Goal: Transaction & Acquisition: Purchase product/service

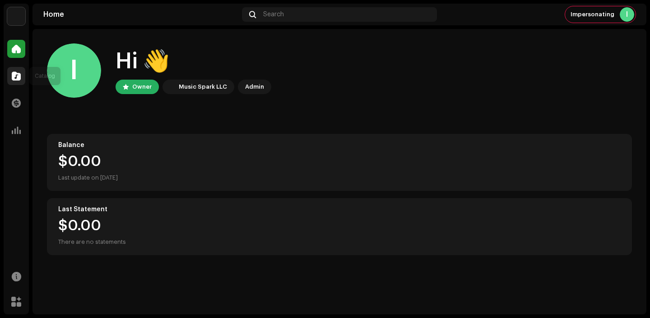
click at [19, 75] on span at bounding box center [16, 75] width 9 height 7
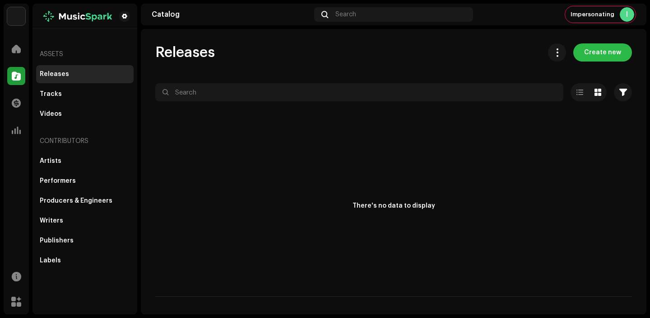
click at [594, 50] on span "Create new" at bounding box center [603, 52] width 37 height 18
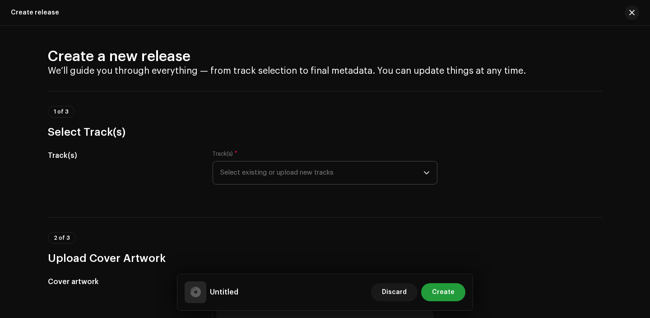
click at [282, 176] on span "Select existing or upload new tracks" at bounding box center [321, 172] width 203 height 23
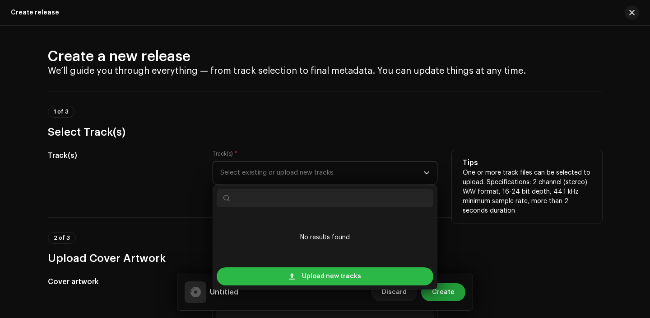
click at [283, 276] on div "Upload new tracks" at bounding box center [325, 276] width 217 height 18
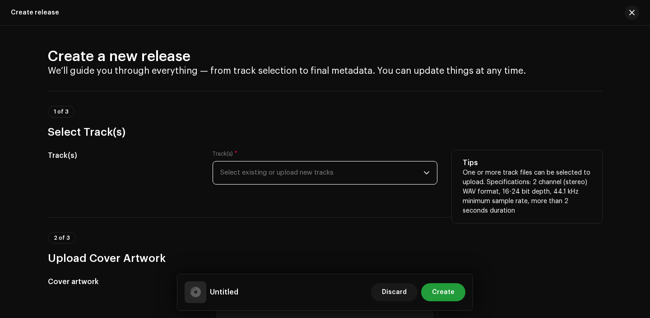
click at [318, 173] on span "Select existing or upload new tracks" at bounding box center [321, 172] width 203 height 23
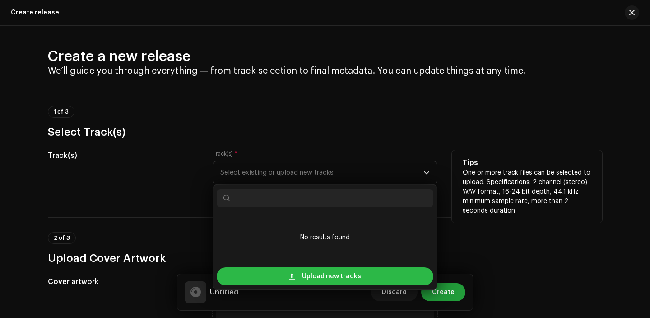
click at [307, 275] on span "Upload new tracks" at bounding box center [331, 276] width 59 height 18
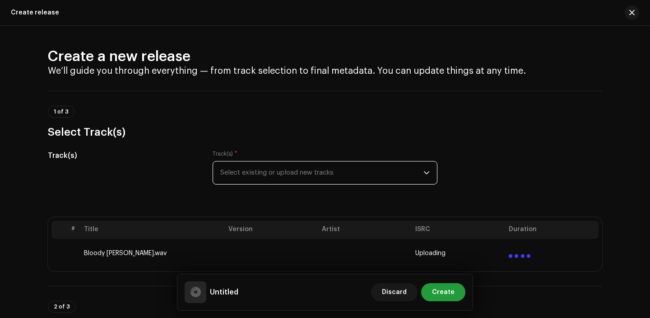
scroll to position [208, 0]
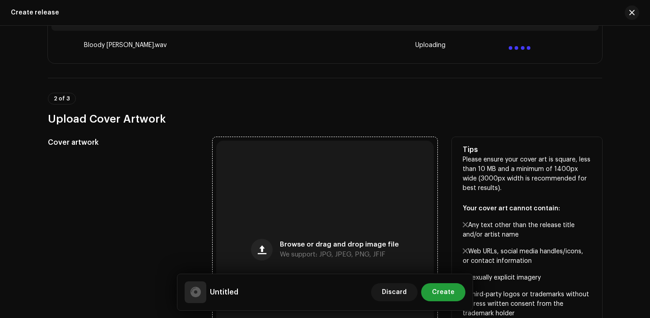
click at [252, 216] on div "Browse or drag and drop image file We support: JPG, JPEG, PNG, JFIF" at bounding box center [325, 249] width 218 height 218
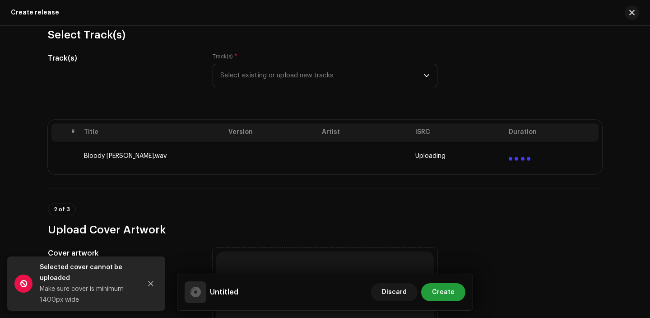
scroll to position [97, 0]
click at [158, 278] on button "Close" at bounding box center [151, 283] width 18 height 18
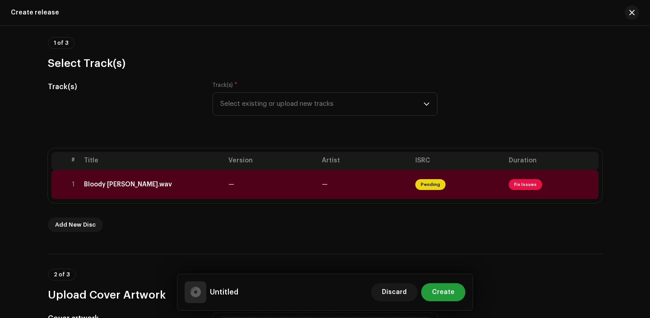
scroll to position [216, 0]
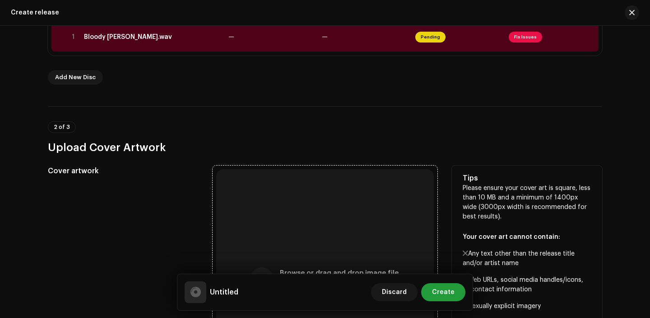
click at [278, 223] on div "Browse or drag and drop image file We support: JPG, JPEG, PNG, JFIF" at bounding box center [325, 278] width 218 height 218
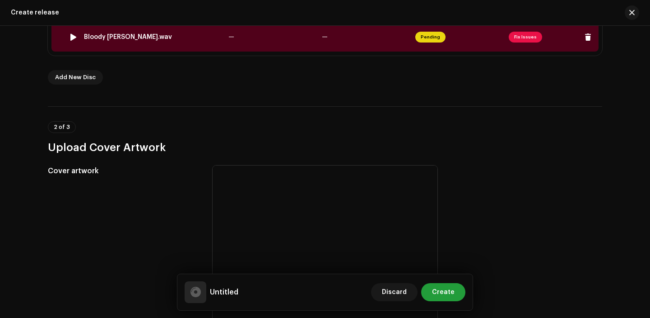
click at [254, 37] on td "—" at bounding box center [272, 37] width 94 height 29
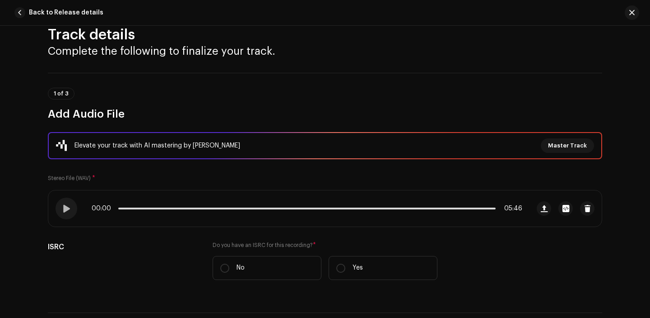
scroll to position [22, 0]
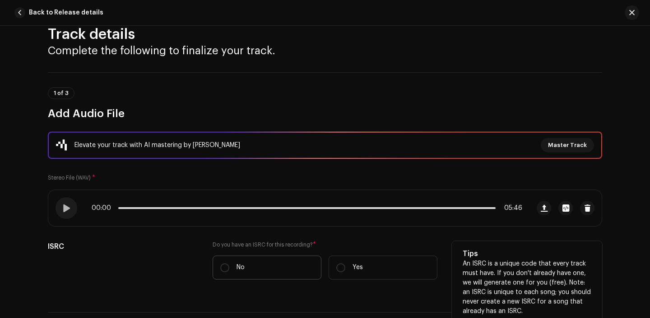
click at [253, 272] on label "No" at bounding box center [267, 267] width 109 height 24
click at [229, 272] on input "No" at bounding box center [224, 267] width 9 height 9
radio input "true"
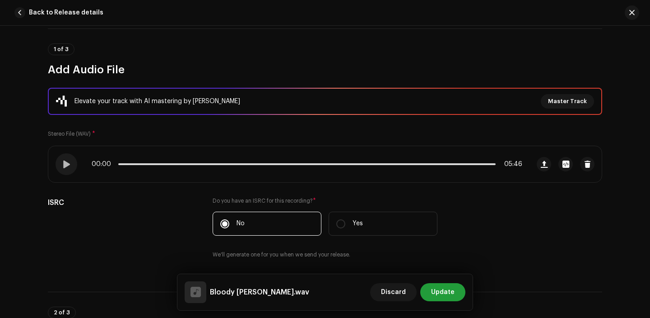
click at [349, 233] on label "Yes" at bounding box center [383, 223] width 109 height 24
click at [346, 228] on input "Yes" at bounding box center [341, 223] width 9 height 9
radio input "true"
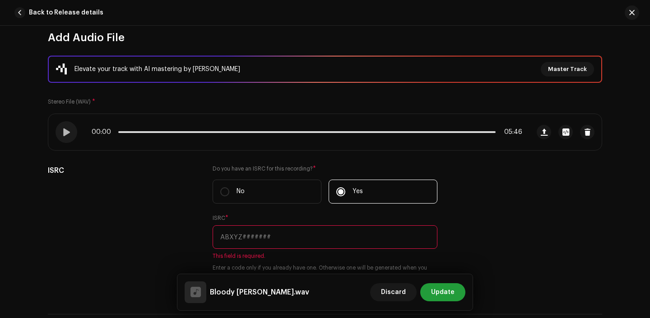
scroll to position [146, 0]
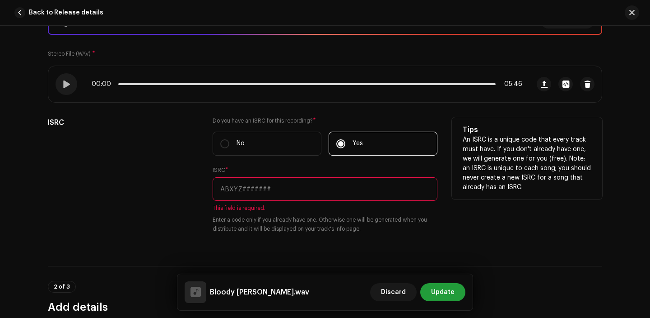
click at [257, 192] on input "text" at bounding box center [325, 188] width 225 height 23
paste input "QZFZ72408101"
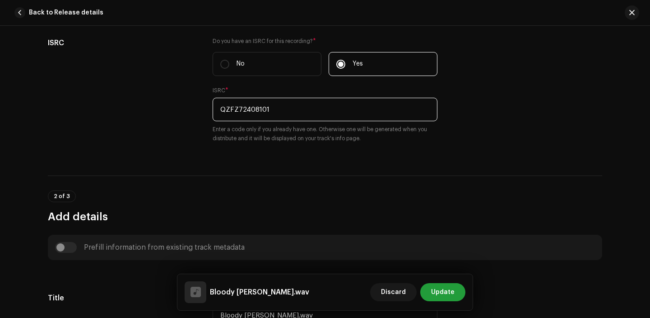
scroll to position [214, 0]
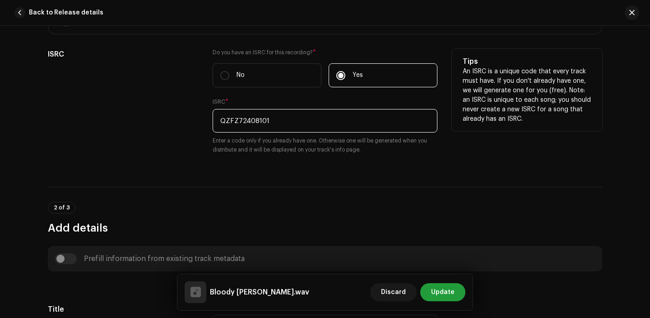
click at [220, 121] on input "QZFZ72408101" at bounding box center [325, 120] width 225 height 23
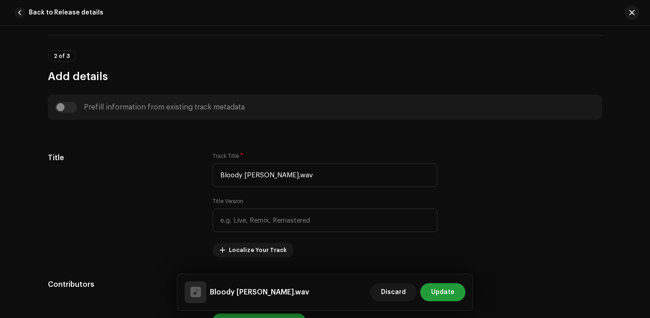
scroll to position [380, 0]
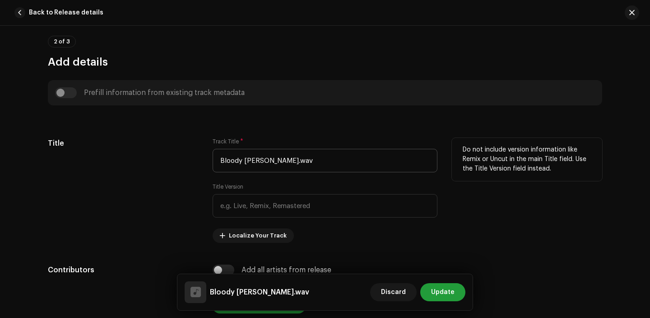
type input "QZFZ72408101"
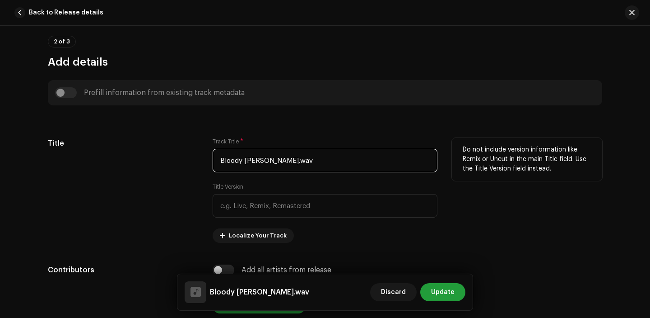
click at [302, 159] on input "Bloody Mary.wav" at bounding box center [325, 160] width 225 height 23
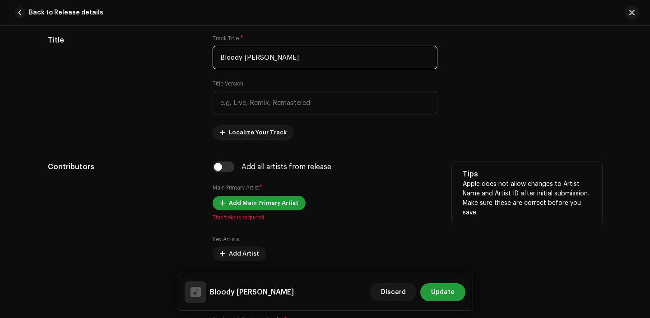
scroll to position [509, 0]
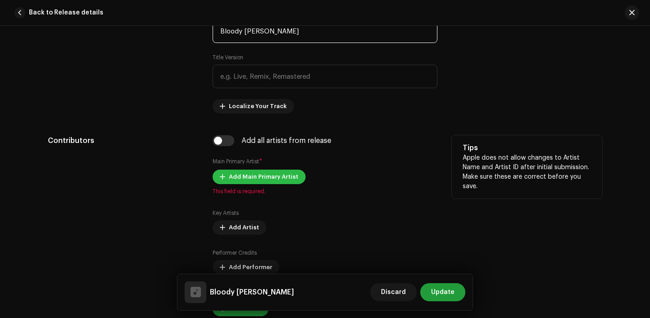
type input "Bloody [PERSON_NAME]"
click at [255, 178] on span "Add Main Primary Artist" at bounding box center [264, 177] width 70 height 18
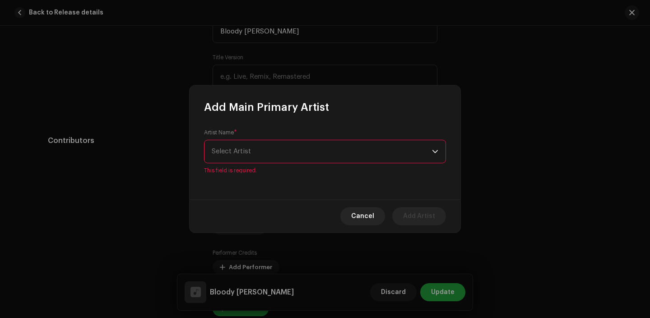
click at [257, 153] on span "Select Artist" at bounding box center [322, 151] width 220 height 23
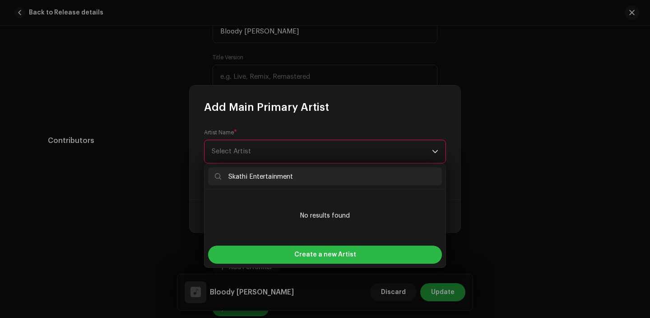
type input "Skathi Entertainment"
click at [283, 247] on div "Create a new Artist" at bounding box center [325, 254] width 234 height 18
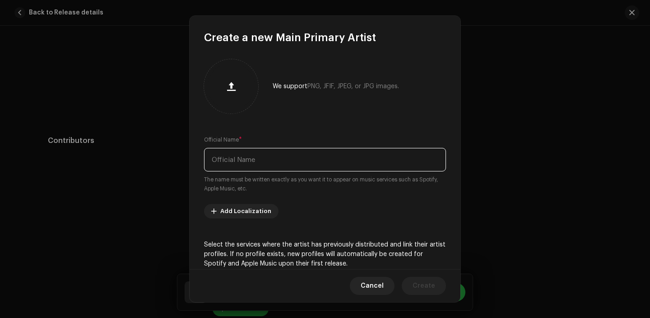
click at [254, 154] on input "text" at bounding box center [325, 159] width 242 height 23
paste input "Skathi Entertainment"
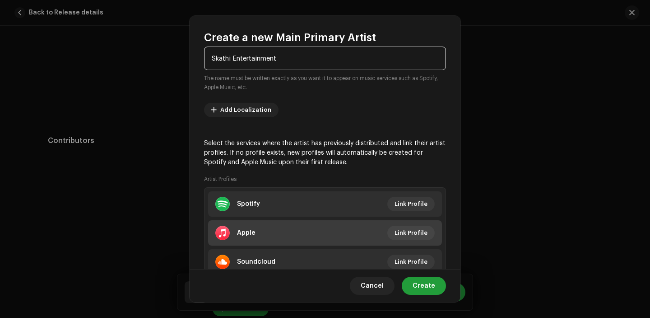
scroll to position [117, 0]
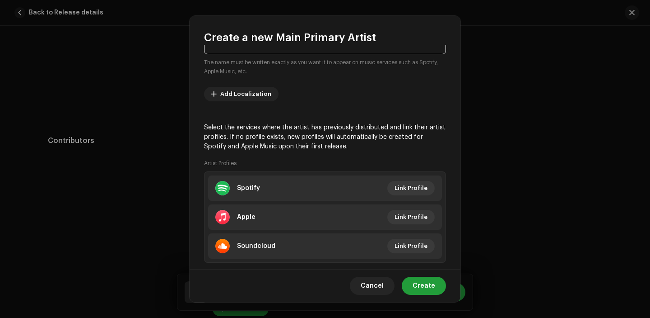
type input "Skathi Entertainment"
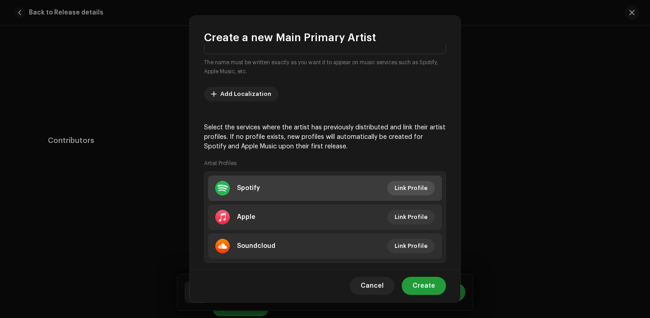
click at [408, 187] on span "Link Profile" at bounding box center [411, 188] width 33 height 18
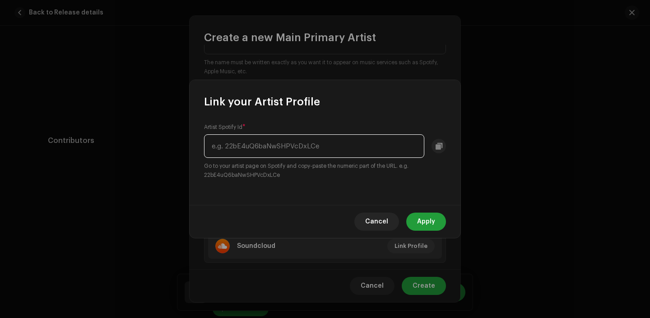
paste input "6uGU5g39xPBhCdbOOfsT1R"
type input "6uGU5g39xPBhCdbOOfsT1R"
click at [432, 221] on span "Apply" at bounding box center [426, 221] width 18 height 18
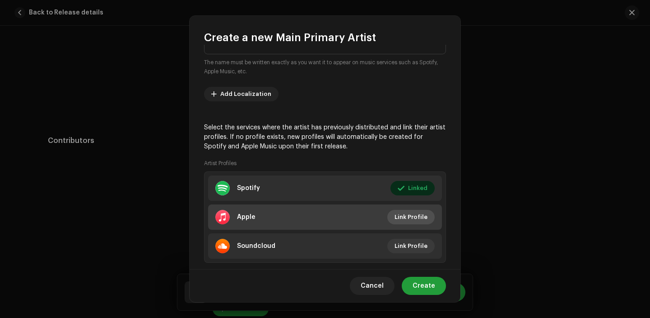
click at [407, 213] on span "Link Profile" at bounding box center [411, 217] width 33 height 18
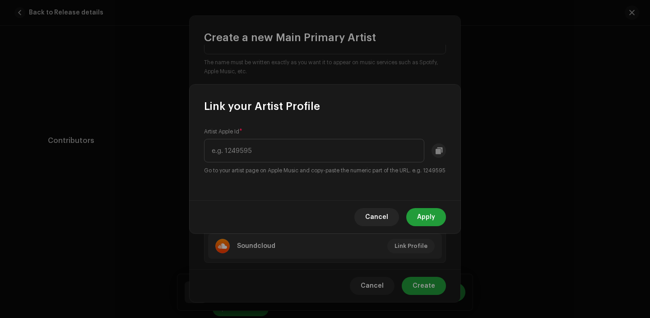
click at [374, 233] on div "Cancel Apply" at bounding box center [325, 216] width 271 height 33
click at [374, 224] on span "Cancel" at bounding box center [376, 217] width 23 height 18
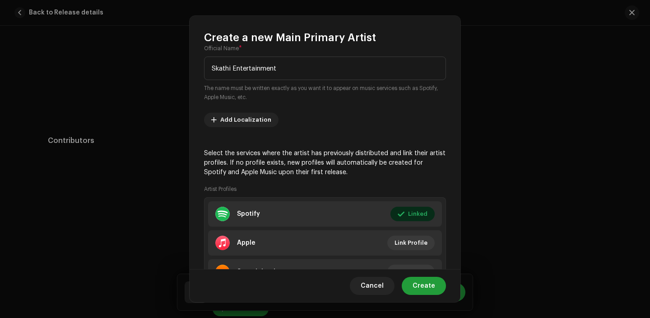
scroll to position [68, 0]
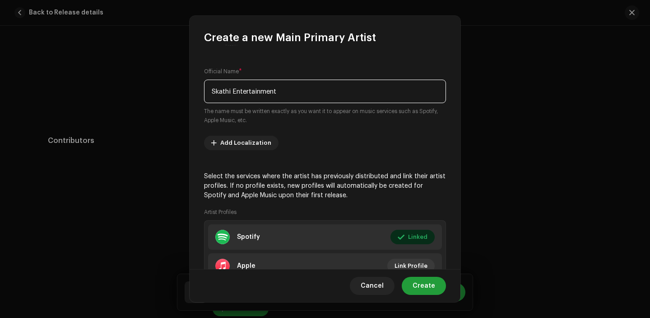
click at [280, 98] on input "Skathi Entertainment" at bounding box center [325, 91] width 242 height 23
click at [422, 280] on span "Create" at bounding box center [424, 285] width 23 height 18
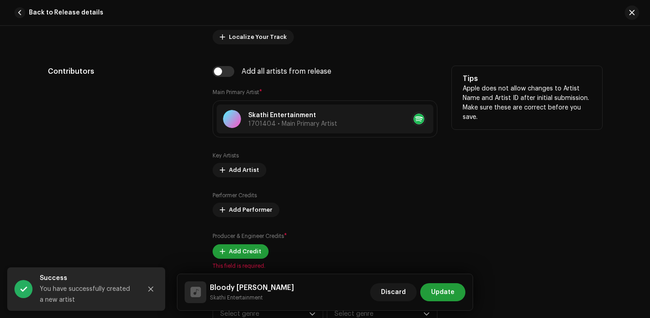
scroll to position [587, 0]
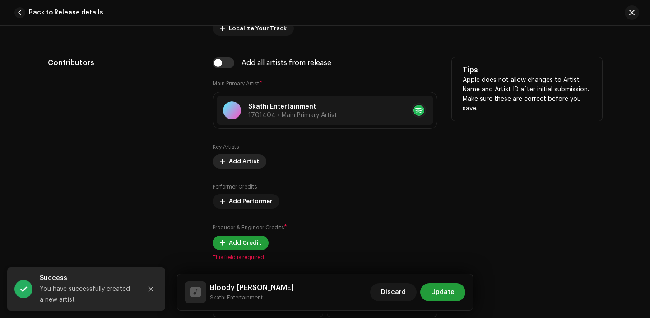
click at [237, 164] on span "Add Artist" at bounding box center [244, 161] width 30 height 18
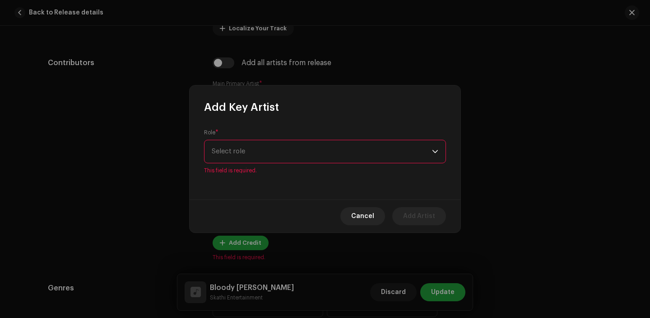
click at [311, 155] on span "Select role" at bounding box center [322, 151] width 220 height 23
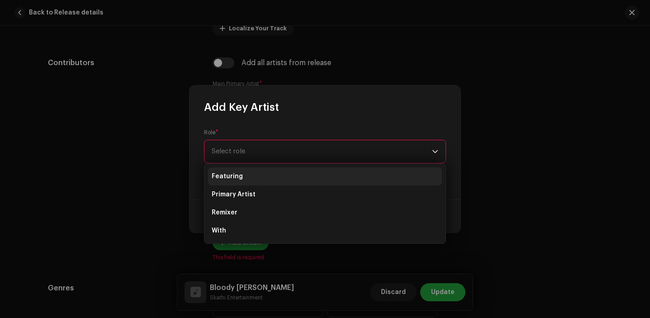
click at [277, 178] on li "Featuring" at bounding box center [325, 176] width 234 height 18
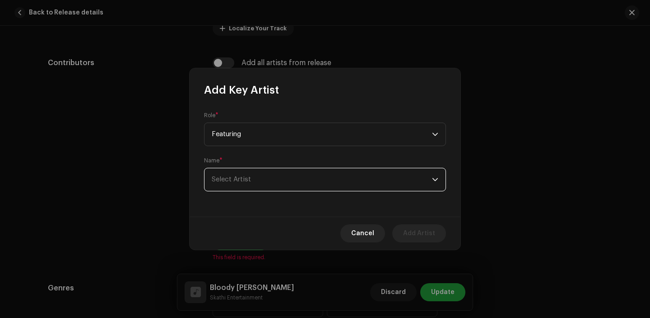
click at [276, 186] on span "Select Artist" at bounding box center [322, 179] width 220 height 23
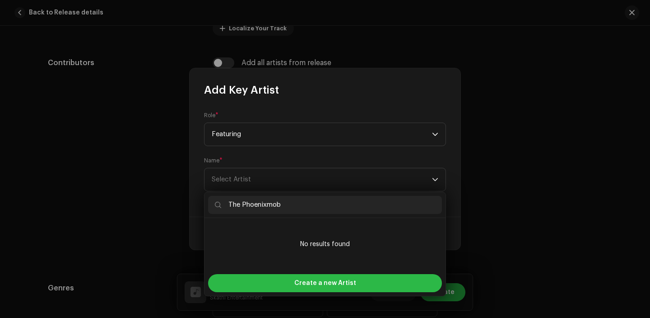
type input "The Phoenixmob"
click at [321, 281] on span "Create a new Artist" at bounding box center [326, 283] width 62 height 18
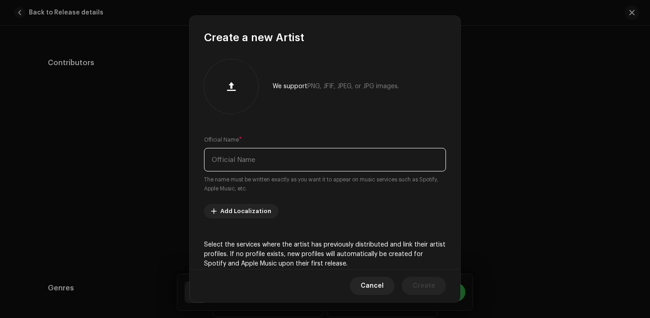
click at [272, 159] on input "text" at bounding box center [325, 159] width 242 height 23
paste input "The Phoenixmob"
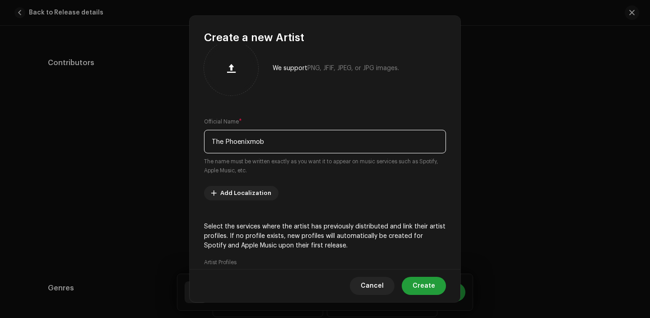
type input "The Phoenixmob"
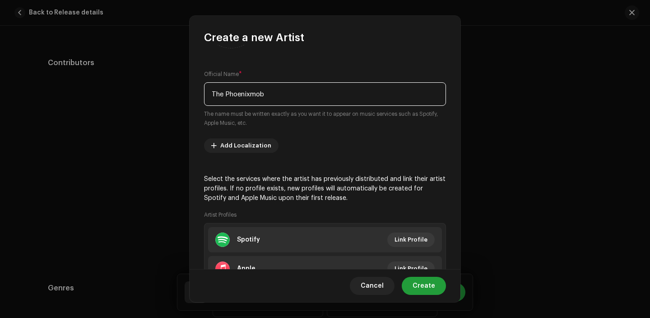
scroll to position [124, 0]
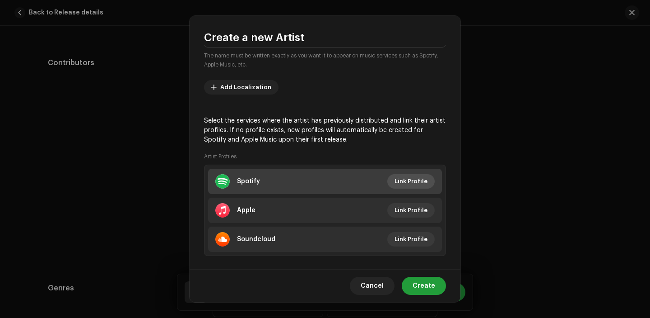
click at [420, 182] on span "Link Profile" at bounding box center [411, 181] width 33 height 18
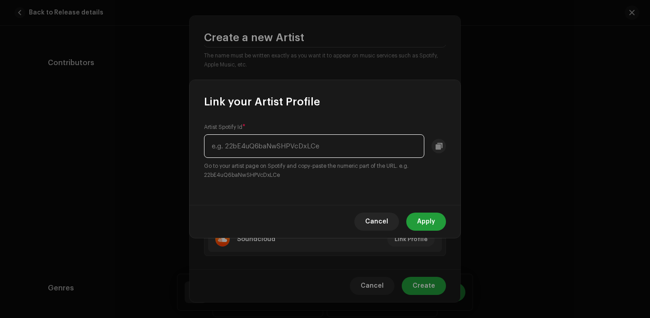
click at [300, 150] on input "text" at bounding box center [314, 145] width 220 height 23
paste input "5MDDdEF1fV8BC593L5tVMy"
type input "5MDDdEF1fV8BC593L5tVMy"
click at [429, 228] on span "Apply" at bounding box center [426, 221] width 18 height 18
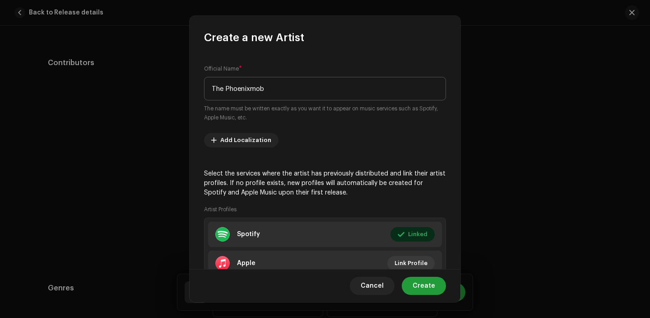
scroll to position [66, 0]
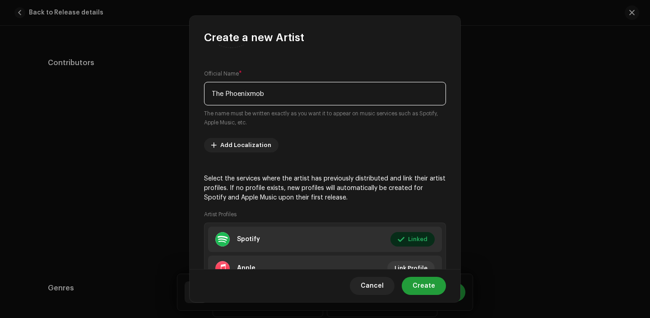
click at [311, 92] on input "The Phoenixmob" at bounding box center [325, 93] width 242 height 23
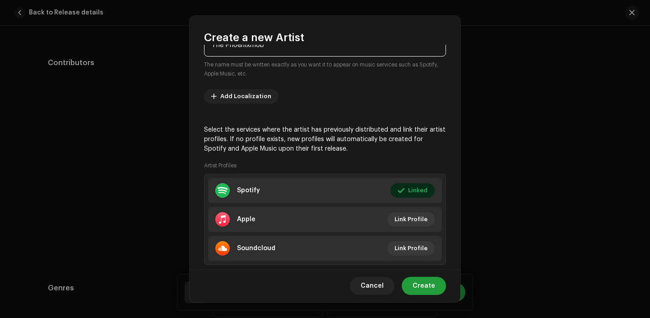
scroll to position [136, 0]
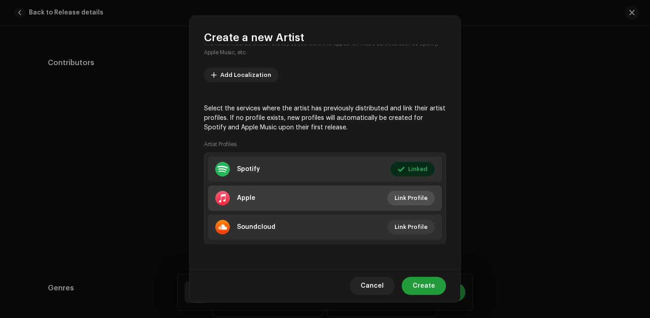
click at [410, 197] on span "Link Profile" at bounding box center [411, 198] width 33 height 18
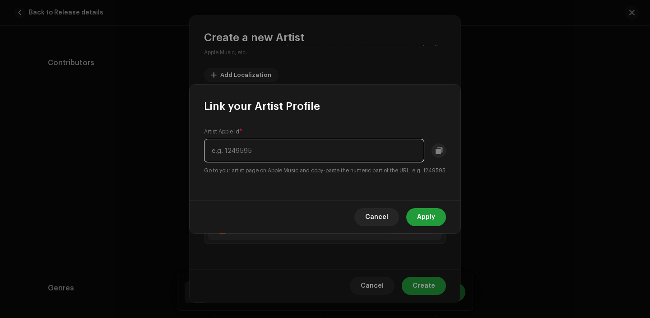
paste input "1676925188"
type input "1676925188"
click at [433, 220] on span "Apply" at bounding box center [426, 217] width 18 height 18
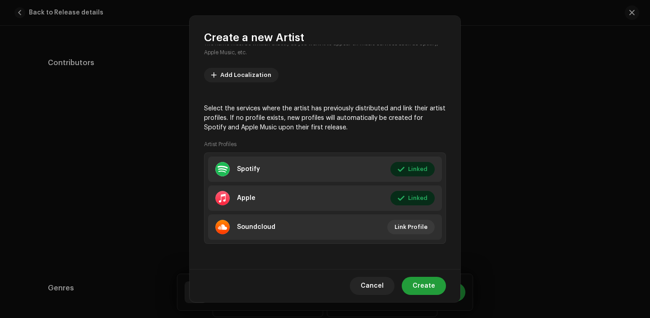
click at [422, 295] on div "Cancel Create" at bounding box center [325, 285] width 271 height 33
click at [427, 288] on span "Create" at bounding box center [424, 285] width 23 height 18
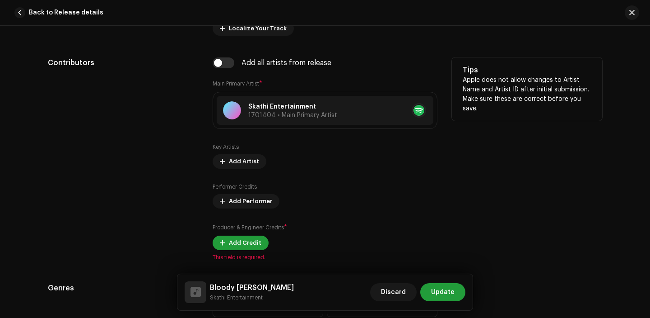
scroll to position [617, 0]
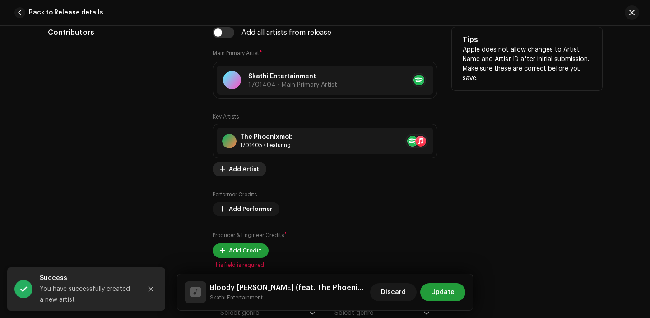
click at [238, 169] on span "Add Artist" at bounding box center [244, 169] width 30 height 18
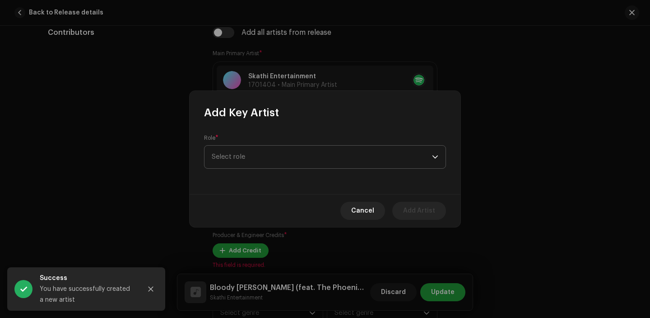
click at [294, 145] on span "Select role" at bounding box center [322, 156] width 220 height 23
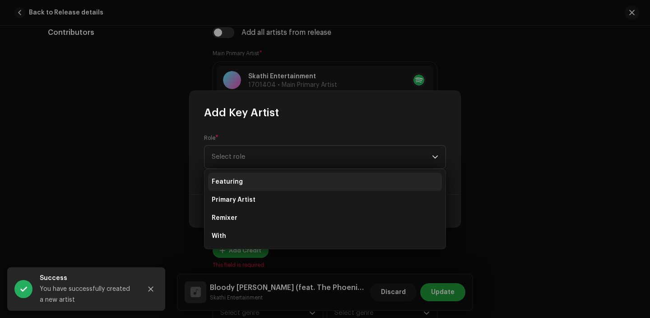
click at [281, 185] on li "Featuring" at bounding box center [325, 182] width 234 height 18
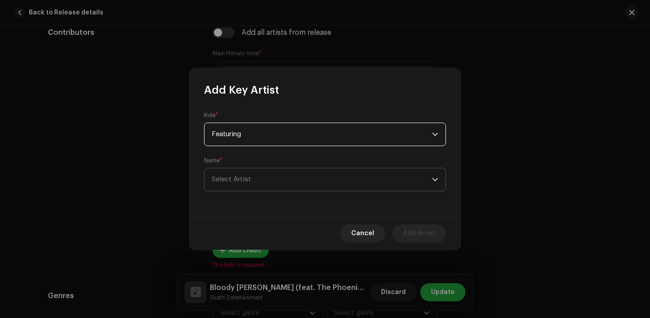
click at [299, 172] on span "Select Artist" at bounding box center [322, 179] width 220 height 23
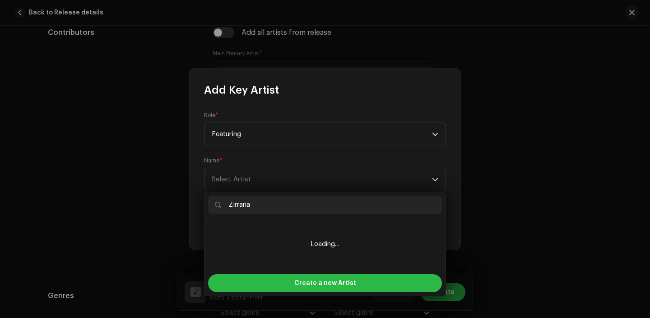
type input "Zirrana"
click at [322, 285] on span "Create a new Artist" at bounding box center [326, 283] width 62 height 18
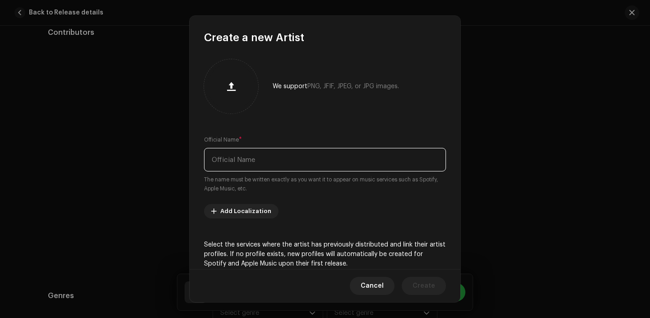
click at [304, 164] on input "text" at bounding box center [325, 159] width 242 height 23
paste input "Zirrana"
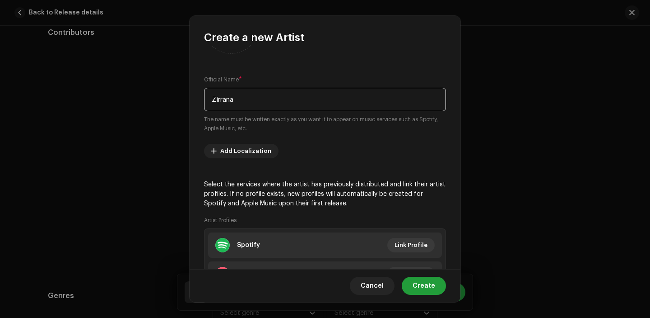
scroll to position [70, 0]
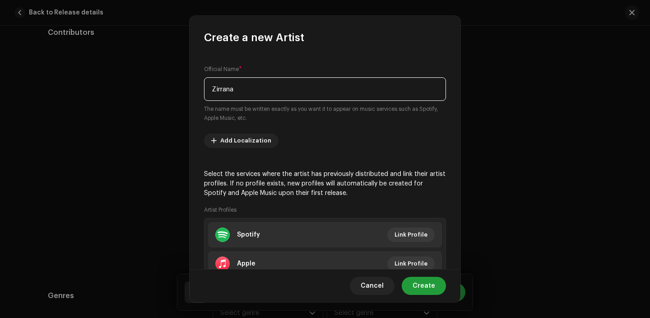
type input "Zirrana"
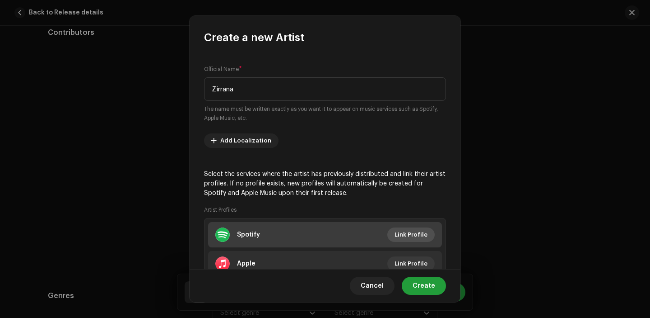
click at [400, 229] on span "Link Profile" at bounding box center [411, 234] width 33 height 18
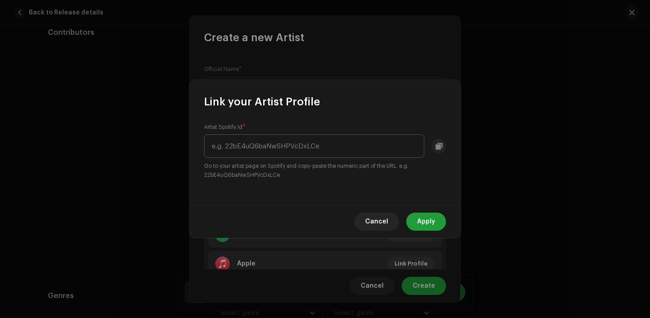
click at [295, 141] on input "text" at bounding box center [314, 145] width 220 height 23
type input "7ecLzP3IeryeGECm5WXnMT"
click at [421, 212] on span "Apply" at bounding box center [426, 221] width 18 height 18
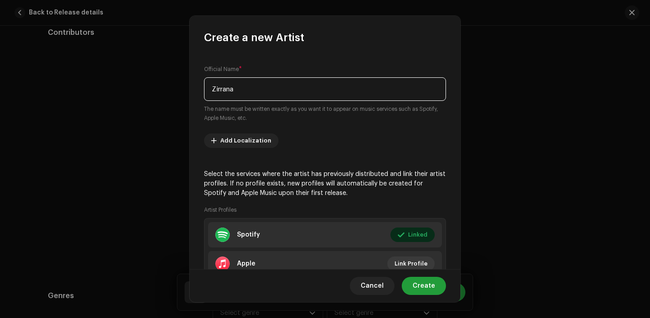
click at [288, 93] on input "Zirrana" at bounding box center [325, 88] width 242 height 23
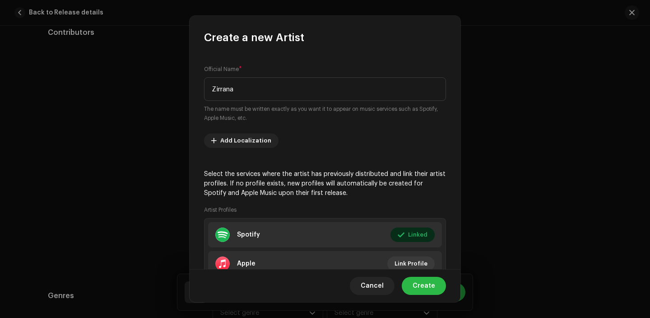
click at [439, 289] on button "Create" at bounding box center [424, 285] width 44 height 18
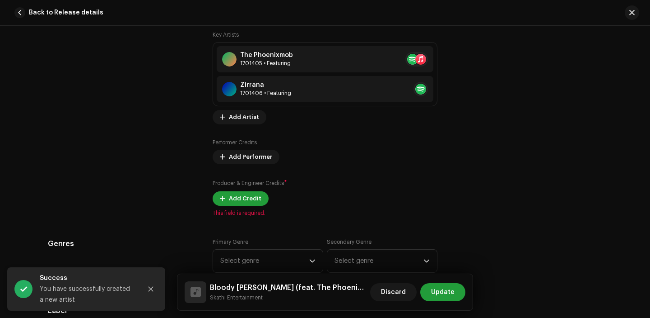
scroll to position [711, 0]
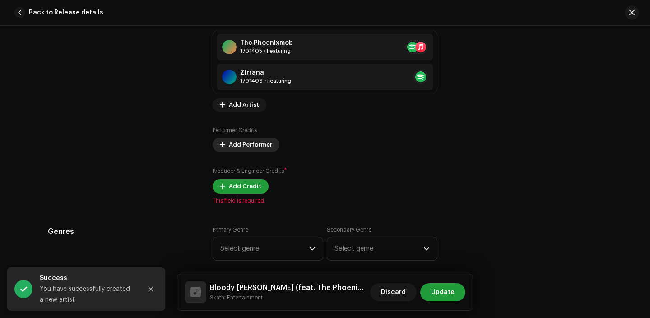
click at [258, 152] on span "Add Performer" at bounding box center [250, 145] width 43 height 18
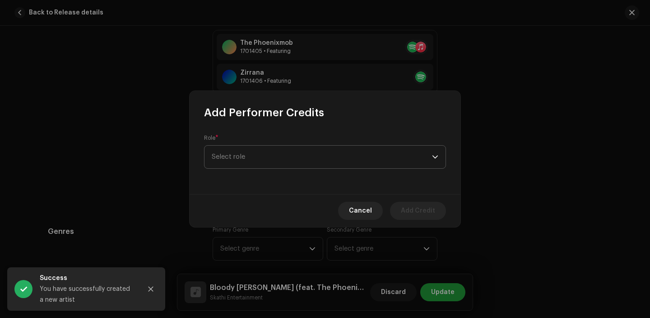
click at [255, 163] on span "Select role" at bounding box center [322, 156] width 220 height 23
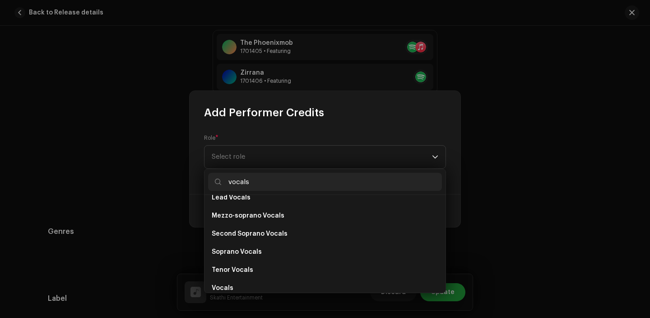
scroll to position [163, 0]
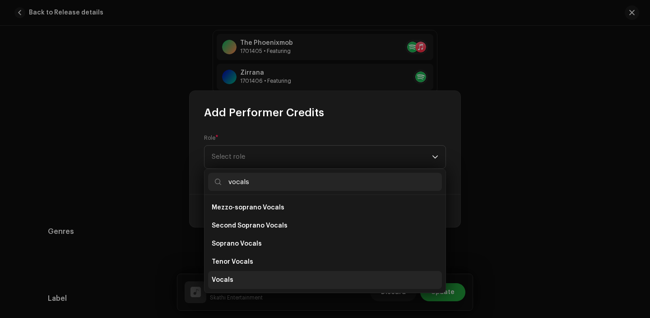
type input "vocals"
click at [254, 286] on li "Vocals" at bounding box center [325, 280] width 234 height 18
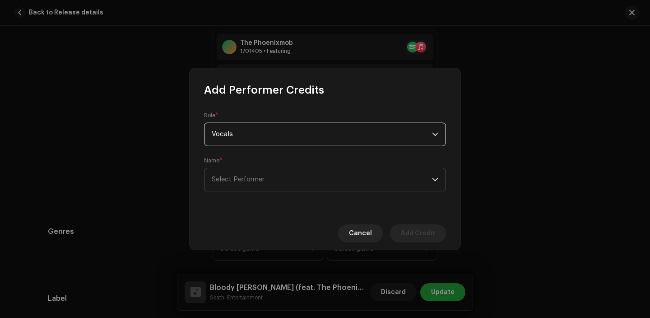
click at [255, 180] on span "Select Performer" at bounding box center [238, 179] width 53 height 7
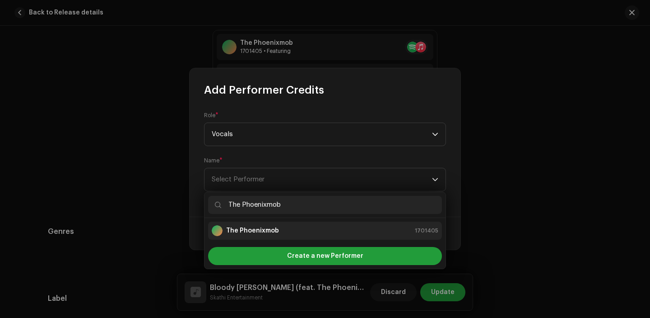
type input "The Phoenixmob"
click at [274, 227] on strong "The Phoenixmob" at bounding box center [252, 230] width 53 height 9
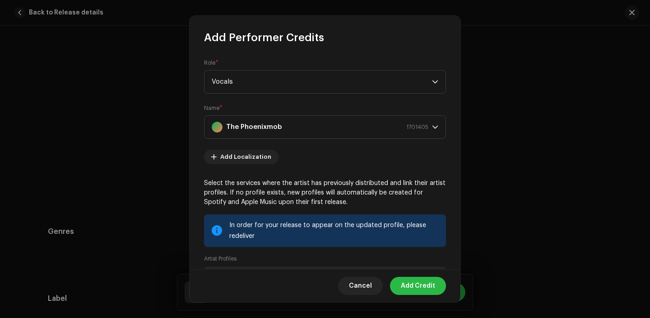
click at [409, 279] on span "Add Credit" at bounding box center [418, 285] width 34 height 18
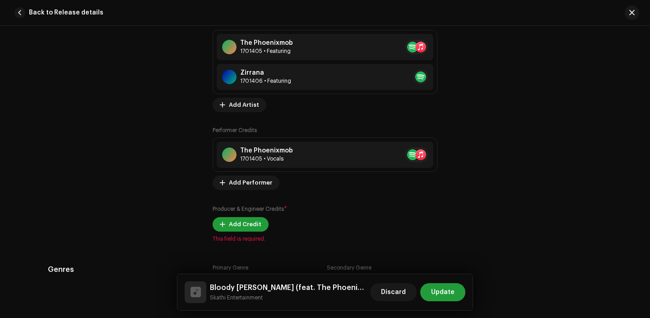
scroll to position [704, 0]
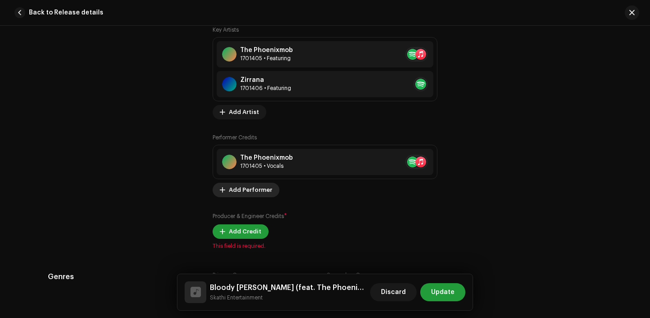
click at [242, 190] on span "Add Performer" at bounding box center [250, 190] width 43 height 18
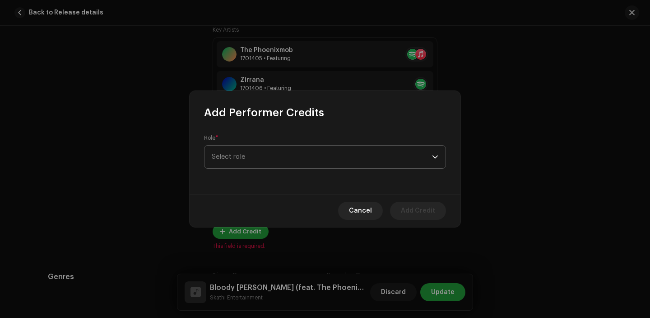
click at [276, 162] on span "Select role" at bounding box center [322, 156] width 220 height 23
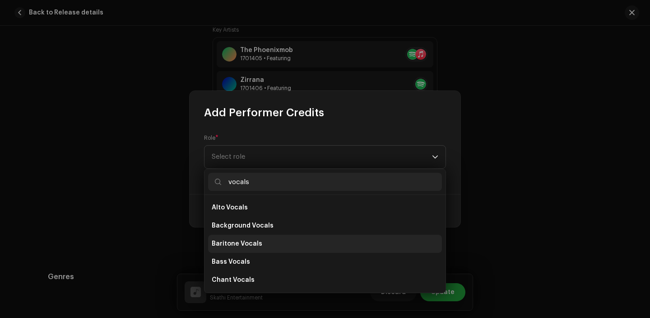
scroll to position [163, 0]
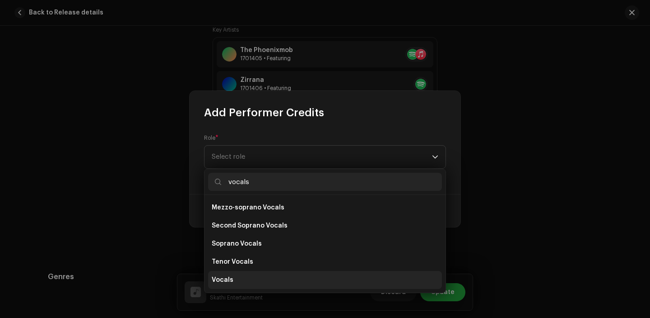
type input "vocals"
click at [260, 277] on li "Vocals" at bounding box center [325, 280] width 234 height 18
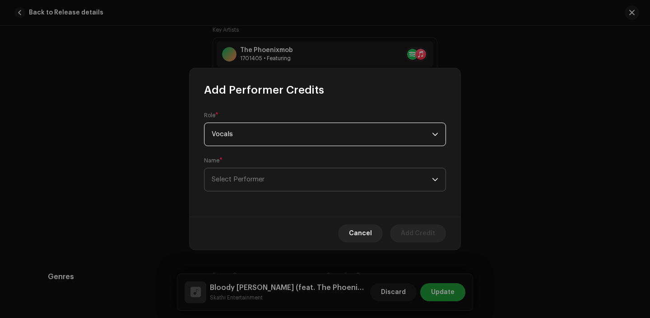
click at [264, 176] on span "Select Performer" at bounding box center [238, 179] width 53 height 7
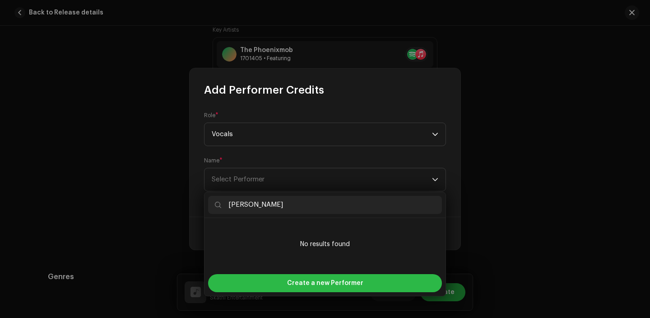
type input "[PERSON_NAME]"
click at [276, 287] on div "Create a new Performer" at bounding box center [325, 283] width 234 height 18
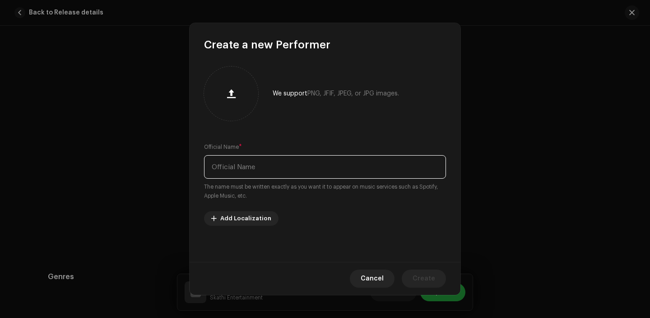
click at [253, 163] on input "text" at bounding box center [325, 166] width 242 height 23
paste input "[PERSON_NAME]"
type input "[PERSON_NAME]"
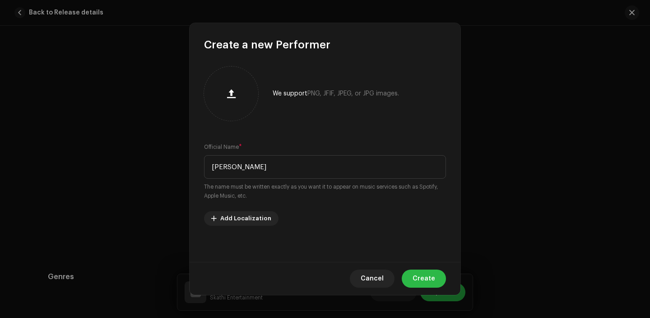
click at [429, 271] on span "Create" at bounding box center [424, 278] width 23 height 18
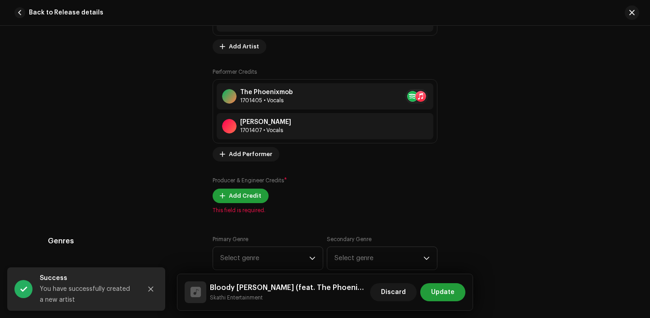
scroll to position [780, 0]
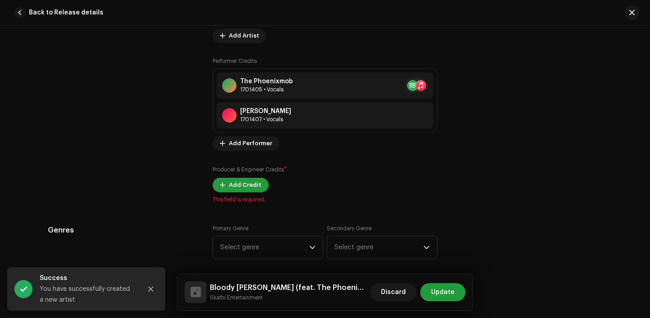
click at [255, 195] on div "Add all artists from release Main Primary Artist * Skathi Entertainment 1701404…" at bounding box center [325, 33] width 225 height 339
click at [254, 178] on span "Add Credit" at bounding box center [245, 185] width 33 height 18
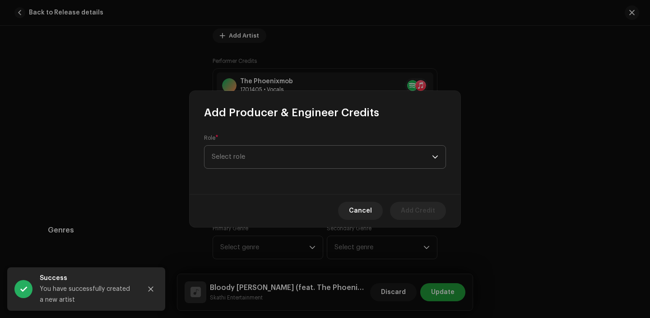
click at [265, 154] on span "Select role" at bounding box center [322, 156] width 220 height 23
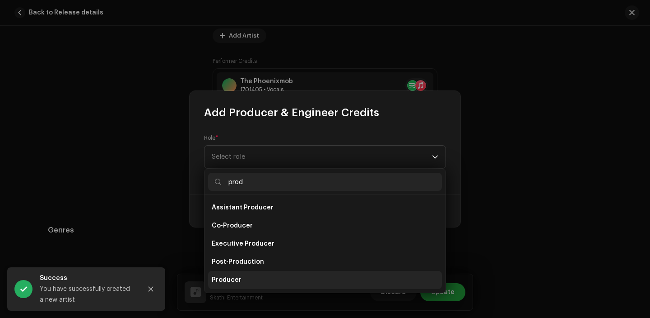
type input "prod"
click at [264, 272] on li "Producer" at bounding box center [325, 280] width 234 height 18
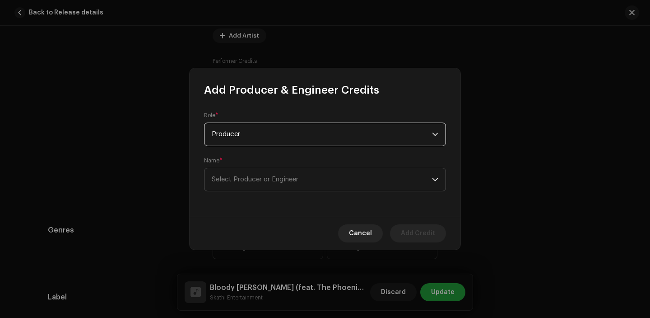
click at [275, 186] on span "Select Producer or Engineer" at bounding box center [322, 179] width 220 height 23
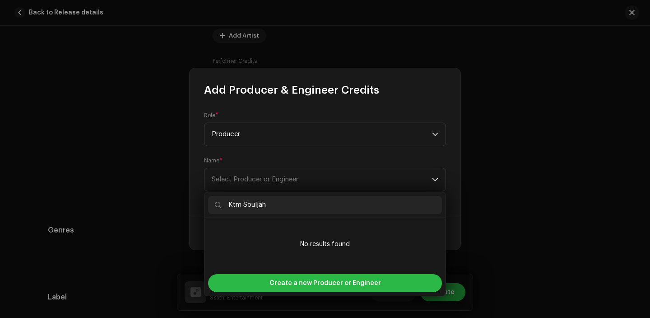
type input "Ktm Souljah"
click at [288, 277] on span "Create a new Producer or Engineer" at bounding box center [326, 283] width 112 height 18
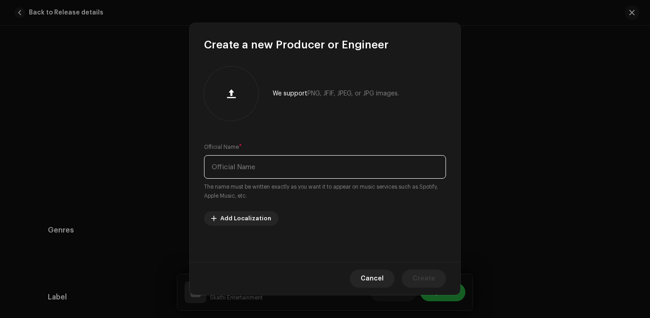
click at [270, 159] on input "text" at bounding box center [325, 166] width 242 height 23
paste input "Ktm Souljah"
type input "Ktm Souljah"
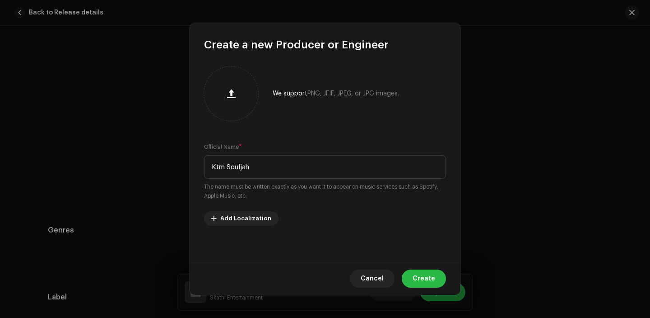
click at [428, 275] on span "Create" at bounding box center [424, 278] width 23 height 18
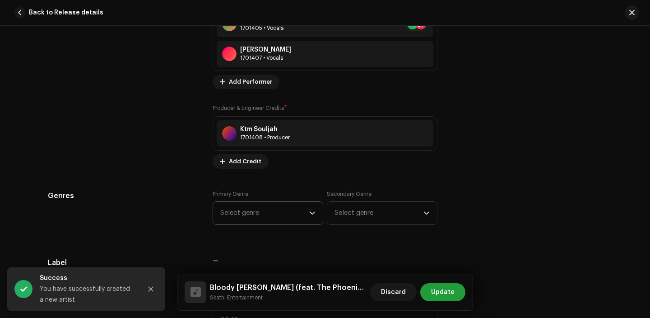
scroll to position [856, 0]
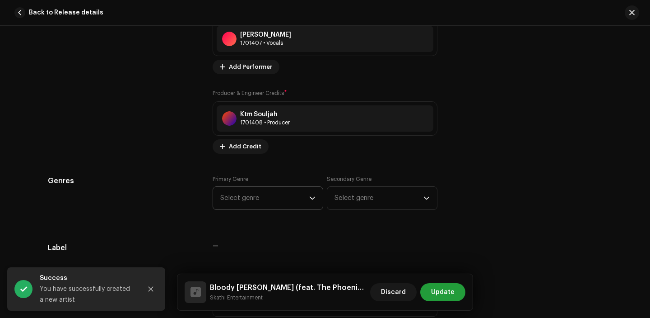
click at [287, 197] on span "Select genre" at bounding box center [264, 198] width 89 height 23
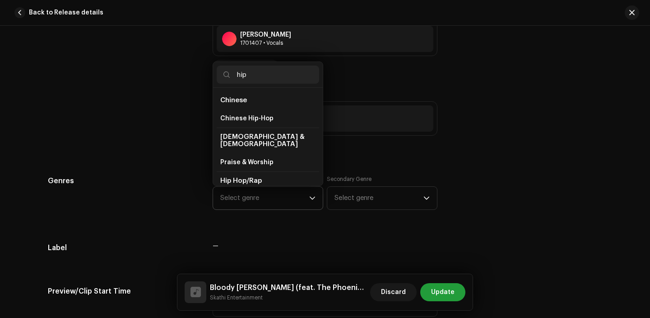
type input "hip"
click at [251, 178] on li "Hip Hop/Rap" at bounding box center [268, 180] width 103 height 19
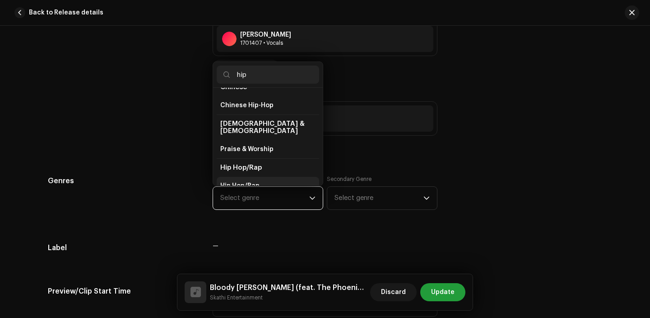
scroll to position [15, 0]
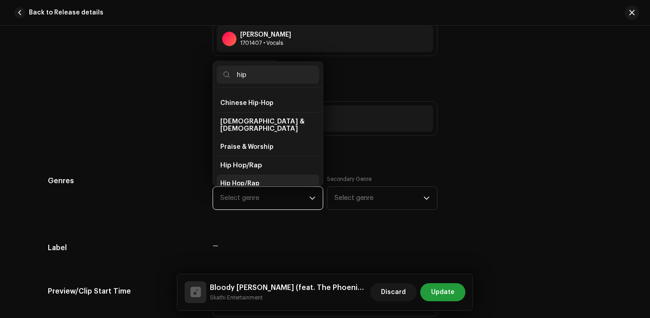
click at [255, 179] on span "Hip Hop/Rap" at bounding box center [239, 183] width 39 height 9
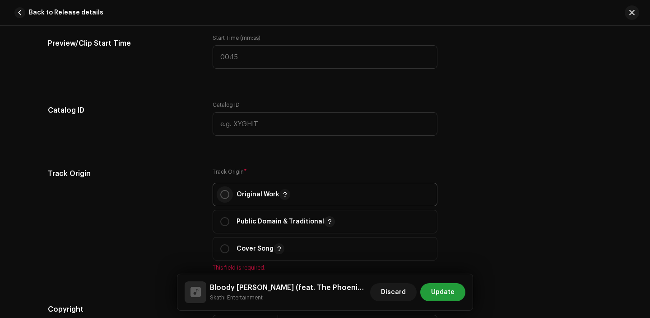
click at [220, 192] on input "radio" at bounding box center [224, 194] width 9 height 9
radio input "true"
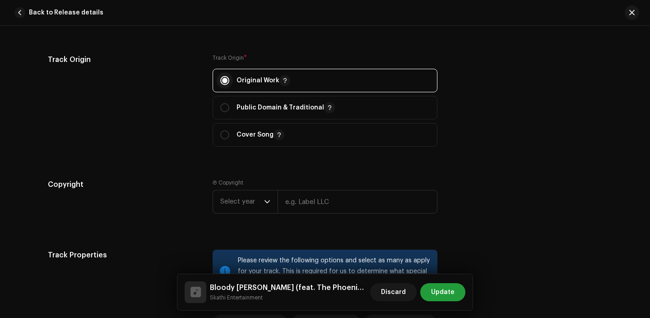
scroll to position [1228, 0]
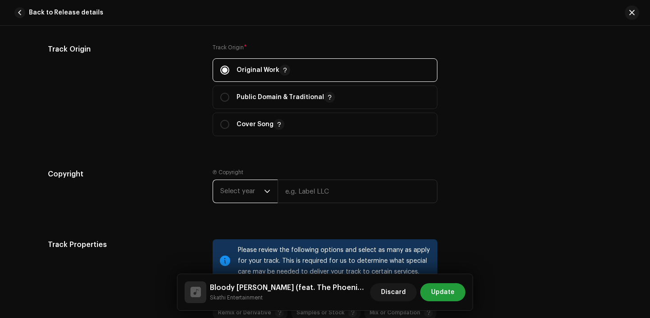
click at [232, 197] on span "Select year" at bounding box center [242, 191] width 44 height 23
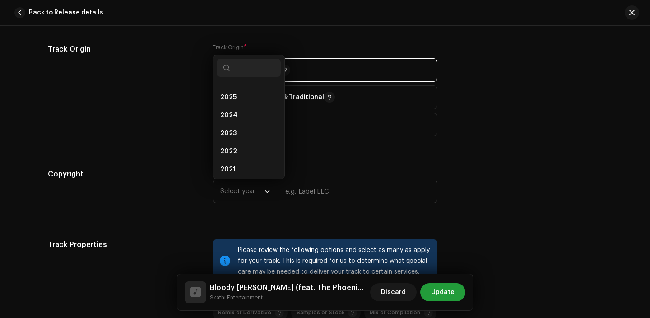
scroll to position [4, 0]
click at [245, 109] on li "2025" at bounding box center [249, 108] width 64 height 18
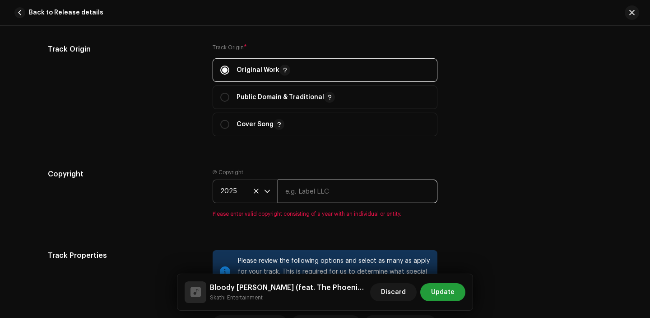
click at [310, 189] on input "text" at bounding box center [358, 190] width 160 height 23
paste input "Skathi Entertainment"
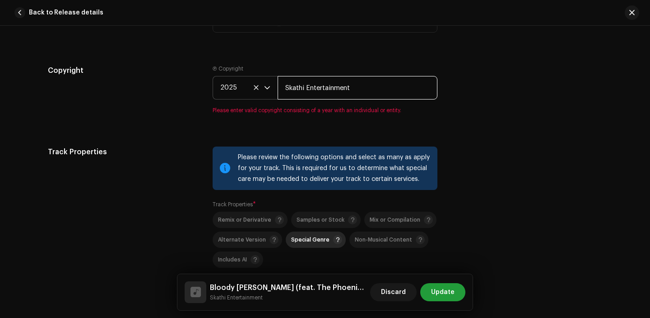
scroll to position [1374, 0]
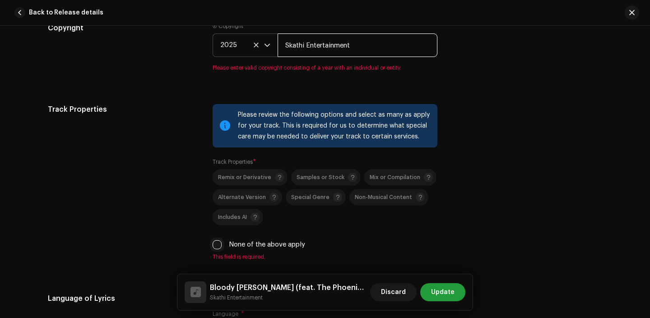
type input "Skathi Entertainment"
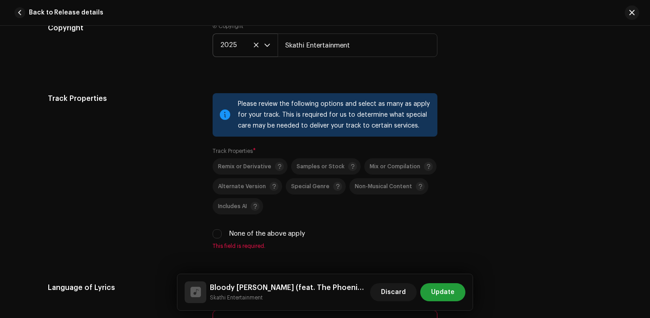
click at [216, 248] on div "Please review the following options and select as many as apply for your track.…" at bounding box center [325, 171] width 225 height 156
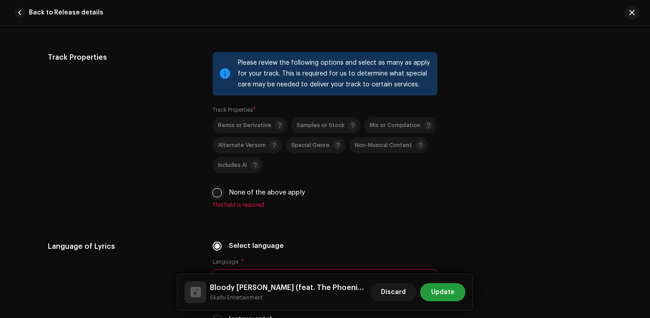
click at [217, 193] on input "None of the above apply" at bounding box center [217, 192] width 9 height 9
checkbox input "true"
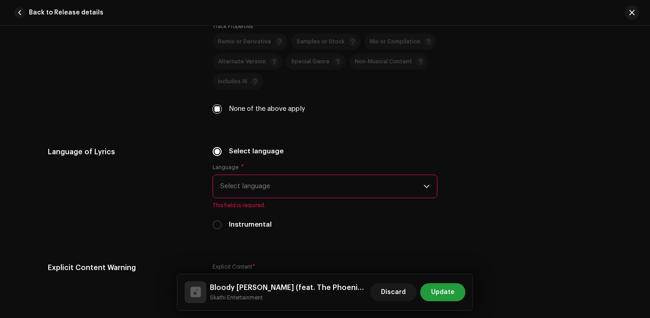
scroll to position [1521, 0]
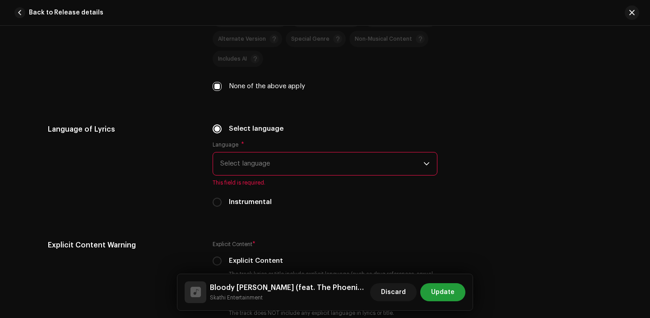
click at [276, 174] on span "Select language" at bounding box center [321, 163] width 203 height 23
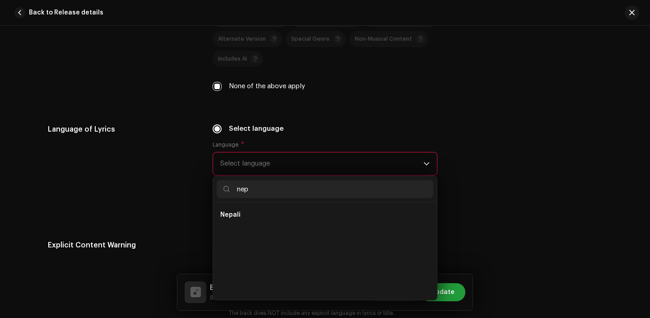
scroll to position [0, 0]
type input "nep"
click at [265, 215] on li "Nepali" at bounding box center [325, 215] width 217 height 18
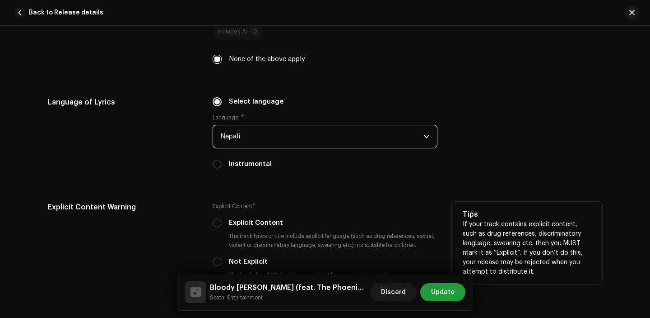
scroll to position [1551, 0]
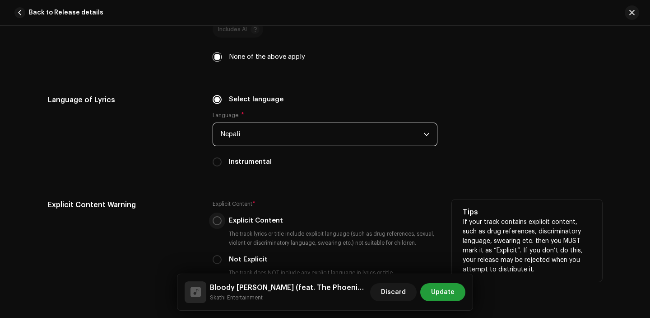
click at [219, 225] on p-radiobutton at bounding box center [217, 220] width 9 height 9
click at [217, 225] on input "Explicit Content" at bounding box center [217, 220] width 9 height 9
radio input "true"
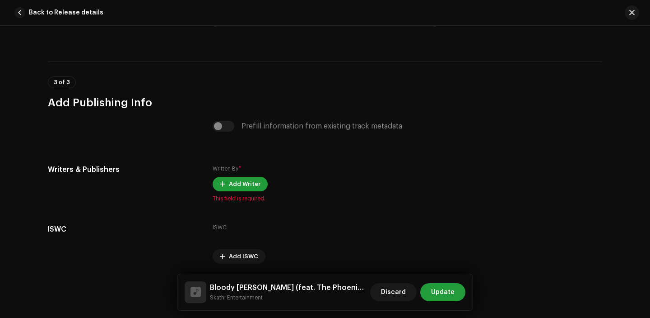
scroll to position [1911, 0]
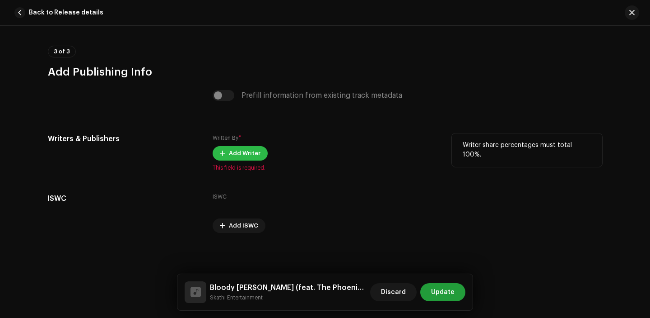
click at [232, 160] on span "Add Writer" at bounding box center [245, 153] width 32 height 18
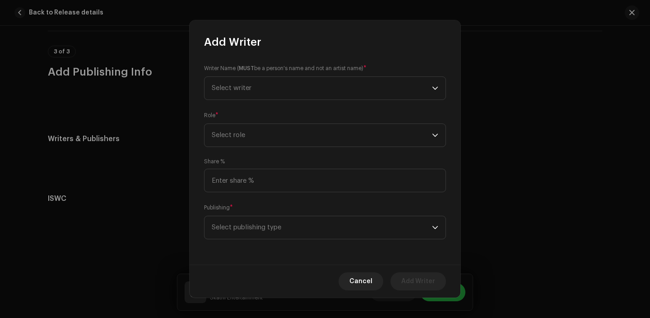
click at [342, 240] on div "Writer Name ( MUST be a person's name and not an artist name) * Select writer R…" at bounding box center [325, 156] width 271 height 215
click at [344, 231] on span "Select publishing type" at bounding box center [322, 227] width 220 height 23
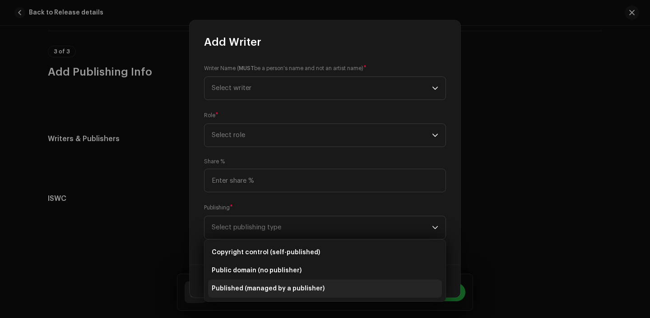
click at [320, 289] on li "Published (managed by a publisher)" at bounding box center [325, 288] width 234 height 18
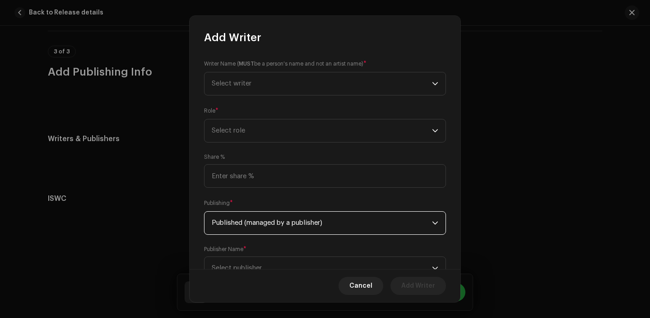
scroll to position [37, 0]
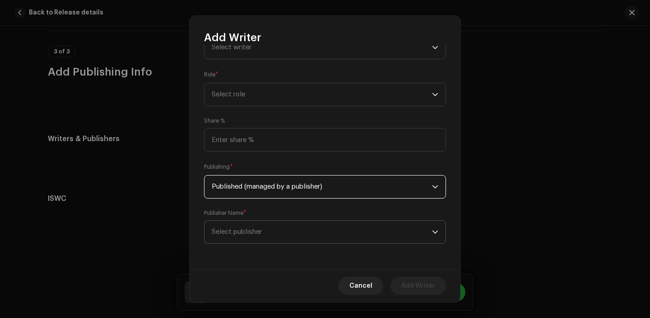
click at [295, 238] on span "Select publisher" at bounding box center [322, 231] width 220 height 23
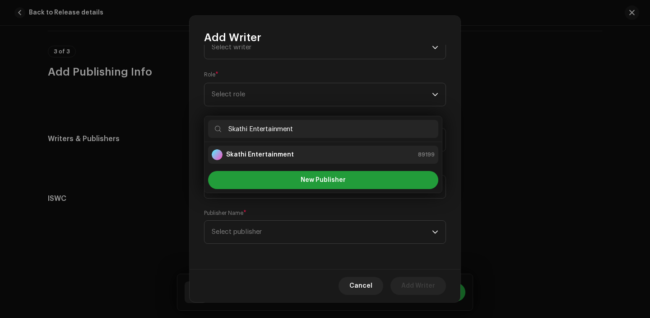
type input "Skathi Entertainment"
click at [299, 157] on div "Skathi Entertainment 89199" at bounding box center [323, 154] width 223 height 11
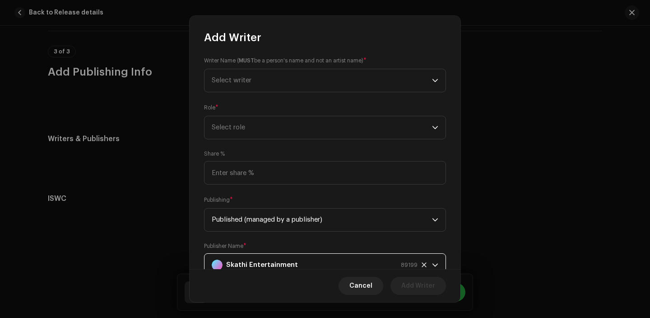
scroll to position [0, 0]
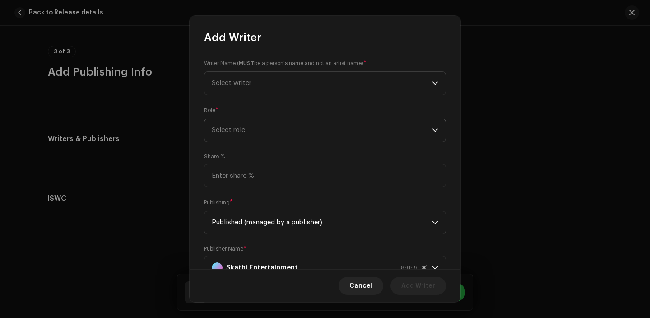
click at [291, 140] on span "Select role" at bounding box center [322, 130] width 220 height 23
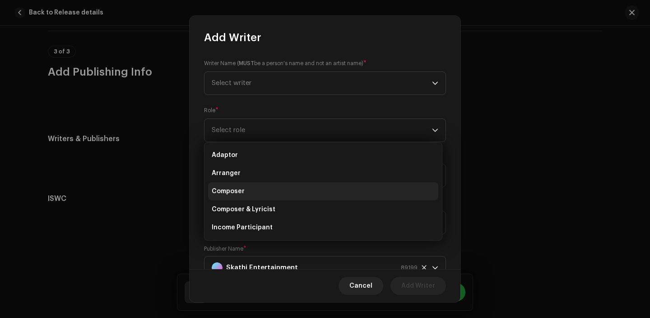
click at [281, 187] on li "Composer" at bounding box center [323, 191] width 230 height 18
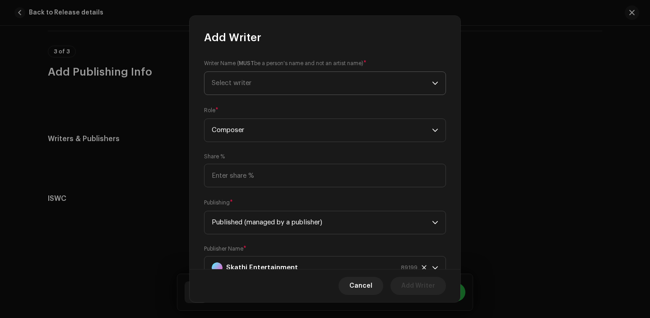
click at [253, 82] on span "Select writer" at bounding box center [322, 83] width 220 height 23
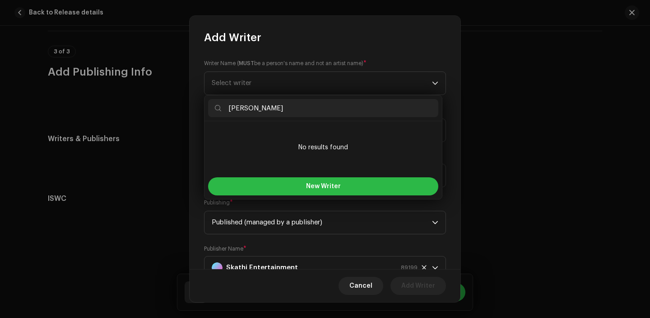
type input "[PERSON_NAME]"
click at [292, 188] on button "New Writer" at bounding box center [323, 186] width 230 height 18
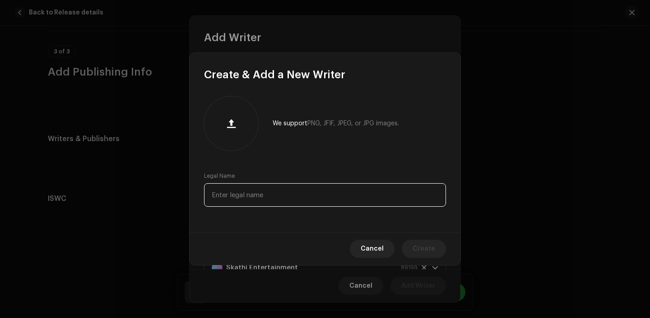
click at [263, 192] on input "text" at bounding box center [325, 194] width 242 height 23
paste input "[PERSON_NAME]"
type input "[PERSON_NAME]"
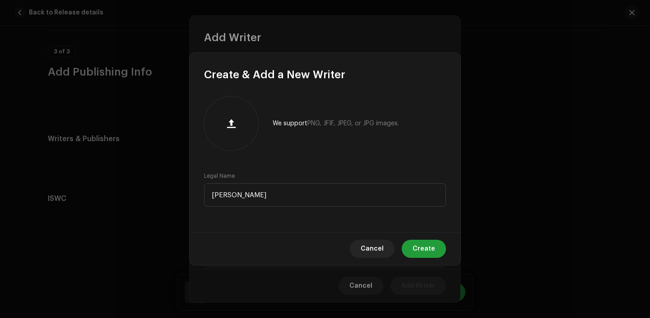
click at [430, 262] on div "Cancel Create" at bounding box center [325, 248] width 271 height 33
click at [430, 254] on span "Create" at bounding box center [424, 248] width 23 height 18
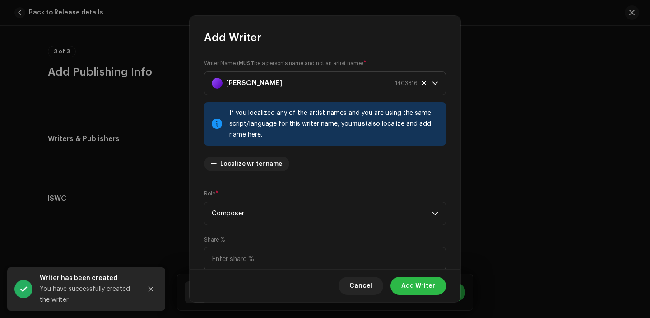
click at [405, 276] on span "Add Writer" at bounding box center [419, 285] width 34 height 18
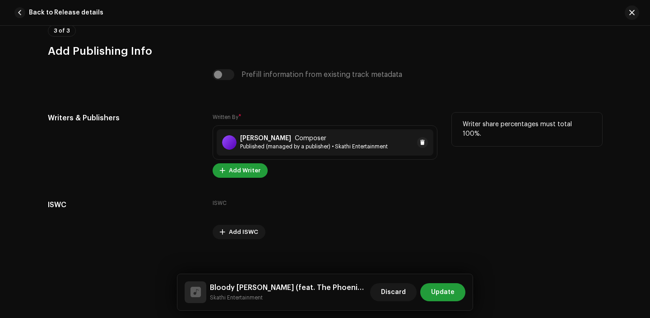
scroll to position [1942, 0]
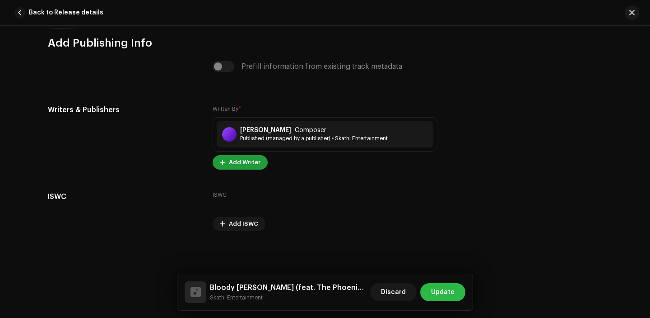
click at [454, 300] on span "Update" at bounding box center [442, 292] width 23 height 18
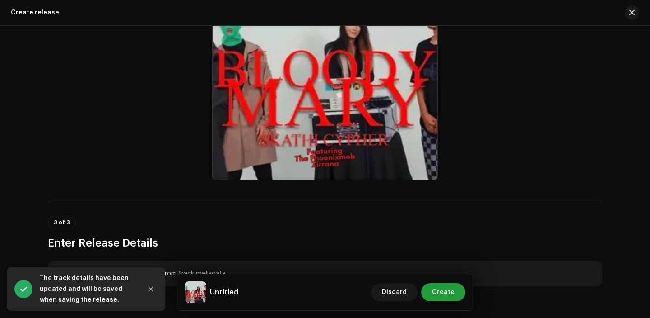
scroll to position [521, 0]
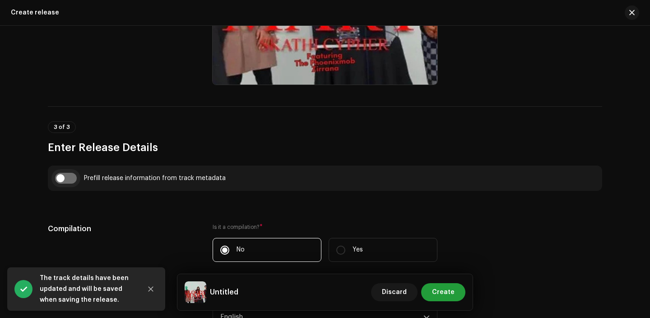
click at [64, 179] on input "checkbox" at bounding box center [66, 178] width 22 height 11
checkbox input "true"
type input "Bloody [PERSON_NAME]"
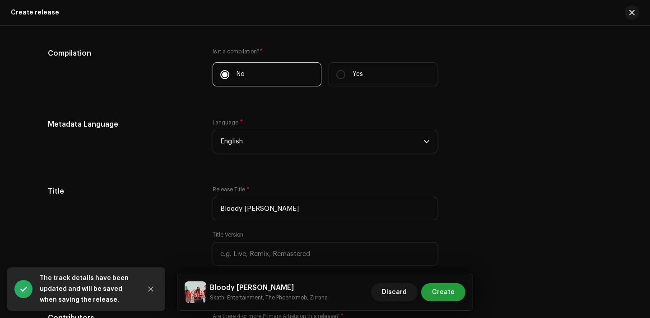
scroll to position [772, 0]
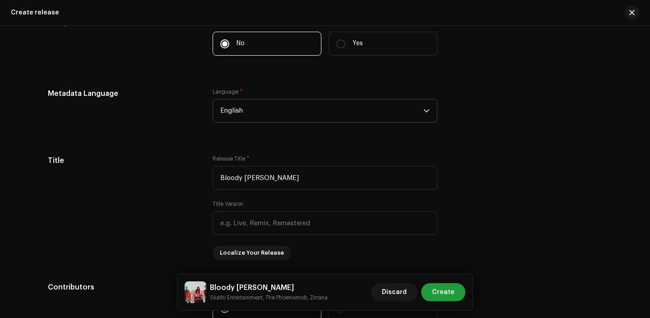
click at [291, 106] on span "English" at bounding box center [321, 110] width 203 height 23
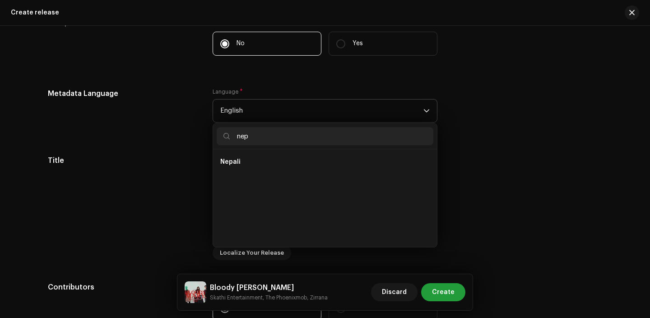
scroll to position [0, 0]
type input "nep"
click at [246, 164] on li "Nepali" at bounding box center [325, 162] width 217 height 18
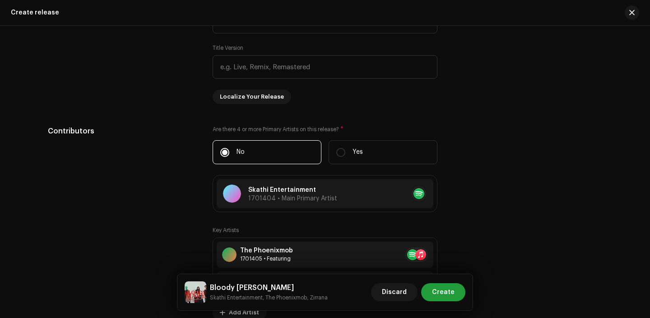
scroll to position [864, 0]
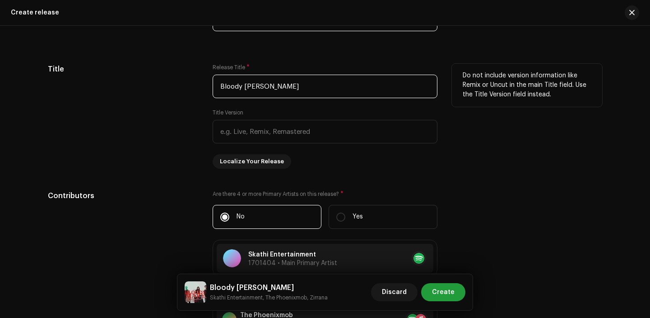
click at [217, 89] on input "Bloody [PERSON_NAME]" at bounding box center [325, 86] width 225 height 23
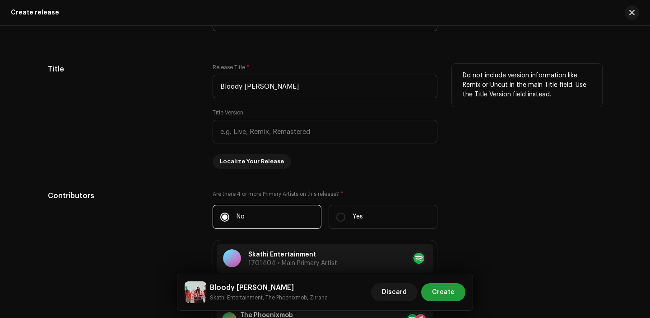
click at [189, 161] on div "Title" at bounding box center [123, 116] width 150 height 105
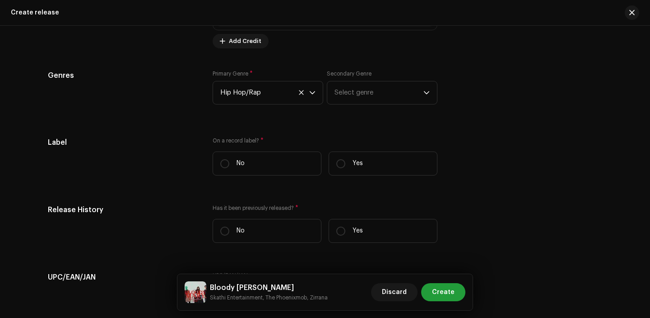
scroll to position [1394, 0]
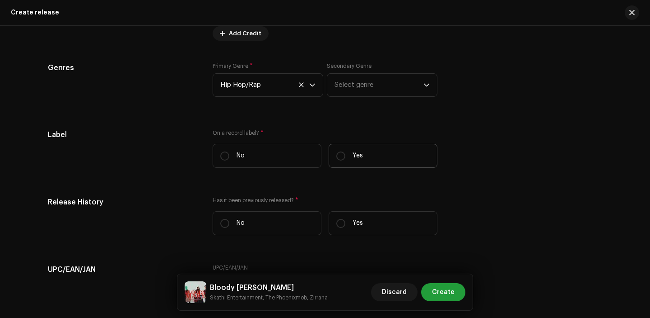
click at [359, 159] on p "Yes" at bounding box center [358, 155] width 10 height 9
click at [346, 159] on input "Yes" at bounding box center [341, 155] width 9 height 9
radio input "true"
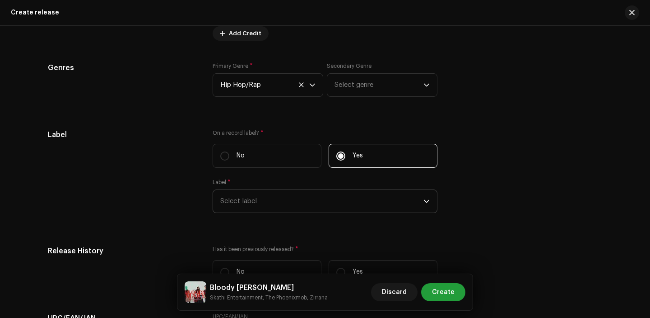
click at [290, 194] on span "Select label" at bounding box center [321, 201] width 203 height 23
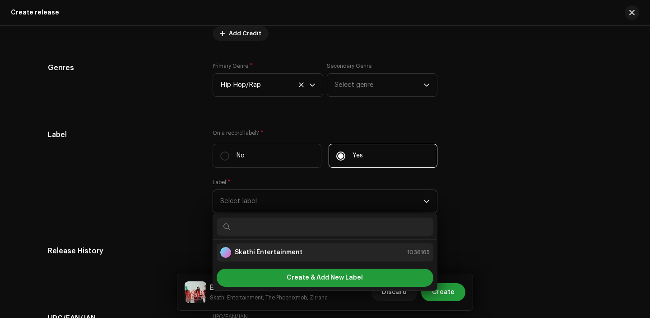
click at [281, 252] on strong "Skathi Entertainment" at bounding box center [269, 252] width 68 height 9
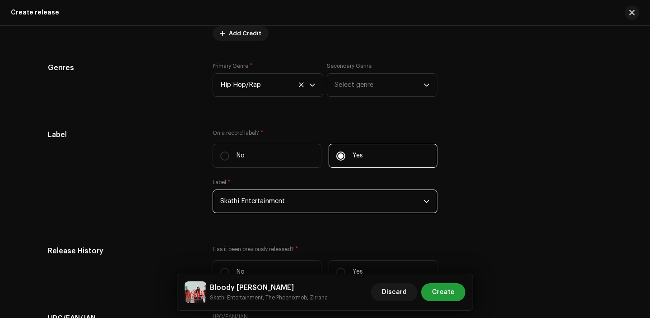
scroll to position [1488, 0]
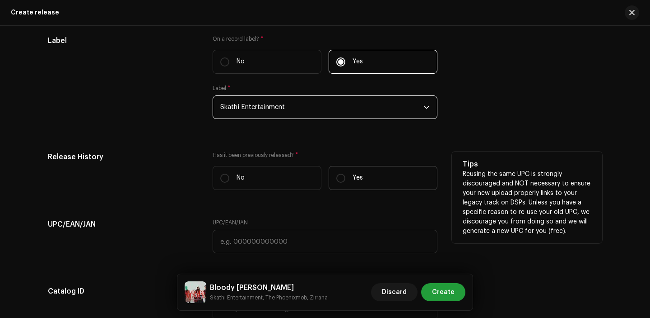
click at [361, 171] on label "Yes" at bounding box center [383, 178] width 109 height 24
click at [346, 173] on input "Yes" at bounding box center [341, 177] width 9 height 9
radio input "true"
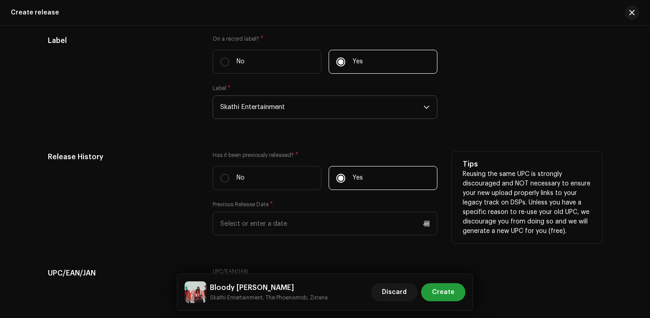
click at [298, 238] on div "Has it been previously released? * No Yes Previous Release Date *" at bounding box center [325, 198] width 225 height 94
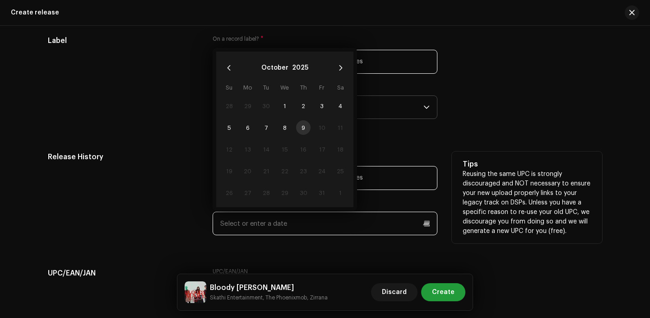
click at [295, 231] on input "text" at bounding box center [325, 222] width 225 height 23
click at [293, 70] on button "2025" at bounding box center [300, 68] width 16 height 14
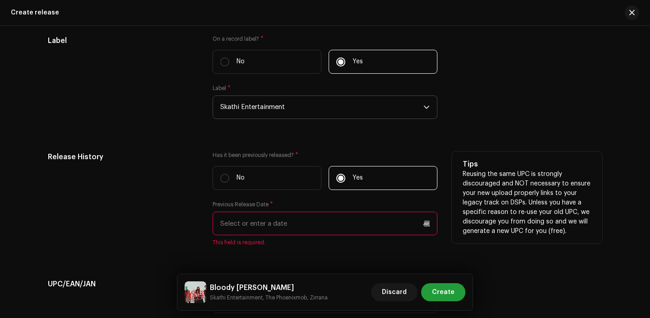
click at [276, 215] on input "text" at bounding box center [325, 222] width 225 height 23
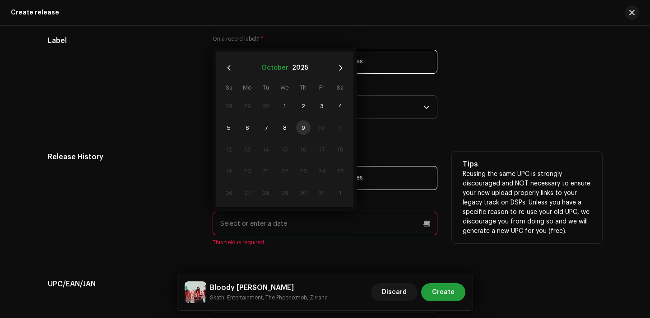
click at [277, 63] on button "October" at bounding box center [275, 68] width 27 height 14
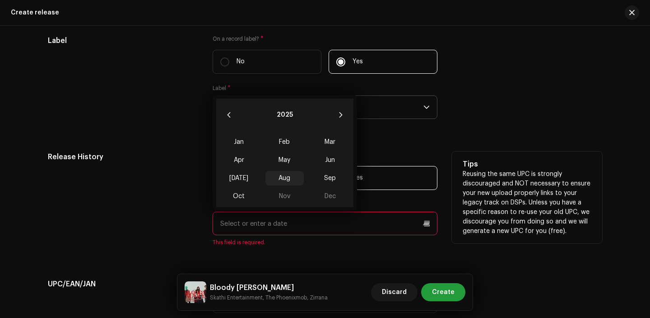
click at [282, 178] on span "Aug" at bounding box center [285, 178] width 38 height 14
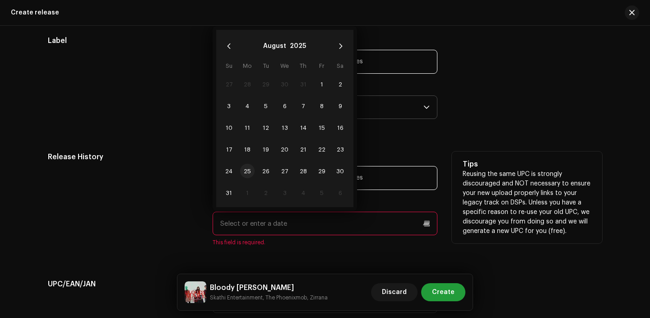
click at [245, 171] on span "25" at bounding box center [247, 171] width 14 height 14
type input "[DATE]"
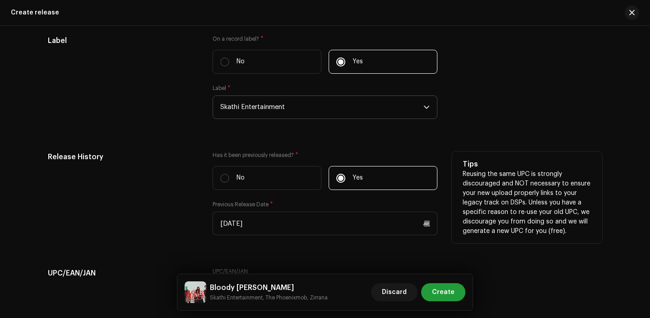
click at [205, 207] on div "Release History Has it been previously released? * No Yes Previous Release Date…" at bounding box center [325, 198] width 555 height 94
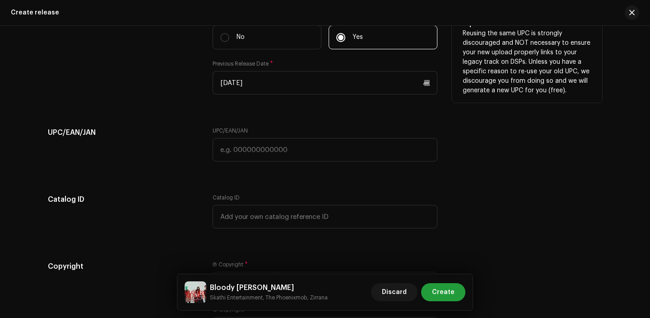
scroll to position [1655, 0]
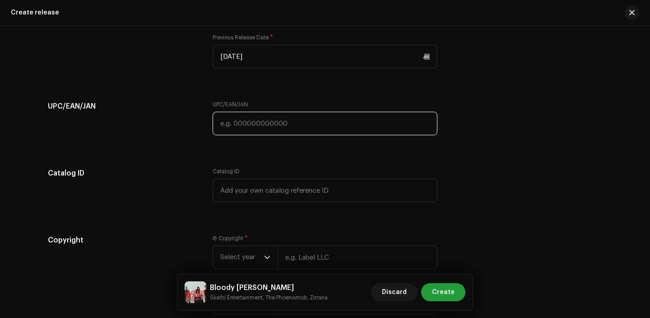
click at [245, 124] on input "text" at bounding box center [325, 123] width 225 height 23
paste input "7300345862794"
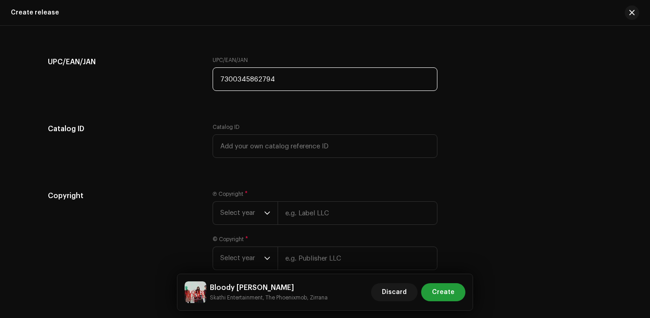
scroll to position [1736, 0]
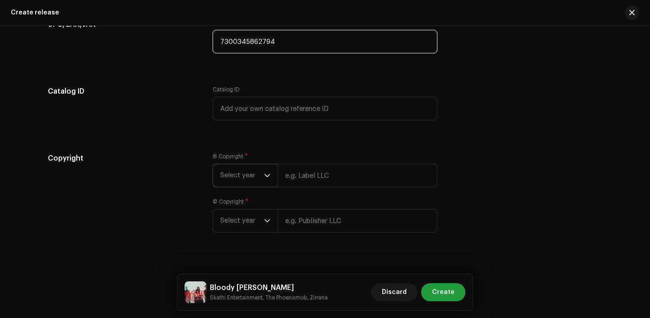
type input "7300345862794"
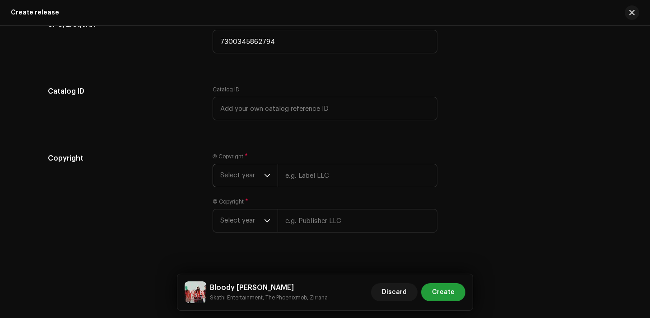
click at [258, 179] on span "Select year" at bounding box center [242, 175] width 44 height 23
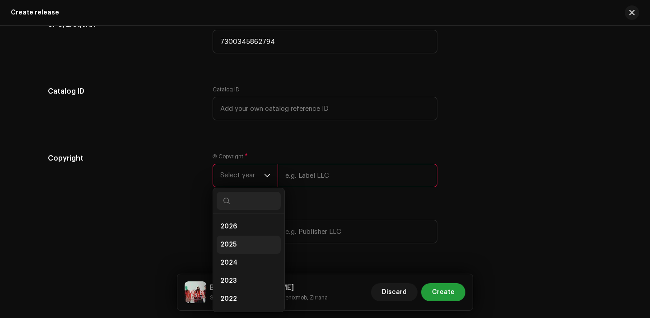
click at [234, 250] on li "2025" at bounding box center [249, 244] width 64 height 18
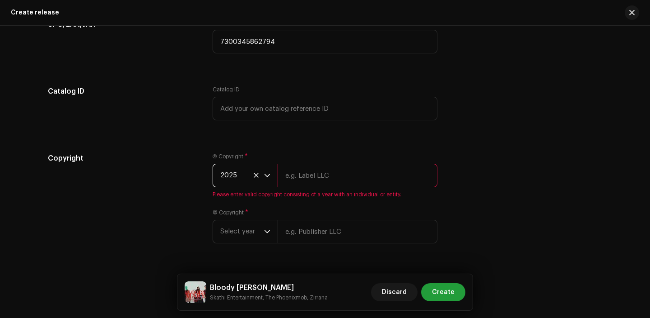
click at [304, 196] on span "Please enter valid copyright consisting of a year with an individual or entity." at bounding box center [325, 194] width 225 height 7
click at [311, 185] on input "text" at bounding box center [358, 175] width 160 height 23
click at [329, 173] on input "text" at bounding box center [358, 175] width 160 height 23
paste input "7300345862794"
type input "7300345862794"
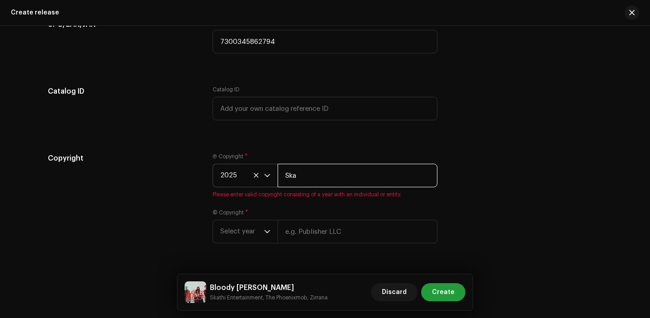
type input "Skathi Entertainment"
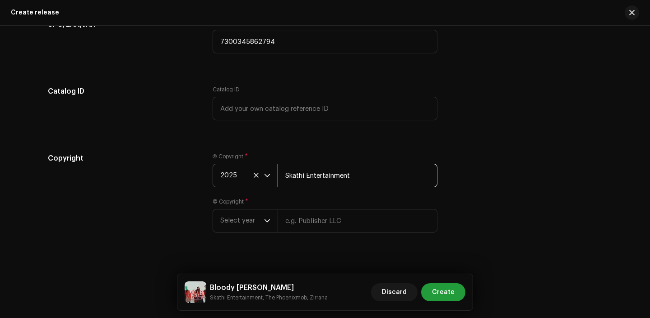
click at [329, 177] on input "Skathi Entertainment" at bounding box center [358, 175] width 160 height 23
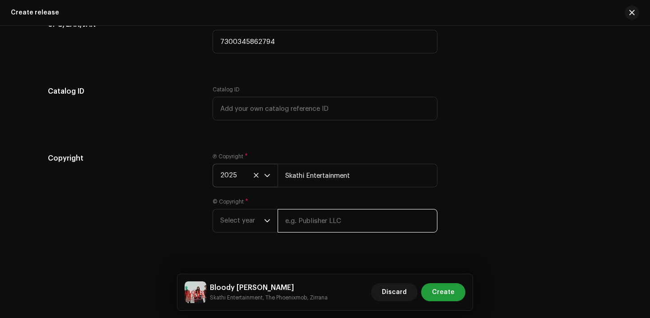
click at [309, 229] on input "text" at bounding box center [358, 220] width 160 height 23
paste input "Skathi Entertainment"
type input "Skathi Entertainment"
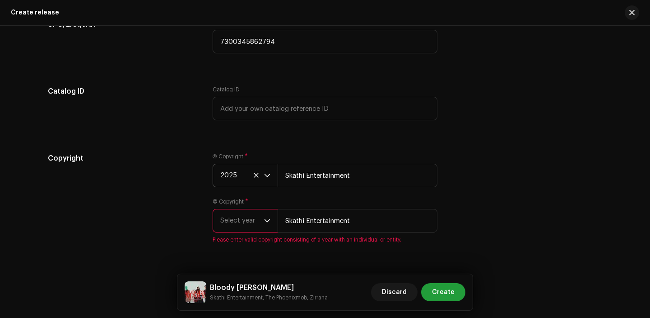
click at [254, 225] on span "Select year" at bounding box center [242, 220] width 44 height 23
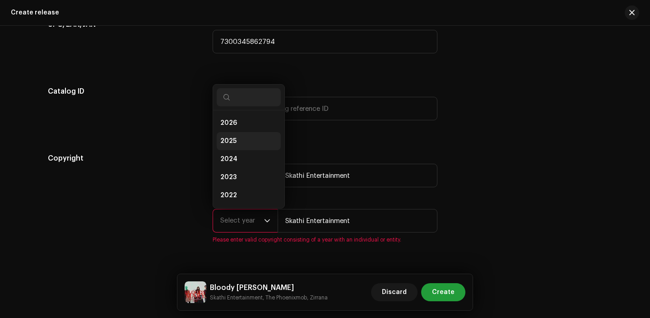
click at [233, 143] on span "2025" at bounding box center [228, 140] width 16 height 9
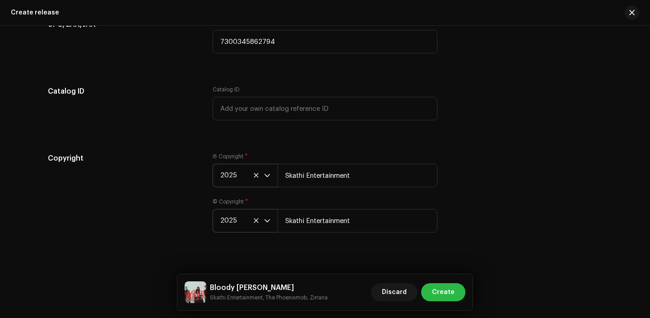
click at [449, 291] on span "Create" at bounding box center [443, 292] width 23 height 18
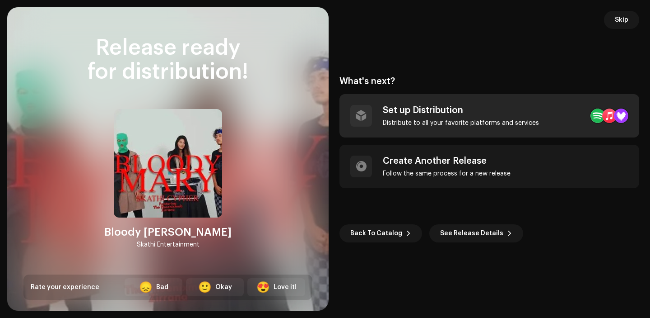
click at [469, 114] on div "Set up Distribution" at bounding box center [461, 110] width 156 height 11
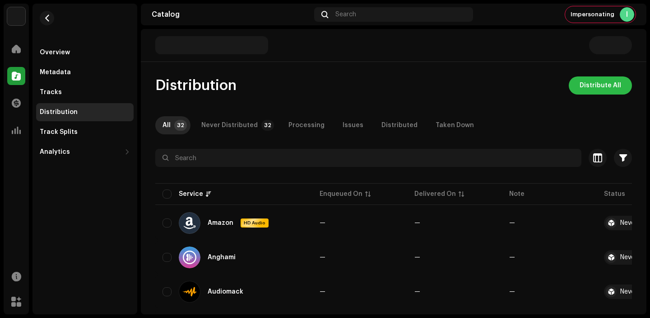
click at [599, 85] on span "Distribute All" at bounding box center [601, 85] width 42 height 18
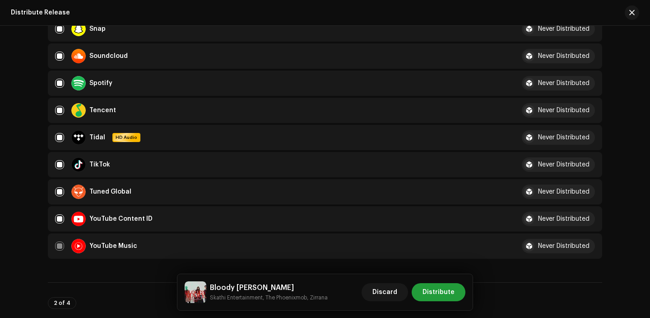
scroll to position [928, 0]
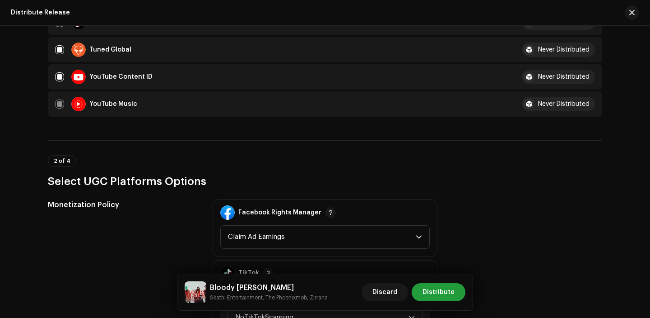
click at [53, 79] on td "YouTube Content ID" at bounding box center [278, 76] width 460 height 25
click at [58, 79] on input "checkbox" at bounding box center [59, 76] width 9 height 9
checkbox input "false"
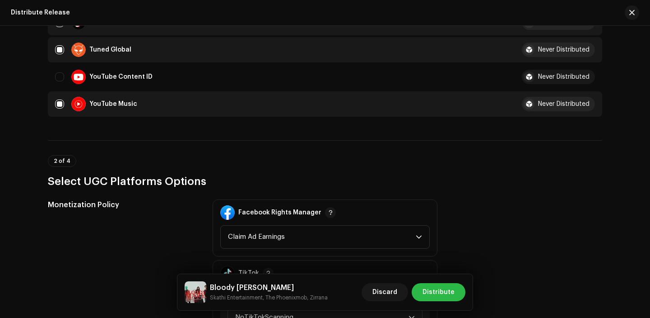
click at [443, 293] on span "Distribute" at bounding box center [439, 292] width 32 height 18
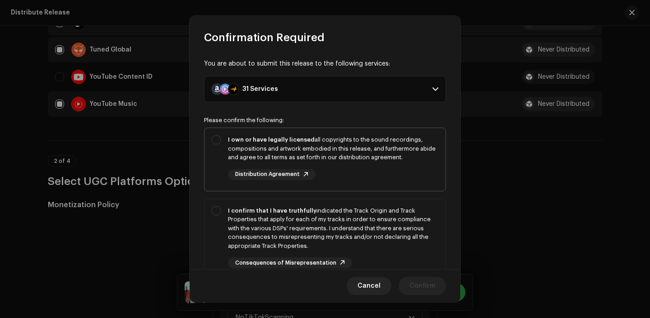
click at [385, 152] on div "I own or have legally licensed all copyrights to the sound recordings, composit…" at bounding box center [333, 148] width 211 height 27
checkbox input "true"
click at [385, 222] on div "I confirm that I have truthfully indicated the Track Origin and Track Propertie…" at bounding box center [333, 228] width 211 height 44
checkbox input "true"
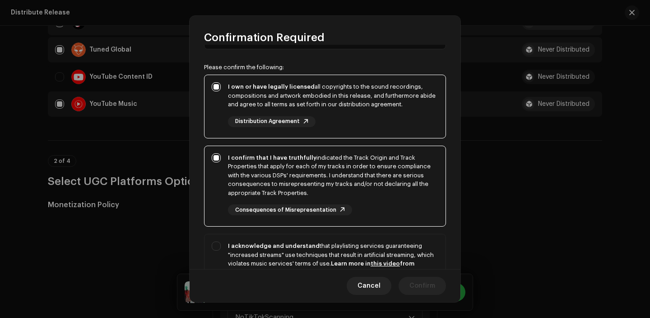
scroll to position [65, 0]
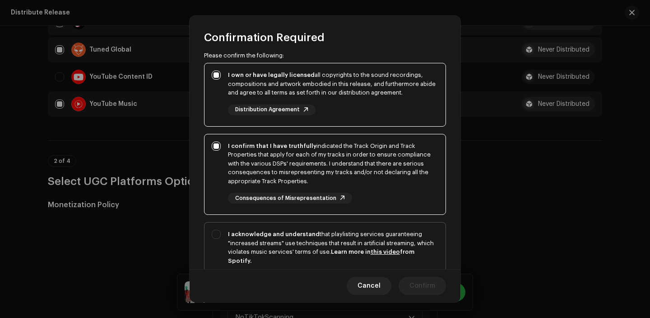
click at [384, 234] on div "I acknowledge and understand that playlisting services guaranteeing "increased …" at bounding box center [333, 246] width 211 height 35
checkbox input "true"
click at [424, 284] on span "Confirm" at bounding box center [423, 285] width 26 height 18
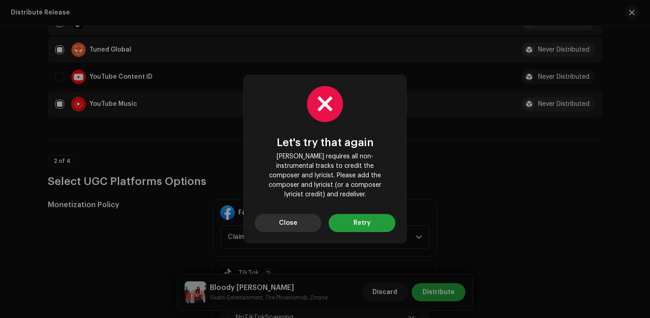
click at [289, 224] on span "Close" at bounding box center [288, 223] width 19 height 18
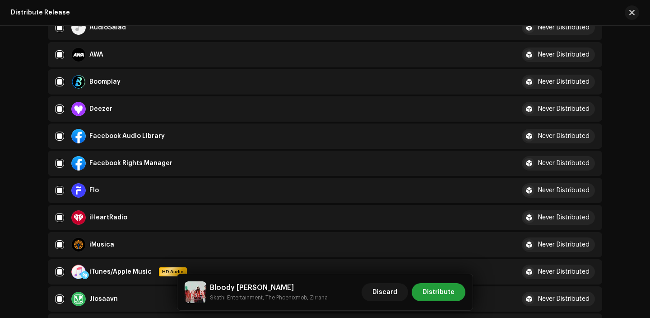
scroll to position [0, 0]
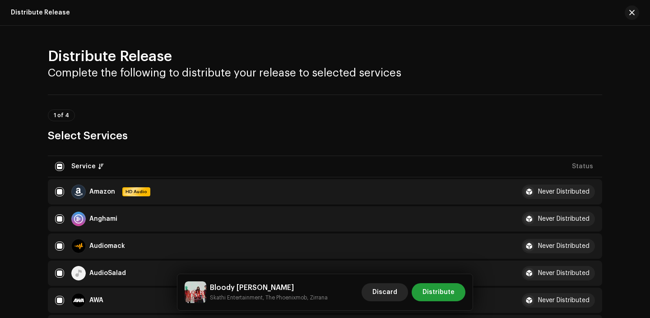
click at [398, 299] on span "Discard" at bounding box center [385, 292] width 25 height 18
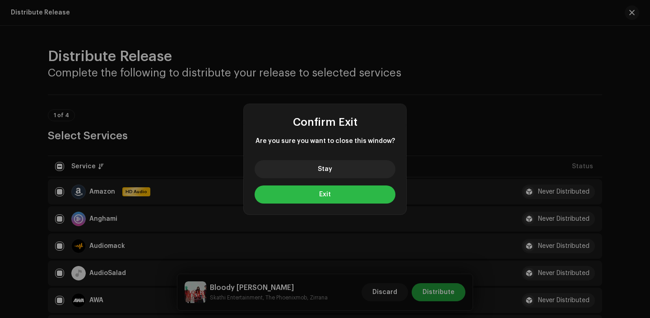
click at [346, 197] on button "Exit" at bounding box center [325, 194] width 141 height 18
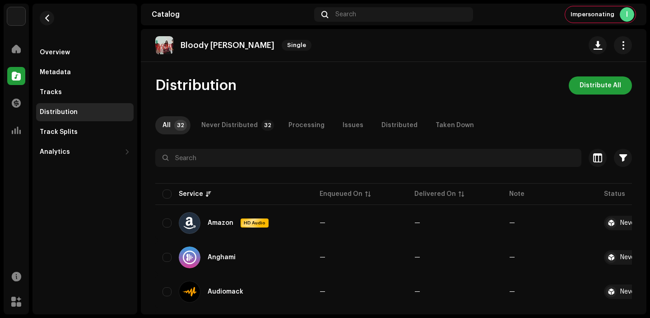
click at [620, 56] on div "Bloody Mary Single" at bounding box center [394, 45] width 506 height 33
click at [620, 47] on span "button" at bounding box center [623, 45] width 9 height 7
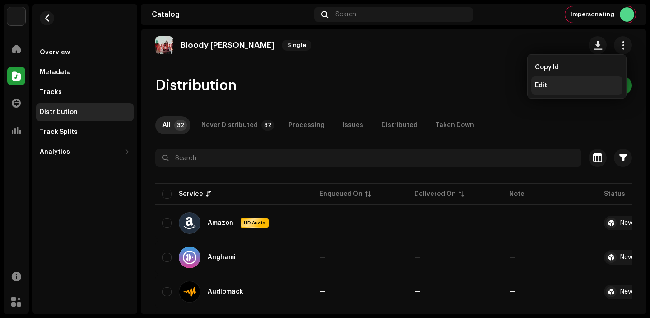
click at [557, 80] on div "Edit" at bounding box center [577, 85] width 91 height 18
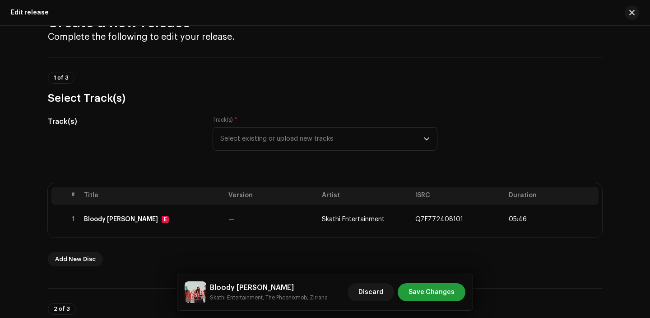
scroll to position [75, 0]
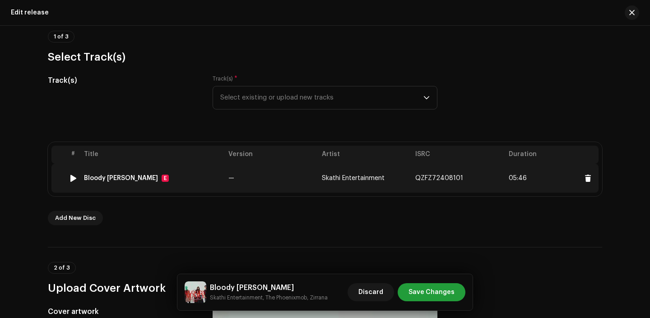
click at [282, 180] on td "—" at bounding box center [272, 178] width 94 height 29
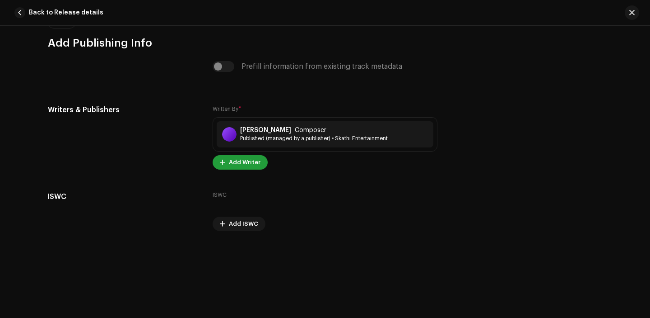
scroll to position [2003, 0]
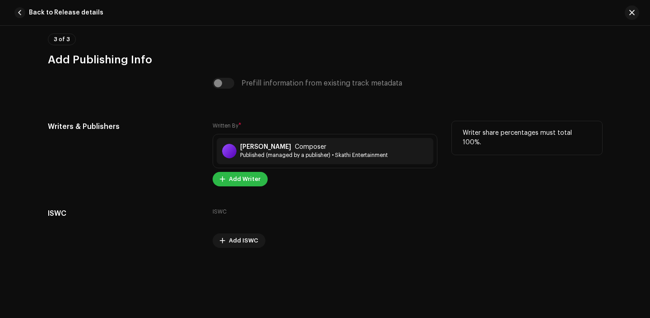
click at [240, 186] on span "Add Writer" at bounding box center [245, 179] width 32 height 18
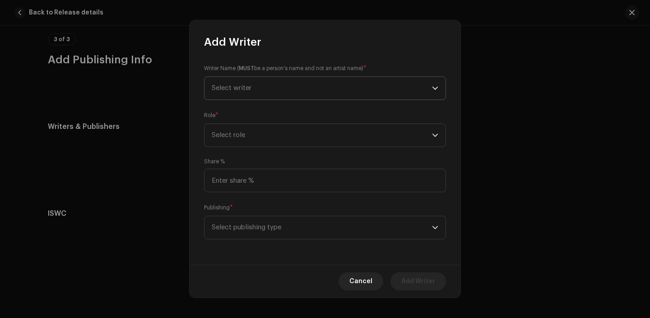
click at [268, 93] on span "Select writer" at bounding box center [322, 88] width 220 height 23
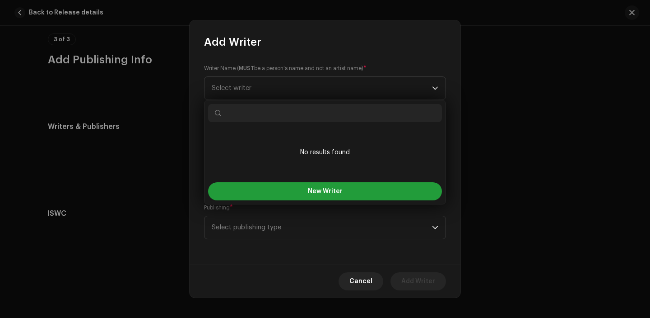
paste input "Skathi Entertainment"
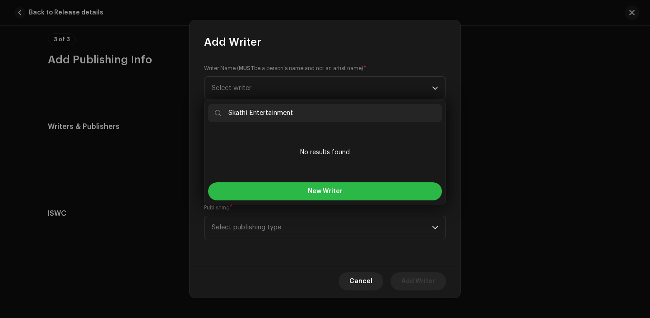
type input "Skathi Entertainment"
click at [292, 192] on button "New Writer" at bounding box center [325, 191] width 234 height 18
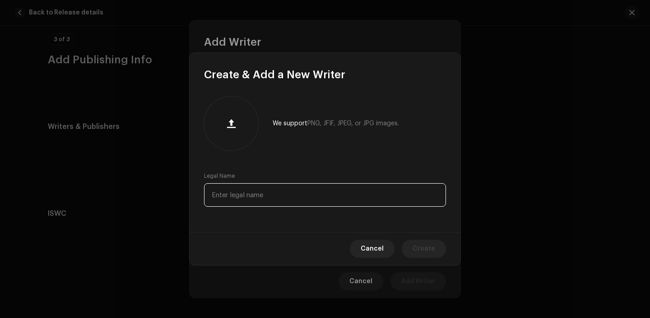
click at [260, 194] on input "text" at bounding box center [325, 194] width 242 height 23
paste input "Skathi Entertainment"
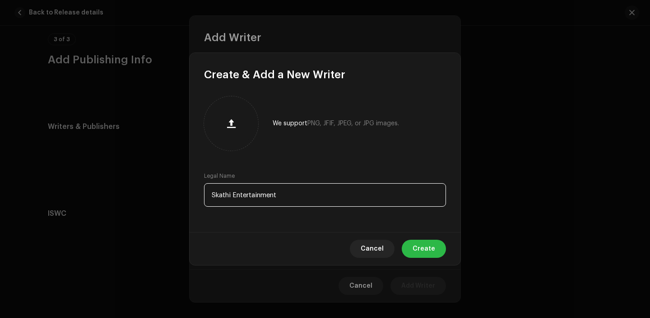
type input "Skathi Entertainment"
click at [422, 246] on span "Create" at bounding box center [424, 248] width 23 height 18
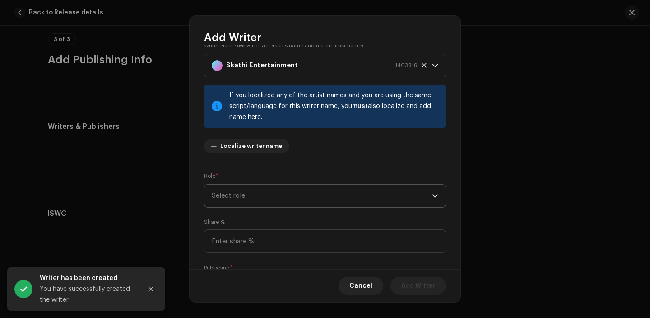
scroll to position [21, 0]
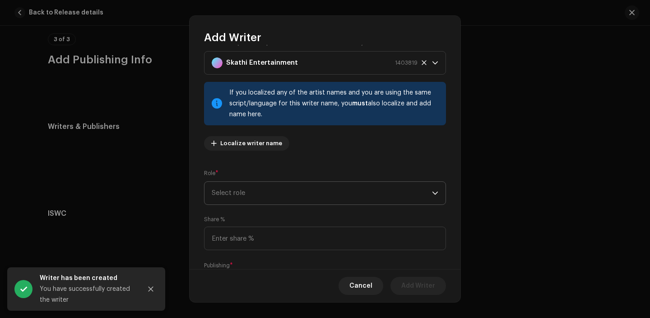
click at [283, 185] on span "Select role" at bounding box center [322, 193] width 220 height 23
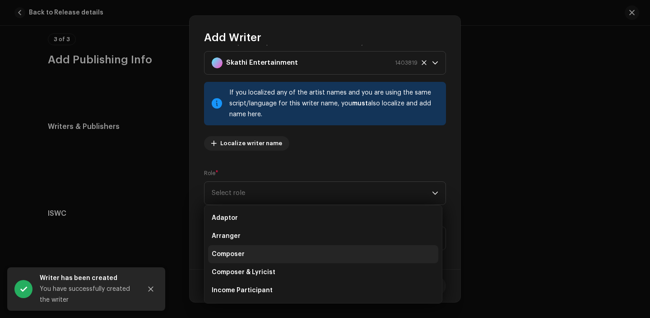
scroll to position [45, 0]
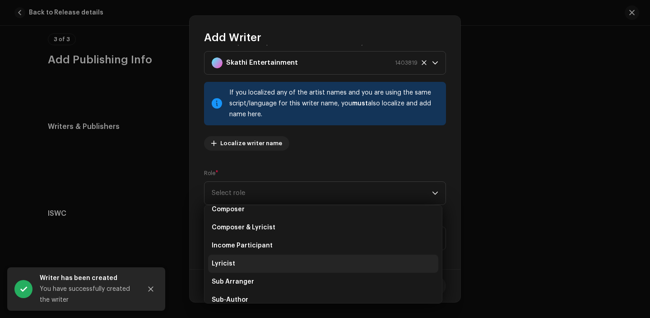
click at [256, 267] on li "Lyricist" at bounding box center [323, 263] width 230 height 18
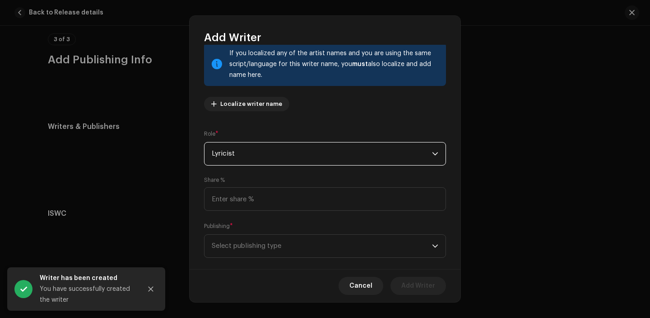
scroll to position [74, 0]
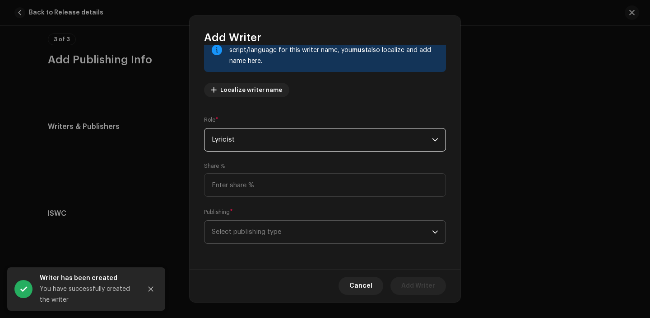
click at [257, 239] on span "Select publishing type" at bounding box center [322, 231] width 220 height 23
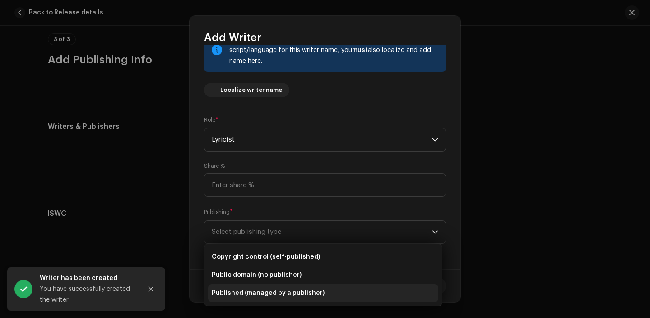
click at [254, 289] on span "Published (managed by a publisher)" at bounding box center [268, 292] width 113 height 9
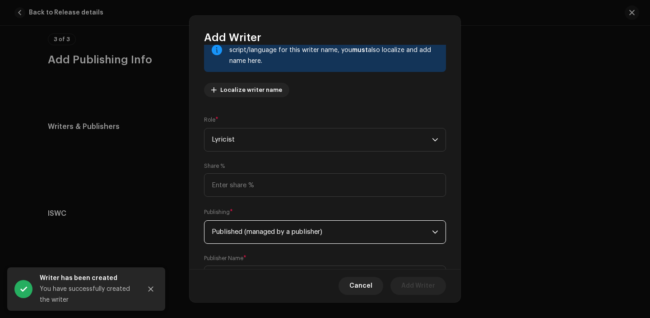
scroll to position [120, 0]
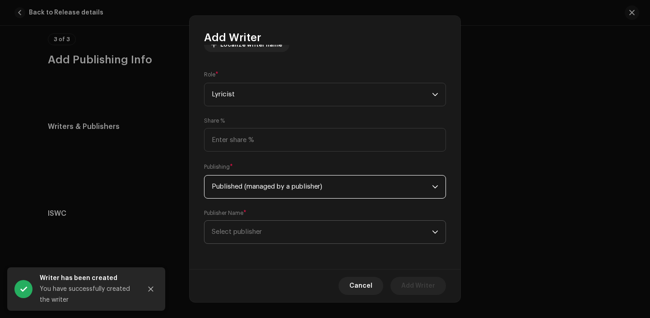
click at [265, 235] on span "Select publisher" at bounding box center [322, 231] width 220 height 23
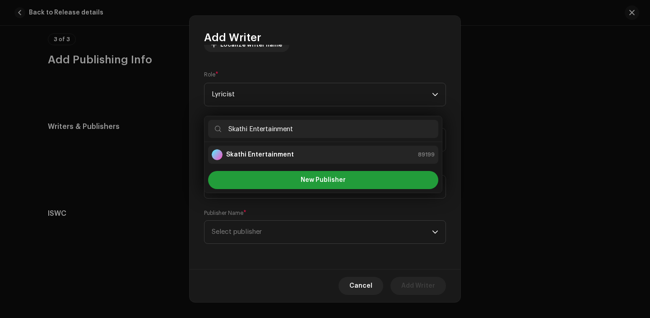
type input "Skathi Entertainment"
click at [282, 159] on div "Skathi Entertainment" at bounding box center [253, 154] width 82 height 11
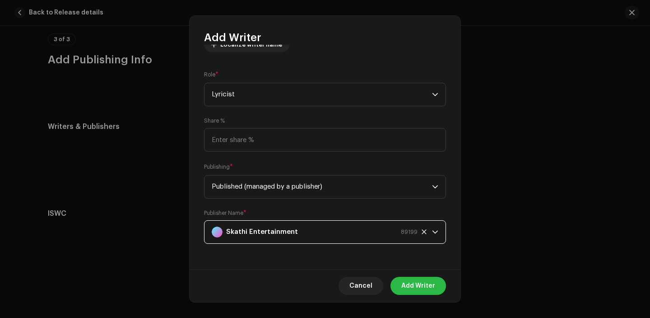
click at [425, 289] on span "Add Writer" at bounding box center [419, 285] width 34 height 18
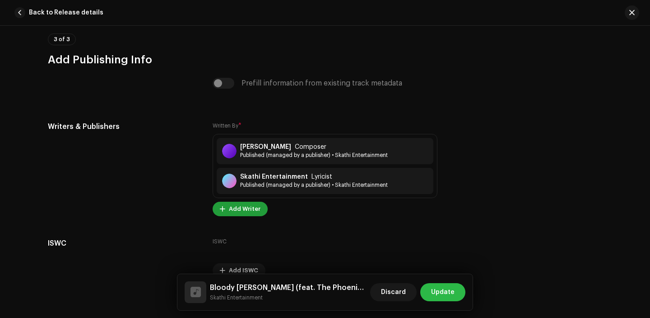
click at [449, 282] on div "Discard Update" at bounding box center [417, 292] width 95 height 22
click at [443, 287] on span "Update" at bounding box center [442, 292] width 23 height 18
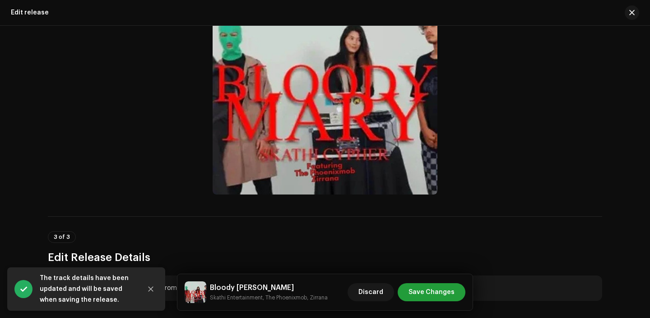
scroll to position [425, 0]
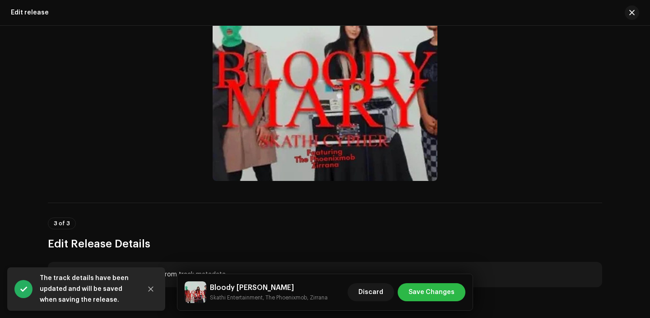
click at [442, 300] on span "Save Changes" at bounding box center [432, 292] width 46 height 18
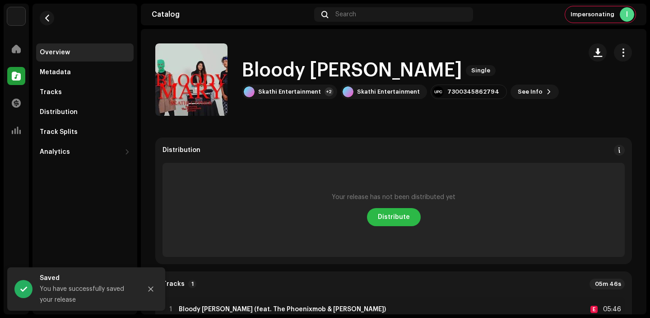
click at [393, 222] on span "Distribute" at bounding box center [394, 217] width 32 height 18
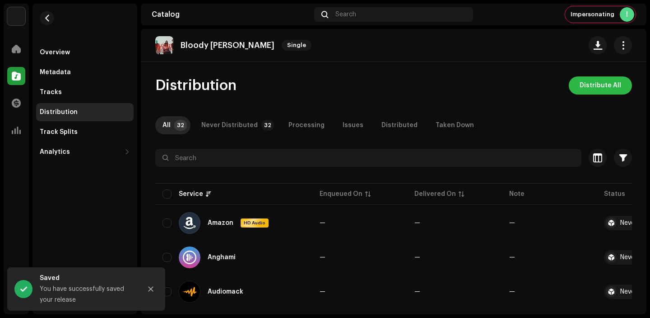
click at [602, 83] on span "Distribute All" at bounding box center [601, 85] width 42 height 18
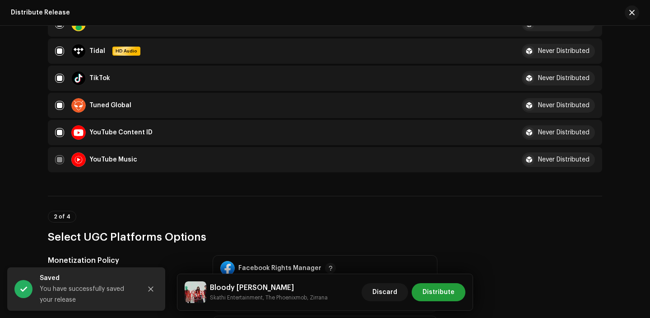
scroll to position [937, 0]
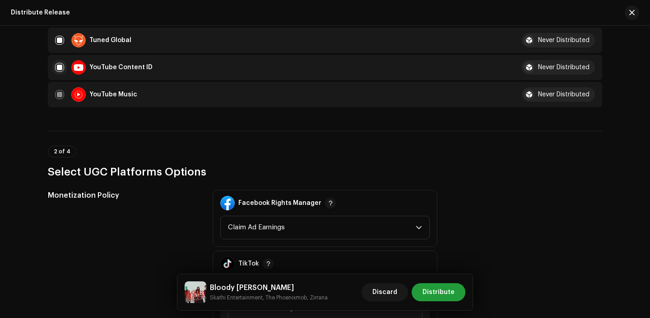
click at [58, 68] on input "checkbox" at bounding box center [59, 67] width 9 height 9
checkbox input "false"
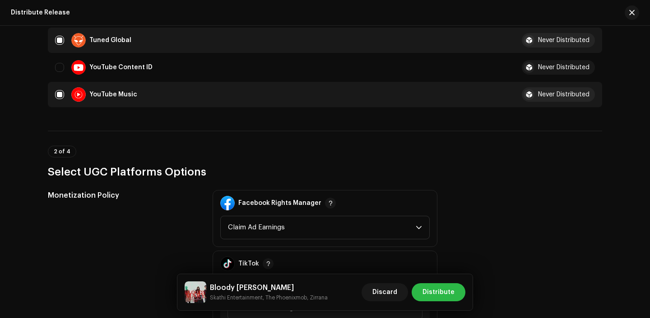
click at [442, 290] on span "Distribute" at bounding box center [439, 292] width 32 height 18
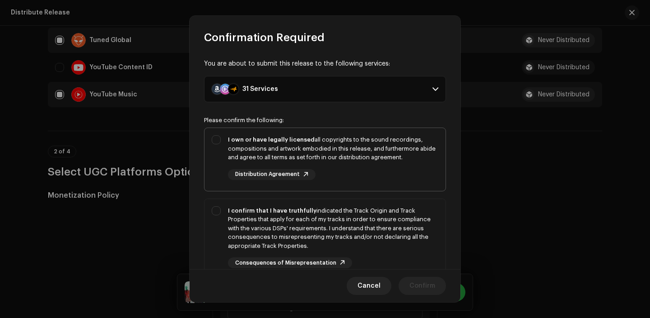
click at [357, 134] on div "I own or have legally licensed all copyrights to the sound recordings, composit…" at bounding box center [325, 157] width 241 height 59
checkbox input "true"
click at [357, 206] on div "I confirm that I have truthfully indicated the Track Origin and Track Propertie…" at bounding box center [333, 228] width 211 height 44
checkbox input "true"
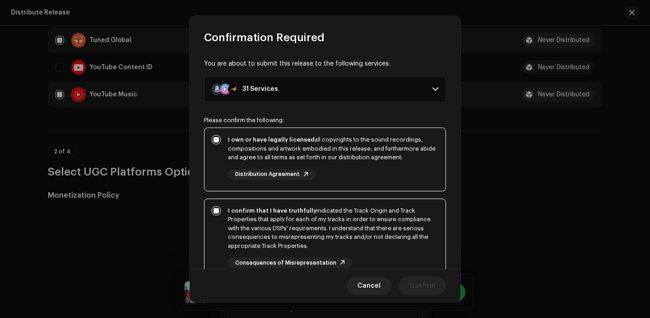
scroll to position [114, 0]
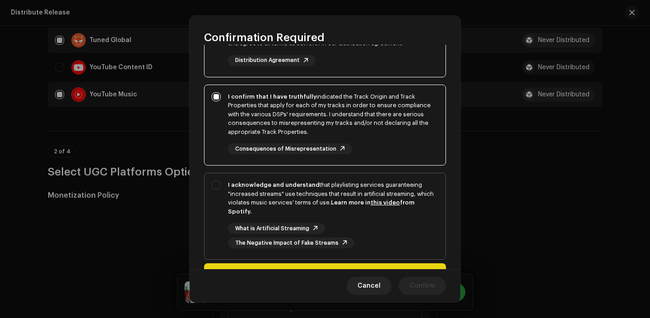
click at [365, 229] on div "What is Artificial Streaming The Negative Impact of Fake Streams" at bounding box center [333, 235] width 211 height 25
checkbox input "true"
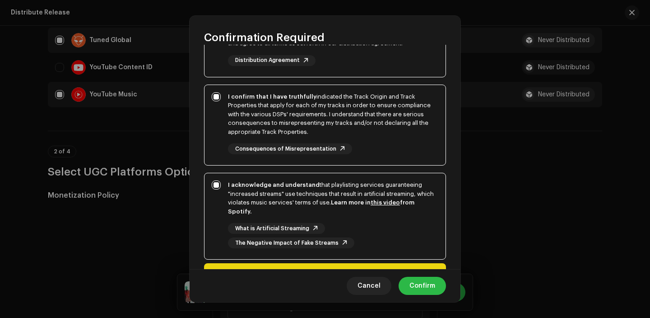
click at [426, 282] on span "Confirm" at bounding box center [423, 285] width 26 height 18
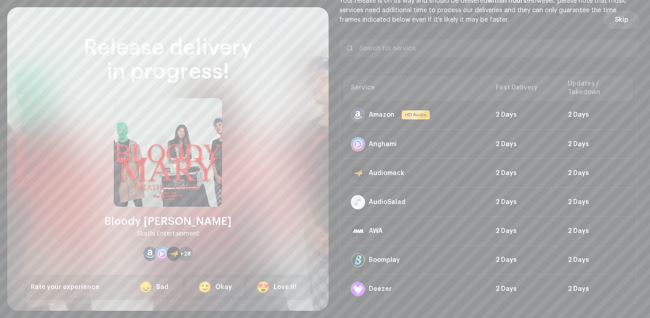
click at [618, 21] on span "Skip" at bounding box center [622, 20] width 14 height 18
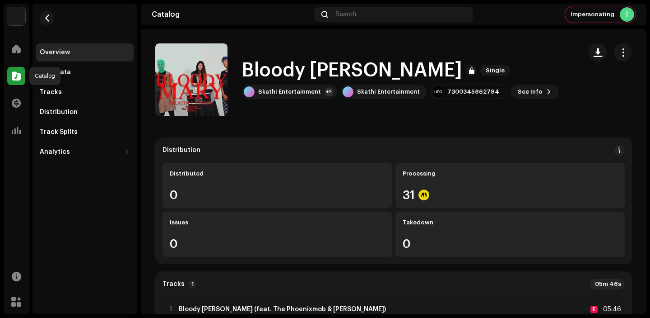
click at [14, 75] on span at bounding box center [16, 75] width 9 height 7
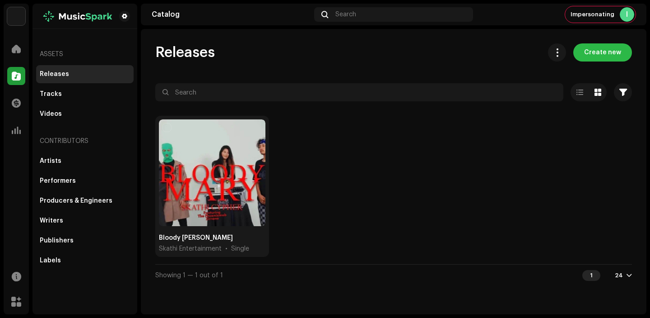
click at [601, 48] on span "Create new" at bounding box center [603, 52] width 37 height 18
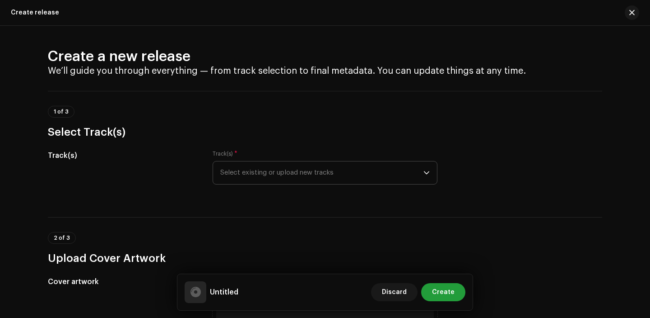
click at [345, 165] on span "Select existing or upload new tracks" at bounding box center [321, 172] width 203 height 23
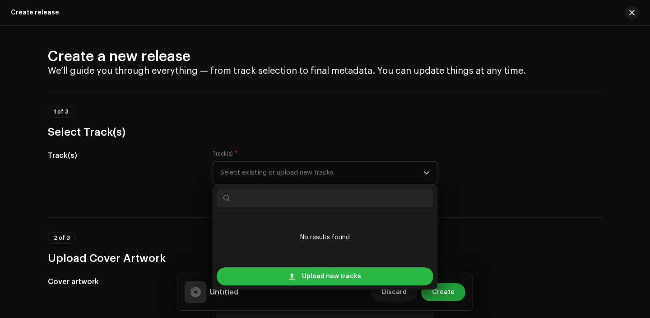
click at [306, 267] on span "Upload new tracks" at bounding box center [331, 276] width 59 height 18
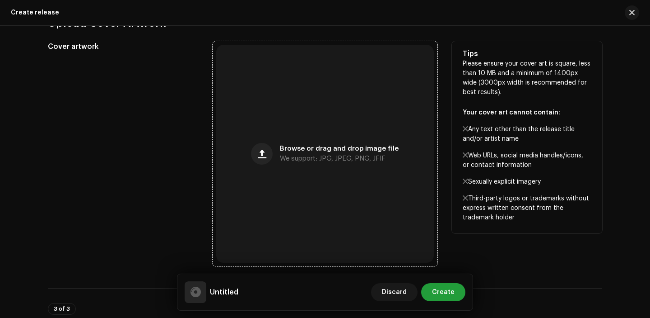
scroll to position [330, 0]
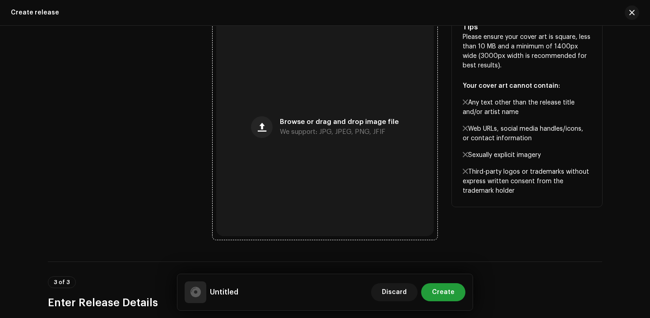
click at [264, 197] on div "Browse or drag and drop image file We support: JPG, JPEG, PNG, JFIF" at bounding box center [325, 127] width 218 height 218
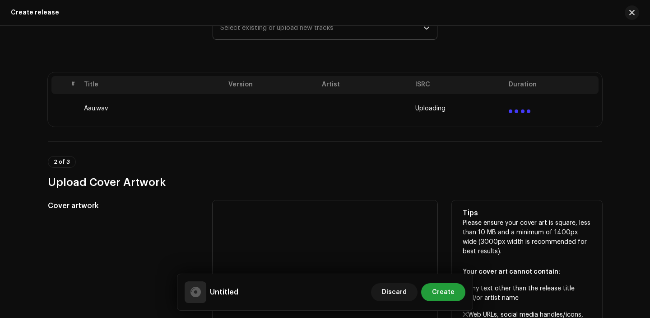
scroll to position [142, 0]
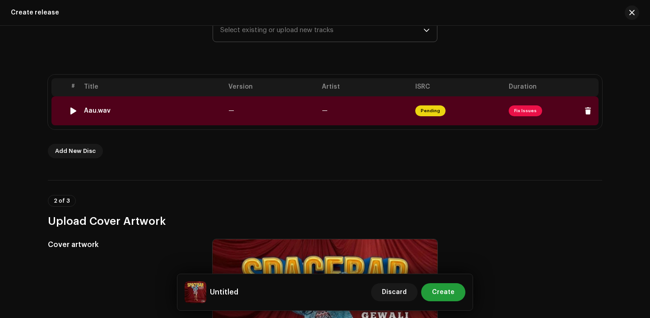
click at [231, 120] on td "—" at bounding box center [272, 110] width 94 height 29
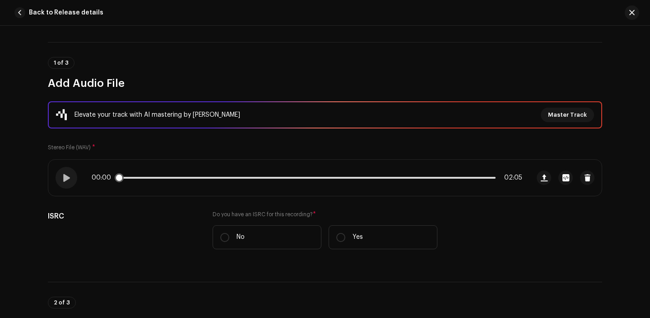
scroll to position [130, 0]
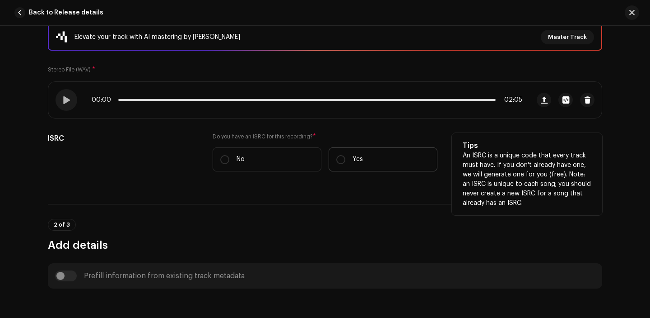
click at [360, 167] on label "Yes" at bounding box center [383, 159] width 109 height 24
click at [346, 164] on input "Yes" at bounding box center [341, 159] width 9 height 9
radio input "true"
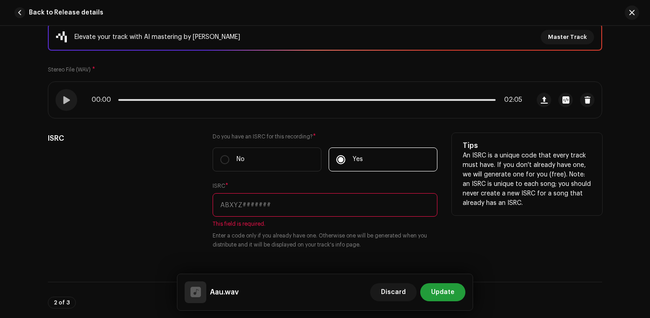
click at [278, 200] on input "text" at bounding box center [325, 204] width 225 height 23
paste input "QZTB62307208"
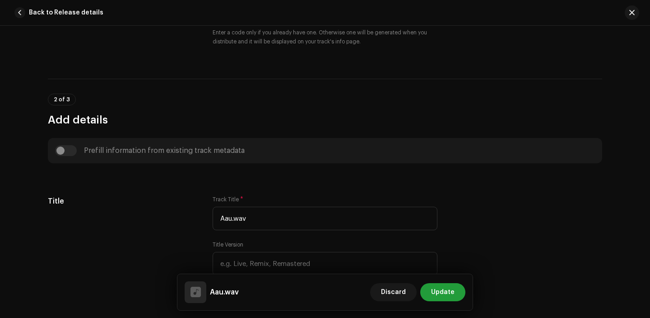
scroll to position [335, 0]
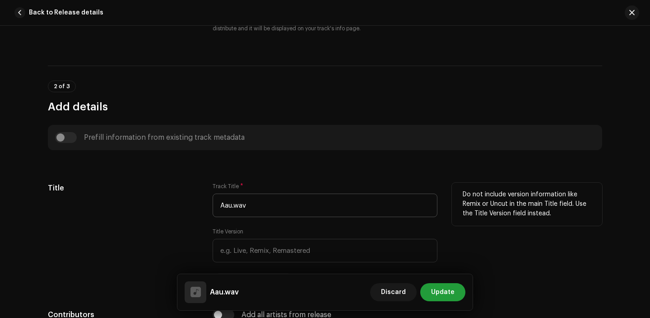
type input "QZTB62307208"
click at [262, 203] on input "Aau.wav" at bounding box center [325, 204] width 225 height 23
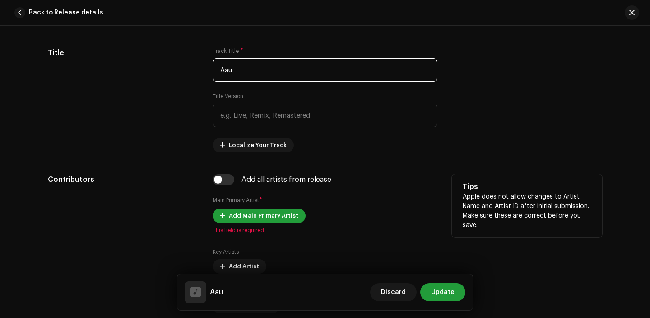
scroll to position [496, 0]
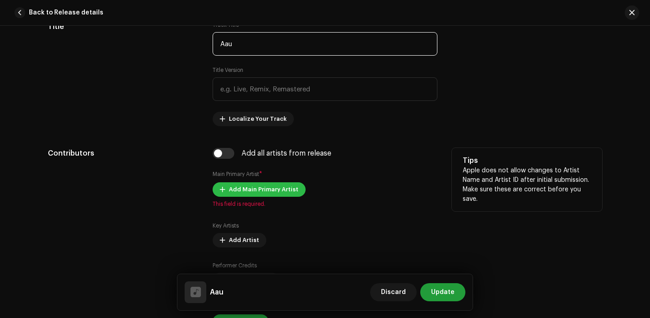
type input "Aau"
click at [247, 193] on span "Add Main Primary Artist" at bounding box center [264, 189] width 70 height 18
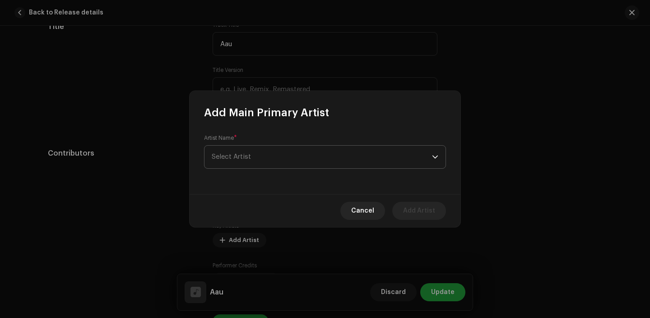
click at [273, 159] on span "Select Artist" at bounding box center [322, 156] width 220 height 23
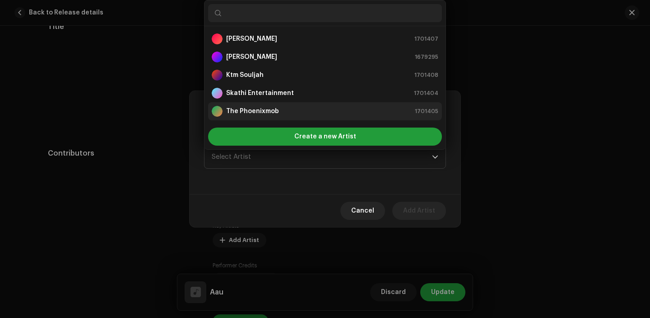
scroll to position [14, 0]
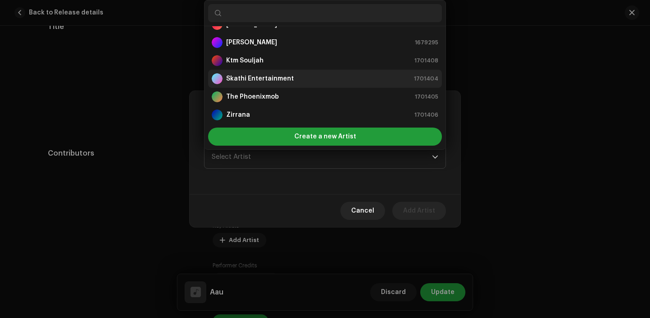
click at [267, 76] on strong "Skathi Entertainment" at bounding box center [260, 78] width 68 height 9
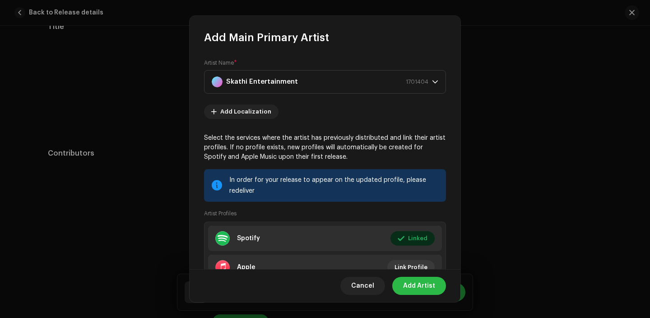
click at [420, 290] on span "Add Artist" at bounding box center [419, 285] width 32 height 18
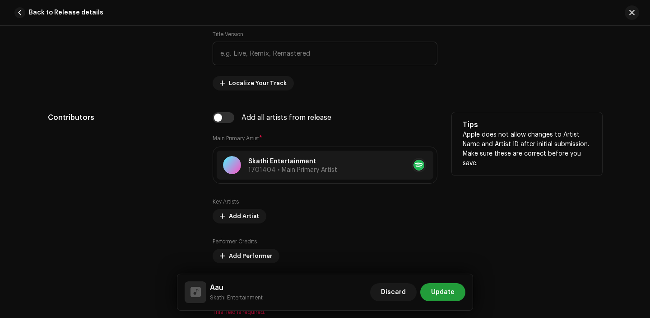
scroll to position [537, 0]
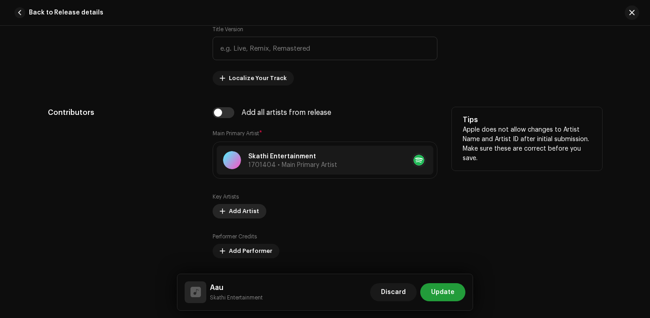
click at [234, 212] on span "Add Artist" at bounding box center [244, 211] width 30 height 18
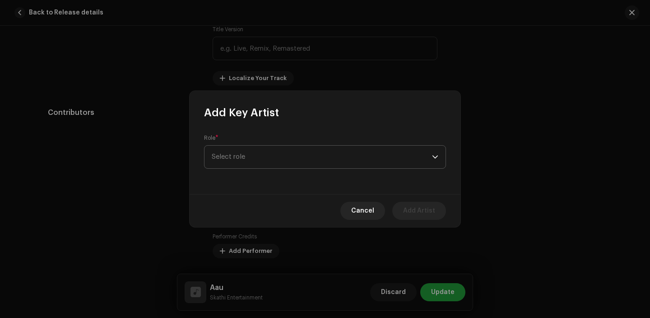
click at [264, 149] on span "Select role" at bounding box center [322, 156] width 220 height 23
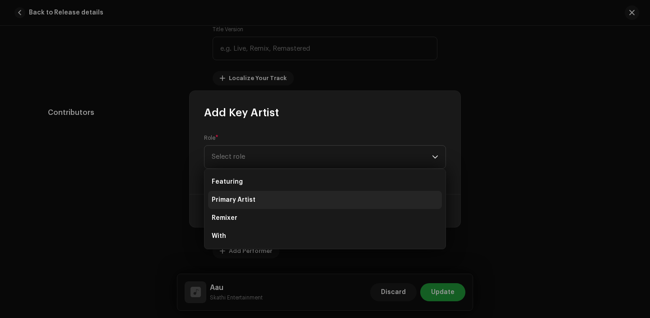
click at [248, 200] on span "Primary Artist" at bounding box center [234, 199] width 44 height 9
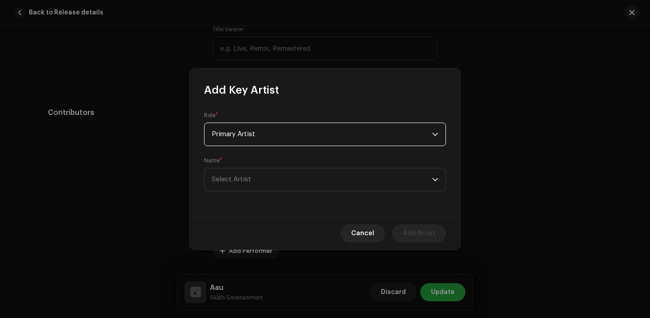
click at [221, 166] on div "Name * Select Artist" at bounding box center [325, 174] width 242 height 34
click at [225, 178] on span "Select Artist" at bounding box center [231, 179] width 39 height 7
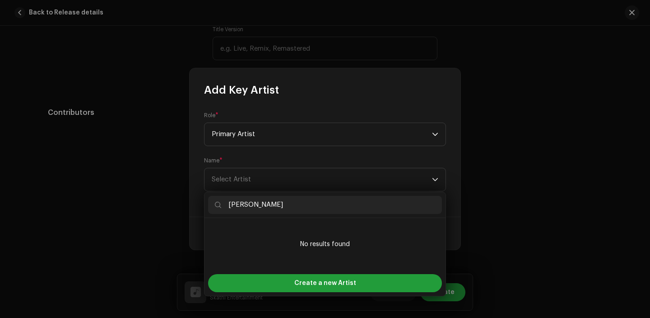
click at [283, 208] on input "[PERSON_NAME]" at bounding box center [325, 205] width 234 height 18
type input "[PERSON_NAME]"
click at [305, 222] on li "No results found" at bounding box center [325, 243] width 234 height 45
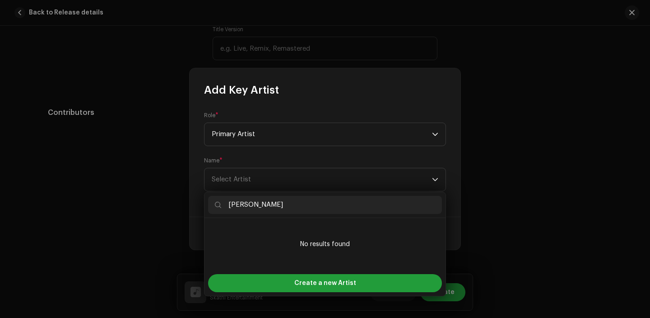
click at [299, 199] on input "[PERSON_NAME]" at bounding box center [325, 205] width 234 height 18
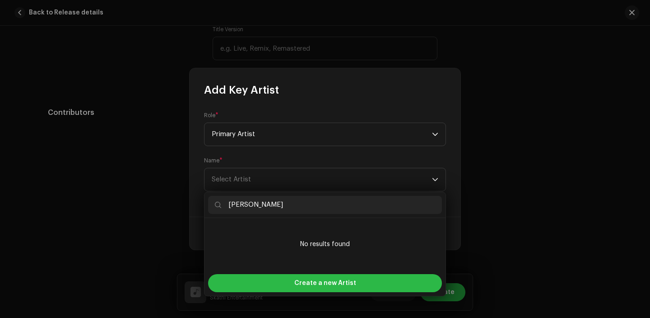
click at [304, 283] on span "Create a new Artist" at bounding box center [326, 283] width 62 height 18
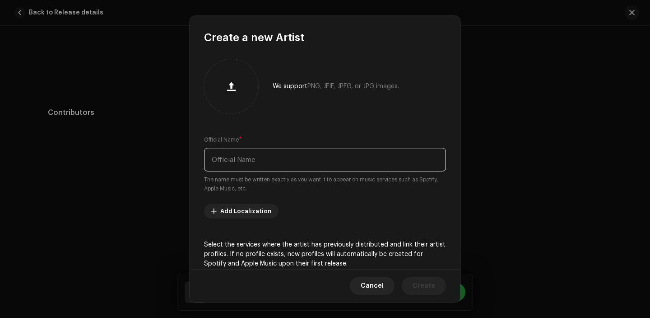
click at [271, 159] on input "text" at bounding box center [325, 159] width 242 height 23
paste input "[PERSON_NAME]"
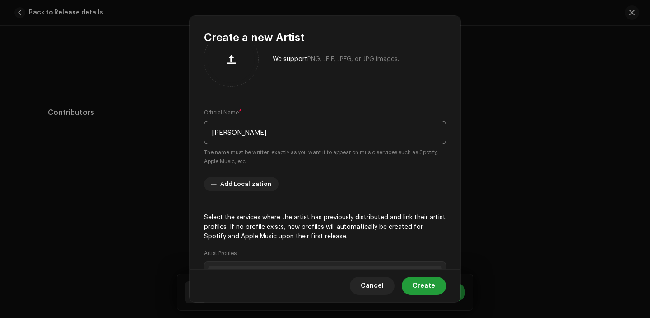
scroll to position [131, 0]
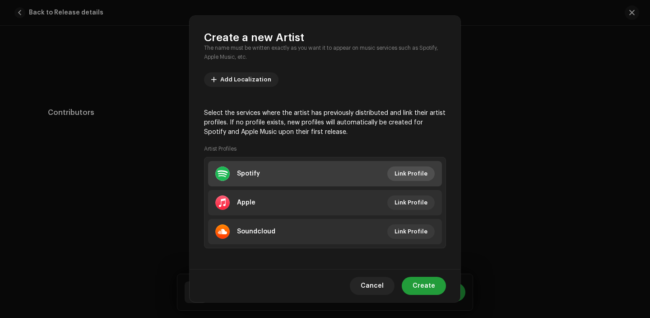
type input "[PERSON_NAME]"
click at [412, 171] on span "Link Profile" at bounding box center [411, 173] width 33 height 18
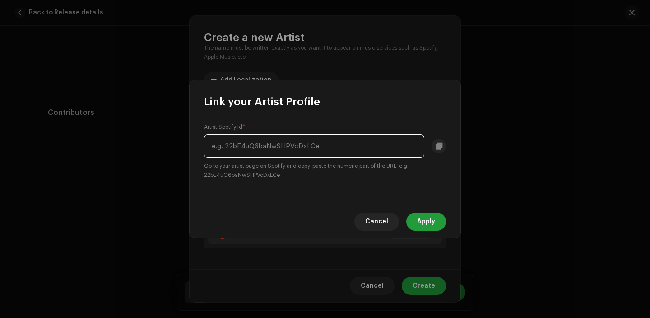
paste input "14j2HRqPYnCauGdx5Z7W6S"
type input "14j2HRqPYnCauGdx5Z7W6S"
click at [427, 225] on span "Apply" at bounding box center [426, 221] width 18 height 18
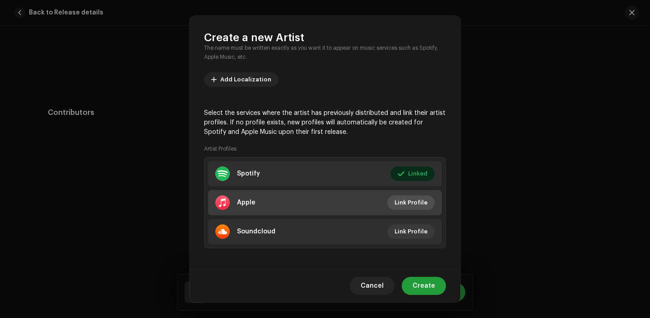
click at [416, 205] on span "Link Profile" at bounding box center [411, 202] width 33 height 18
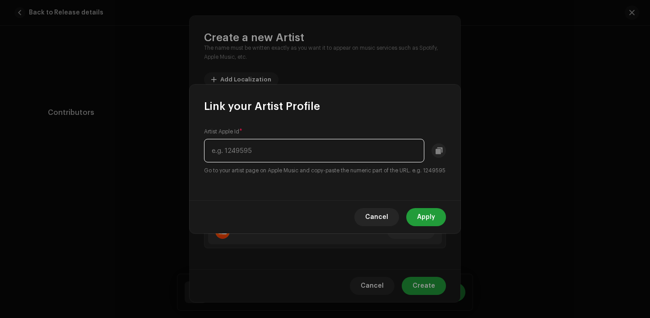
paste input "1710786217"
type input "1710786217"
click at [417, 214] on button "Apply" at bounding box center [427, 217] width 40 height 18
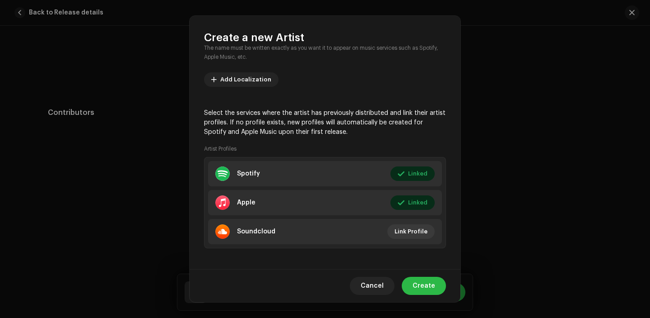
click at [430, 279] on span "Create" at bounding box center [424, 285] width 23 height 18
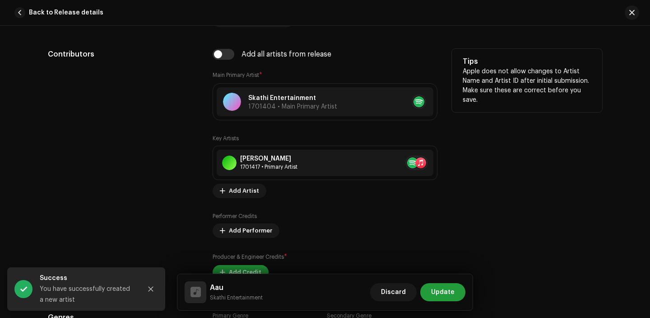
scroll to position [642, 0]
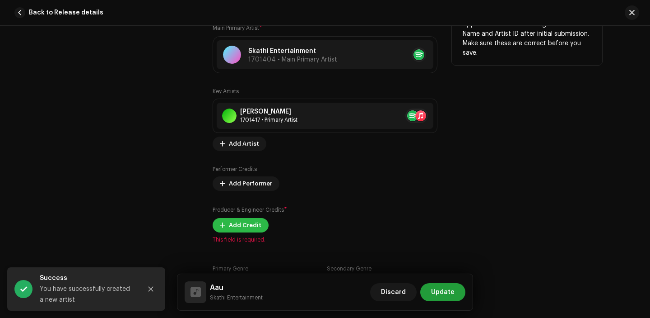
click at [240, 222] on span "Add Credit" at bounding box center [245, 225] width 33 height 18
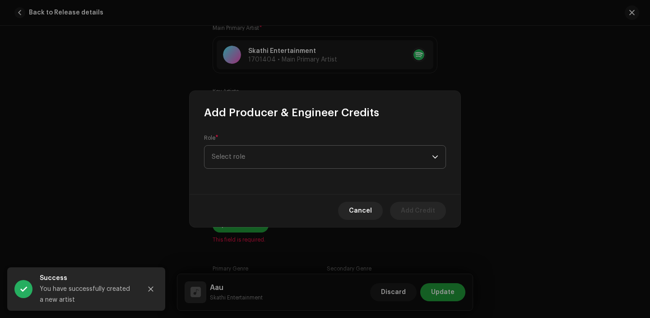
click at [284, 160] on span "Select role" at bounding box center [322, 156] width 220 height 23
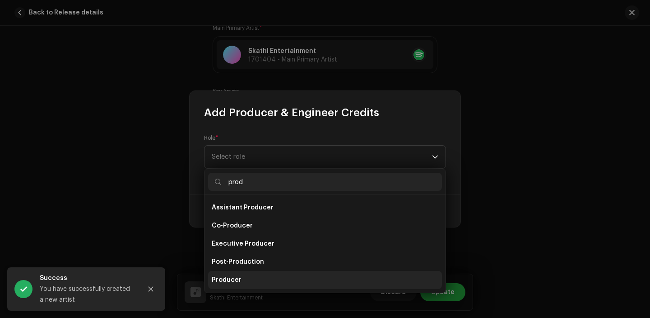
type input "prod"
click at [289, 278] on li "Producer" at bounding box center [325, 280] width 234 height 18
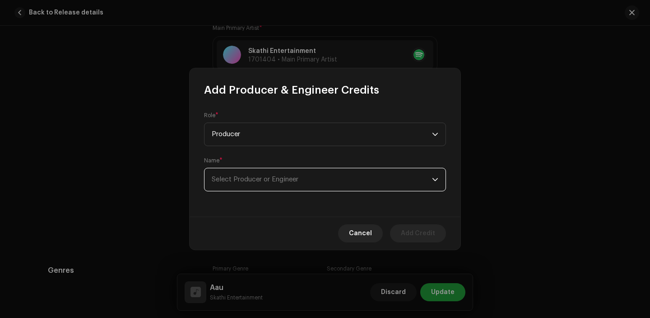
click at [275, 190] on span "Select Producer or Engineer" at bounding box center [322, 179] width 220 height 23
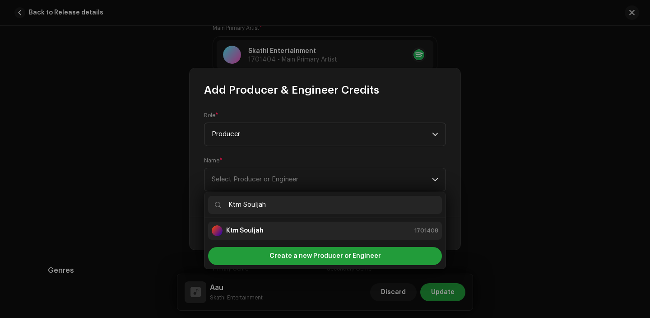
type input "Ktm Souljah"
click at [288, 229] on div "Ktm Souljah 1701408" at bounding box center [325, 230] width 227 height 11
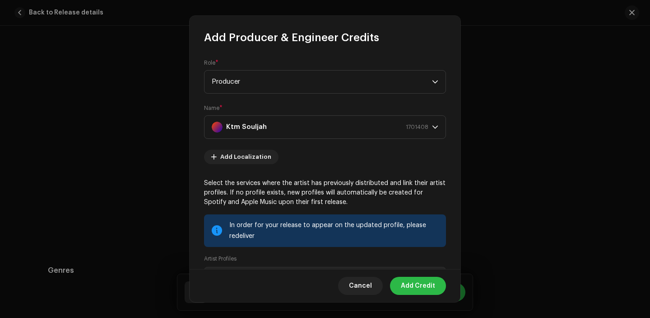
click at [417, 287] on span "Add Credit" at bounding box center [418, 285] width 34 height 18
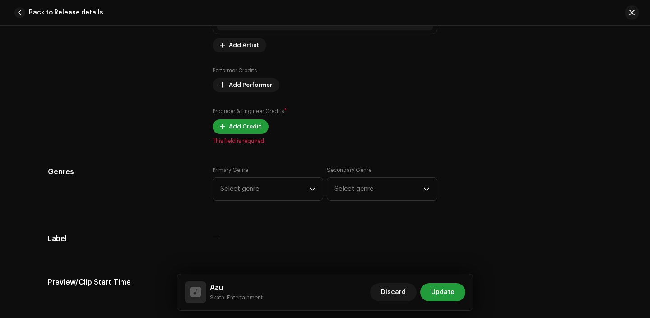
scroll to position [742, 0]
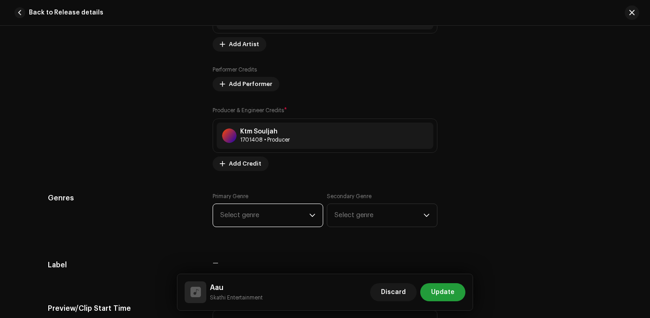
click at [282, 211] on span "Select genre" at bounding box center [264, 215] width 89 height 23
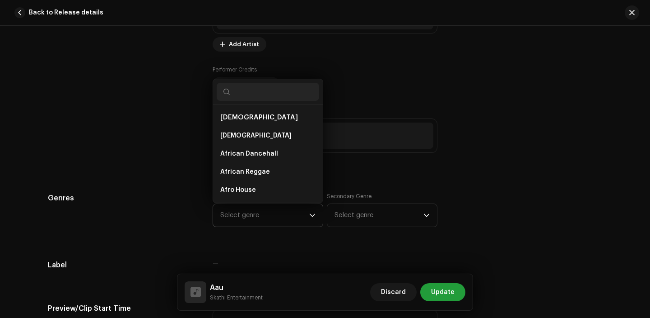
scroll to position [14, 0]
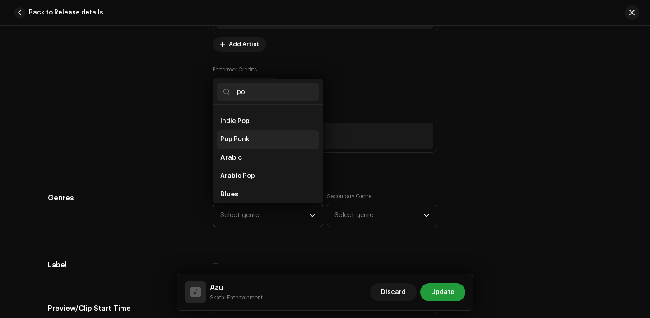
type input "p"
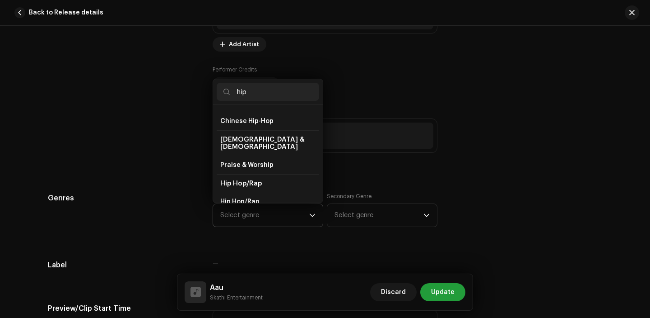
scroll to position [42, 0]
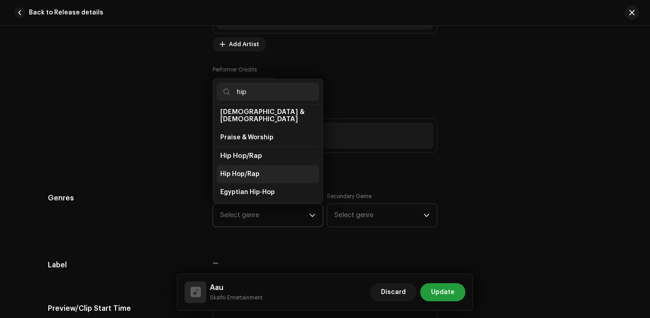
type input "hip"
click at [242, 169] on span "Hip Hop/Rap" at bounding box center [239, 173] width 39 height 9
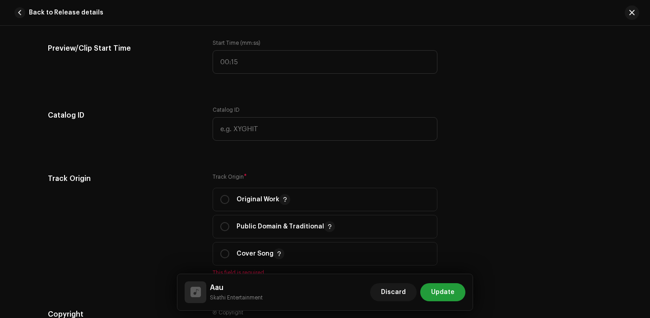
scroll to position [1020, 0]
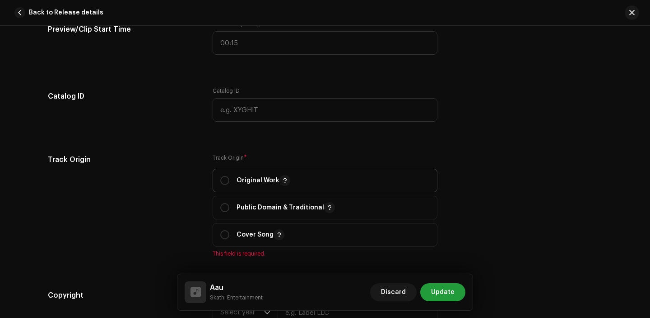
click at [215, 177] on p-togglebutton "Original Work" at bounding box center [325, 179] width 225 height 23
radio input "true"
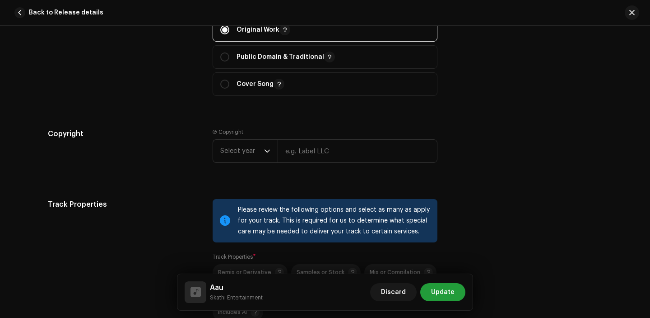
scroll to position [1209, 0]
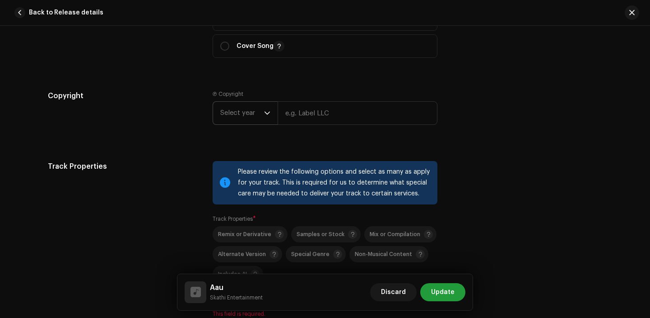
click at [246, 114] on span "Select year" at bounding box center [242, 113] width 44 height 23
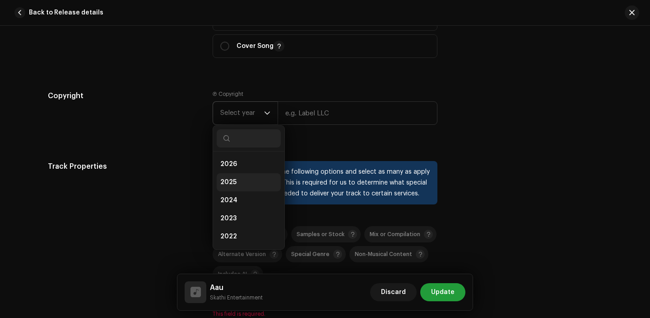
click at [242, 184] on li "2025" at bounding box center [249, 182] width 64 height 18
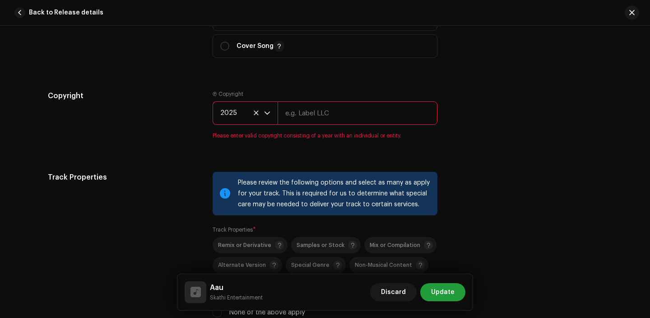
click at [316, 112] on input "text" at bounding box center [358, 112] width 160 height 23
type input "Renuka Entertainment"
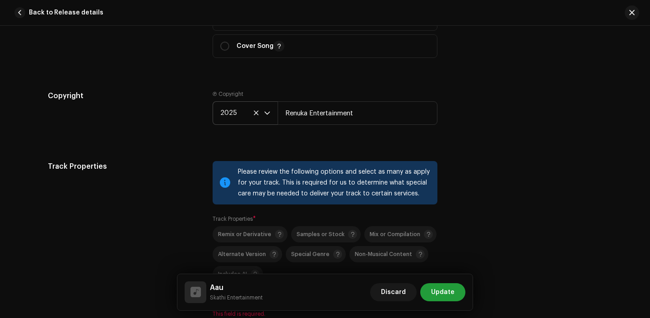
click at [349, 120] on input "Renuka Entertainment" at bounding box center [358, 112] width 160 height 23
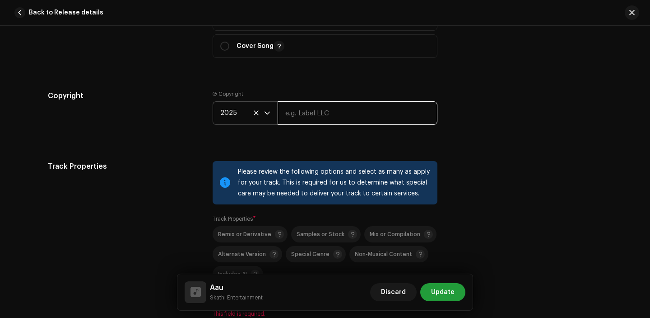
paste input "Ktm Souljah"
type input "Ktm Souljah"
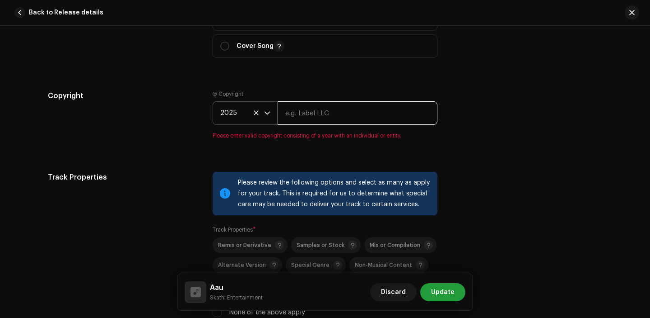
paste input "Skathi Entertainment"
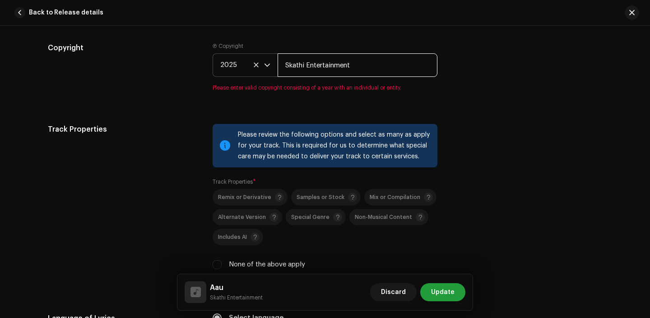
type input "Skathi Entertainment"
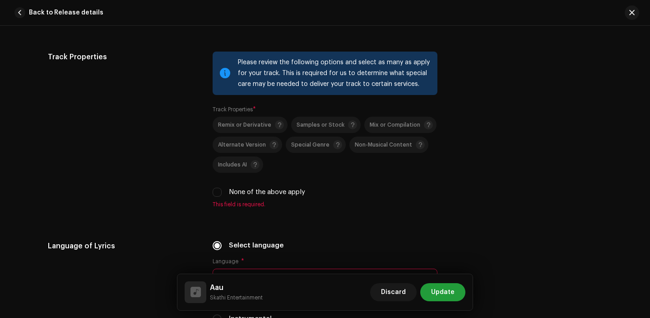
scroll to position [1329, 0]
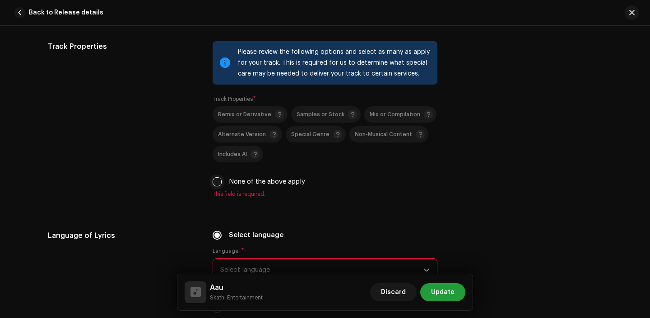
click at [214, 186] on input "None of the above apply" at bounding box center [217, 181] width 9 height 9
checkbox input "true"
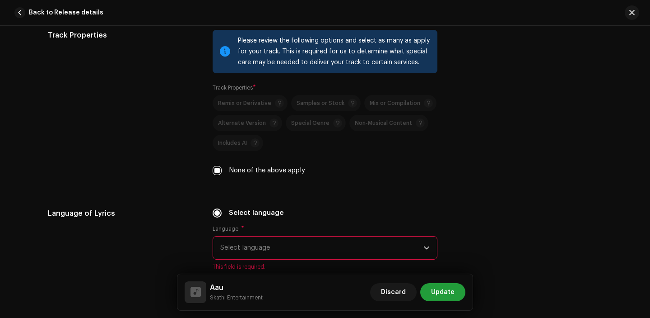
scroll to position [1409, 0]
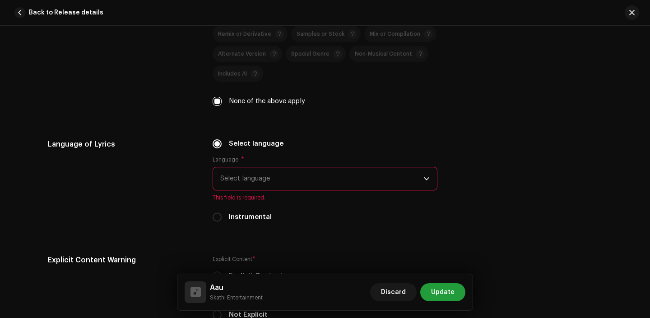
click at [246, 184] on span "Select language" at bounding box center [321, 178] width 203 height 23
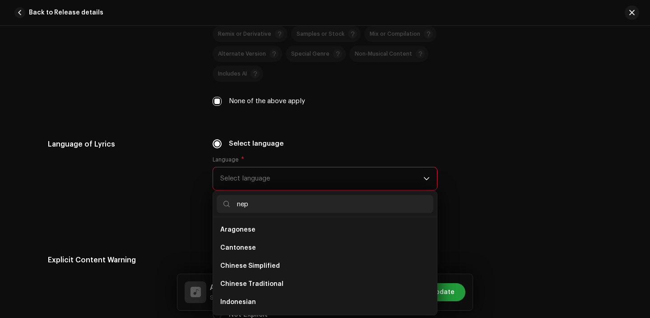
scroll to position [0, 0]
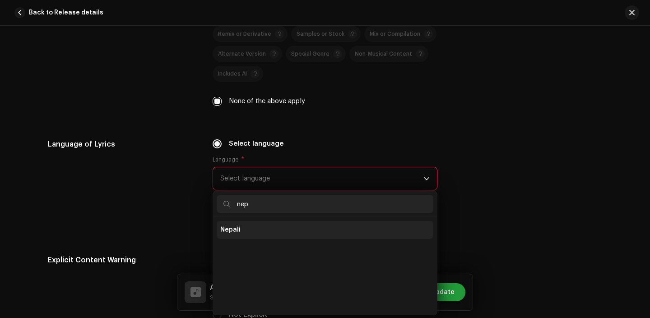
type input "nep"
click at [242, 232] on li "Nepali" at bounding box center [325, 229] width 217 height 18
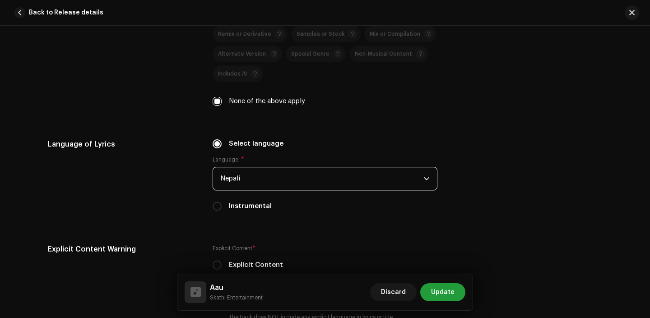
scroll to position [1454, 0]
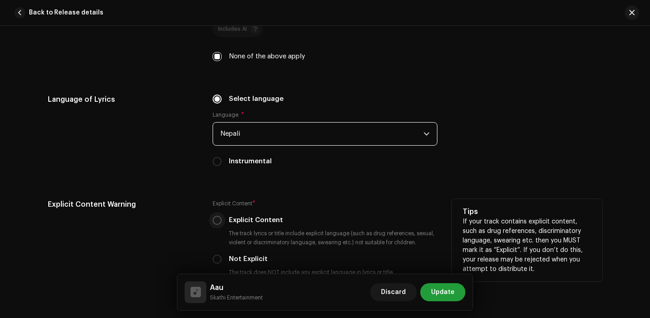
click at [215, 221] on input "Explicit Content" at bounding box center [217, 219] width 9 height 9
radio input "true"
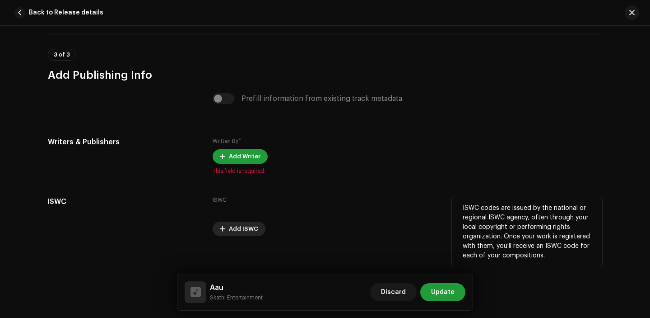
scroll to position [1817, 0]
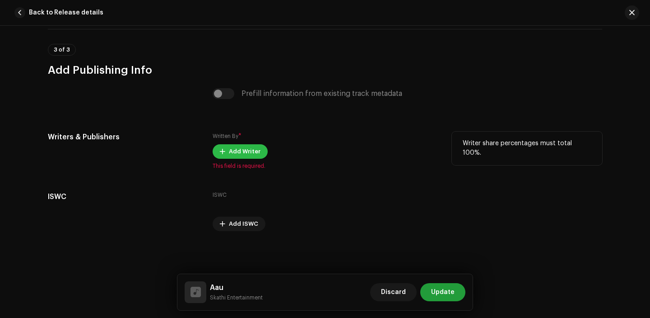
click at [251, 151] on span "Add Writer" at bounding box center [245, 151] width 32 height 18
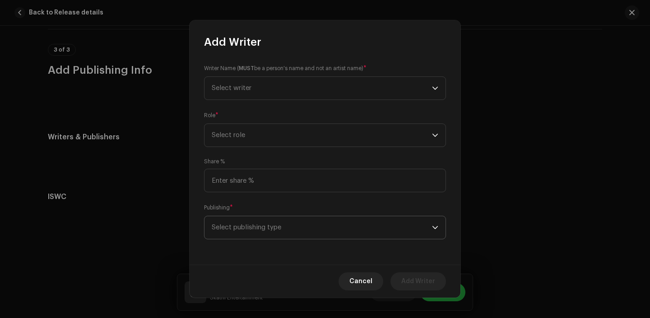
click at [287, 234] on span "Select publishing type" at bounding box center [322, 227] width 220 height 23
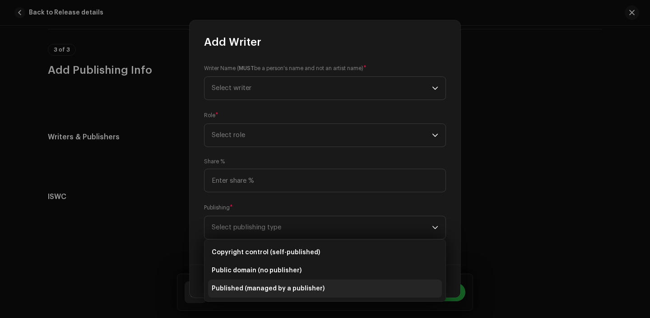
click at [285, 281] on li "Published (managed by a publisher)" at bounding box center [325, 288] width 234 height 18
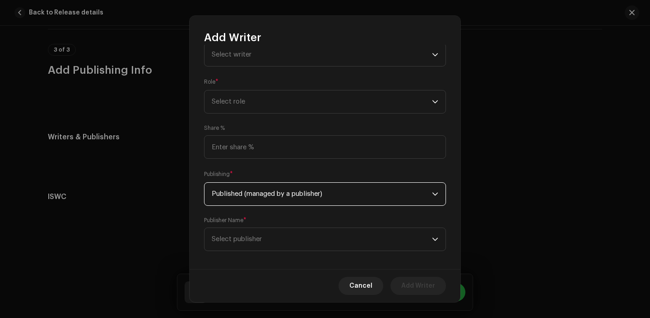
scroll to position [37, 0]
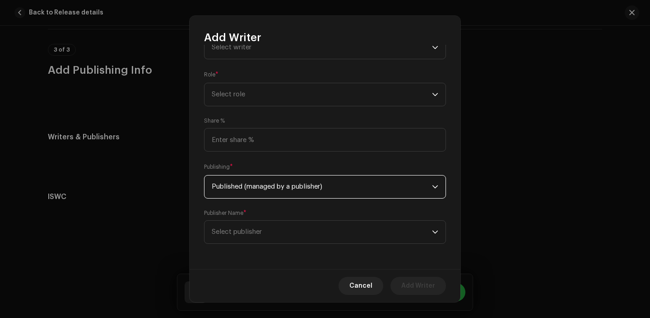
click at [278, 253] on div "Writer Name ( MUST be a person's name and not an artist name) * Select writer R…" at bounding box center [325, 157] width 271 height 224
click at [277, 237] on span "Select publisher" at bounding box center [322, 231] width 220 height 23
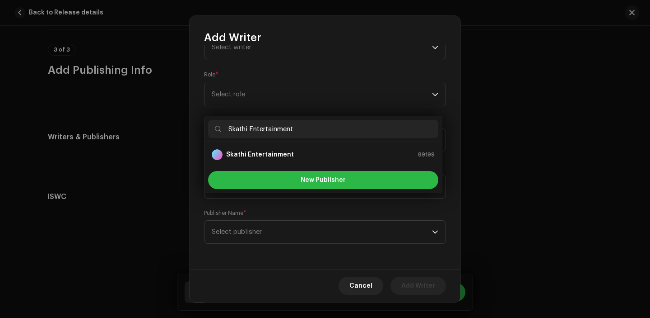
type input "Skathi Entertainment"
click at [334, 188] on button "New Publisher" at bounding box center [323, 180] width 230 height 18
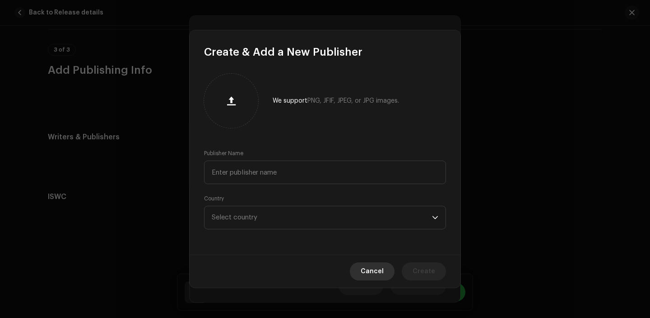
click at [373, 269] on span "Cancel" at bounding box center [372, 271] width 23 height 18
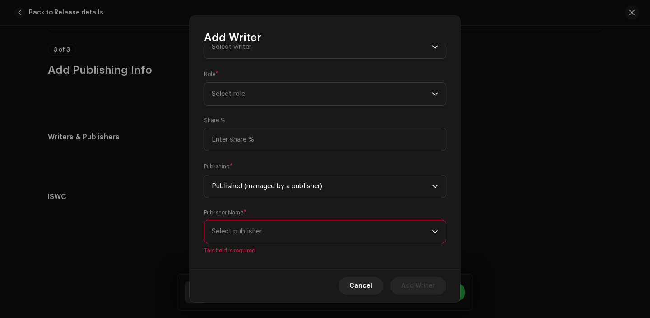
click at [313, 233] on span "Select publisher" at bounding box center [322, 231] width 220 height 23
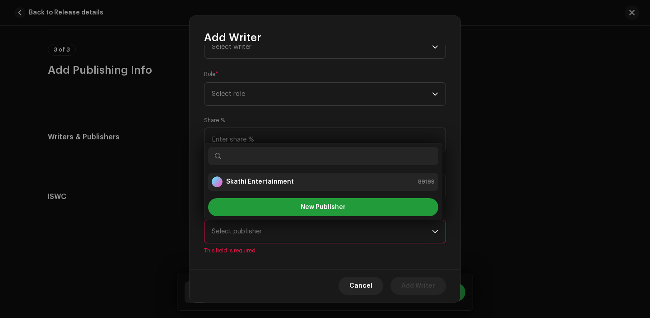
click at [285, 182] on strong "Skathi Entertainment" at bounding box center [260, 181] width 68 height 9
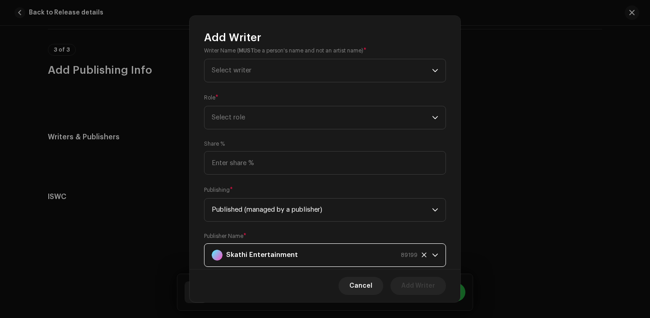
scroll to position [0, 0]
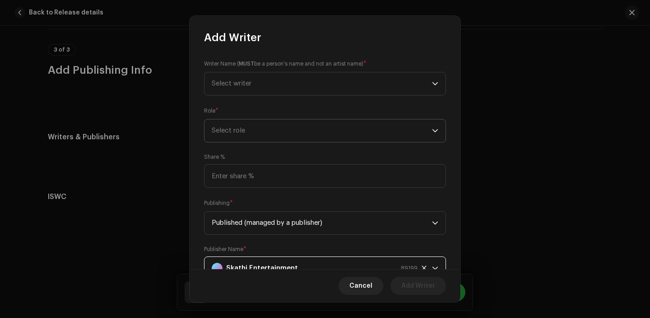
click at [260, 130] on span "Select role" at bounding box center [322, 130] width 220 height 23
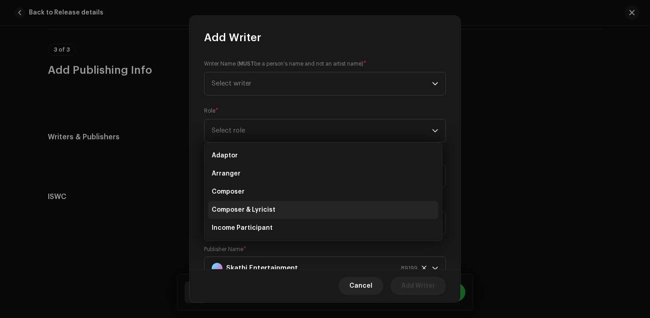
click at [260, 201] on li "Composer & Lyricist" at bounding box center [323, 210] width 230 height 18
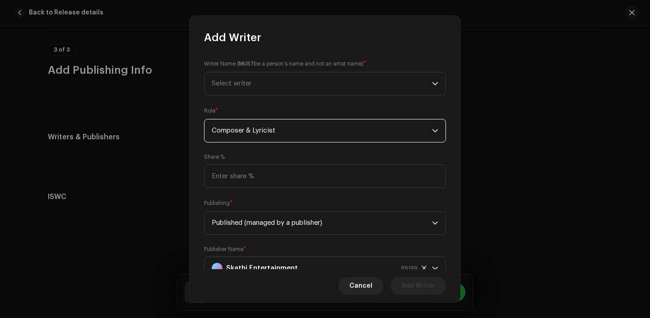
click at [254, 131] on span "Composer & Lyricist" at bounding box center [322, 130] width 220 height 23
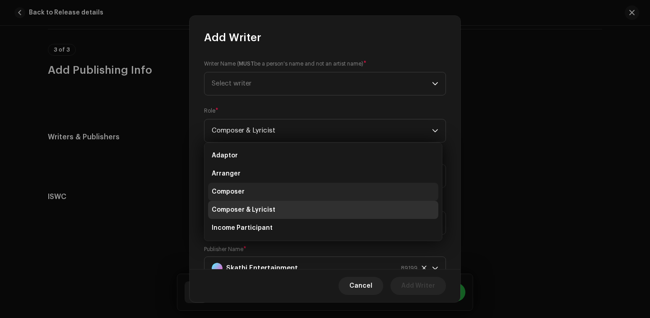
click at [244, 194] on li "Composer" at bounding box center [323, 191] width 230 height 18
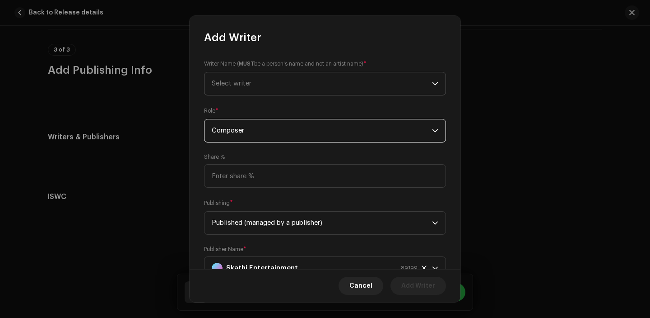
click at [242, 84] on span "Select writer" at bounding box center [232, 83] width 40 height 7
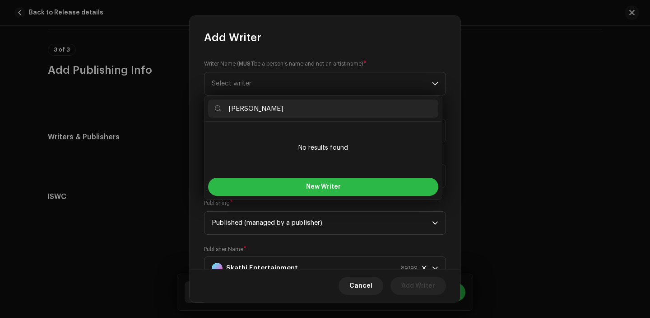
type input "[PERSON_NAME]"
click at [274, 180] on button "New Writer" at bounding box center [323, 187] width 230 height 18
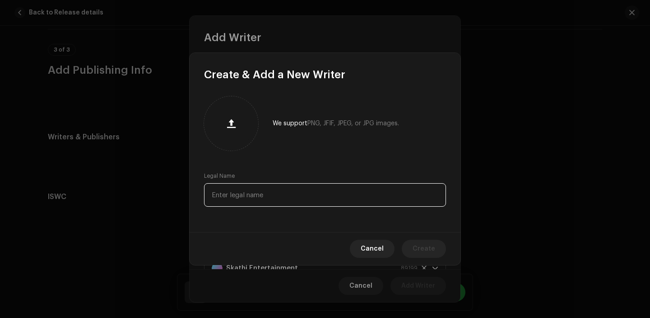
click at [277, 195] on input "text" at bounding box center [325, 194] width 242 height 23
paste input "[PERSON_NAME]"
type input "[PERSON_NAME]"
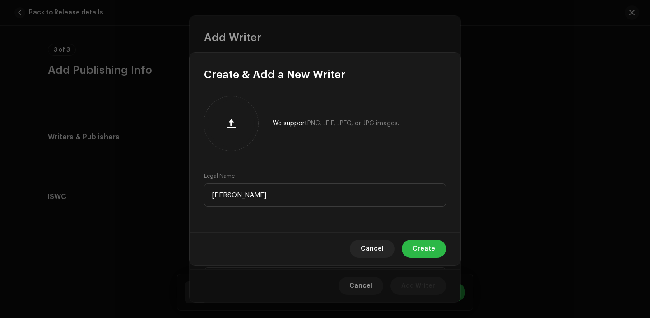
click at [418, 248] on span "Create" at bounding box center [424, 248] width 23 height 18
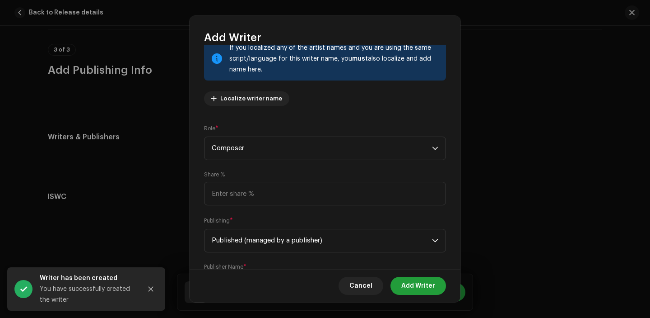
scroll to position [95, 0]
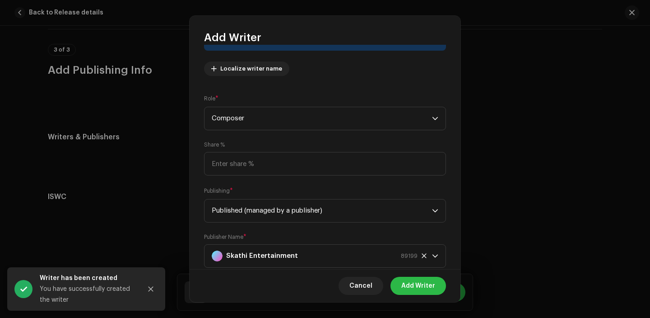
click at [420, 287] on span "Add Writer" at bounding box center [419, 285] width 34 height 18
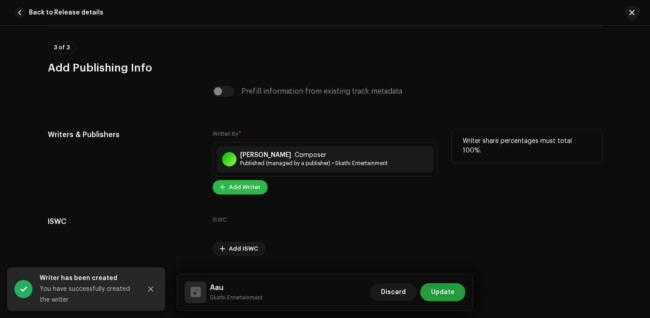
click at [253, 190] on span "Add Writer" at bounding box center [245, 187] width 32 height 18
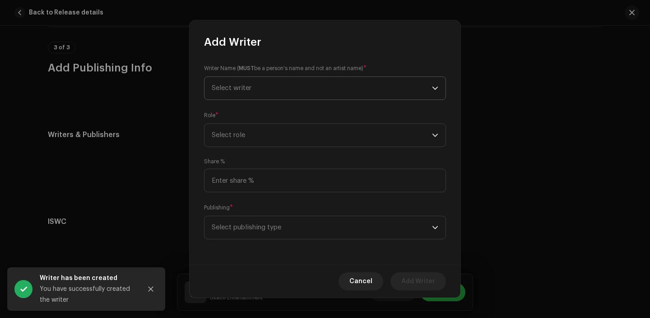
click at [272, 92] on span "Select writer" at bounding box center [322, 88] width 220 height 23
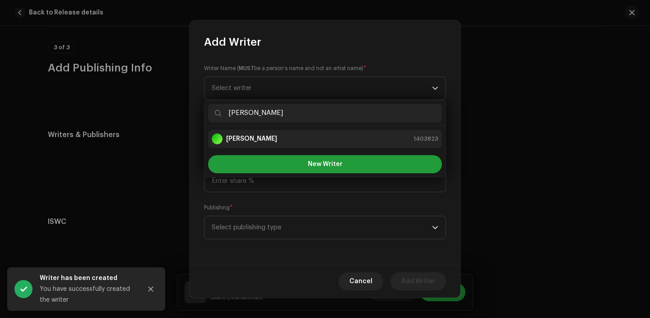
type input "[PERSON_NAME]"
click at [282, 140] on div "Meghna Gewali 1403823" at bounding box center [325, 138] width 227 height 11
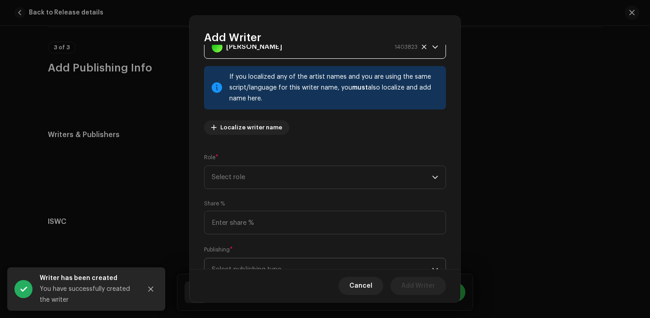
scroll to position [74, 0]
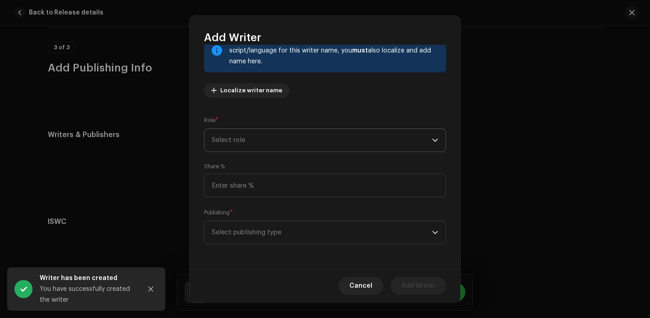
drag, startPoint x: 263, startPoint y: 136, endPoint x: 264, endPoint y: 143, distance: 7.3
click at [263, 136] on span "Select role" at bounding box center [322, 140] width 220 height 23
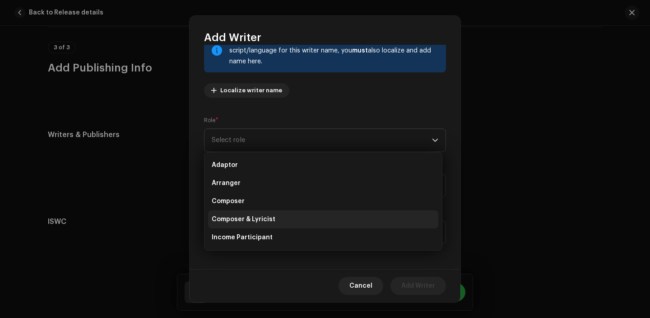
scroll to position [34, 0]
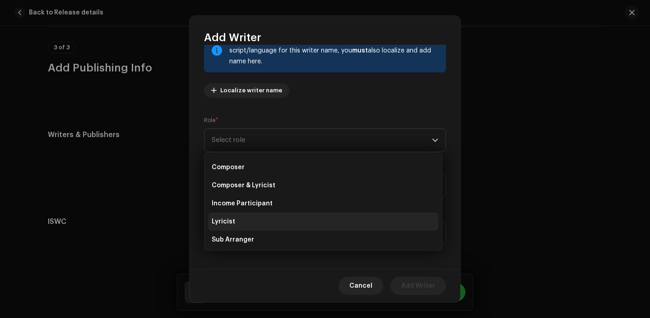
click at [262, 222] on li "Lyricist" at bounding box center [323, 221] width 230 height 18
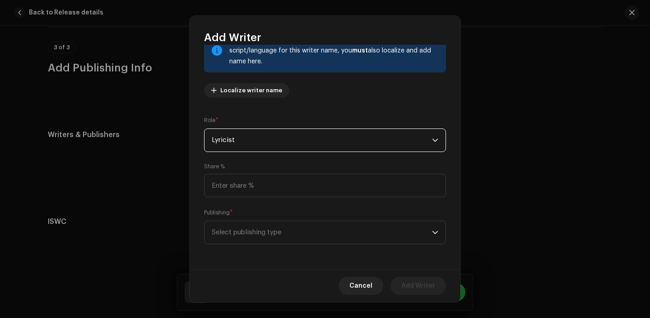
scroll to position [74, 0]
click at [282, 227] on span "Select publishing type" at bounding box center [322, 231] width 220 height 23
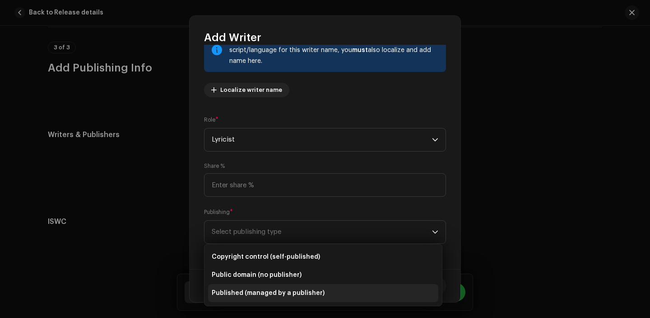
click at [282, 291] on span "Published (managed by a publisher)" at bounding box center [268, 292] width 113 height 9
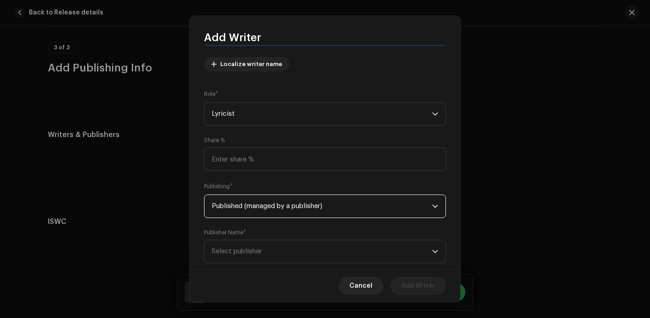
scroll to position [120, 0]
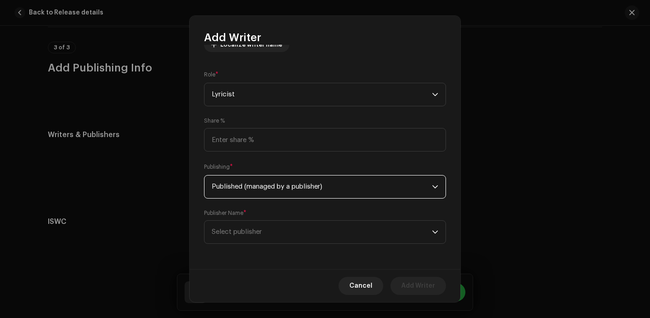
click at [274, 220] on div "Publisher Name * Select publisher" at bounding box center [325, 226] width 242 height 34
click at [274, 238] on span "Select publisher" at bounding box center [322, 231] width 220 height 23
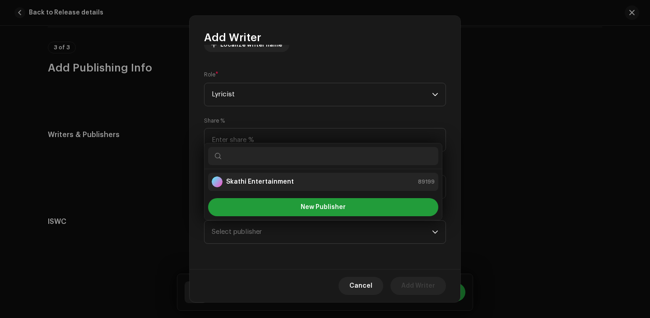
click at [267, 183] on strong "Skathi Entertainment" at bounding box center [260, 181] width 68 height 9
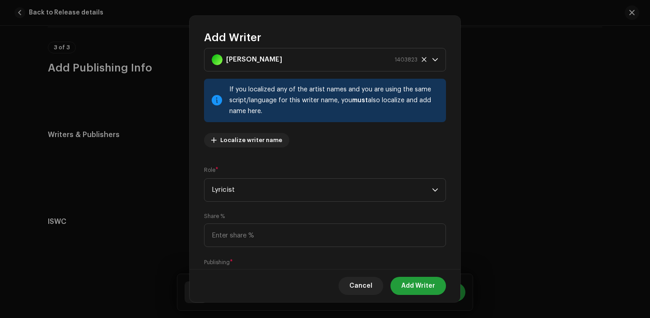
scroll to position [16, 0]
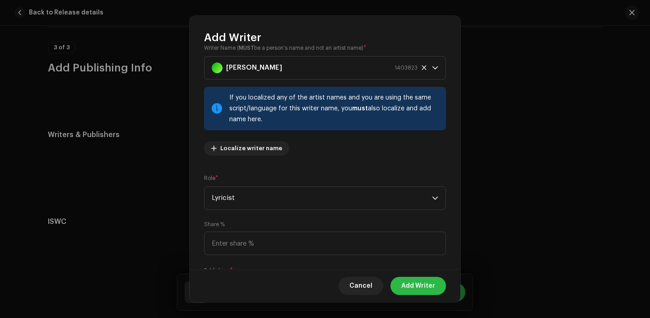
click at [425, 293] on span "Add Writer" at bounding box center [419, 285] width 34 height 18
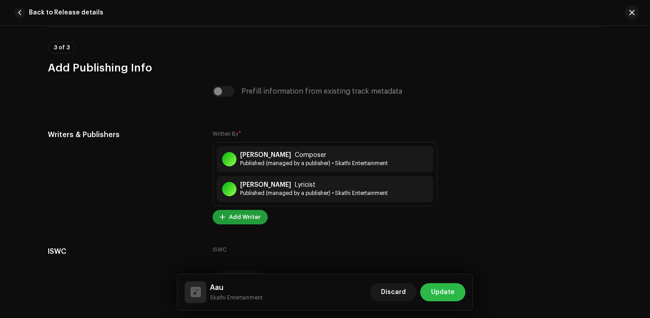
click at [431, 292] on button "Update" at bounding box center [443, 292] width 45 height 18
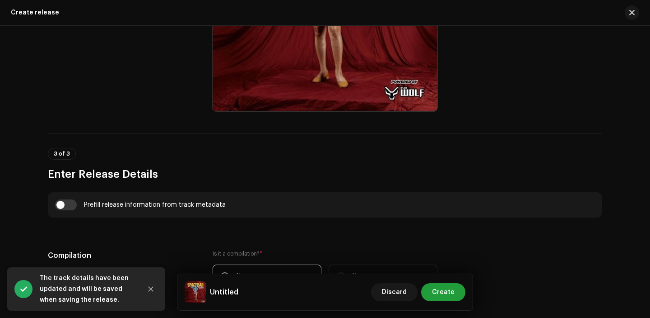
scroll to position [553, 0]
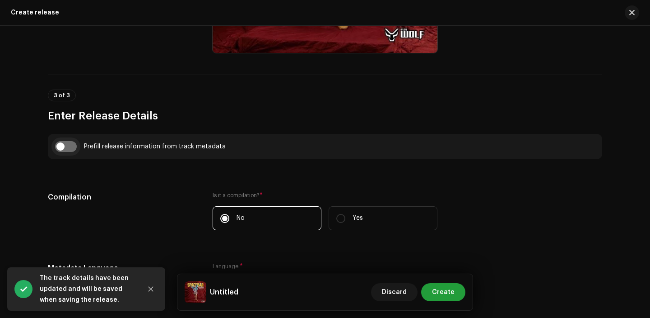
click at [69, 147] on input "checkbox" at bounding box center [66, 146] width 22 height 11
checkbox input "true"
type input "Aau"
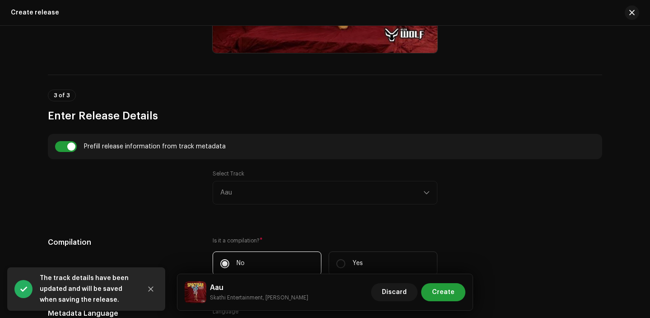
click at [279, 194] on div "Select Track Aau" at bounding box center [325, 187] width 225 height 34
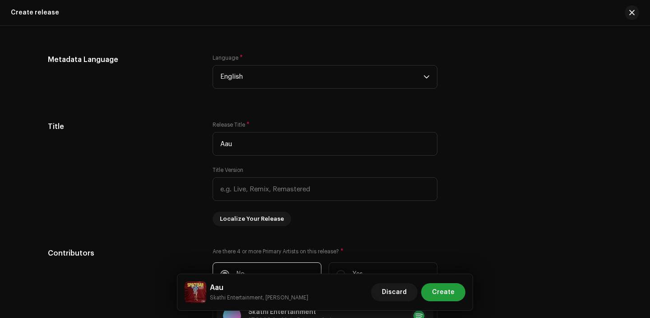
scroll to position [810, 0]
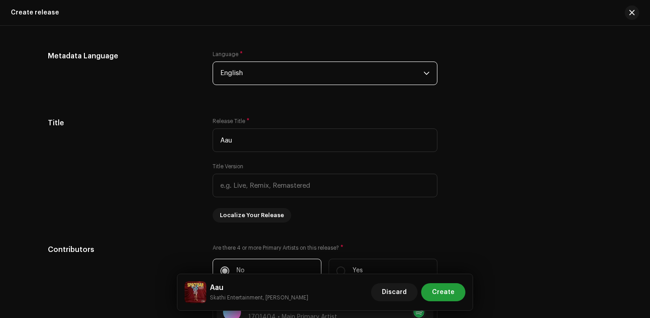
click at [263, 79] on span "English" at bounding box center [321, 73] width 203 height 23
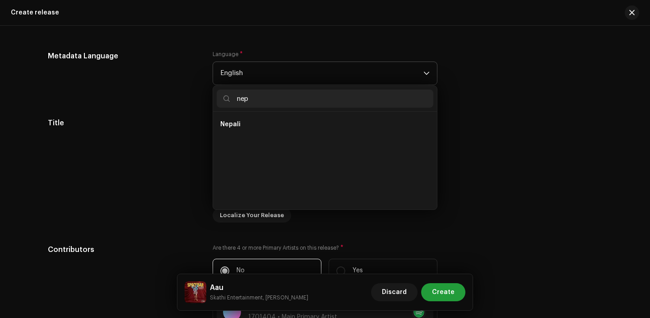
scroll to position [0, 0]
type input "nep"
click at [251, 120] on li "Nepali" at bounding box center [325, 124] width 217 height 18
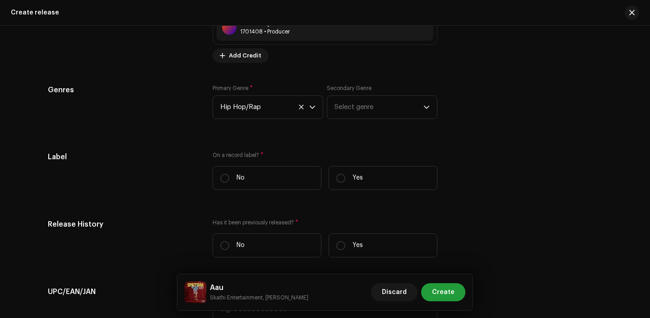
scroll to position [1306, 0]
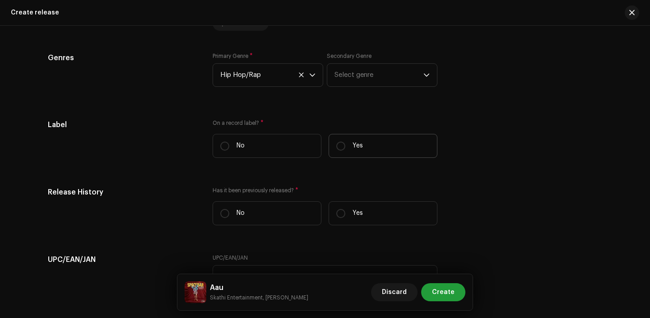
click at [363, 140] on label "Yes" at bounding box center [383, 146] width 109 height 24
click at [346, 141] on input "Yes" at bounding box center [341, 145] width 9 height 9
radio input "true"
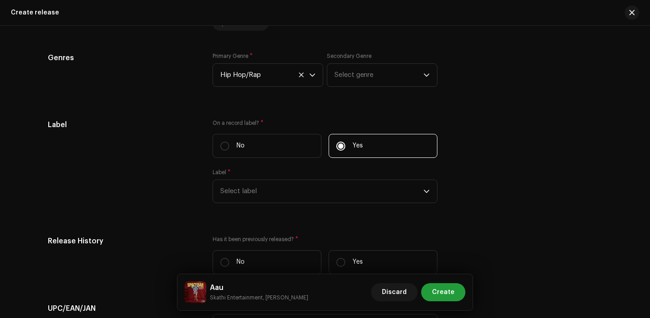
click at [236, 207] on div "On a record label? * No Yes Label * Select label" at bounding box center [325, 166] width 225 height 94
click at [250, 186] on span "Select label" at bounding box center [321, 191] width 203 height 23
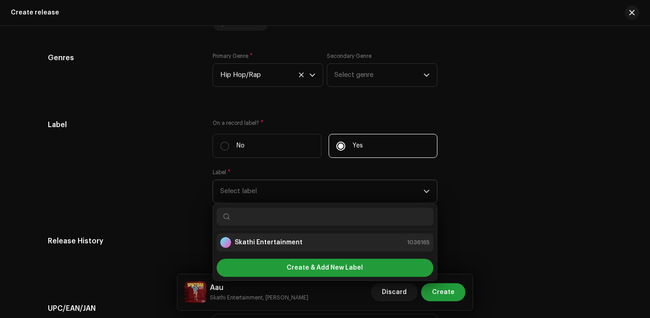
click at [251, 239] on li "Skathi Entertainment 1036165" at bounding box center [325, 242] width 217 height 18
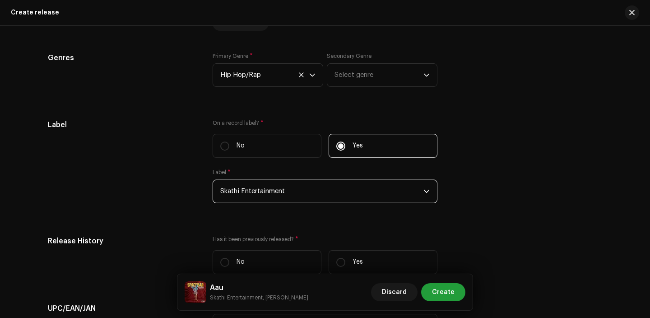
scroll to position [1399, 0]
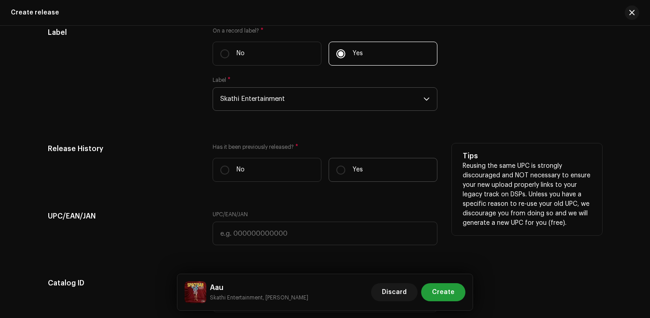
click at [350, 166] on label "Yes" at bounding box center [383, 170] width 109 height 24
click at [346, 166] on input "Yes" at bounding box center [341, 169] width 9 height 9
radio input "true"
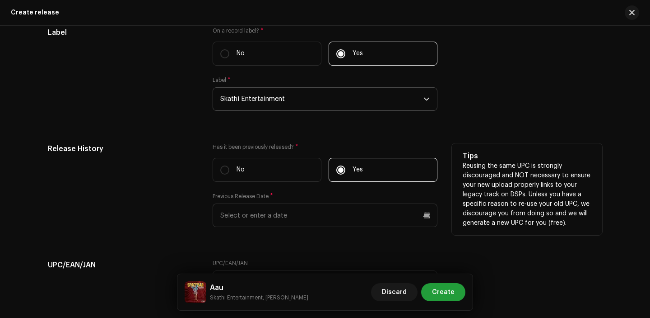
click at [253, 205] on div "Previous Release Date *" at bounding box center [325, 209] width 225 height 34
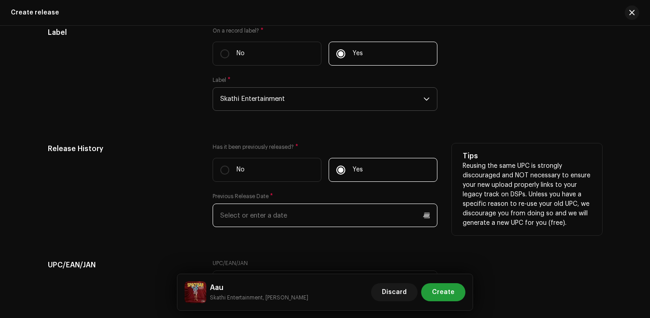
click at [253, 216] on input "text" at bounding box center [325, 214] width 225 height 23
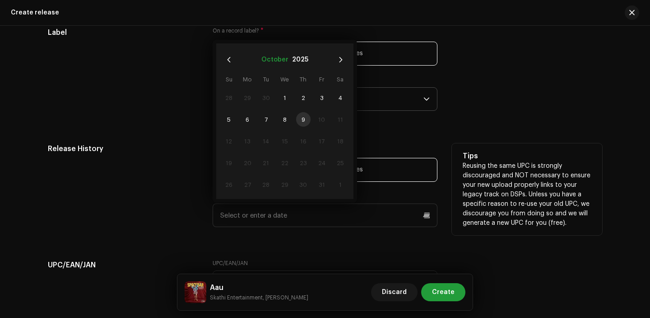
click at [274, 59] on button "October" at bounding box center [275, 59] width 27 height 14
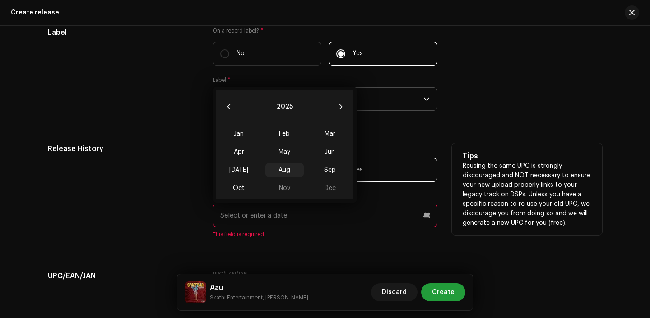
click at [284, 170] on span "Aug" at bounding box center [285, 170] width 38 height 14
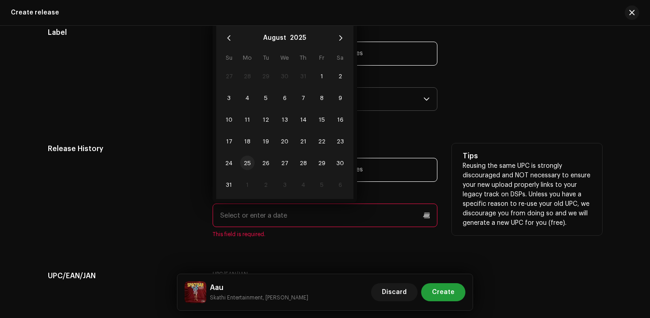
click at [248, 164] on span "25" at bounding box center [247, 162] width 14 height 14
type input "[DATE]"
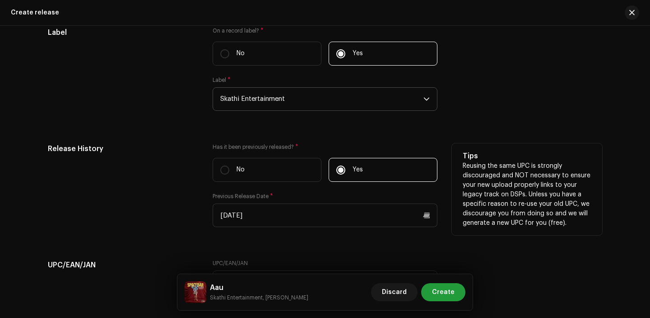
click at [186, 211] on div "Release History" at bounding box center [123, 190] width 150 height 94
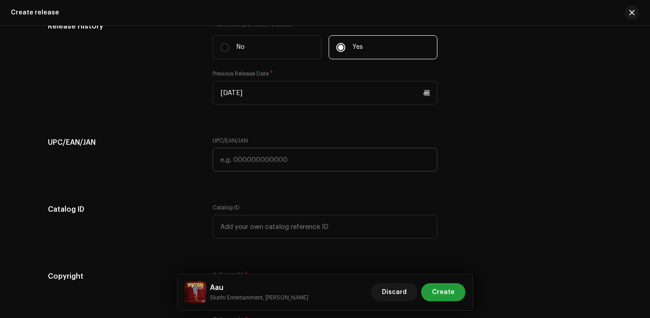
scroll to position [1536, 0]
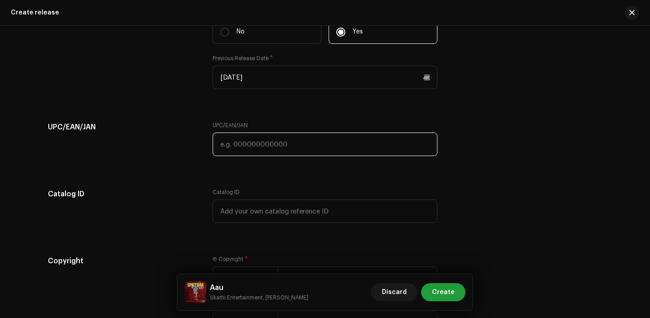
click at [242, 146] on input "text" at bounding box center [325, 143] width 225 height 23
paste input "7300345862787"
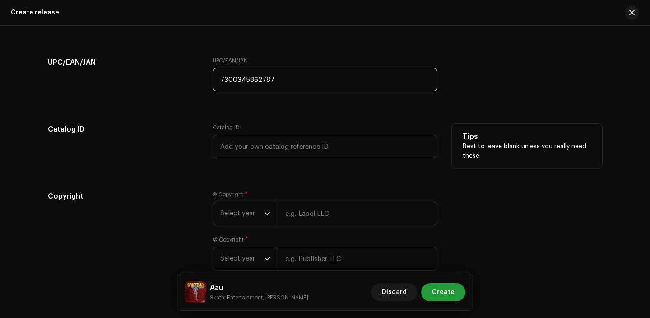
scroll to position [1618, 0]
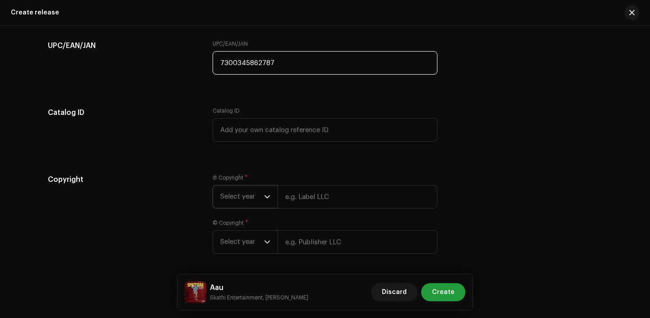
type input "7300345862787"
click at [241, 199] on span "Select year" at bounding box center [242, 196] width 44 height 23
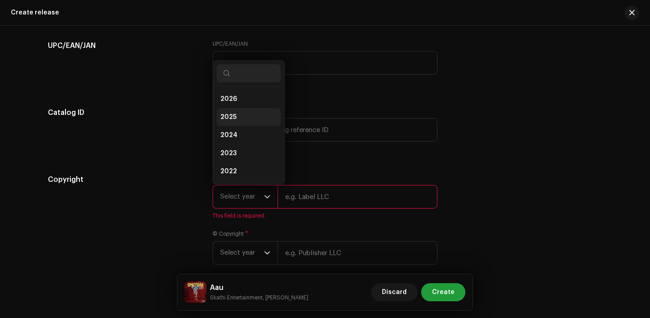
click at [221, 122] on span "2025" at bounding box center [228, 116] width 16 height 9
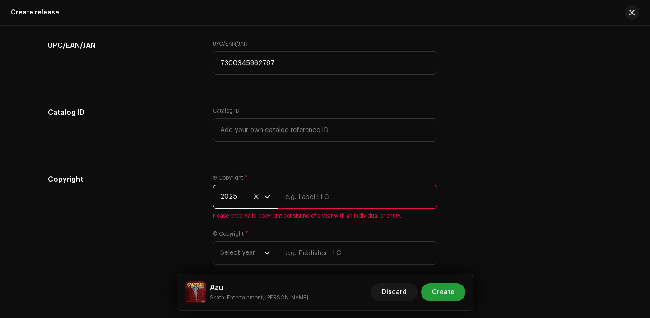
click at [330, 197] on input "text" at bounding box center [358, 196] width 160 height 23
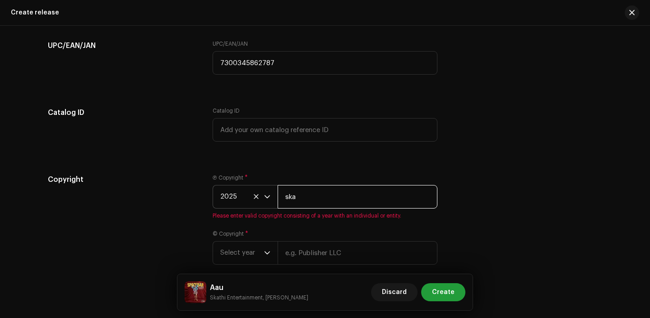
type input "Skathi Entertainment"
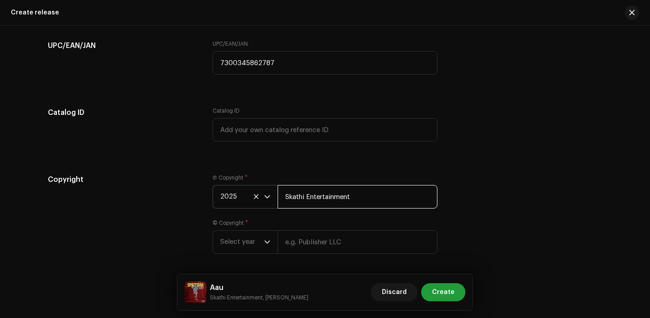
click at [326, 202] on input "Skathi Entertainment" at bounding box center [358, 196] width 160 height 23
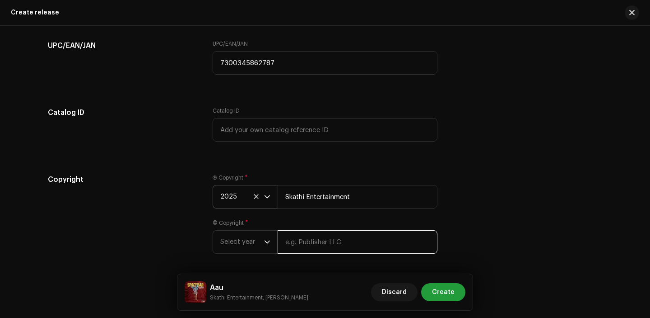
click at [314, 248] on input "text" at bounding box center [358, 241] width 160 height 23
paste input "Skathi Entertainment"
type input "Skathi Entertainment"
click at [240, 242] on span "Select year" at bounding box center [242, 241] width 44 height 23
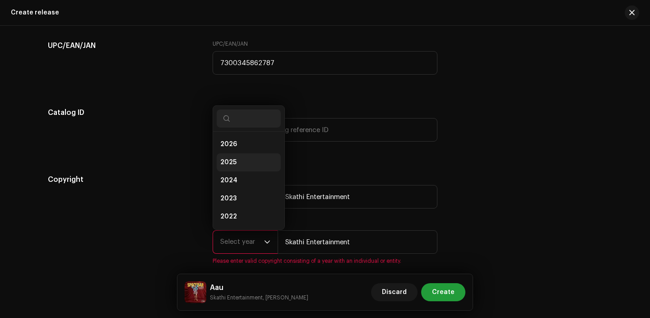
click at [221, 162] on span "2025" at bounding box center [228, 162] width 16 height 9
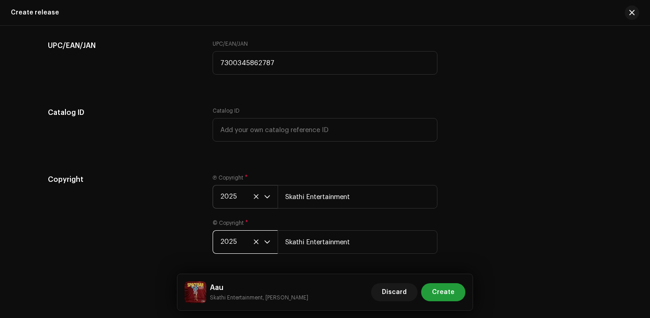
click at [373, 178] on div "Ⓟ Copyright * 2025 Skathi Entertainment" at bounding box center [325, 191] width 225 height 34
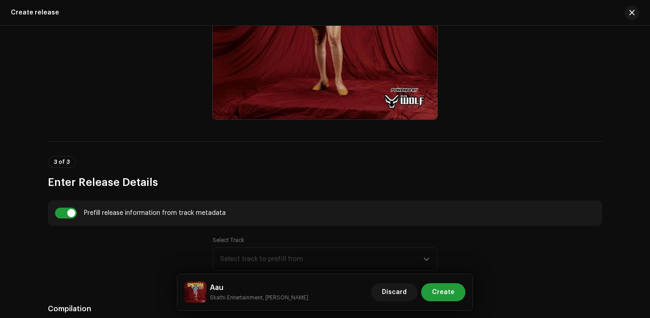
scroll to position [301, 0]
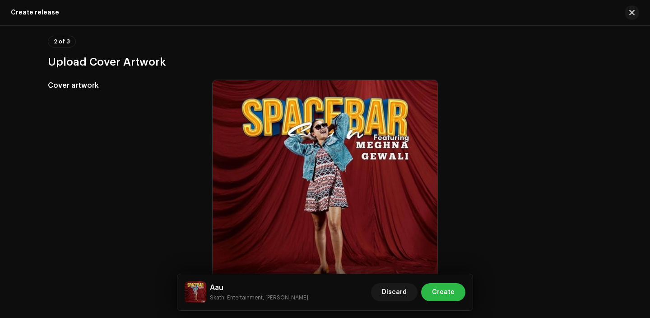
click at [430, 286] on button "Create" at bounding box center [443, 292] width 44 height 18
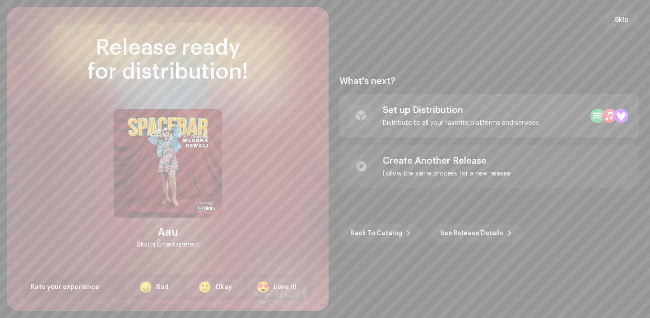
click at [449, 105] on div "Set up Distribution" at bounding box center [461, 110] width 156 height 11
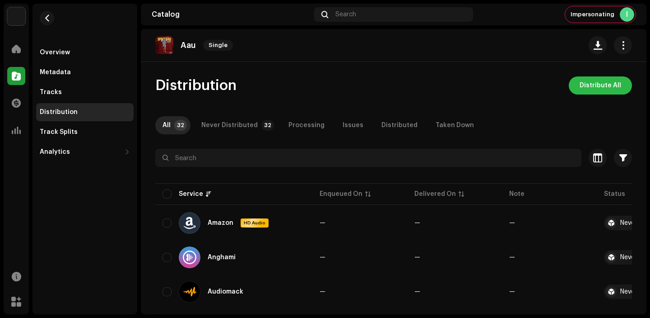
click at [595, 89] on span "Distribute All" at bounding box center [601, 85] width 42 height 18
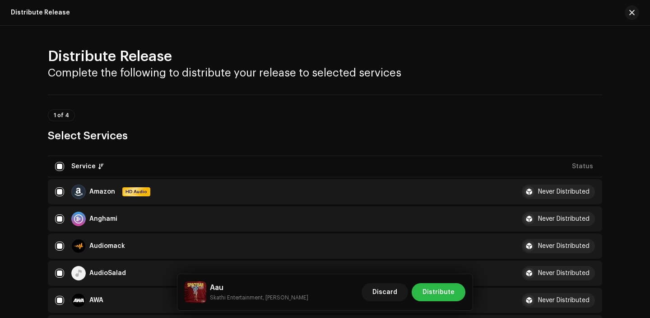
click at [445, 283] on span "Distribute" at bounding box center [439, 292] width 32 height 18
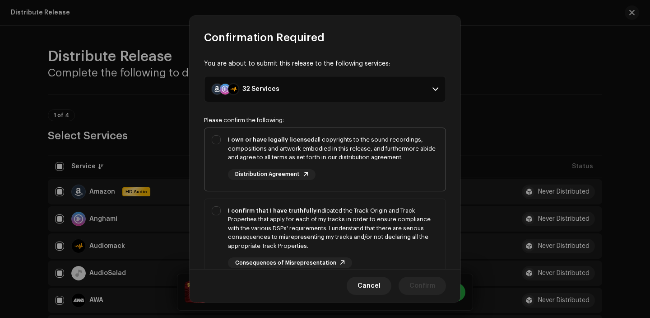
click at [343, 151] on div "I own or have legally licensed all copyrights to the sound recordings, composit…" at bounding box center [333, 148] width 211 height 27
checkbox input "true"
click at [356, 255] on div "I confirm that I have truthfully indicated the Track Origin and Track Propertie…" at bounding box center [333, 237] width 211 height 62
checkbox input "true"
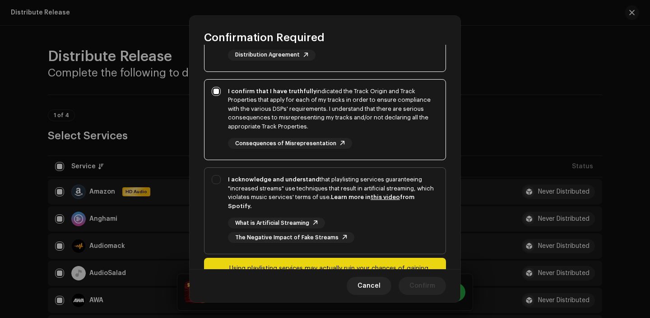
scroll to position [131, 0]
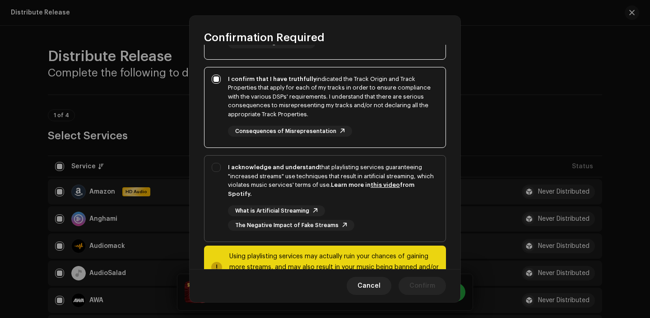
click at [365, 202] on div "I acknowledge and understand that playlisting services guaranteeing "increased …" at bounding box center [333, 197] width 211 height 68
checkbox input "true"
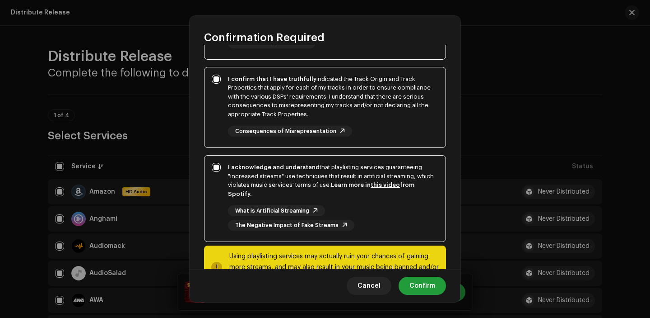
click at [416, 301] on div "Cancel Confirm" at bounding box center [325, 285] width 271 height 33
click at [421, 285] on span "Confirm" at bounding box center [423, 285] width 26 height 18
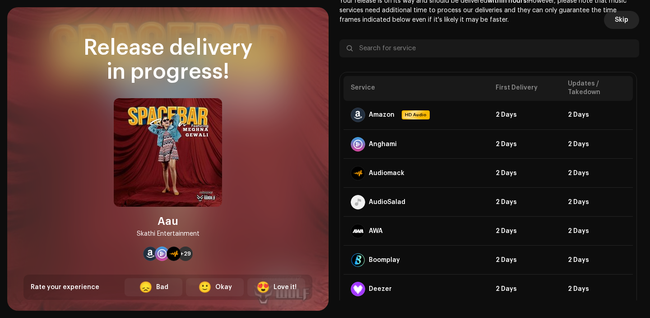
click at [628, 14] on button "Skip" at bounding box center [621, 20] width 35 height 18
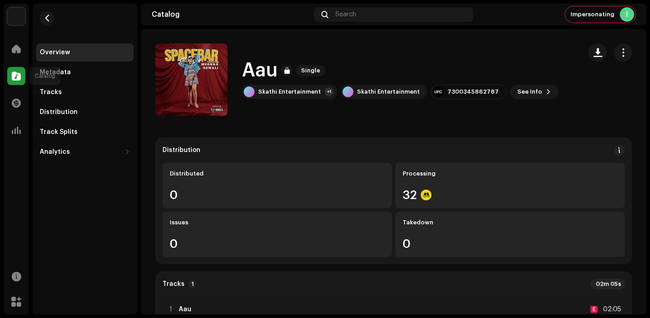
click at [6, 74] on div "Catalog" at bounding box center [16, 75] width 25 height 25
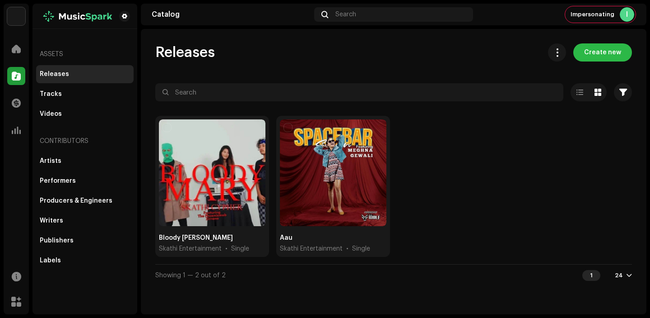
click at [631, 52] on button "Create new" at bounding box center [603, 52] width 59 height 18
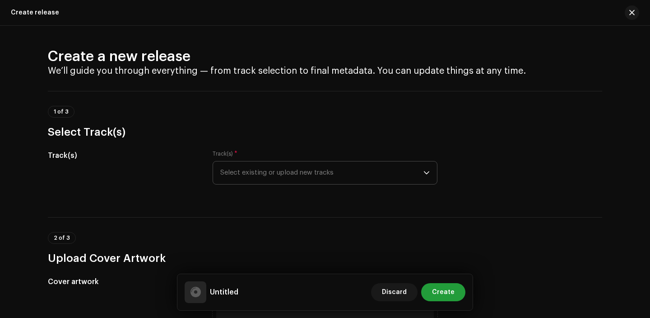
click at [313, 165] on span "Select existing or upload new tracks" at bounding box center [321, 172] width 203 height 23
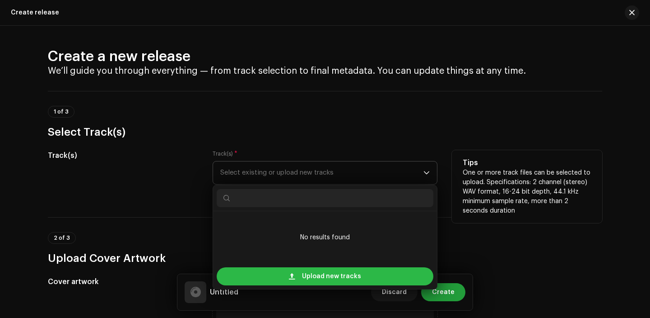
click at [337, 278] on span "Upload new tracks" at bounding box center [331, 276] width 59 height 18
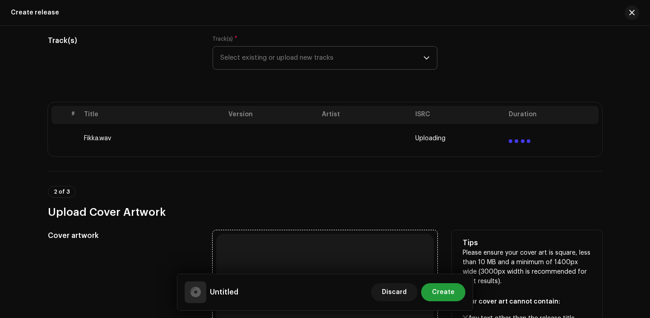
scroll to position [151, 0]
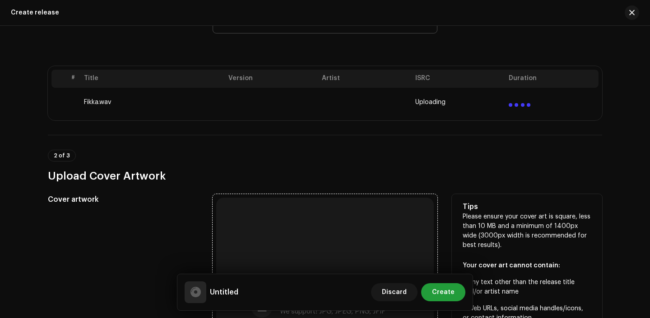
click at [323, 209] on div "Browse or drag and drop image file We support: JPG, JPEG, PNG, JFIF" at bounding box center [325, 306] width 218 height 218
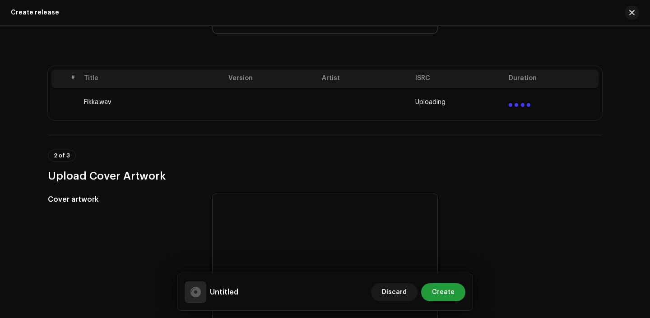
click at [195, 178] on h3 "Upload Cover Artwork" at bounding box center [325, 175] width 555 height 14
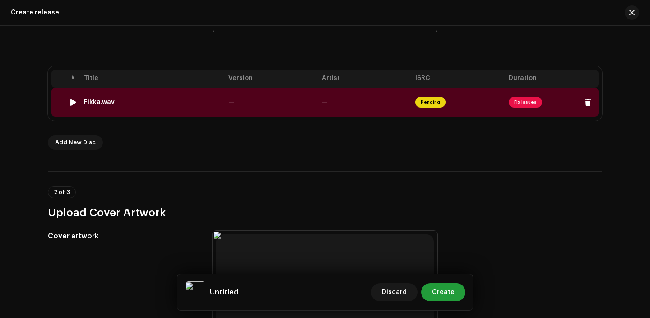
click at [229, 97] on td "—" at bounding box center [272, 102] width 94 height 29
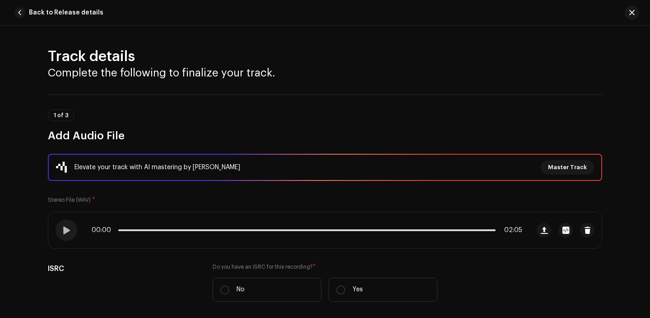
scroll to position [94, 0]
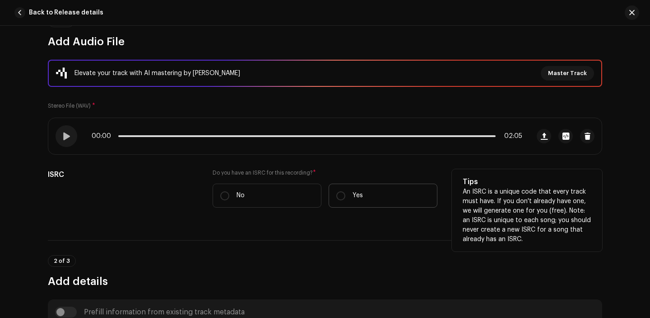
click at [356, 190] on label "Yes" at bounding box center [383, 195] width 109 height 24
click at [346, 191] on input "Yes" at bounding box center [341, 195] width 9 height 9
radio input "true"
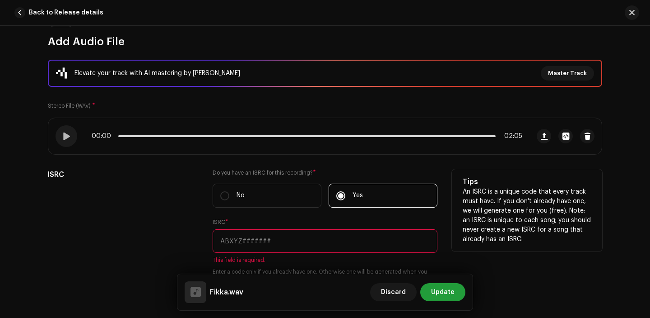
click at [265, 245] on input "text" at bounding box center [325, 240] width 225 height 23
paste input "QZTB92372051"
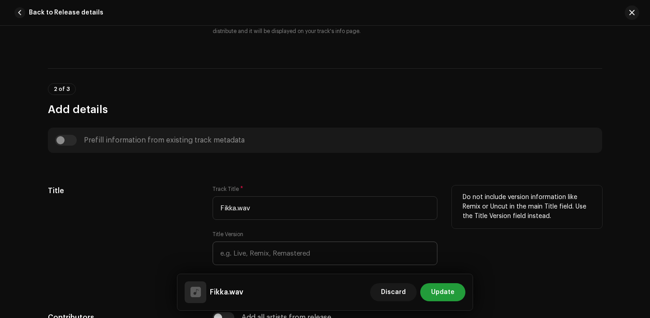
scroll to position [340, 0]
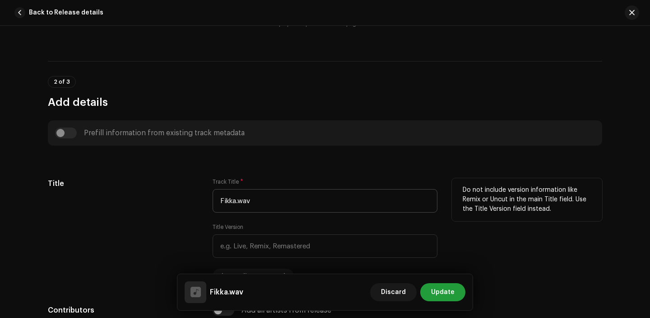
type input "QZTB92372051"
click at [253, 204] on input "Fikka.wav" at bounding box center [325, 200] width 225 height 23
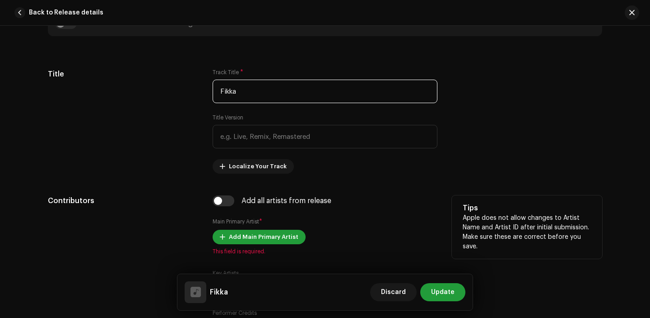
scroll to position [494, 0]
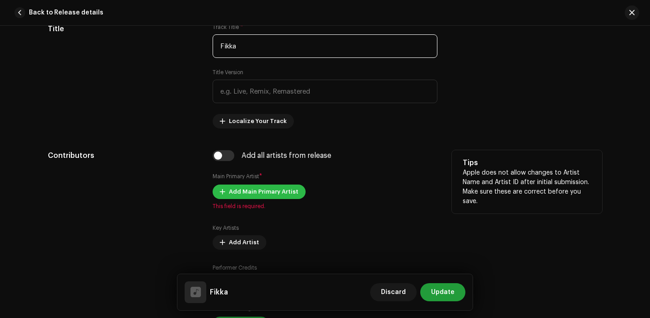
type input "Fikka"
click at [244, 190] on span "Add Main Primary Artist" at bounding box center [264, 191] width 70 height 18
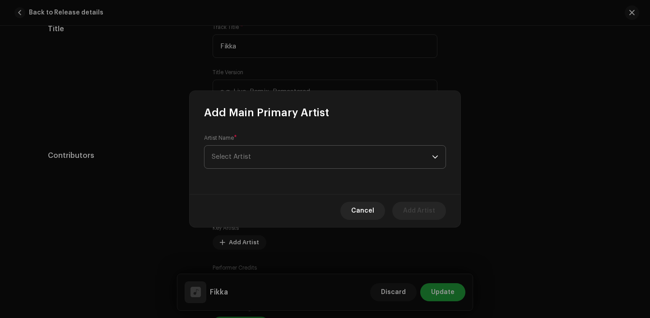
click at [253, 159] on span "Select Artist" at bounding box center [322, 156] width 220 height 23
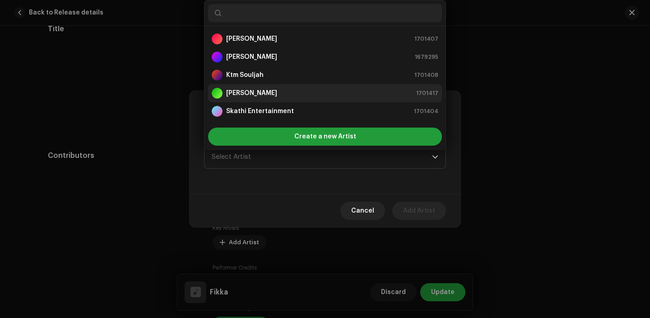
scroll to position [14, 0]
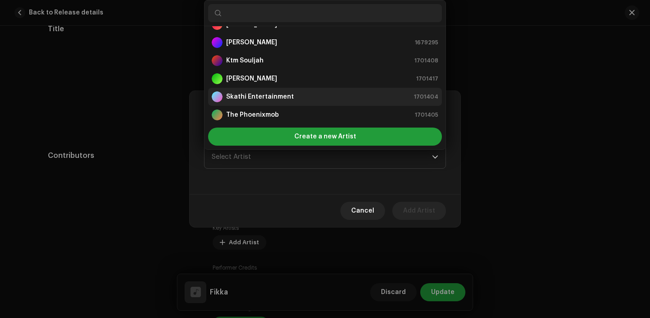
click at [251, 103] on li "Skathi Entertainment 1701404" at bounding box center [325, 97] width 234 height 18
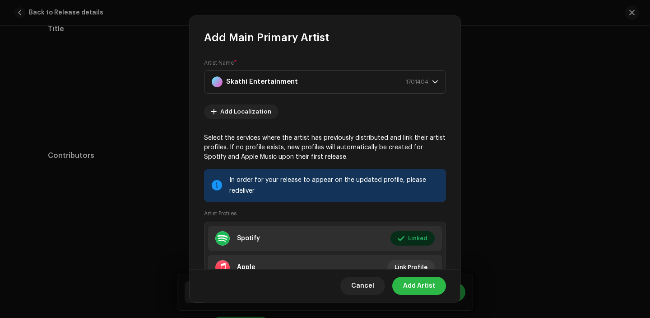
click at [418, 283] on span "Add Artist" at bounding box center [419, 285] width 32 height 18
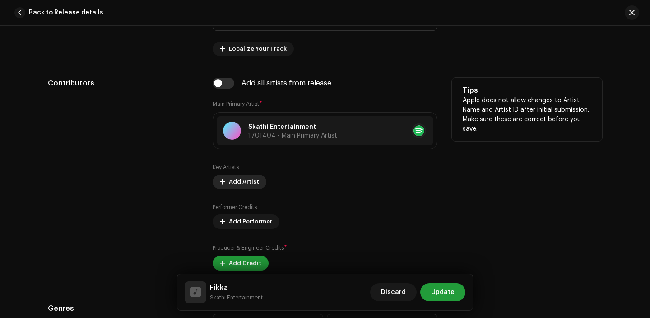
scroll to position [594, 0]
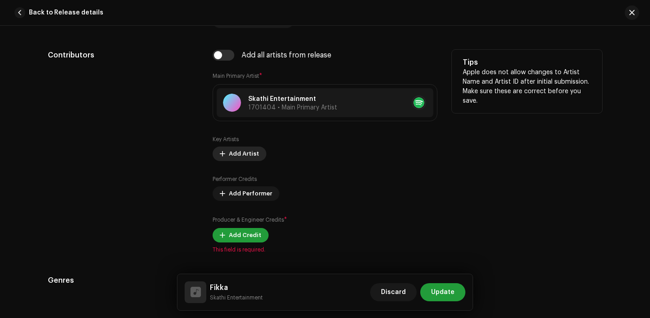
click at [237, 150] on span "Add Artist" at bounding box center [244, 154] width 30 height 18
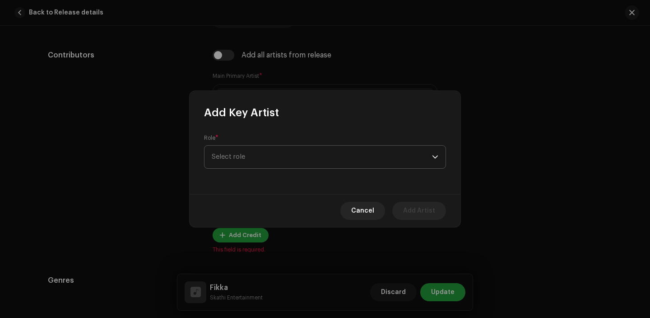
click at [249, 160] on span "Select role" at bounding box center [322, 156] width 220 height 23
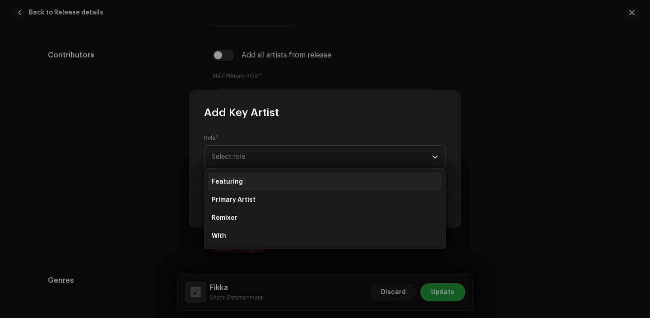
drag, startPoint x: 245, startPoint y: 191, endPoint x: 244, endPoint y: 182, distance: 8.6
click at [244, 183] on ul "Featuring Primary Artist Remixer With" at bounding box center [325, 209] width 241 height 80
click at [244, 182] on li "Featuring" at bounding box center [325, 182] width 234 height 18
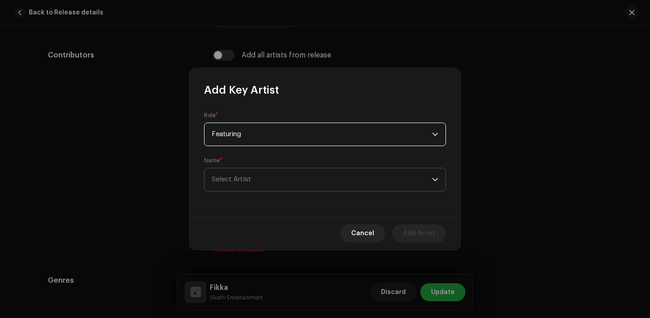
click at [264, 168] on span "Select Artist" at bounding box center [322, 179] width 220 height 23
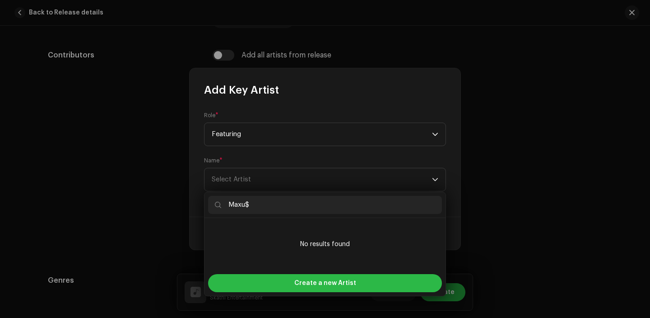
type input "Maxu$"
click at [282, 283] on div "Create a new Artist" at bounding box center [325, 283] width 234 height 18
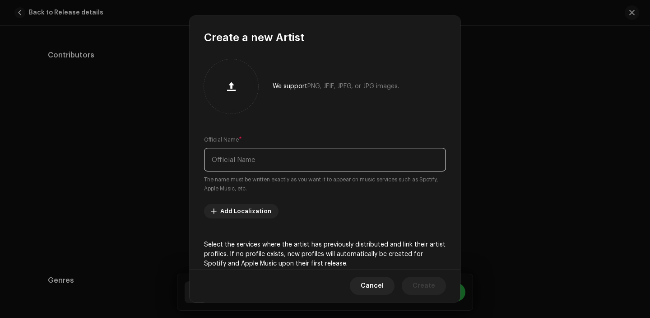
click at [246, 160] on input "text" at bounding box center [325, 159] width 242 height 23
paste input "Maxu$"
type input "Maxu$"
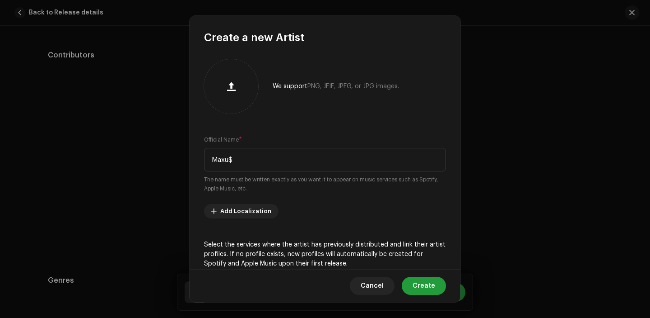
click at [416, 268] on p "Select the services where the artist has previously distributed and link their …" at bounding box center [325, 254] width 242 height 28
click at [421, 286] on span "Create" at bounding box center [424, 285] width 23 height 18
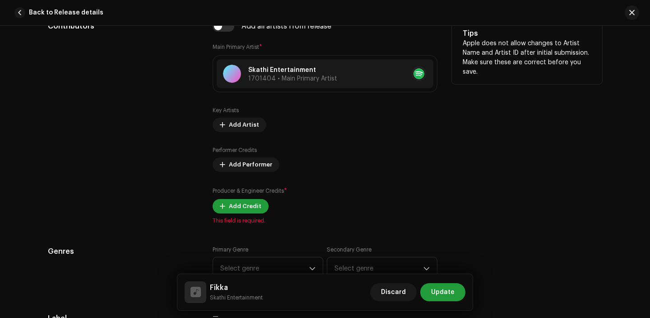
scroll to position [624, 0]
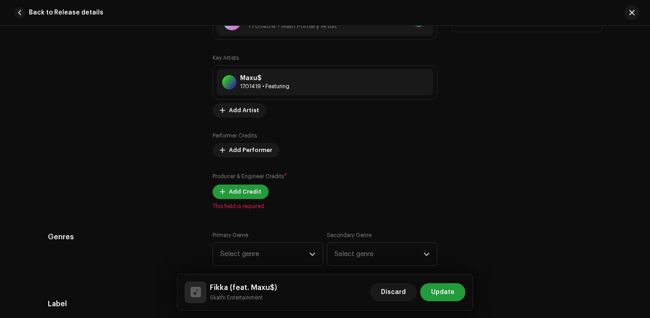
scroll to position [680, 0]
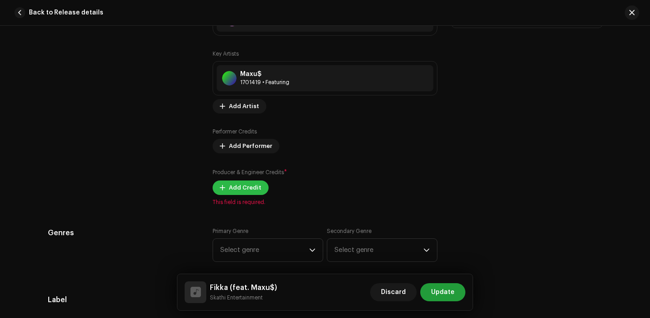
click at [243, 188] on span "Add Credit" at bounding box center [245, 187] width 33 height 18
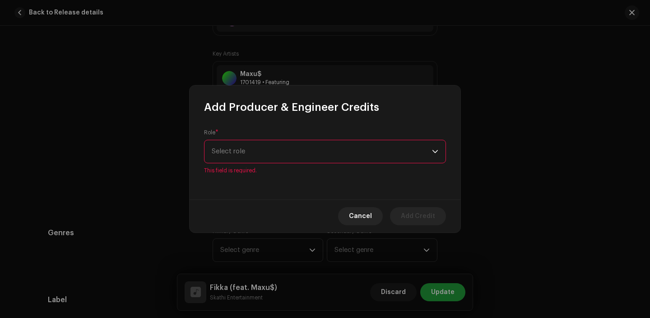
click at [270, 170] on div "Role * Select role This field is required." at bounding box center [325, 156] width 271 height 85
click at [275, 158] on span "Select role" at bounding box center [322, 151] width 220 height 23
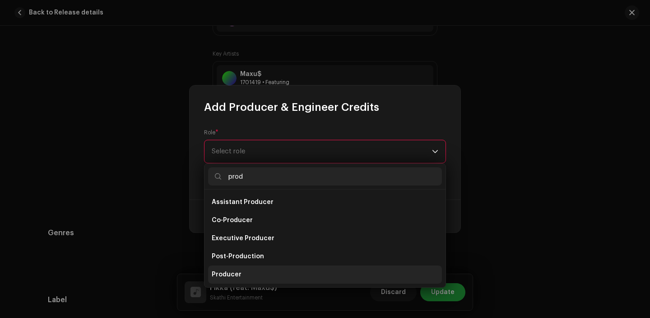
type input "prod"
click at [256, 271] on li "Producer" at bounding box center [325, 274] width 234 height 18
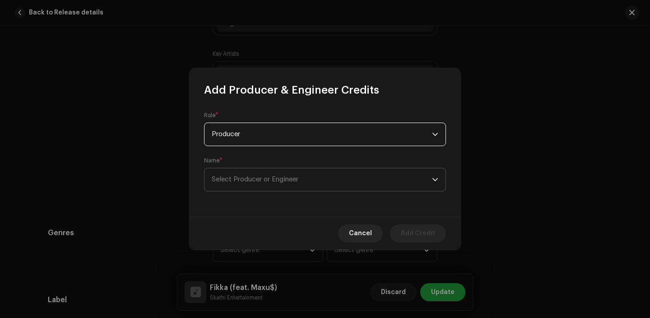
click at [268, 184] on span "Select Producer or Engineer" at bounding box center [322, 179] width 220 height 23
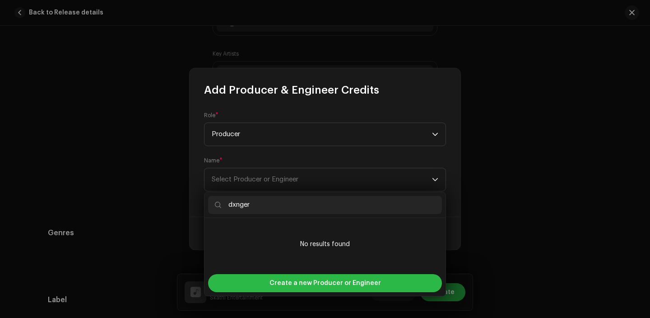
type input "dxnger"
click at [275, 288] on span "Create a new Producer or Engineer" at bounding box center [326, 283] width 112 height 18
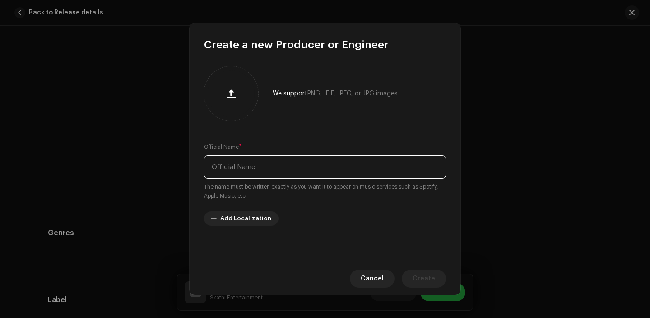
click at [244, 175] on input "text" at bounding box center [325, 166] width 242 height 23
paste input "dxnger"
type input "dxnger"
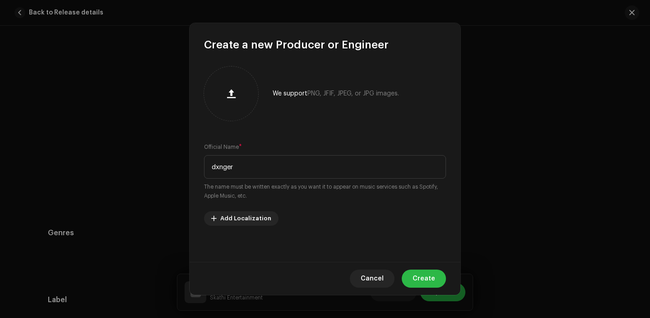
click at [440, 285] on button "Create" at bounding box center [424, 278] width 44 height 18
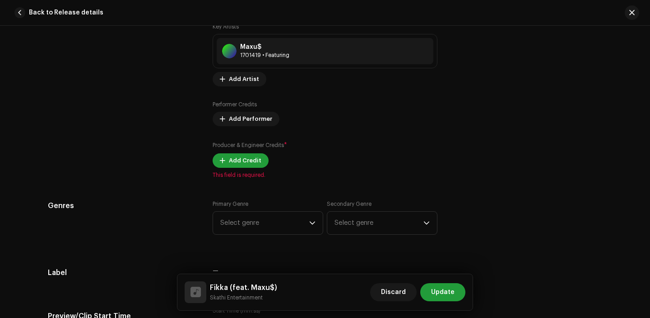
scroll to position [720, 0]
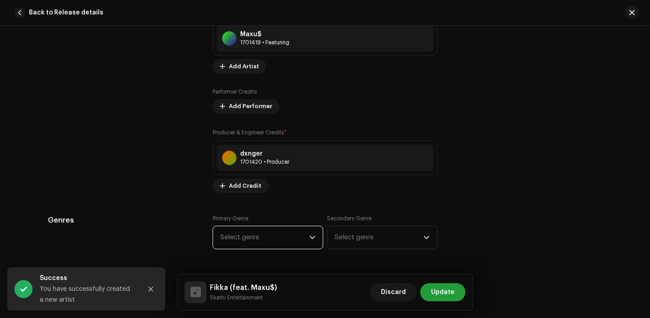
click at [266, 239] on span "Select genre" at bounding box center [264, 237] width 89 height 23
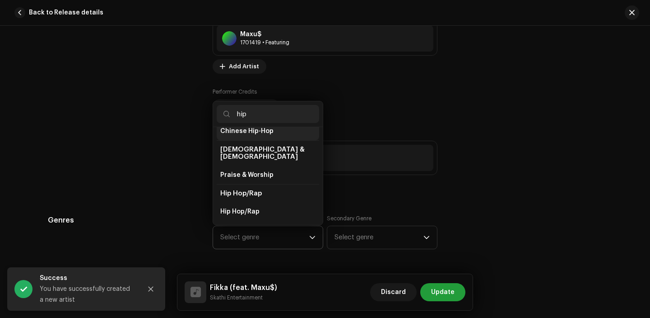
scroll to position [37, 0]
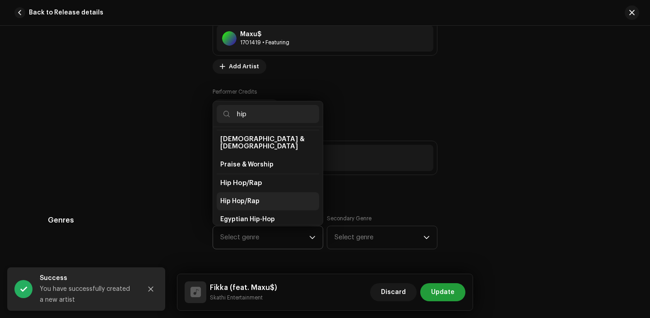
type input "hip"
click at [260, 194] on li "Hip Hop/Rap" at bounding box center [268, 201] width 103 height 18
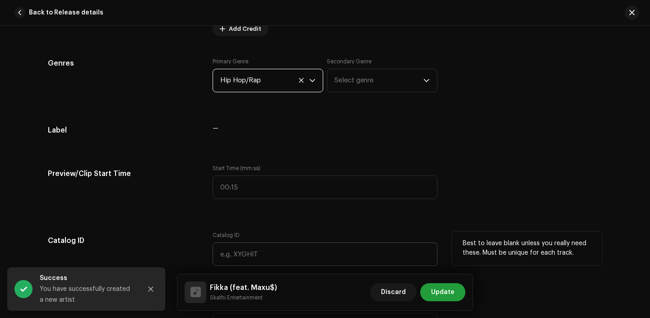
scroll to position [969, 0]
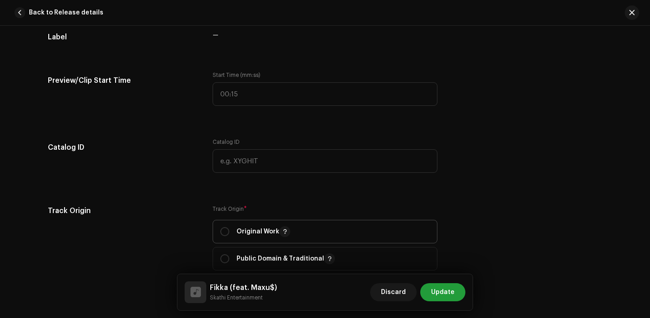
click at [232, 225] on span "Original Work" at bounding box center [325, 231] width 210 height 23
radio input "true"
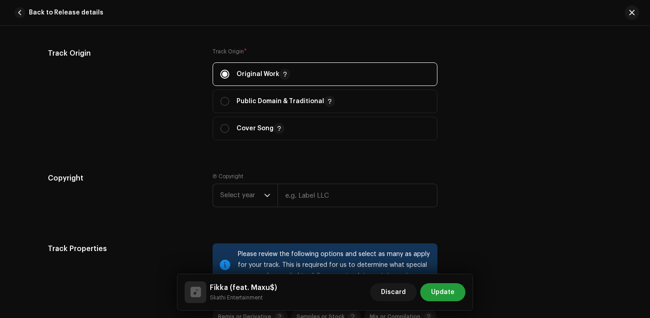
scroll to position [1143, 0]
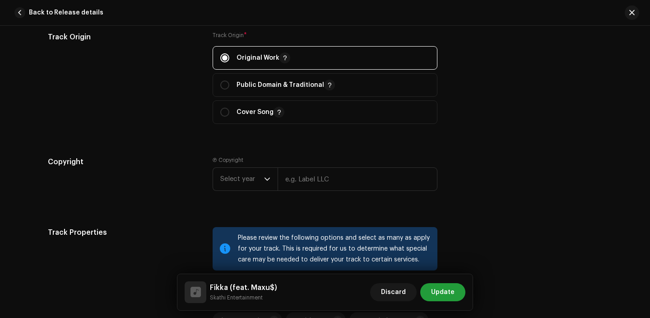
click at [230, 199] on div "Ⓟ Copyright Select year" at bounding box center [325, 180] width 225 height 49
click at [233, 186] on span "Select year" at bounding box center [242, 179] width 44 height 23
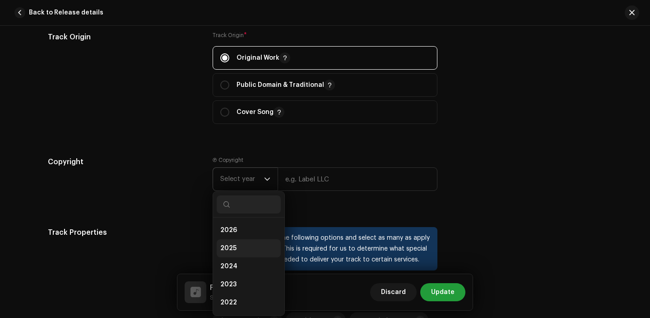
click at [238, 247] on li "2025" at bounding box center [249, 248] width 64 height 18
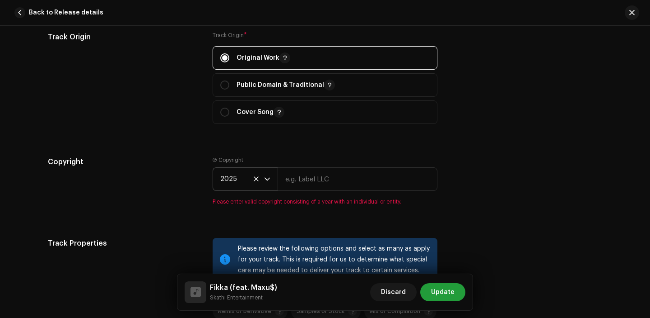
click at [284, 194] on re-m-copyright "2025" at bounding box center [325, 180] width 225 height 27
click at [298, 185] on input "text" at bounding box center [358, 178] width 160 height 23
type input "Skathi Entertainment"
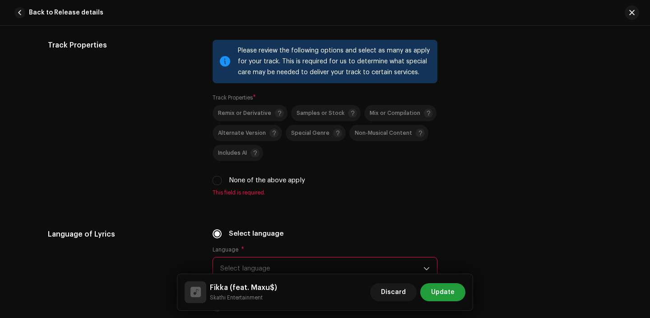
scroll to position [1341, 0]
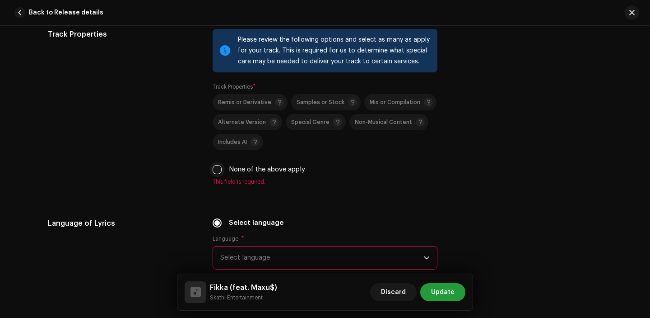
click at [215, 167] on input "None of the above apply" at bounding box center [217, 169] width 9 height 9
checkbox input "true"
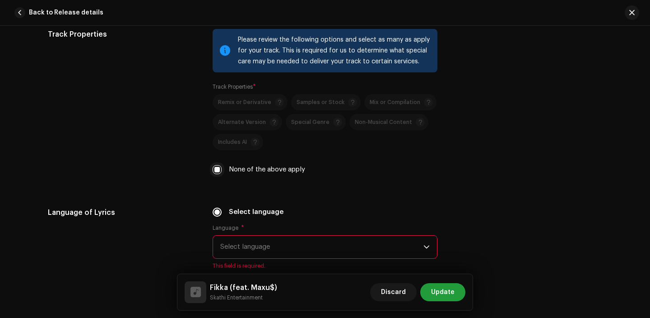
scroll to position [1394, 0]
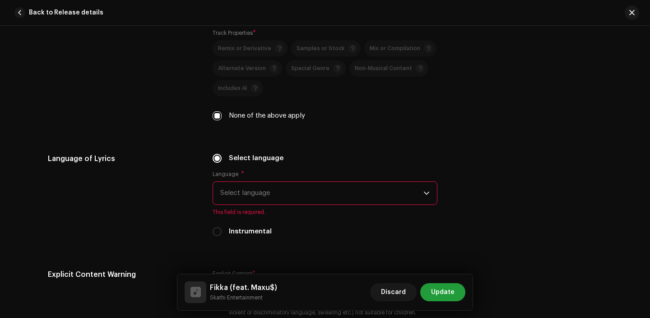
click at [263, 192] on span "Select language" at bounding box center [321, 193] width 203 height 23
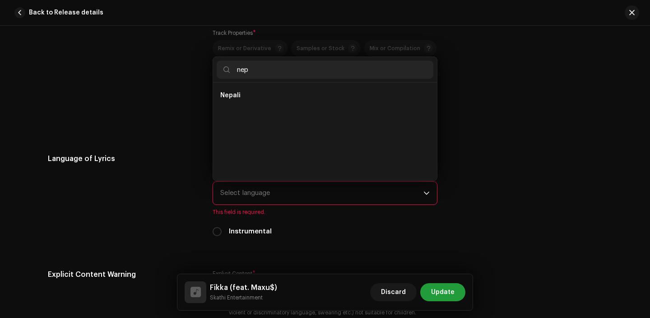
scroll to position [0, 0]
type input "nep"
click at [241, 92] on li "Nepali" at bounding box center [325, 95] width 217 height 18
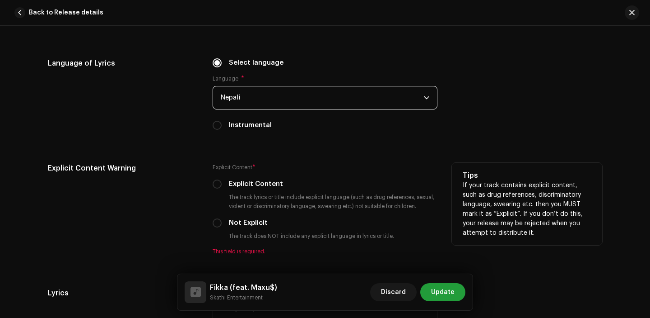
scroll to position [1512, 0]
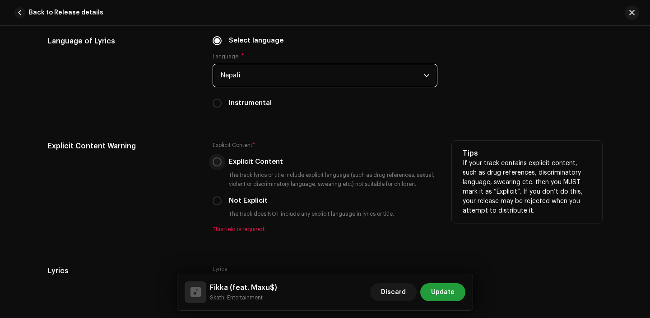
click at [215, 164] on input "Explicit Content" at bounding box center [217, 161] width 9 height 9
radio input "true"
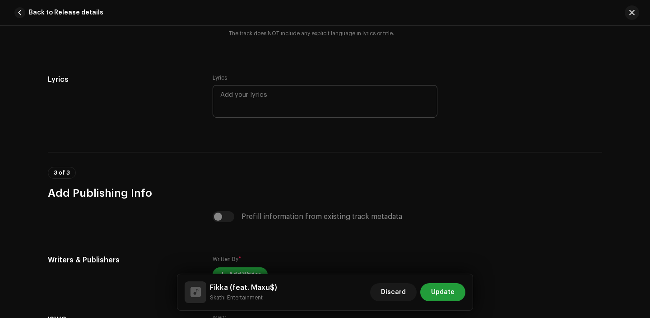
scroll to position [1608, 0]
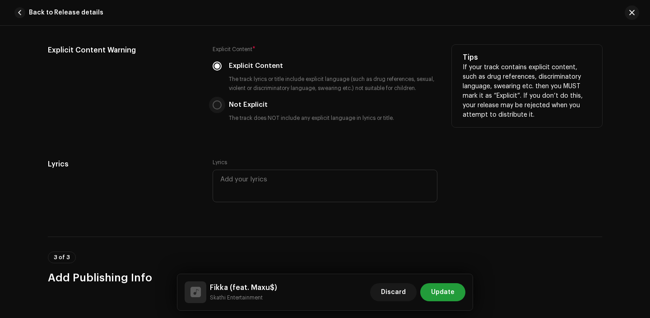
click at [214, 105] on input "Not Explicit" at bounding box center [217, 104] width 9 height 9
radio input "true"
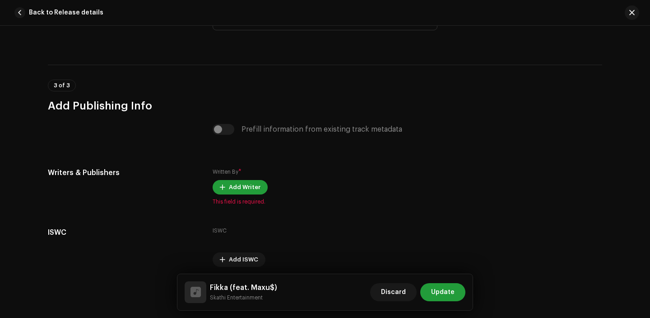
scroll to position [1817, 0]
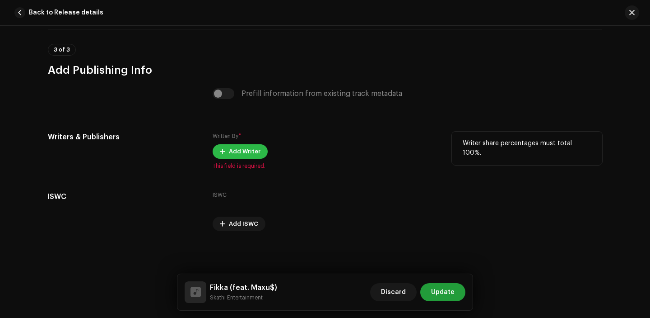
click at [230, 146] on span "Add Writer" at bounding box center [245, 151] width 32 height 18
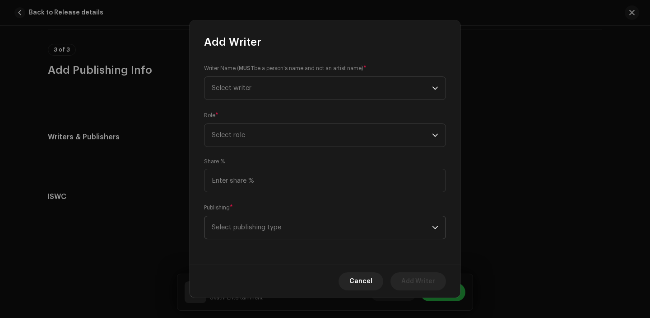
click at [274, 227] on span "Select publishing type" at bounding box center [322, 227] width 220 height 23
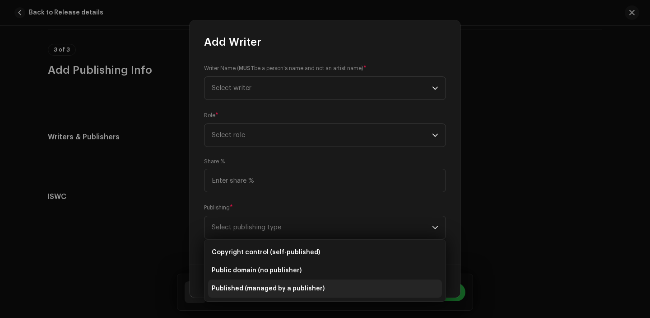
click at [269, 290] on span "Published (managed by a publisher)" at bounding box center [268, 288] width 113 height 9
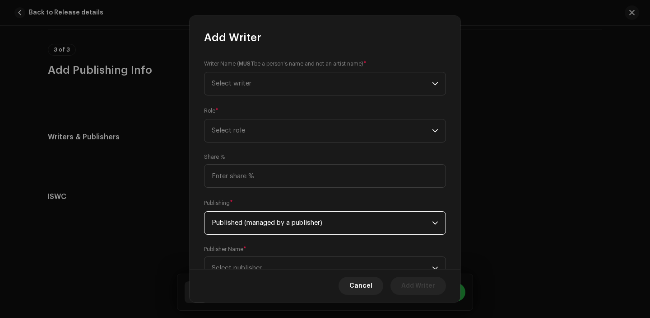
scroll to position [37, 0]
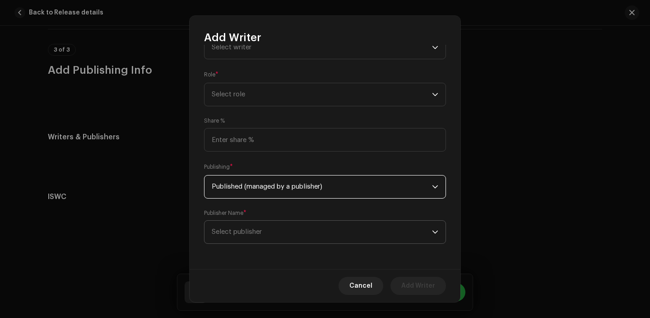
click at [265, 237] on span "Select publisher" at bounding box center [322, 231] width 220 height 23
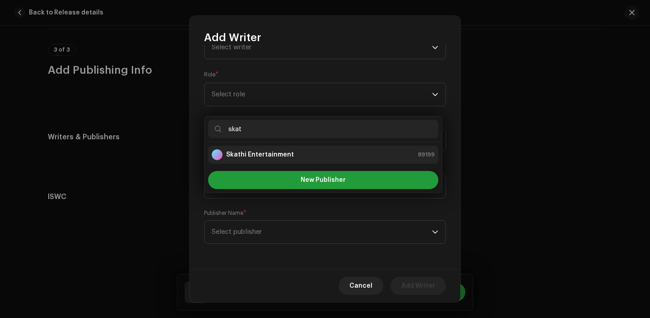
type input "skat"
click at [282, 152] on strong "Skathi Entertainment" at bounding box center [260, 154] width 68 height 9
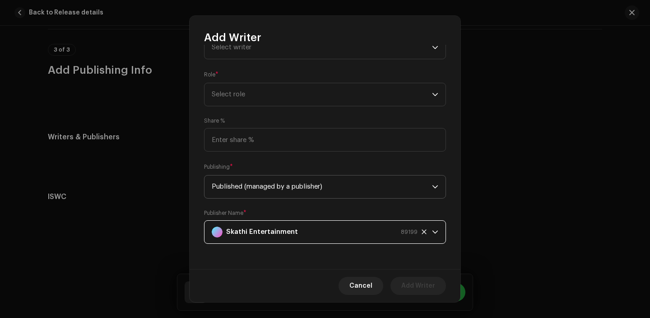
scroll to position [25, 0]
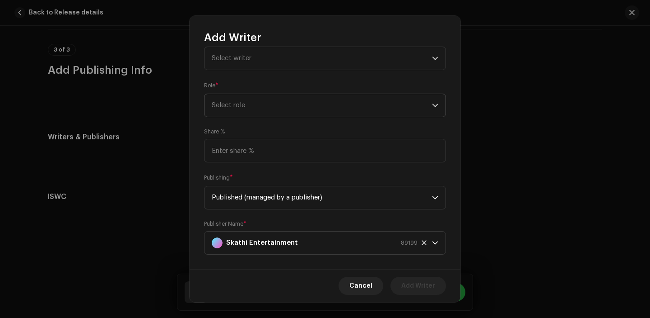
click at [274, 104] on span "Select role" at bounding box center [322, 105] width 220 height 23
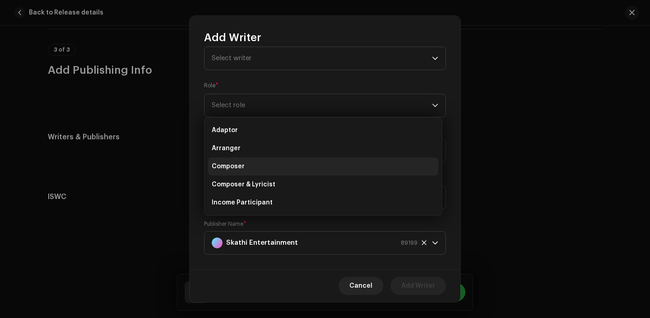
click at [261, 160] on li "Composer" at bounding box center [323, 166] width 230 height 18
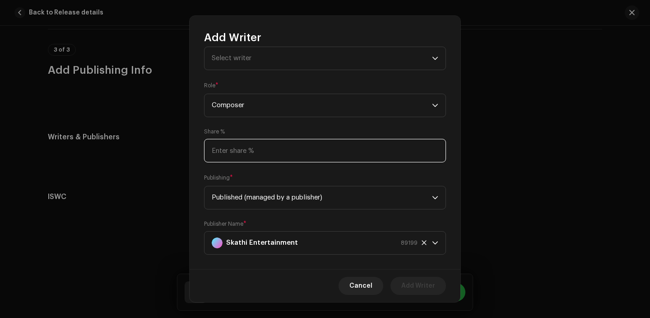
click at [261, 158] on input at bounding box center [325, 150] width 242 height 23
click at [236, 57] on span "Select writer" at bounding box center [232, 58] width 40 height 7
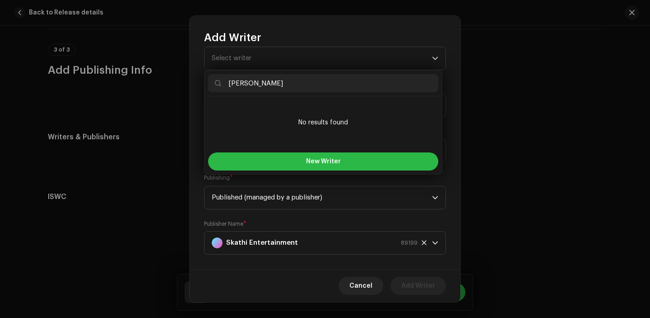
type input "Ayush Hingmang"
click at [290, 157] on button "New Writer" at bounding box center [323, 161] width 230 height 18
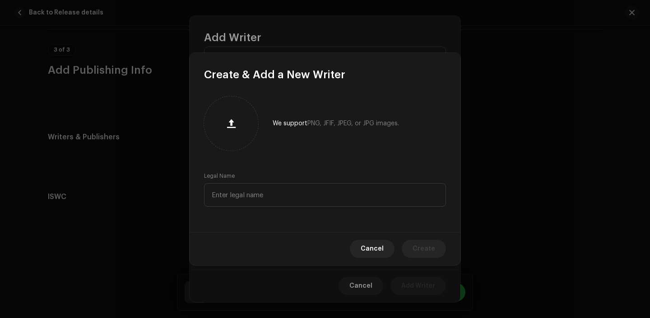
click at [281, 214] on div "We support PNG, JFIF, JPEG, or JPG images. Legal Name" at bounding box center [325, 157] width 271 height 150
click at [281, 198] on input "text" at bounding box center [325, 194] width 242 height 23
paste input "Ayush Hingmang"
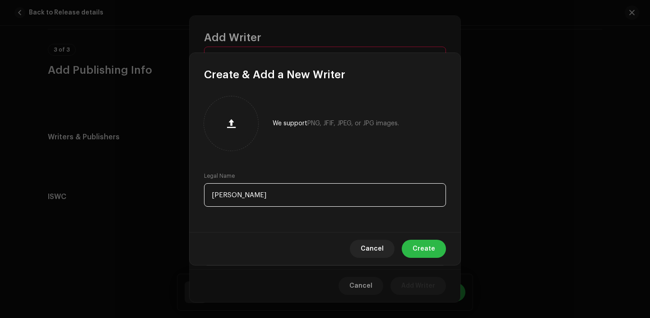
type input "Ayush Hingmang"
click at [411, 250] on button "Create" at bounding box center [424, 248] width 44 height 18
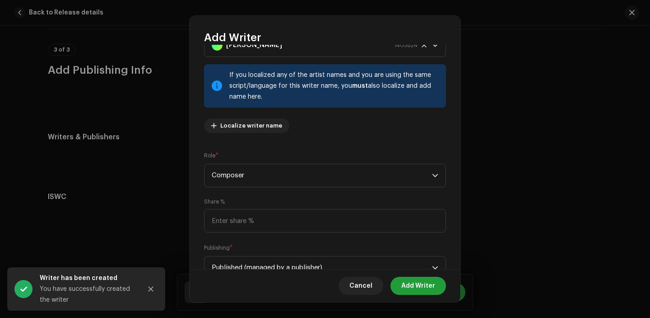
scroll to position [40, 0]
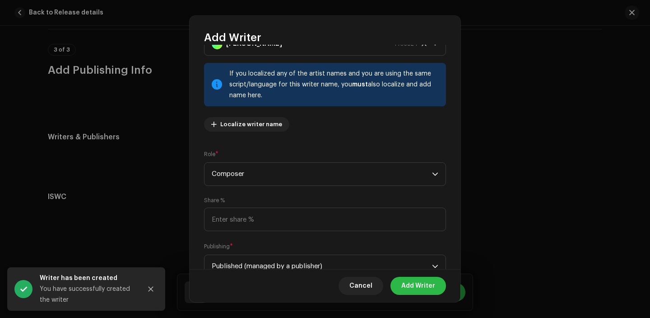
click at [412, 278] on span "Add Writer" at bounding box center [419, 285] width 34 height 18
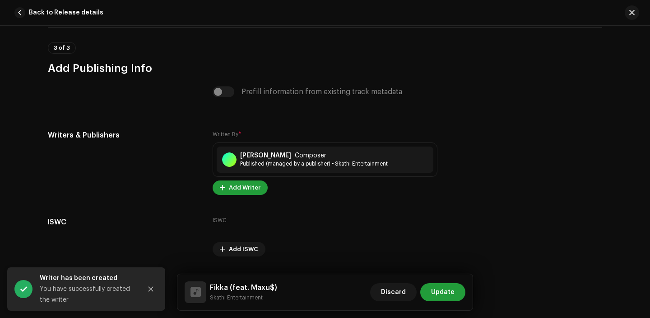
scroll to position [1826, 0]
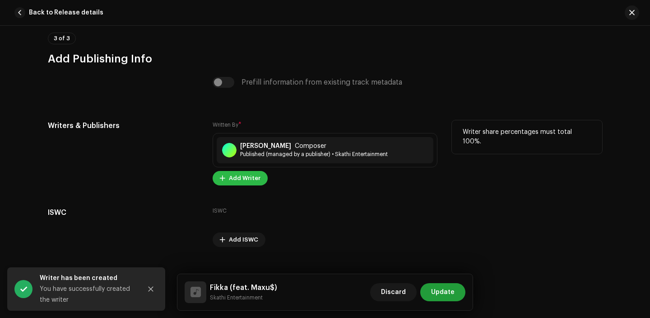
click at [240, 180] on span "Add Writer" at bounding box center [245, 178] width 32 height 18
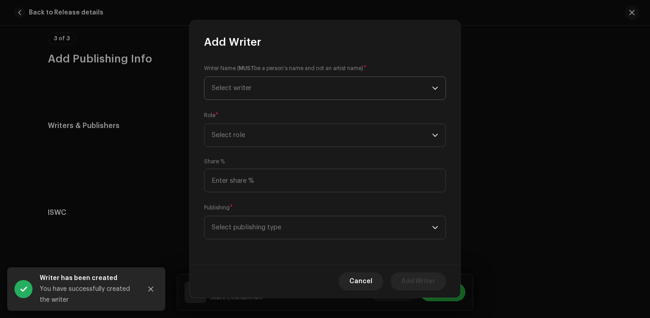
drag, startPoint x: 258, startPoint y: 93, endPoint x: 258, endPoint y: 99, distance: 5.9
click at [258, 93] on span "Select writer" at bounding box center [322, 88] width 220 height 23
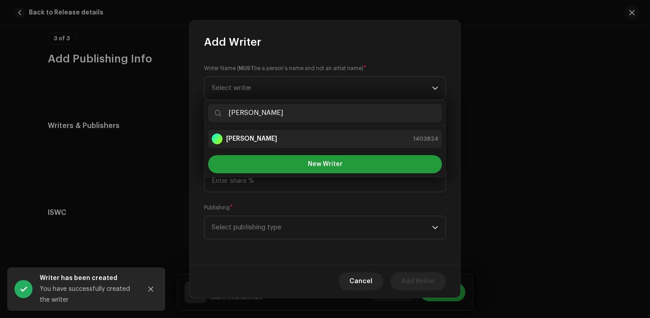
type input "Ayush Hingmang"
click at [281, 138] on div "Ayush Hingmang 1403824" at bounding box center [325, 138] width 227 height 11
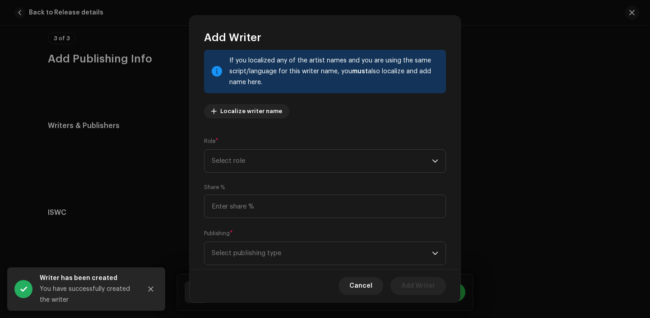
scroll to position [74, 0]
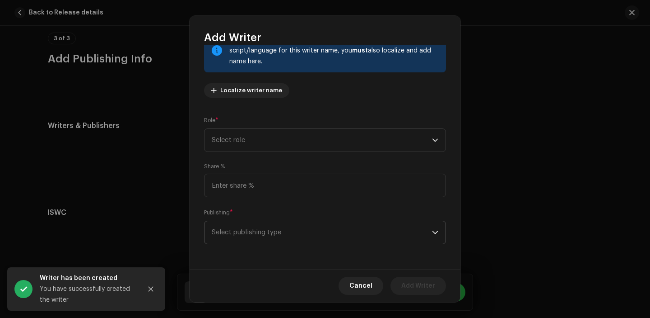
click at [294, 234] on span "Select publishing type" at bounding box center [322, 232] width 220 height 23
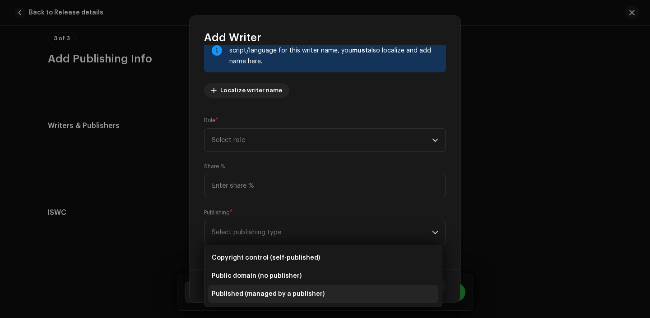
click at [285, 288] on li "Published (managed by a publisher)" at bounding box center [323, 294] width 230 height 18
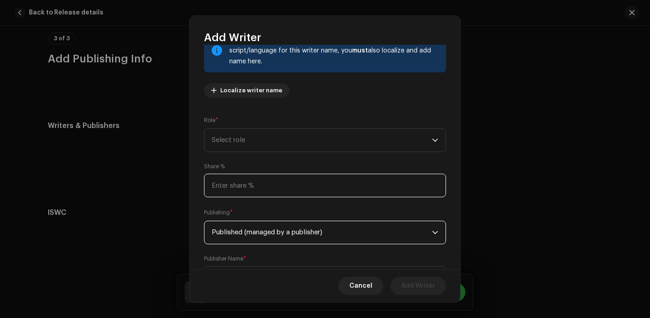
click at [286, 181] on input at bounding box center [325, 184] width 242 height 23
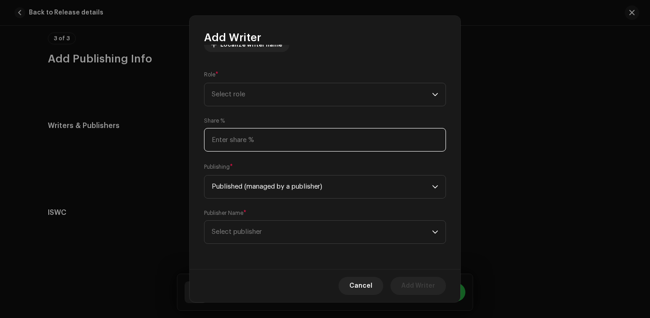
scroll to position [120, 0]
click at [277, 221] on span "Select publisher" at bounding box center [322, 231] width 220 height 23
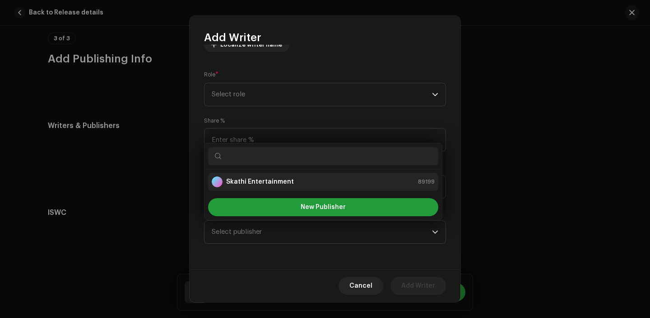
click at [271, 189] on li "Skathi Entertainment 89199" at bounding box center [323, 182] width 230 height 18
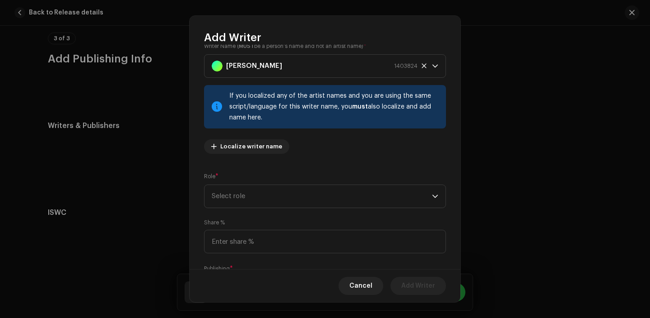
scroll to position [15, 0]
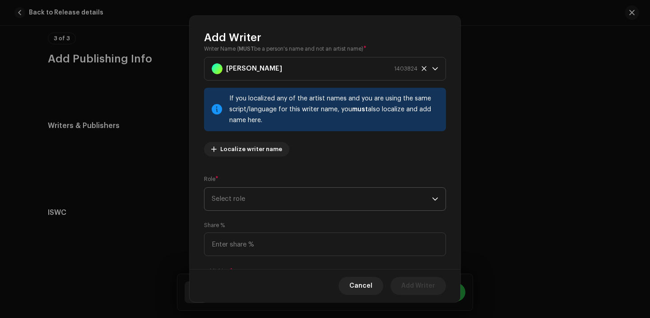
click at [257, 202] on span "Select role" at bounding box center [322, 198] width 220 height 23
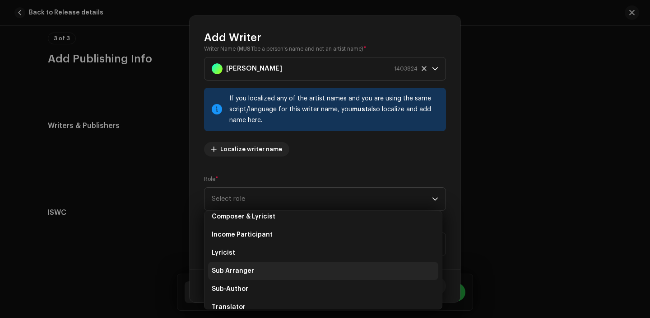
scroll to position [83, 0]
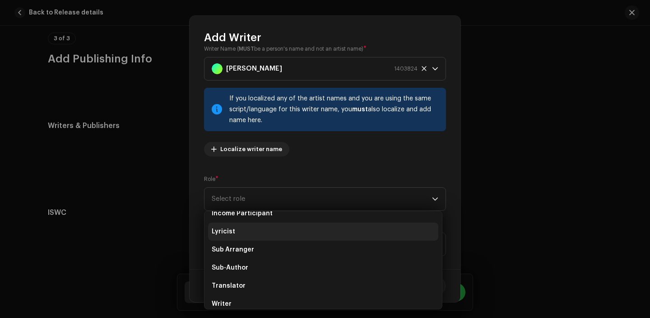
click at [245, 234] on li "Lyricist" at bounding box center [323, 231] width 230 height 18
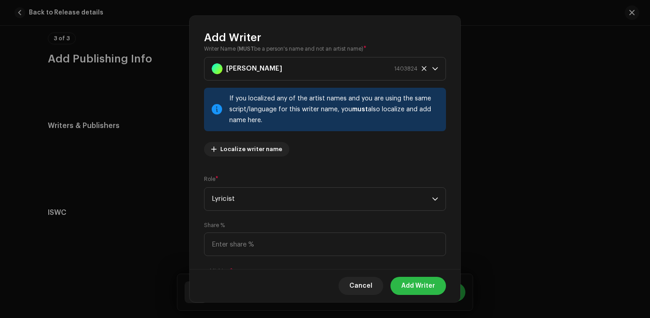
click at [435, 286] on button "Add Writer" at bounding box center [419, 285] width 56 height 18
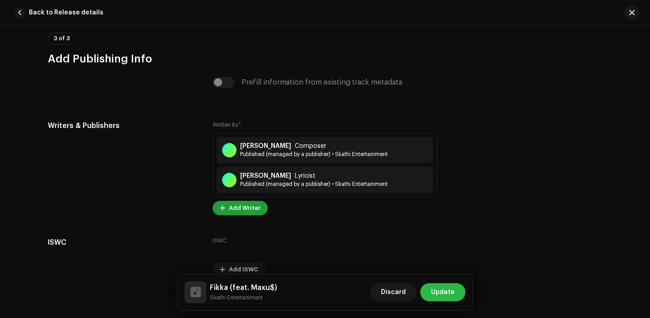
click at [447, 286] on span "Update" at bounding box center [442, 292] width 23 height 18
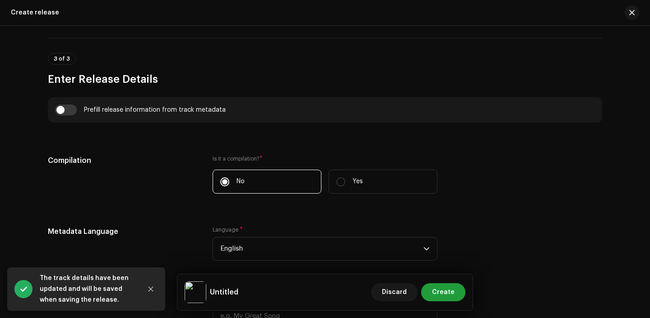
scroll to position [612, 0]
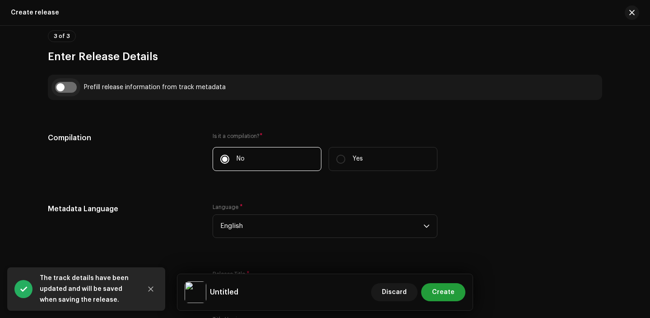
click at [68, 87] on input "checkbox" at bounding box center [66, 87] width 22 height 11
checkbox input "true"
type input "Fikka"
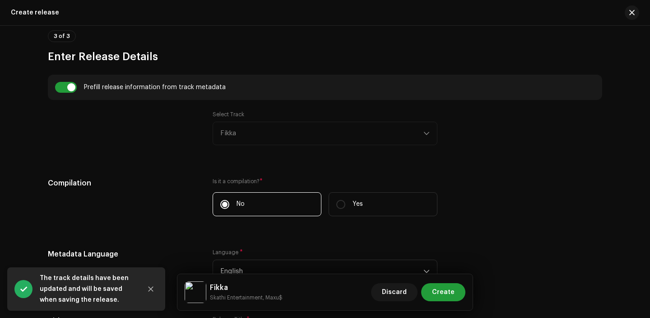
click at [258, 132] on div "Select Track Fikka" at bounding box center [325, 128] width 225 height 34
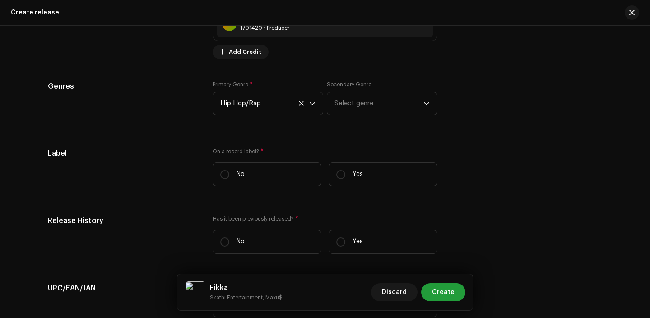
scroll to position [1303, 0]
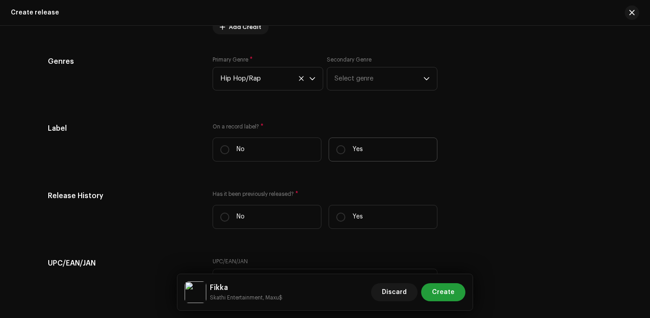
click at [366, 153] on label "Yes" at bounding box center [383, 149] width 109 height 24
click at [346, 153] on input "Yes" at bounding box center [341, 149] width 9 height 9
radio input "true"
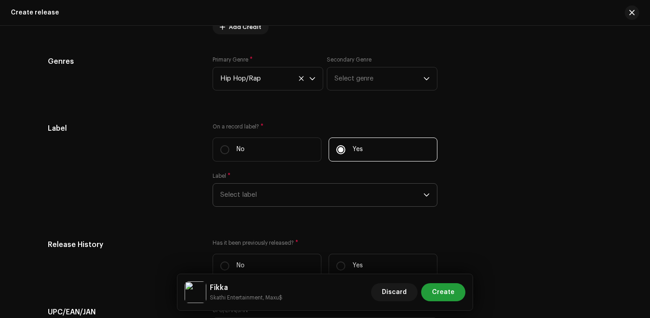
click at [268, 200] on span "Select label" at bounding box center [321, 194] width 203 height 23
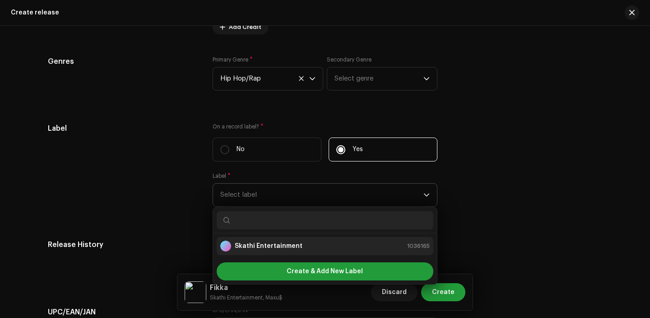
click at [264, 239] on li "Skathi Entertainment 1036165" at bounding box center [325, 246] width 217 height 18
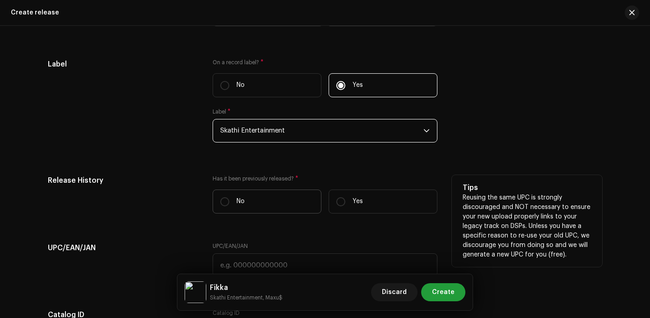
scroll to position [1374, 0]
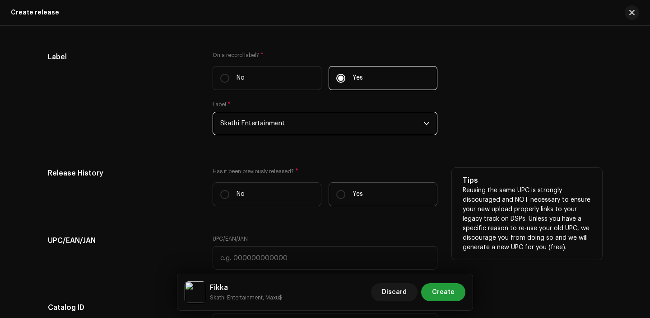
click at [348, 198] on label "Yes" at bounding box center [383, 194] width 109 height 24
click at [346, 198] on input "Yes" at bounding box center [341, 194] width 9 height 9
radio input "true"
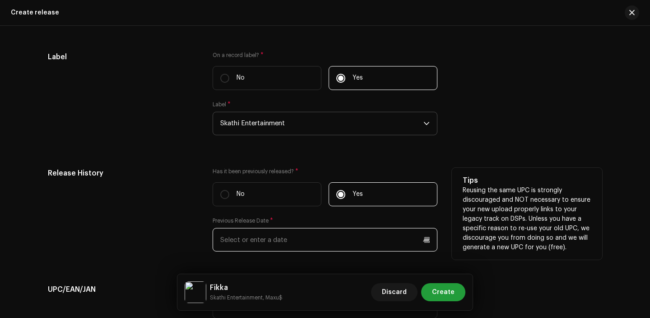
click at [252, 245] on input "text" at bounding box center [325, 239] width 225 height 23
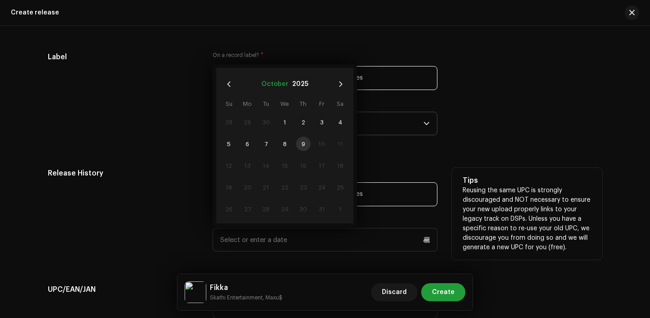
click at [268, 89] on button "October" at bounding box center [275, 84] width 27 height 14
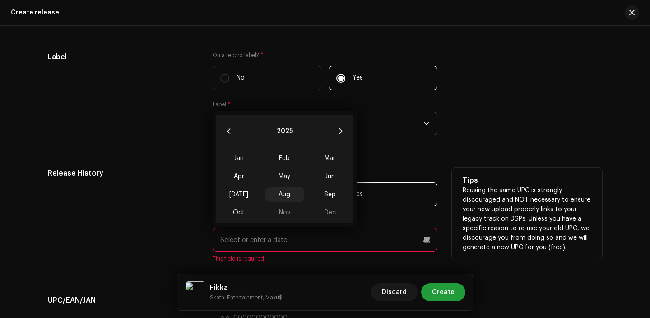
click at [287, 200] on span "Aug" at bounding box center [285, 194] width 38 height 14
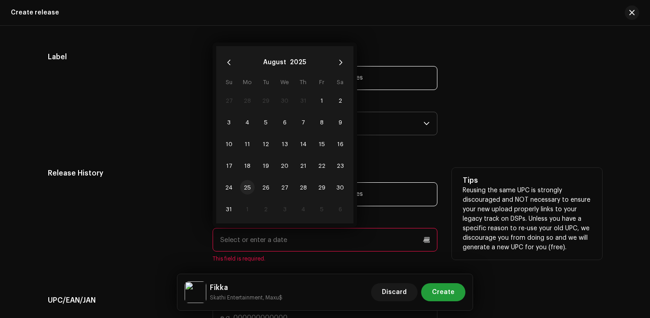
click at [241, 192] on span "25" at bounding box center [247, 187] width 14 height 14
type input "[DATE]"
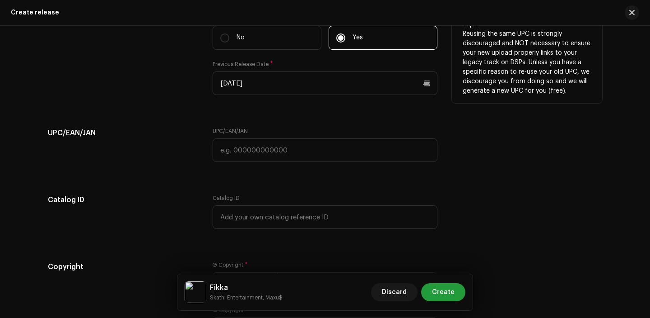
scroll to position [1556, 0]
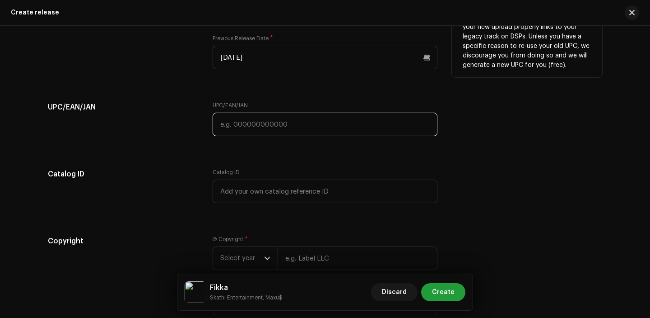
click at [250, 127] on input "text" at bounding box center [325, 123] width 225 height 23
paste input "7300345862695"
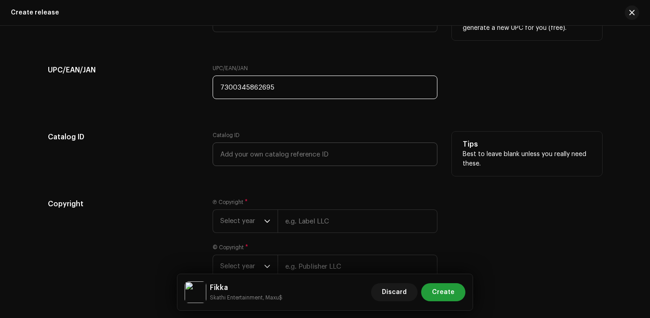
scroll to position [1655, 0]
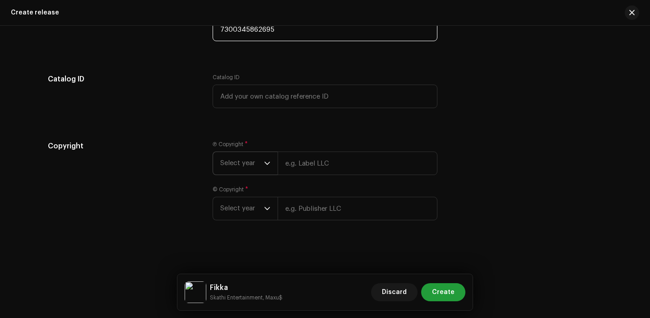
type input "7300345862695"
click at [238, 172] on span "Select year" at bounding box center [242, 163] width 44 height 23
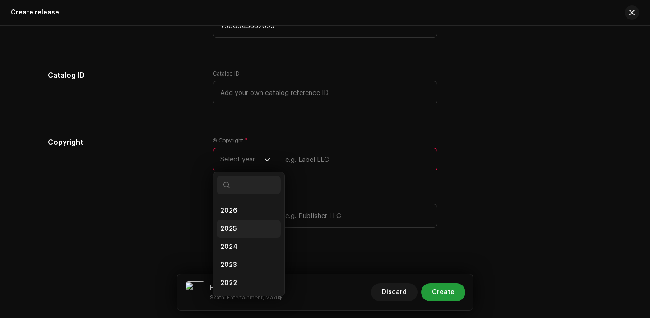
click at [237, 228] on li "2025" at bounding box center [249, 229] width 64 height 18
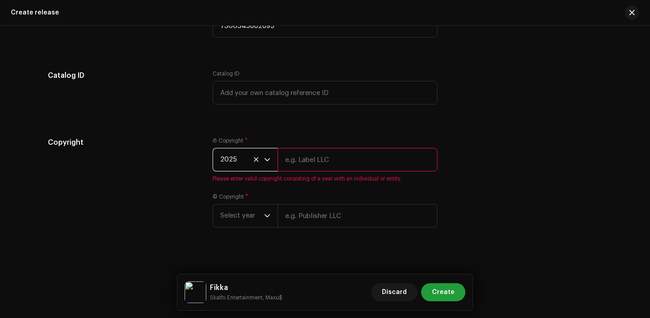
click at [299, 162] on input "text" at bounding box center [358, 159] width 160 height 23
type input "Skathi Entertainment"
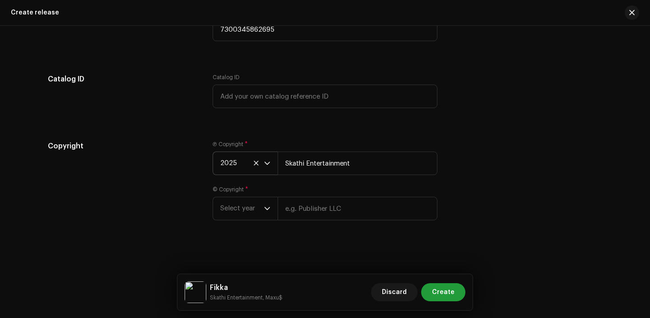
click at [337, 222] on div "Ⓟ Copyright * 2025 Skathi Entertainment © Copyright * Select year" at bounding box center [325, 185] width 225 height 90
click at [333, 212] on input "text" at bounding box center [358, 208] width 160 height 23
type input "Skathi Entertainment"
click at [239, 197] on p-select "Select year" at bounding box center [245, 208] width 65 height 23
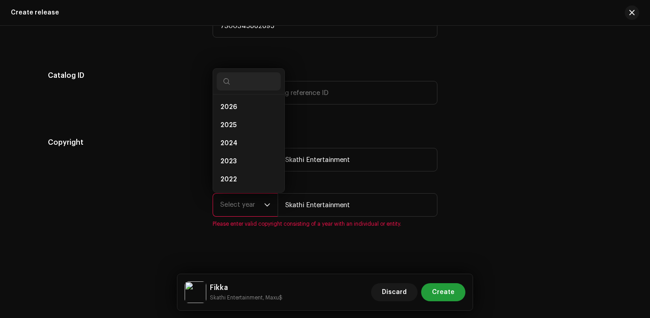
scroll to position [14, 0]
click at [230, 119] on li "2025" at bounding box center [249, 111] width 64 height 18
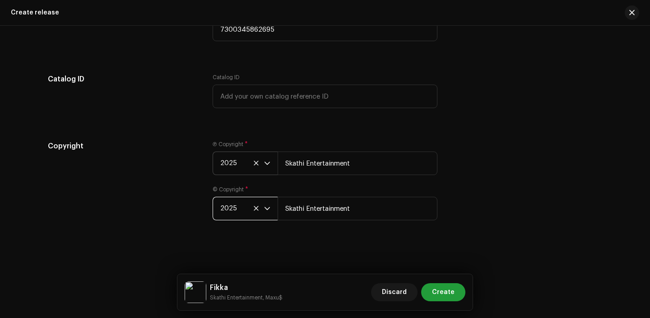
click at [459, 304] on div "Fikka Skathi Entertainment, Maxu$ Discard Create" at bounding box center [325, 292] width 295 height 36
click at [451, 295] on span "Create" at bounding box center [443, 292] width 23 height 18
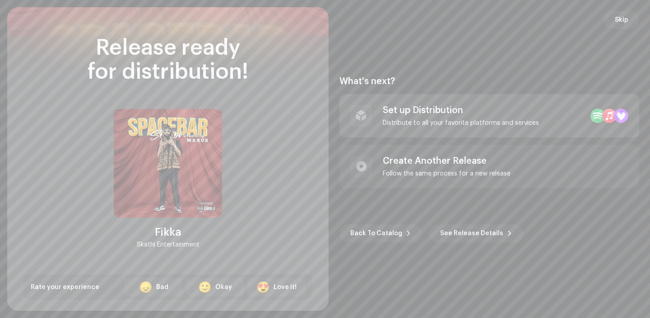
click at [457, 131] on div "Set up Distribution Distribute to all your favorite platforms and services" at bounding box center [490, 115] width 300 height 43
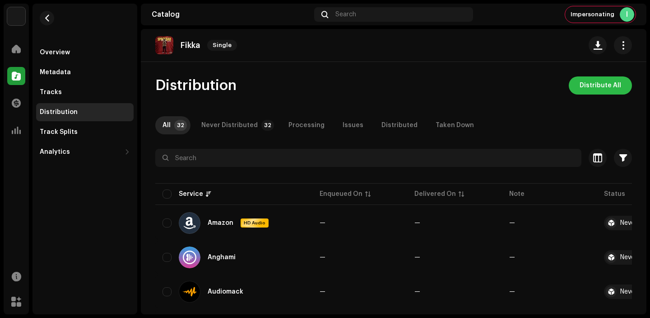
click at [597, 93] on span "Distribute All" at bounding box center [601, 85] width 42 height 18
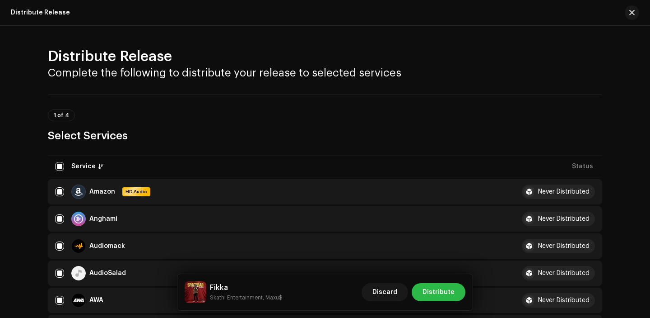
click at [445, 285] on span "Distribute" at bounding box center [439, 292] width 32 height 18
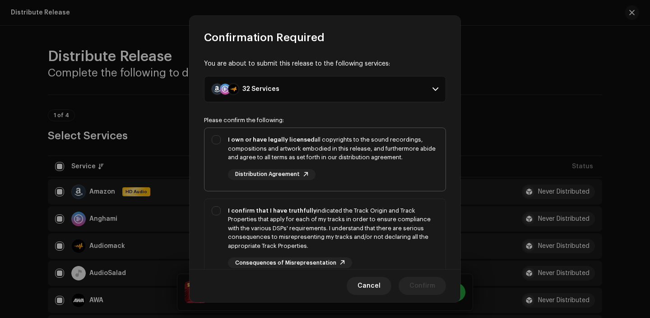
click at [364, 149] on div "I own or have legally licensed all copyrights to the sound recordings, composit…" at bounding box center [333, 148] width 211 height 27
checkbox input "true"
click at [364, 228] on div "I confirm that I have truthfully indicated the Track Origin and Track Propertie…" at bounding box center [333, 228] width 211 height 44
checkbox input "true"
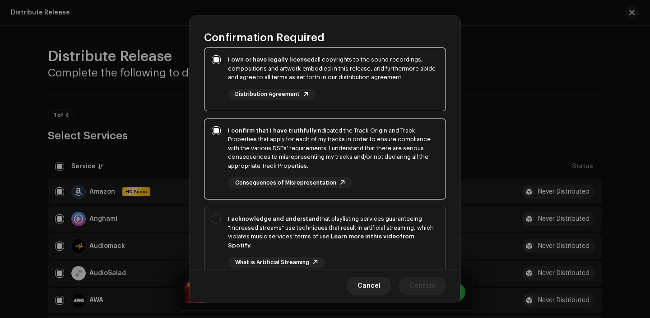
scroll to position [102, 0]
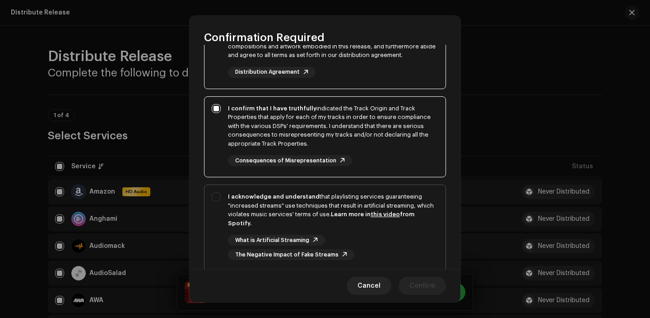
click at [365, 232] on div "I acknowledge and understand that playlisting services guaranteeing "increased …" at bounding box center [333, 226] width 211 height 68
checkbox input "true"
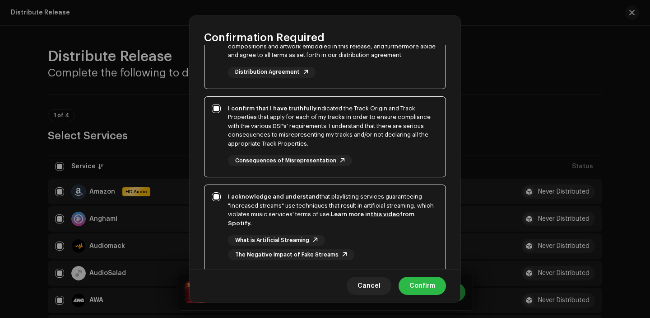
click at [419, 287] on span "Confirm" at bounding box center [423, 285] width 26 height 18
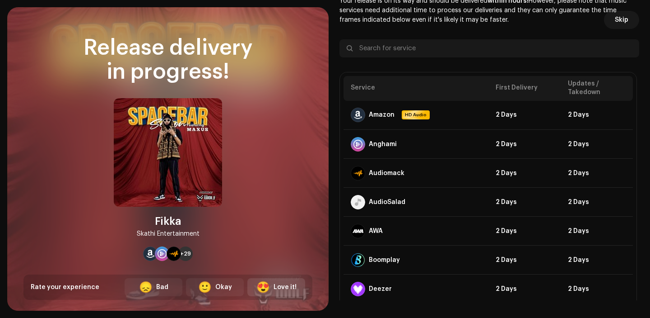
click at [277, 284] on div "Love it!" at bounding box center [285, 286] width 23 height 9
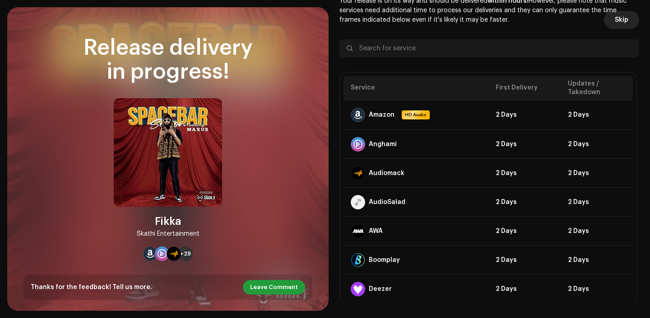
click at [628, 21] on button "Skip" at bounding box center [621, 20] width 35 height 18
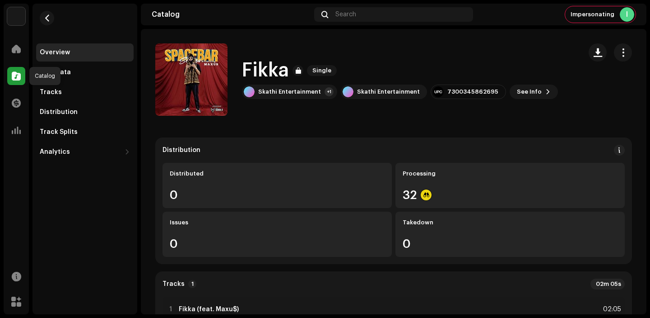
click at [17, 78] on span at bounding box center [16, 75] width 9 height 7
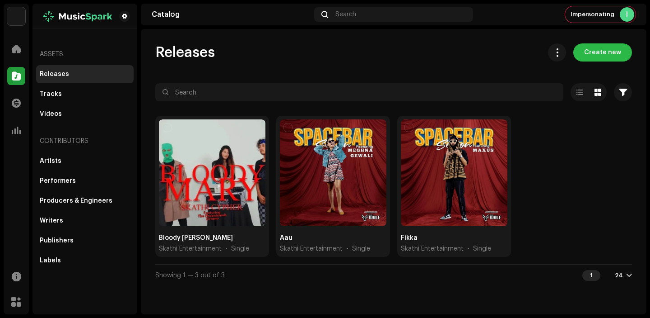
click at [608, 47] on span "Create new" at bounding box center [603, 52] width 37 height 18
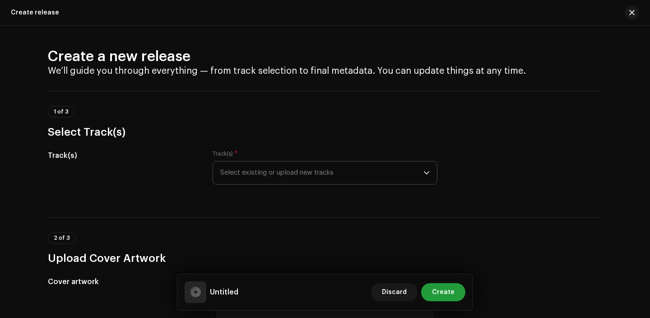
click at [283, 168] on span "Select existing or upload new tracks" at bounding box center [321, 172] width 203 height 23
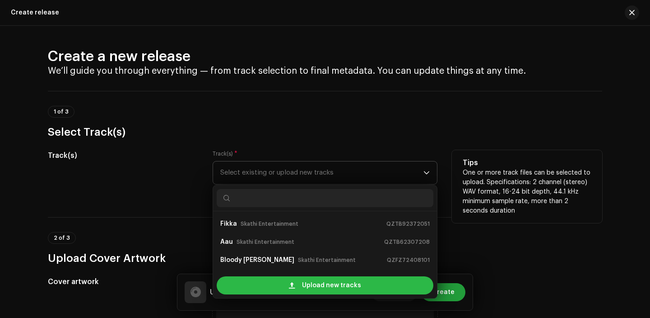
click at [302, 285] on span "Upload new tracks" at bounding box center [331, 285] width 59 height 18
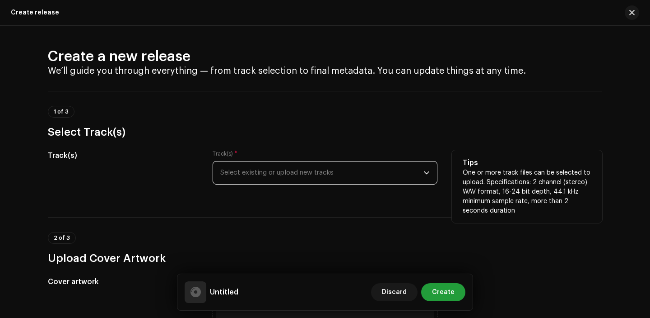
click at [330, 168] on span "Select existing or upload new tracks" at bounding box center [321, 172] width 203 height 23
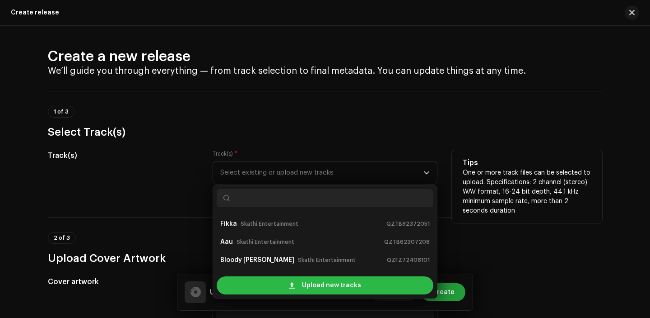
click at [296, 278] on div "Upload new tracks" at bounding box center [325, 285] width 217 height 18
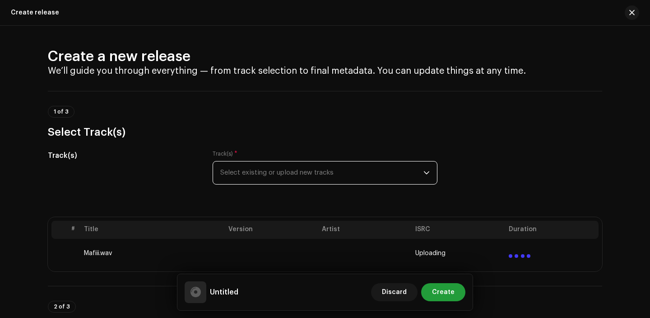
scroll to position [288, 0]
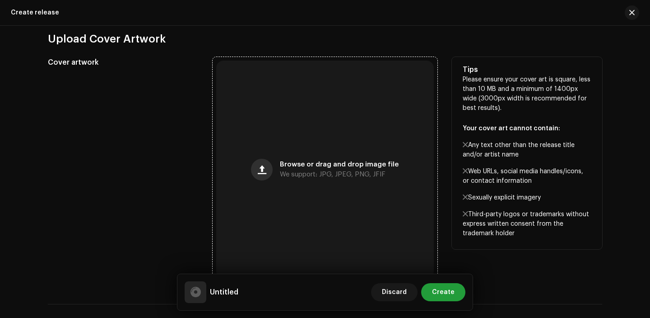
click at [267, 168] on button "button" at bounding box center [262, 170] width 22 height 22
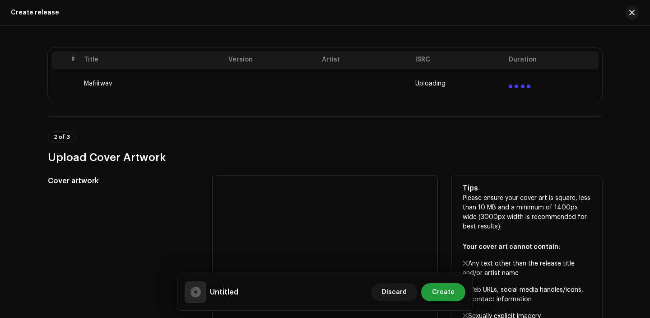
scroll to position [169, 0]
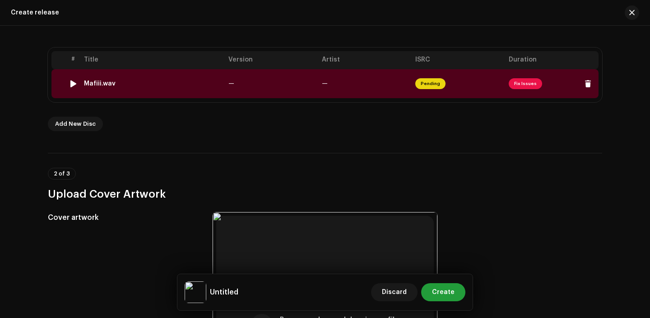
click at [259, 94] on td "—" at bounding box center [272, 83] width 94 height 29
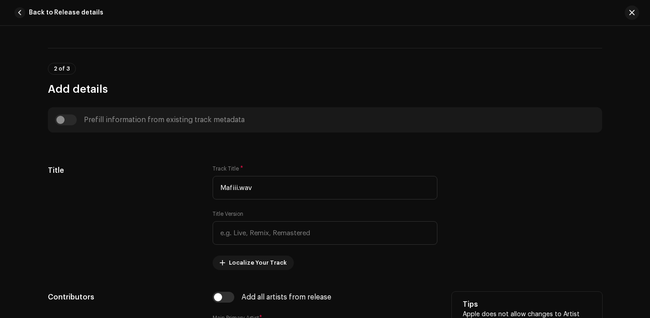
scroll to position [287, 0]
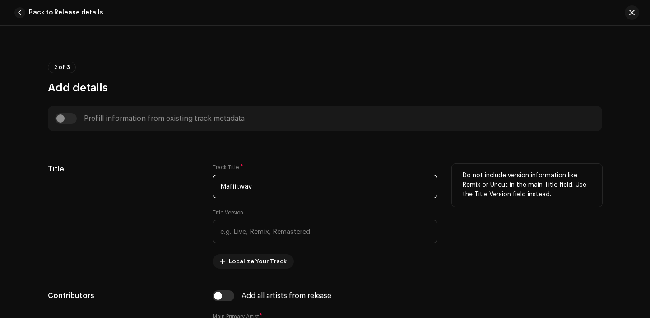
click at [274, 186] on input "Mafiii.wav" at bounding box center [325, 185] width 225 height 23
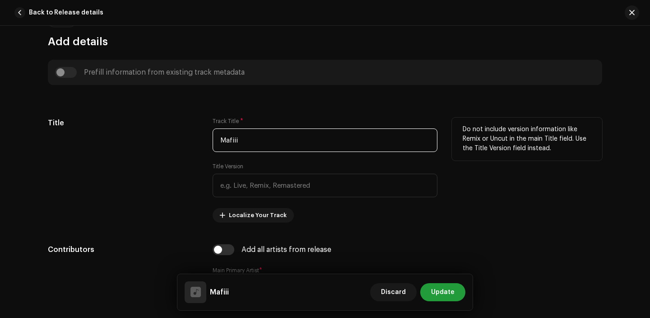
scroll to position [339, 0]
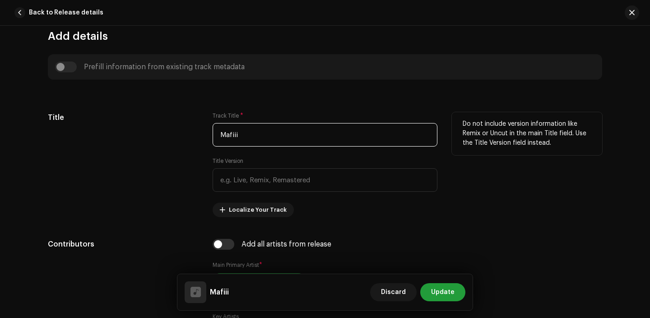
type input "Mafiii"
click at [178, 202] on div "Title" at bounding box center [123, 164] width 150 height 105
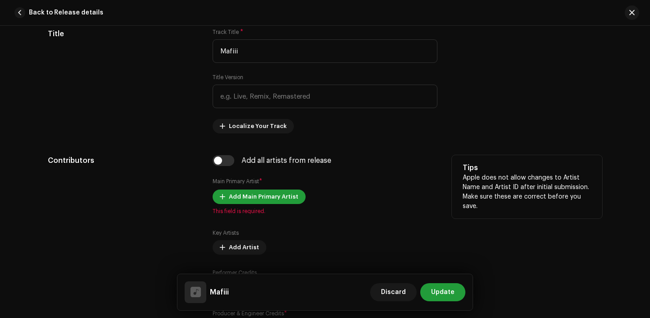
scroll to position [427, 0]
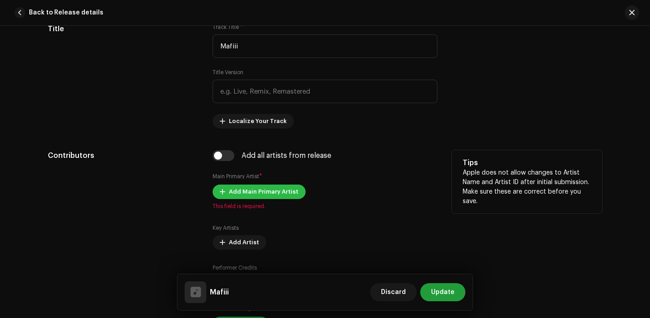
click at [247, 189] on span "Add Main Primary Artist" at bounding box center [264, 191] width 70 height 18
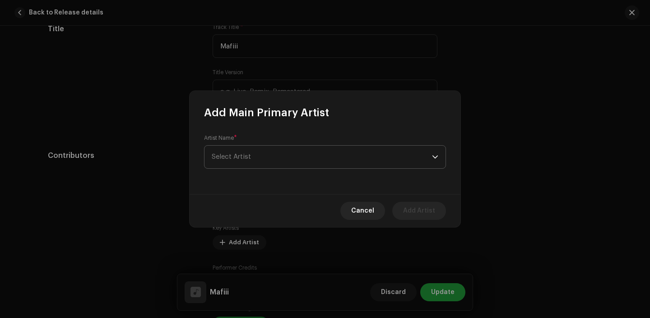
click at [246, 163] on span "Select Artist" at bounding box center [322, 156] width 220 height 23
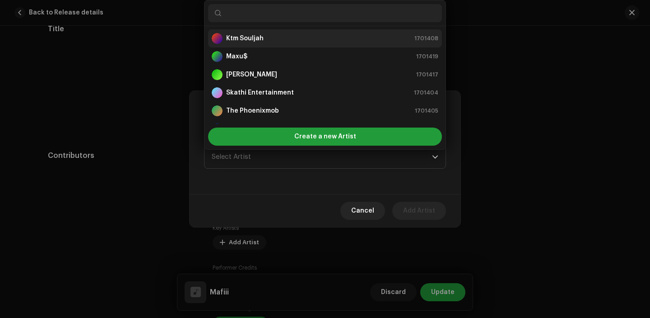
scroll to position [72, 0]
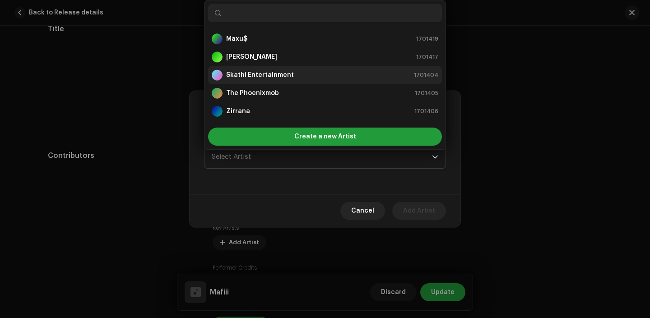
click at [280, 76] on strong "Skathi Entertainment" at bounding box center [260, 74] width 68 height 9
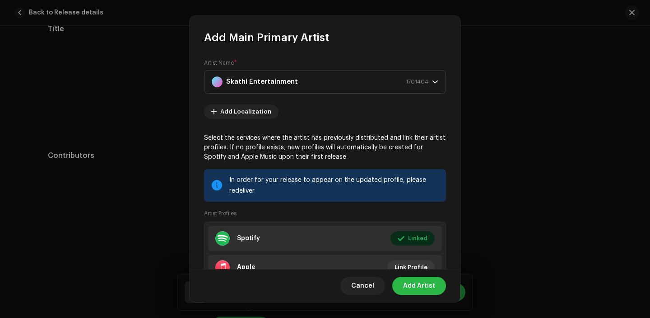
click at [421, 289] on span "Add Artist" at bounding box center [419, 285] width 32 height 18
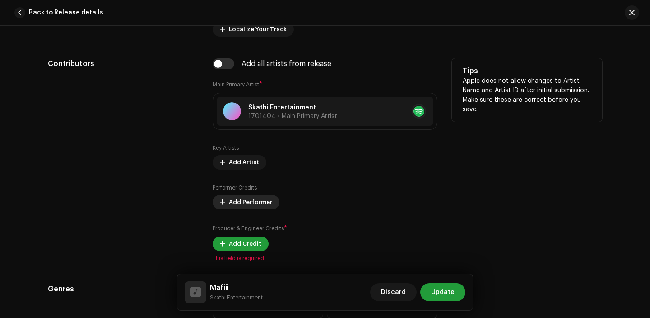
scroll to position [566, 0]
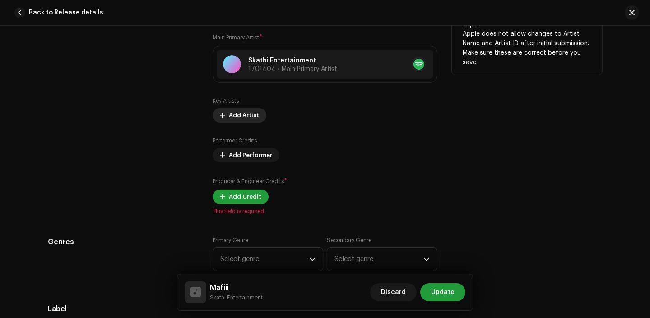
click at [235, 114] on span "Add Artist" at bounding box center [244, 115] width 30 height 18
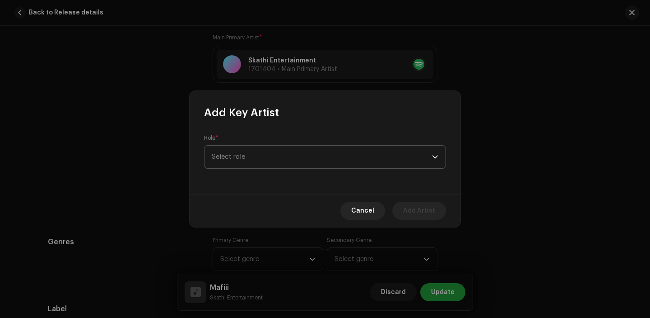
click at [273, 150] on span "Select role" at bounding box center [322, 156] width 220 height 23
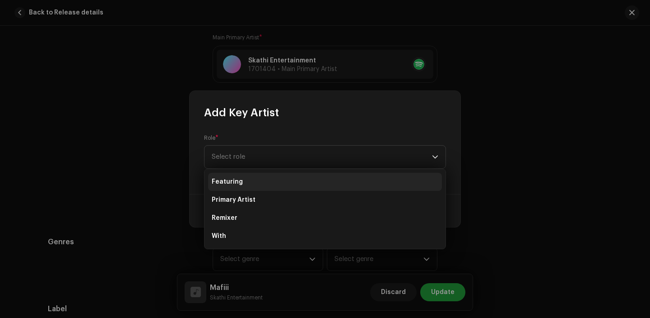
click at [260, 180] on li "Featuring" at bounding box center [325, 182] width 234 height 18
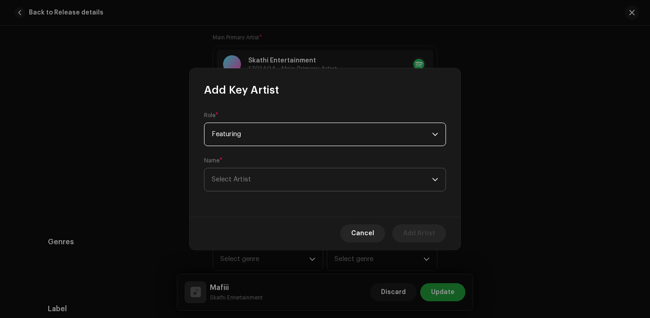
click at [259, 180] on span "Select Artist" at bounding box center [322, 179] width 220 height 23
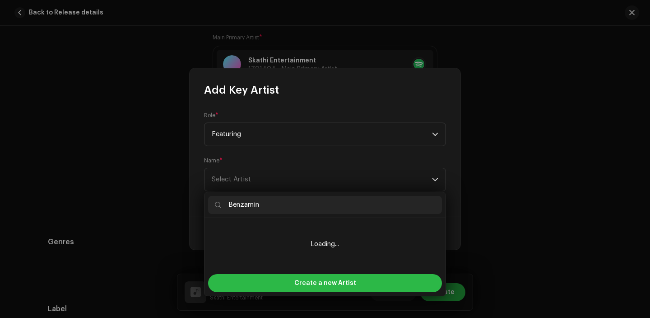
type input "Benzamin"
click at [320, 280] on span "Create a new Artist" at bounding box center [326, 283] width 62 height 18
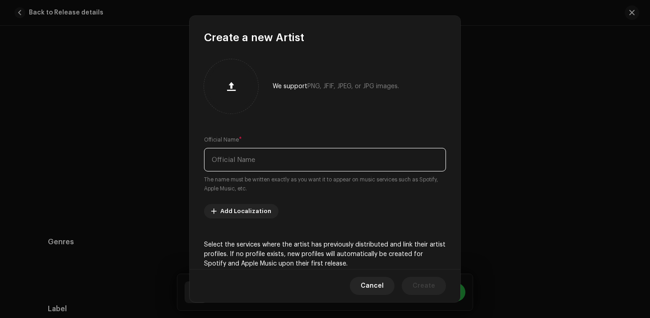
click at [274, 163] on input "text" at bounding box center [325, 159] width 242 height 23
paste input "Benzamin"
type input "Benzamin"
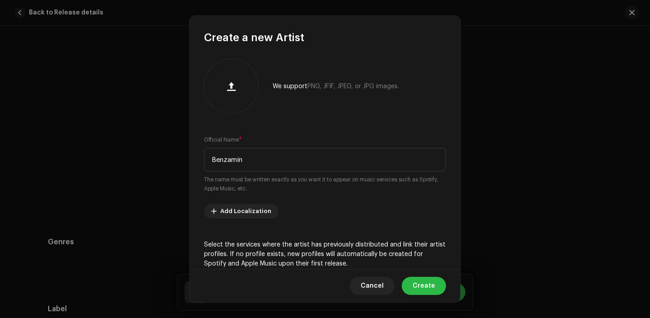
click at [425, 288] on span "Create" at bounding box center [424, 285] width 23 height 18
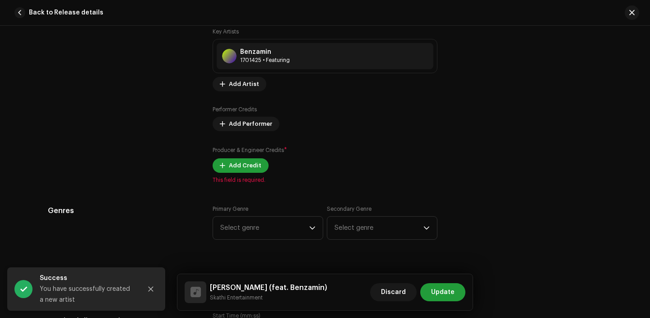
scroll to position [633, 0]
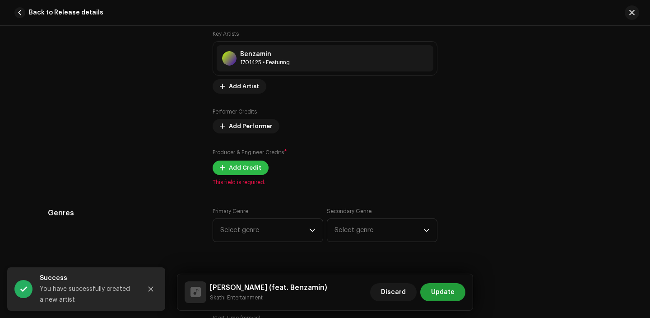
click at [242, 171] on span "Add Credit" at bounding box center [245, 168] width 33 height 18
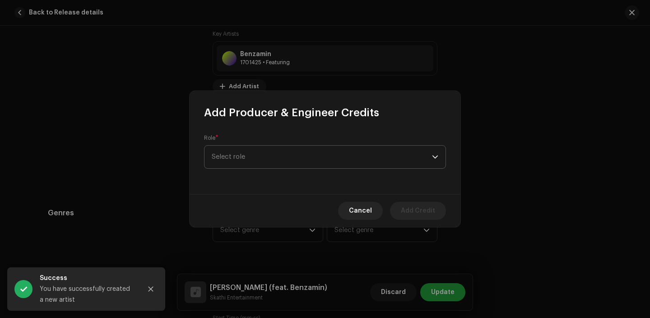
click at [254, 168] on span "Select role" at bounding box center [322, 156] width 220 height 23
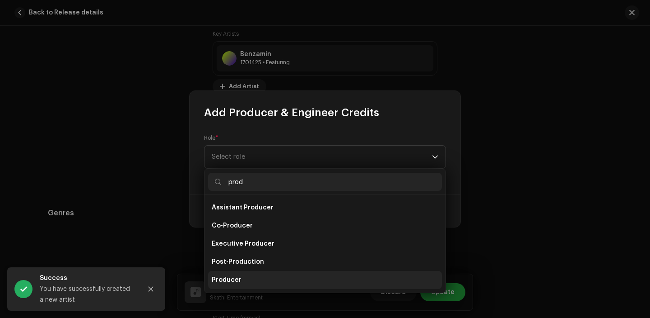
type input "prod"
click at [256, 283] on li "Producer" at bounding box center [325, 280] width 234 height 18
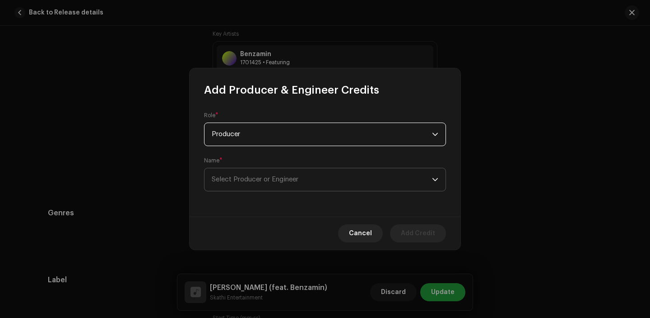
click at [285, 178] on span "Select Producer or Engineer" at bounding box center [255, 179] width 87 height 7
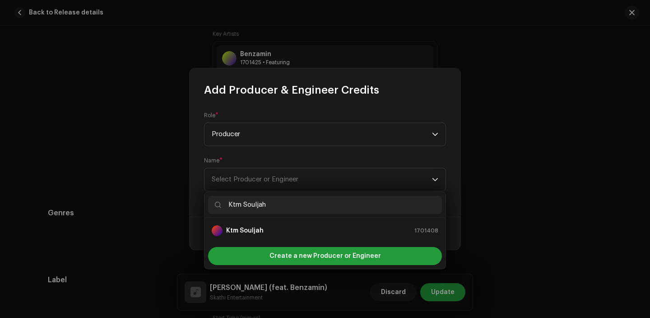
type input "Ktm Souljah"
click at [287, 231] on div "Ktm Souljah 1701408" at bounding box center [325, 230] width 227 height 11
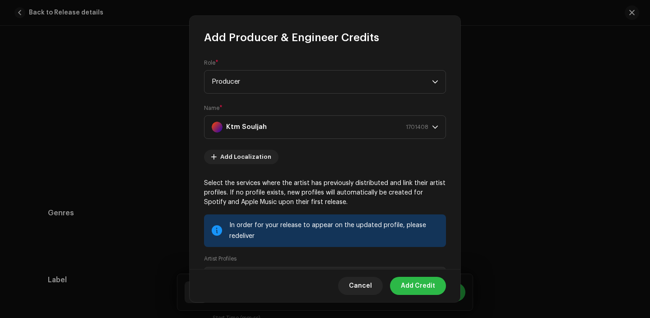
click at [423, 293] on span "Add Credit" at bounding box center [418, 285] width 34 height 18
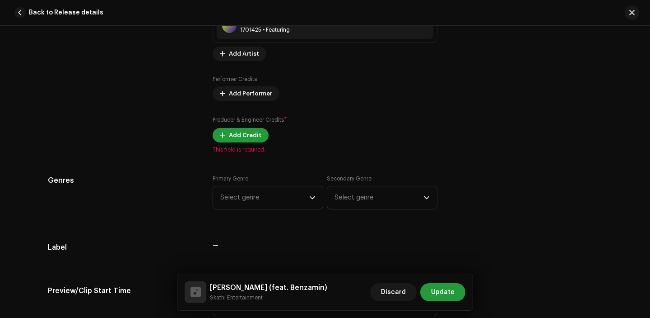
scroll to position [671, 0]
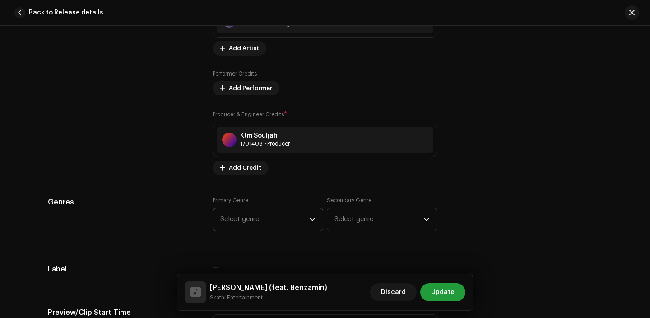
click at [265, 227] on span "Select genre" at bounding box center [264, 219] width 89 height 23
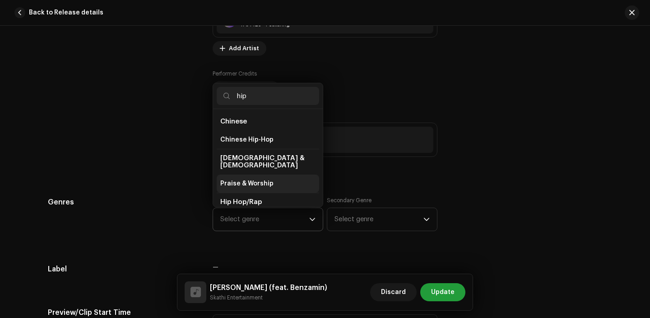
scroll to position [31, 0]
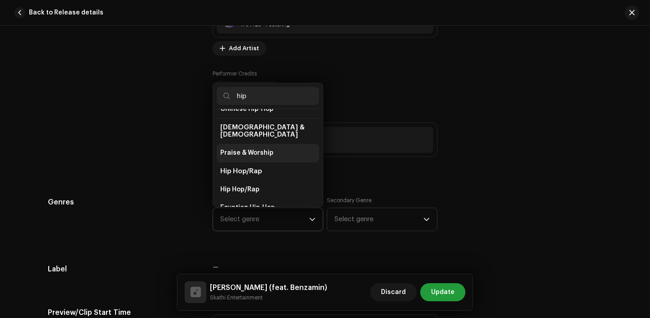
type input "hip"
click at [266, 173] on li "Hip Hop/Rap" at bounding box center [268, 171] width 103 height 19
click at [266, 180] on li "Hip Hop/Rap" at bounding box center [268, 189] width 103 height 18
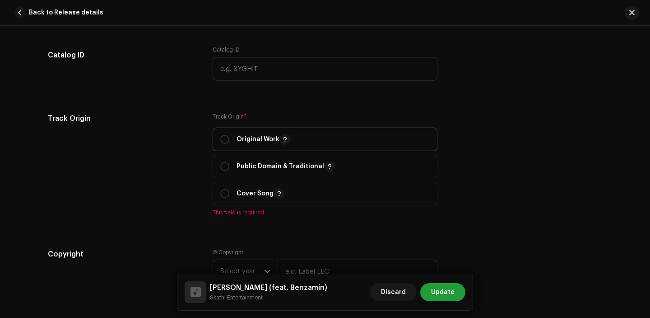
scroll to position [1004, 0]
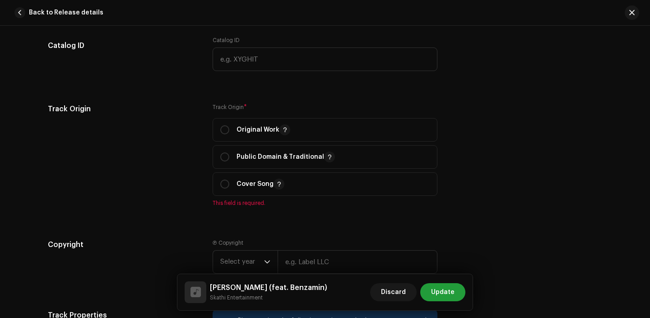
click at [231, 117] on div "Track Origin * Original Work Public Domain & Traditional Cover Song This field …" at bounding box center [325, 154] width 225 height 103
click at [228, 130] on div "Original Work" at bounding box center [255, 129] width 70 height 11
radio input "true"
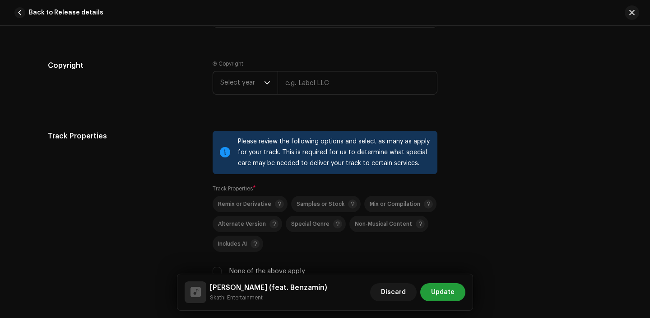
scroll to position [1178, 0]
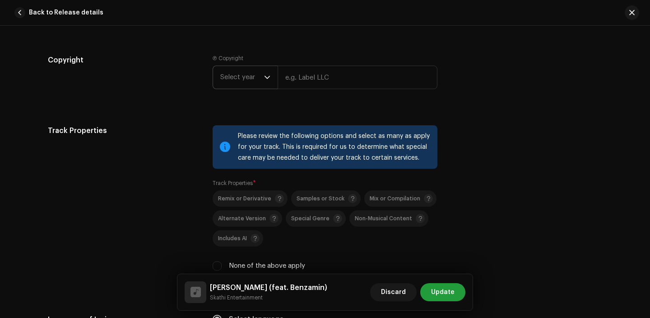
click at [234, 79] on span "Select year" at bounding box center [242, 77] width 44 height 23
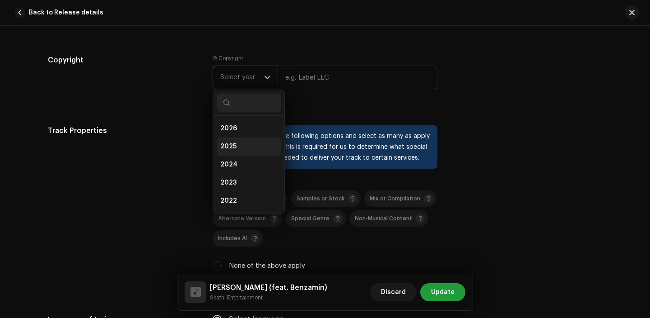
click at [239, 146] on li "2025" at bounding box center [249, 146] width 64 height 18
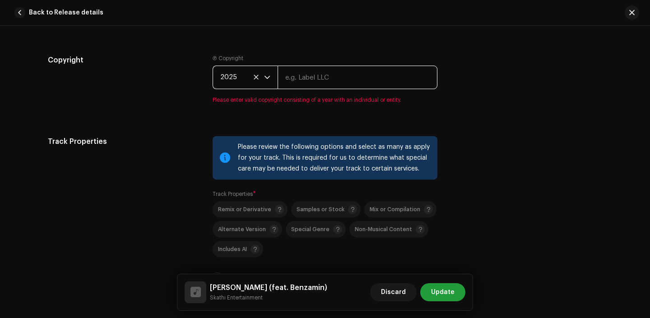
click at [300, 69] on input "text" at bounding box center [358, 77] width 160 height 23
type input "Skathi Entertainment"
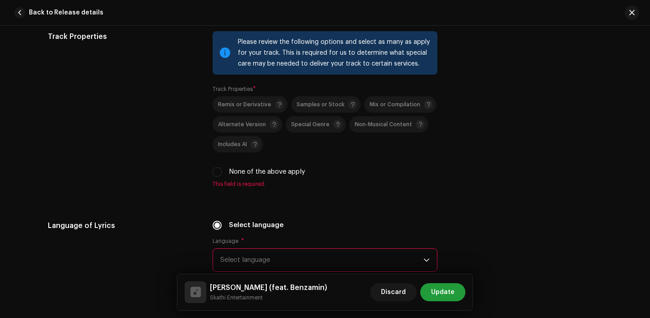
scroll to position [1307, 0]
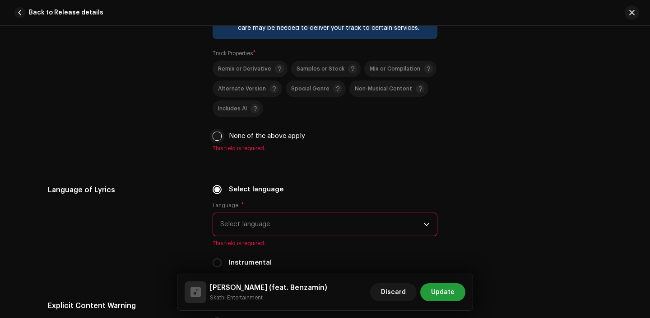
click at [213, 137] on input "None of the above apply" at bounding box center [217, 135] width 9 height 9
checkbox input "true"
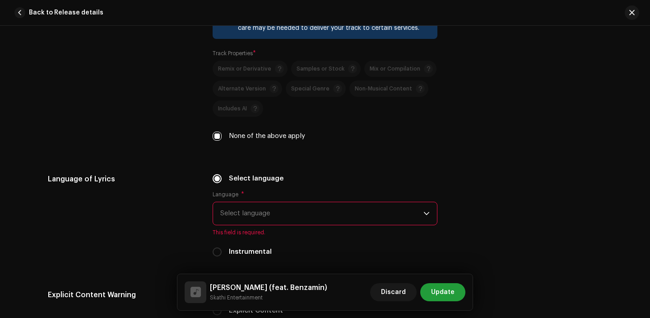
click at [244, 211] on span "Select language" at bounding box center [321, 213] width 203 height 23
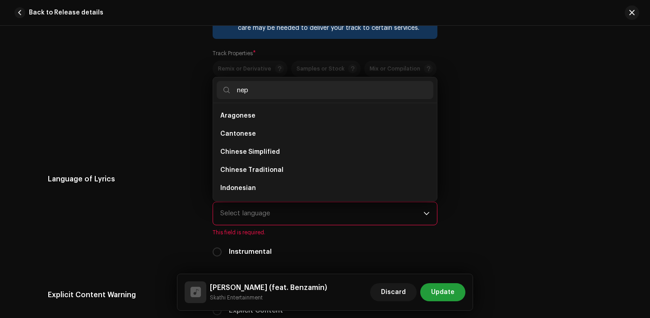
scroll to position [0, 0]
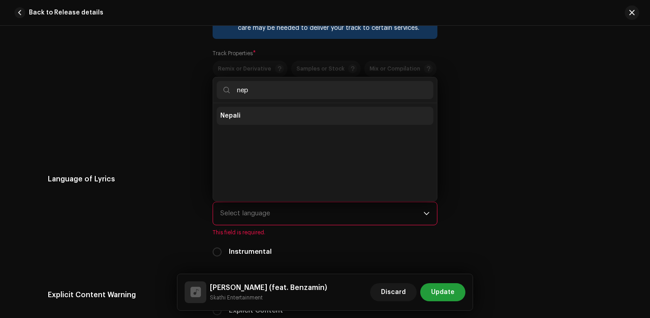
type input "nep"
click at [263, 111] on li "Nepali" at bounding box center [325, 116] width 217 height 18
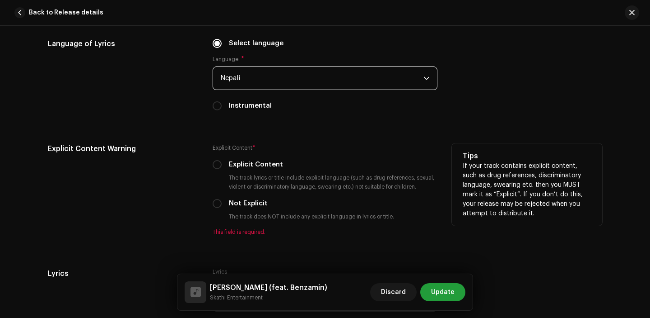
scroll to position [1459, 0]
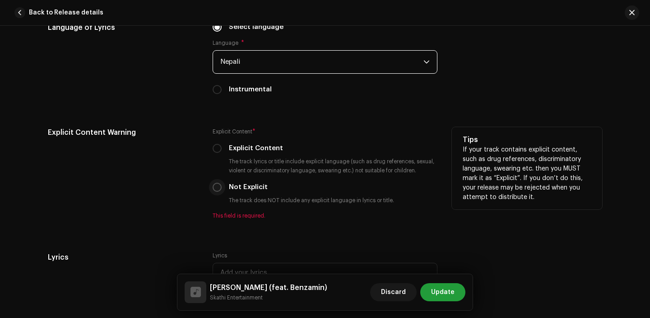
click at [213, 187] on input "Not Explicit" at bounding box center [217, 186] width 9 height 9
radio input "true"
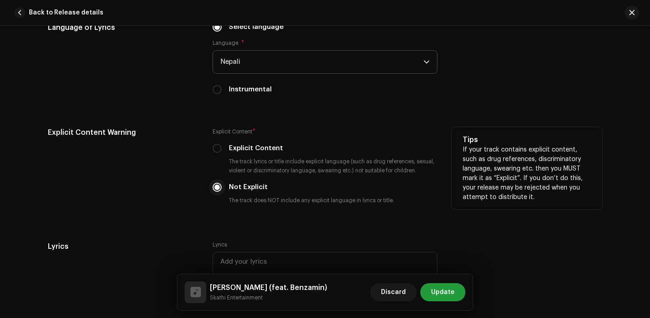
scroll to position [1502, 0]
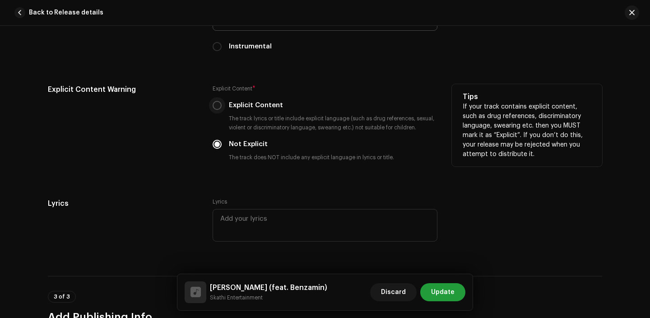
click at [213, 106] on input "Explicit Content" at bounding box center [217, 105] width 9 height 9
radio input "true"
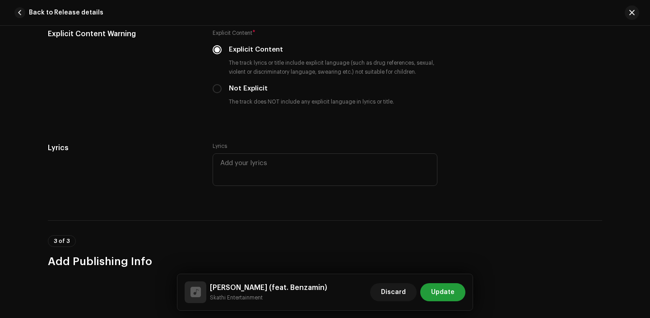
scroll to position [1682, 0]
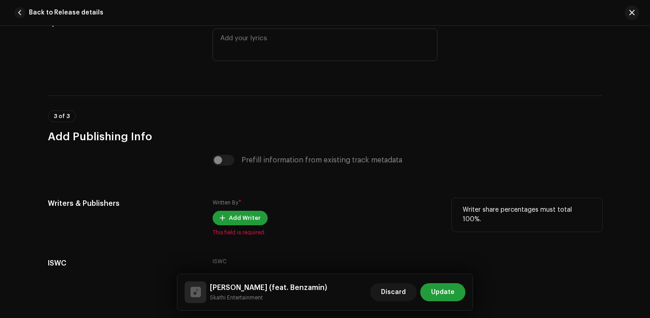
click at [230, 207] on label "Written By *" at bounding box center [227, 202] width 29 height 9
click at [230, 219] on span "Add Writer" at bounding box center [245, 218] width 32 height 18
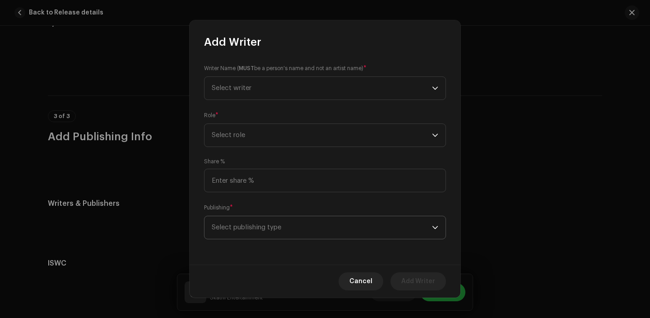
click at [364, 222] on span "Select publishing type" at bounding box center [322, 227] width 220 height 23
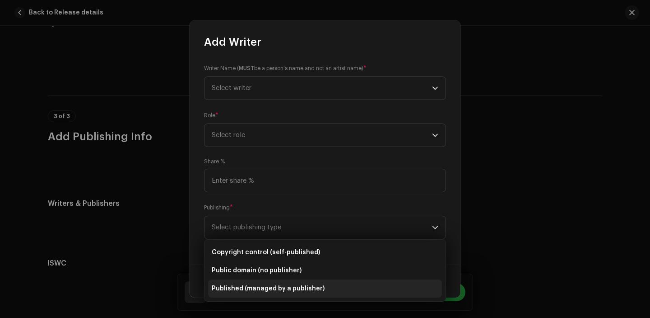
click at [336, 295] on li "Published (managed by a publisher)" at bounding box center [325, 288] width 234 height 18
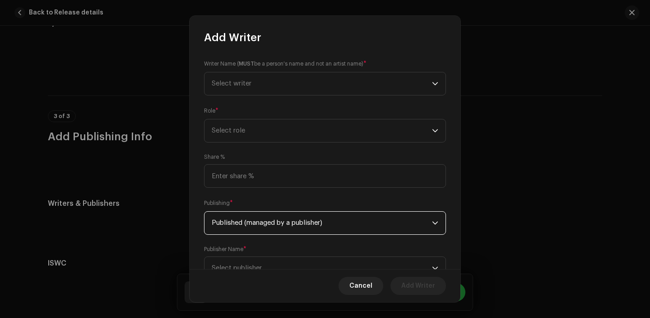
scroll to position [37, 0]
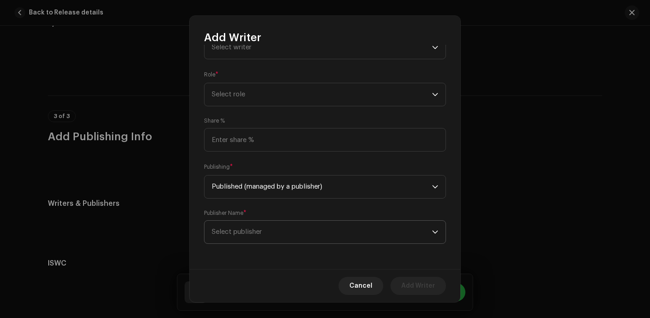
click at [302, 235] on span "Select publisher" at bounding box center [322, 231] width 220 height 23
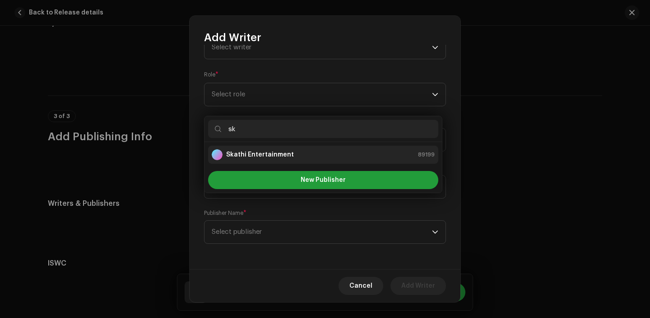
type input "sk"
click at [265, 156] on strong "Skathi Entertainment" at bounding box center [260, 154] width 68 height 9
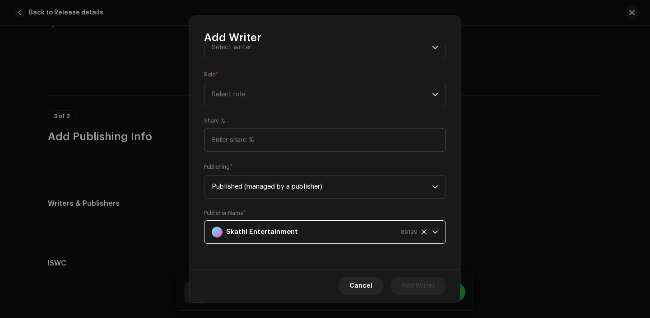
scroll to position [2, 0]
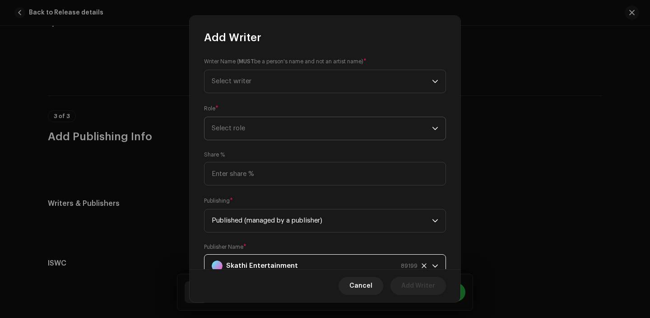
click at [247, 125] on span "Select role" at bounding box center [322, 128] width 220 height 23
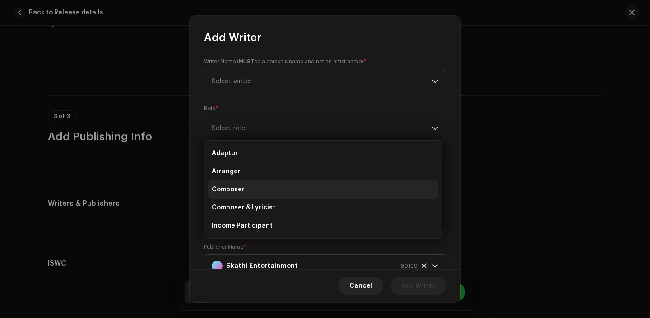
click at [250, 188] on li "Composer" at bounding box center [323, 189] width 230 height 18
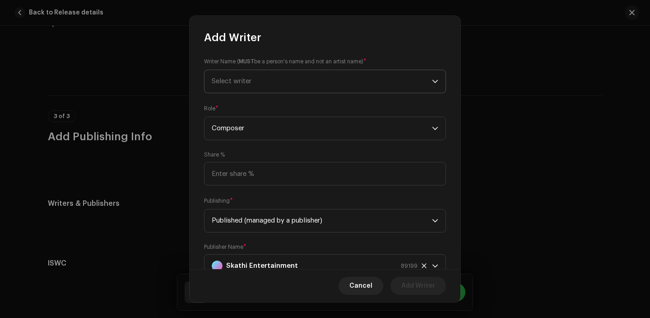
click at [260, 78] on span "Select writer" at bounding box center [322, 81] width 220 height 23
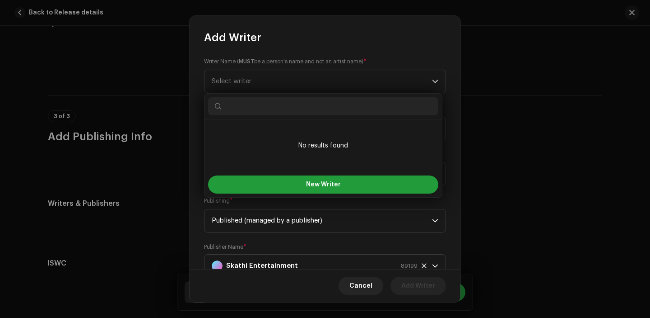
paste input "[PERSON_NAME]"
type input "[PERSON_NAME]"
click at [304, 168] on ul "No results found" at bounding box center [324, 145] width 238 height 52
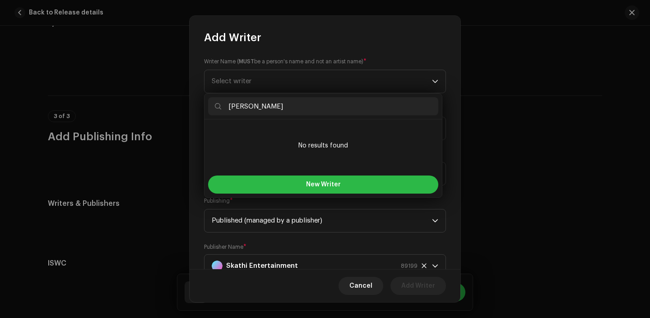
click at [304, 177] on button "New Writer" at bounding box center [323, 184] width 230 height 18
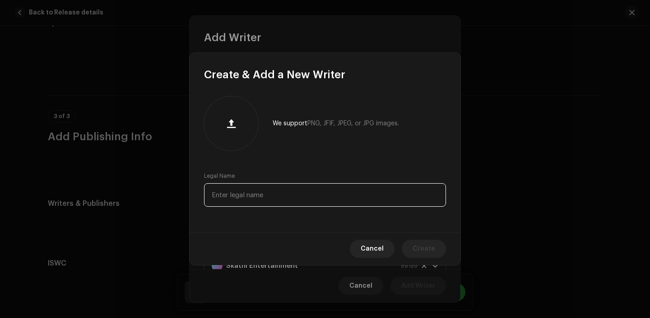
click at [284, 200] on input "text" at bounding box center [325, 194] width 242 height 23
paste input "[PERSON_NAME]"
type input "[PERSON_NAME]"
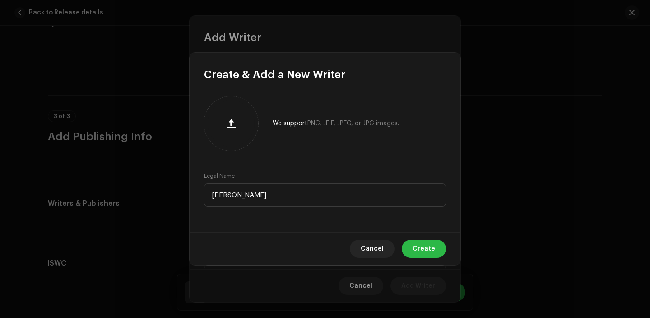
click at [435, 253] on span "Create" at bounding box center [424, 248] width 23 height 18
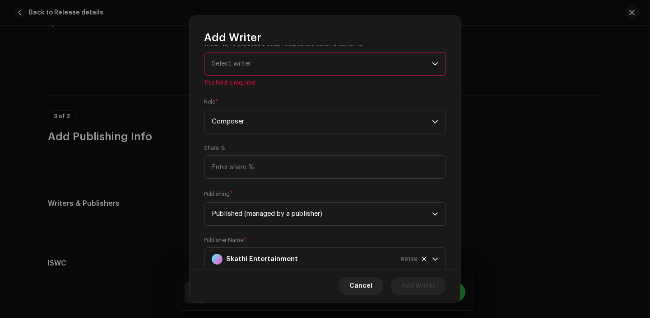
scroll to position [21, 0]
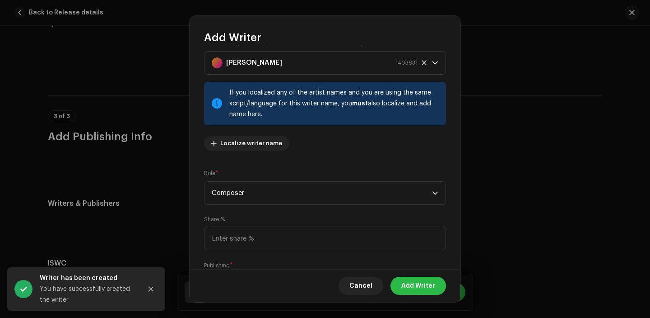
click at [425, 277] on span "Add Writer" at bounding box center [419, 285] width 34 height 18
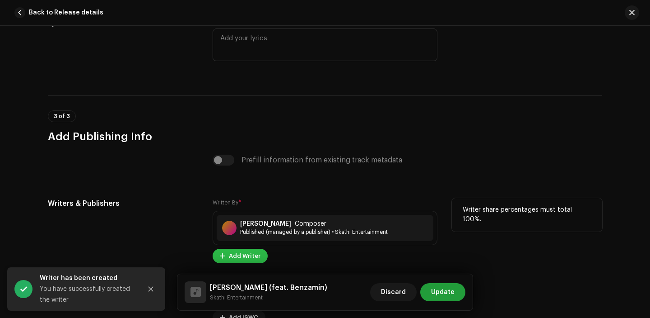
click at [247, 256] on span "Add Writer" at bounding box center [245, 256] width 32 height 18
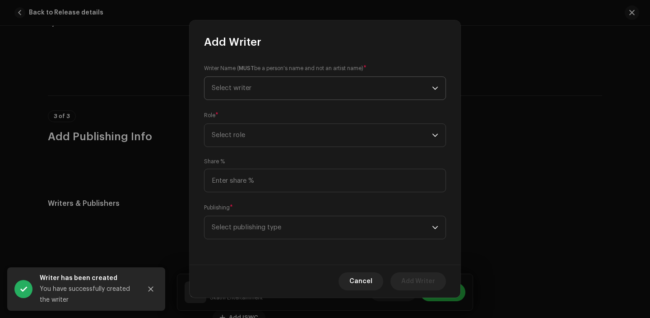
click at [264, 94] on span "Select writer" at bounding box center [322, 88] width 220 height 23
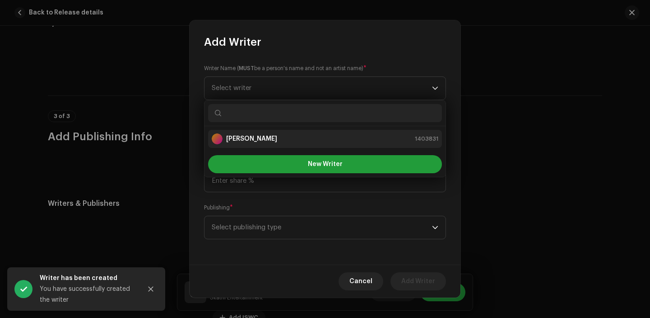
click at [264, 141] on div "[PERSON_NAME] 1403831" at bounding box center [325, 138] width 227 height 11
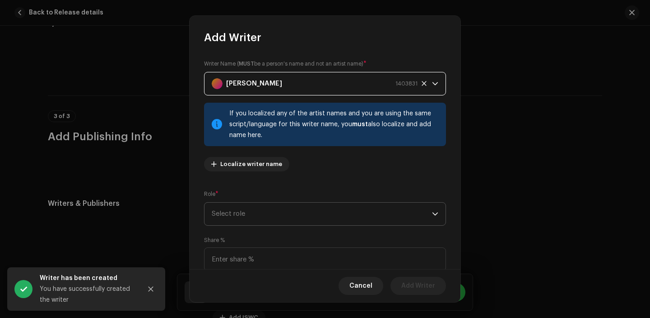
click at [275, 211] on span "Select role" at bounding box center [322, 213] width 220 height 23
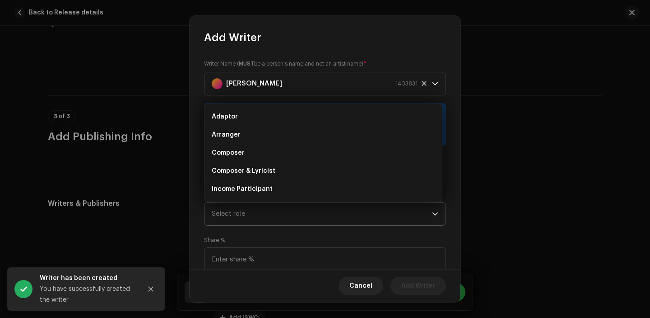
scroll to position [14, 0]
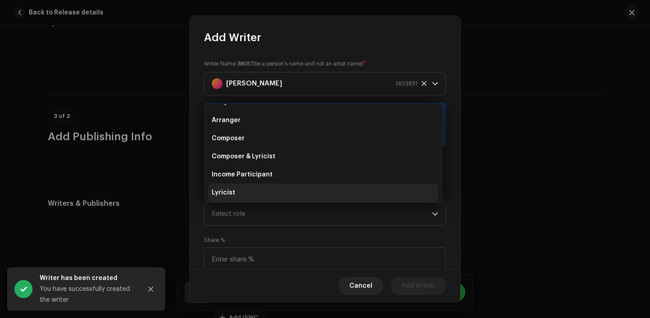
click at [260, 191] on li "Lyricist" at bounding box center [323, 192] width 230 height 18
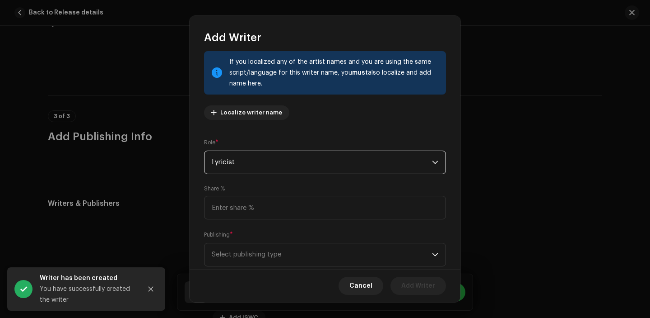
scroll to position [74, 0]
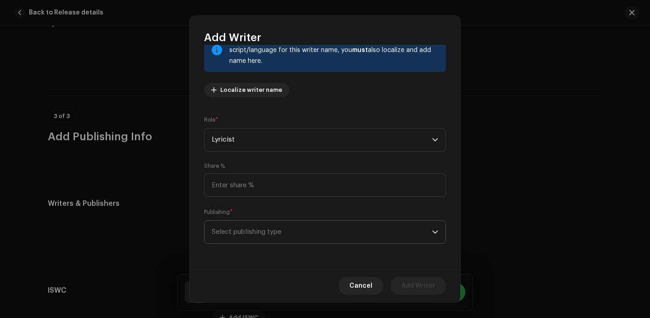
click at [263, 222] on span "Select publishing type" at bounding box center [322, 231] width 220 height 23
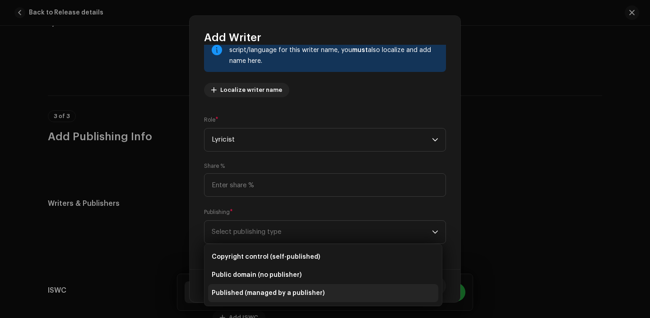
click at [284, 285] on li "Published (managed by a publisher)" at bounding box center [323, 293] width 230 height 18
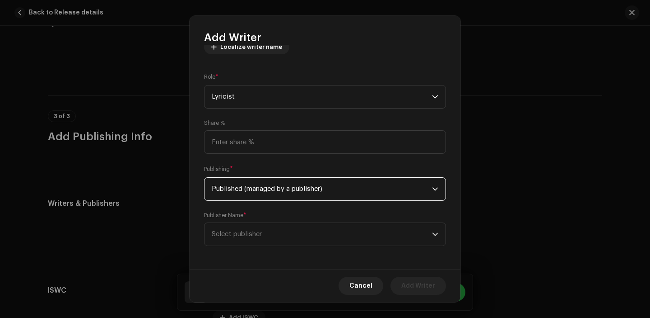
scroll to position [120, 0]
click at [257, 232] on span "Select publisher" at bounding box center [237, 231] width 50 height 7
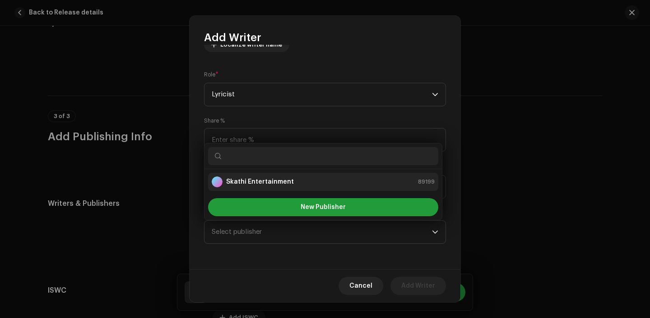
click at [248, 173] on li "Skathi Entertainment 89199" at bounding box center [323, 182] width 230 height 18
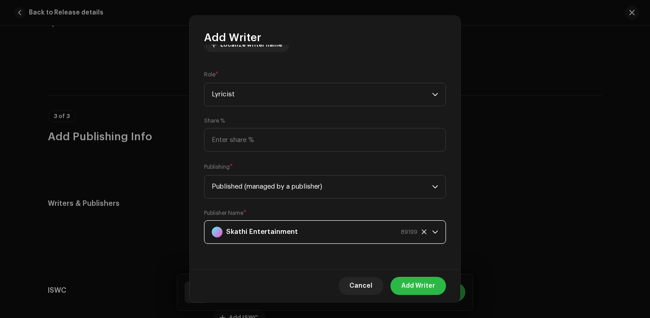
click at [422, 284] on span "Add Writer" at bounding box center [419, 285] width 34 height 18
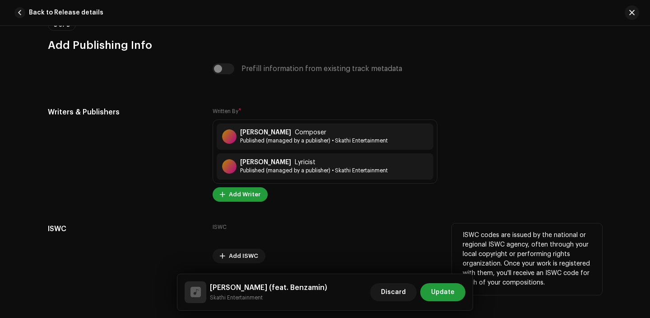
scroll to position [1787, 0]
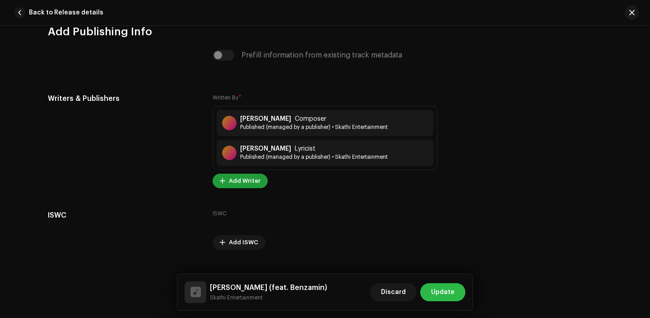
click at [461, 288] on button "Update" at bounding box center [443, 292] width 45 height 18
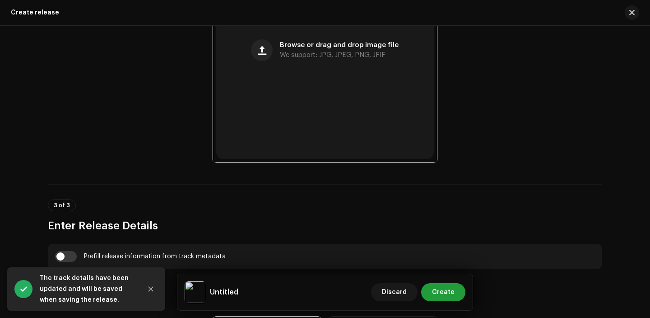
scroll to position [571, 0]
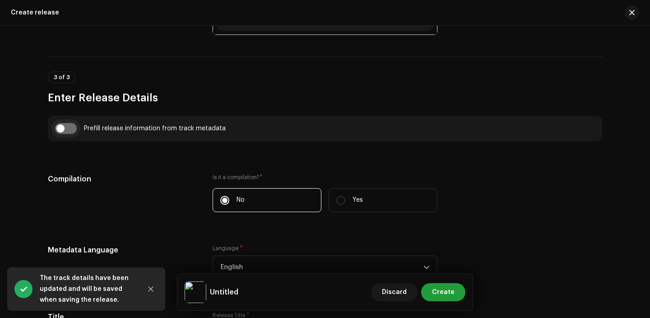
click at [64, 129] on input "checkbox" at bounding box center [66, 128] width 22 height 11
checkbox input "true"
type input "Mafiii"
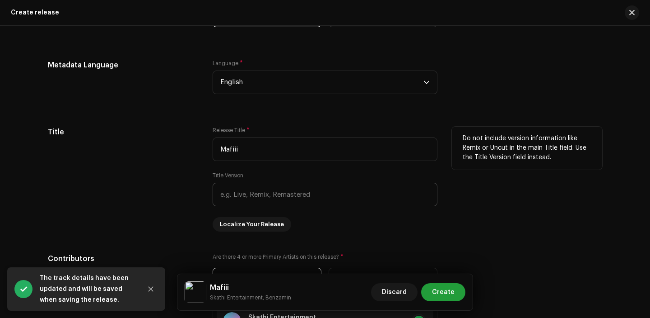
scroll to position [800, 0]
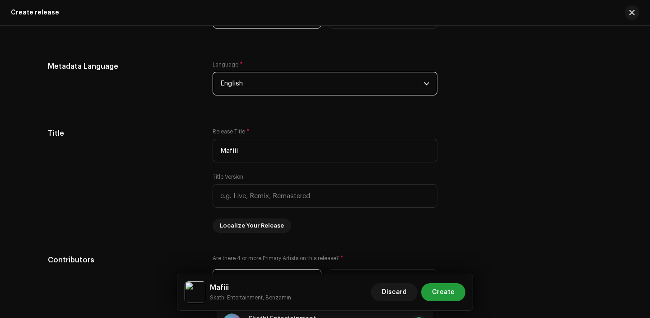
click at [308, 87] on span "English" at bounding box center [321, 83] width 203 height 23
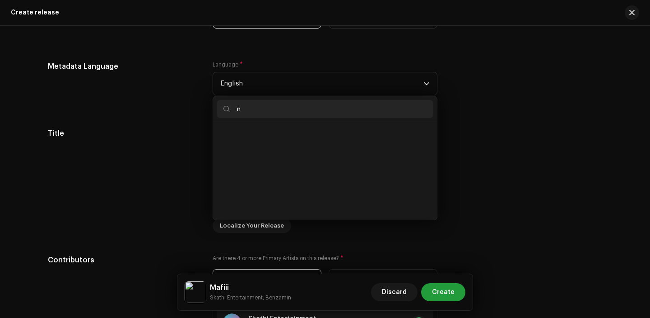
scroll to position [4, 0]
type input "nep"
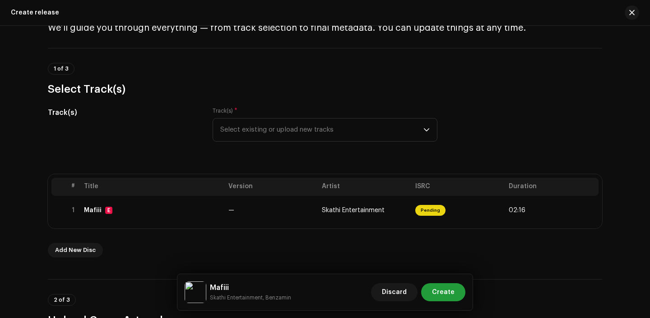
scroll to position [50, 0]
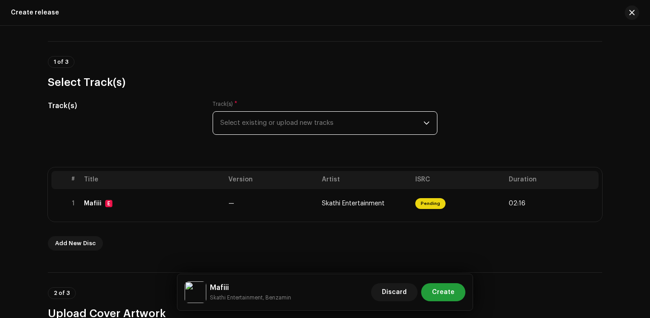
click at [363, 119] on span "Select existing or upload new tracks" at bounding box center [321, 123] width 203 height 23
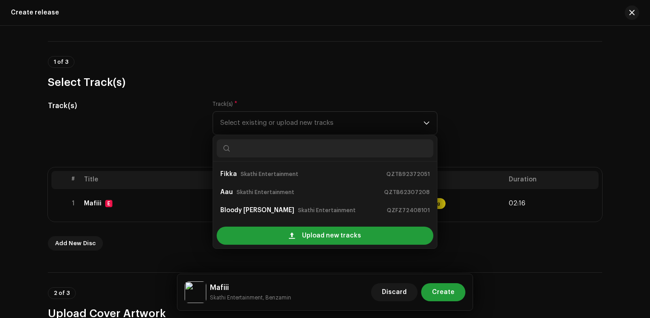
click at [437, 84] on h3 "Select Track(s)" at bounding box center [325, 82] width 555 height 14
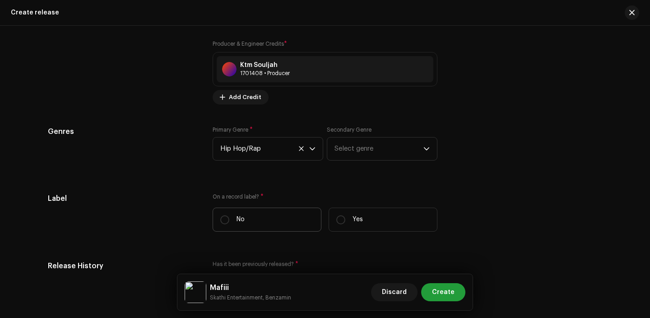
scroll to position [1268, 0]
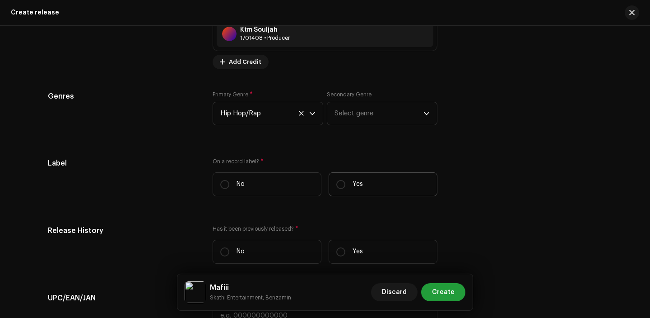
click at [365, 184] on label "Yes" at bounding box center [383, 184] width 109 height 24
click at [346, 184] on input "Yes" at bounding box center [341, 184] width 9 height 9
radio input "true"
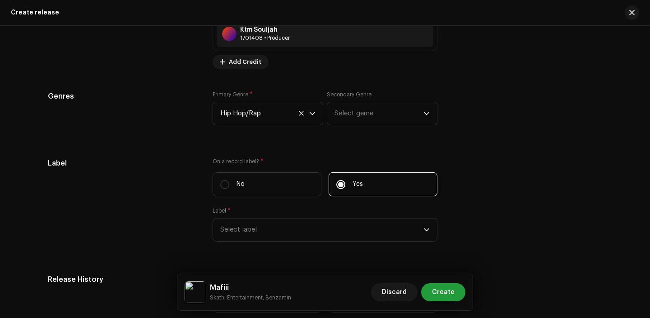
click at [275, 247] on div "On a record label? * No Yes Label * Select label" at bounding box center [325, 205] width 225 height 94
click at [276, 233] on span "Select label" at bounding box center [321, 229] width 203 height 23
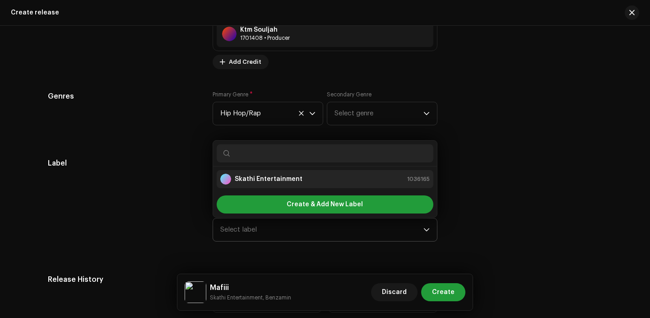
click at [262, 187] on li "Skathi Entertainment 1036165" at bounding box center [325, 179] width 217 height 18
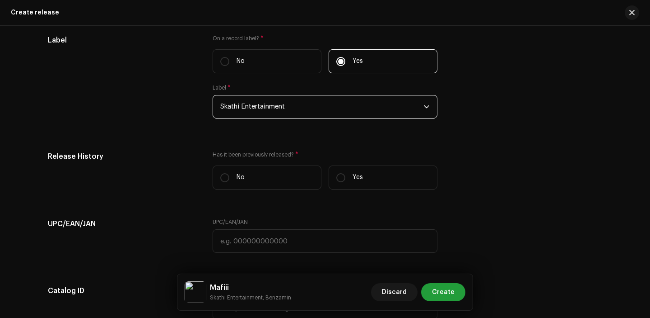
scroll to position [1394, 0]
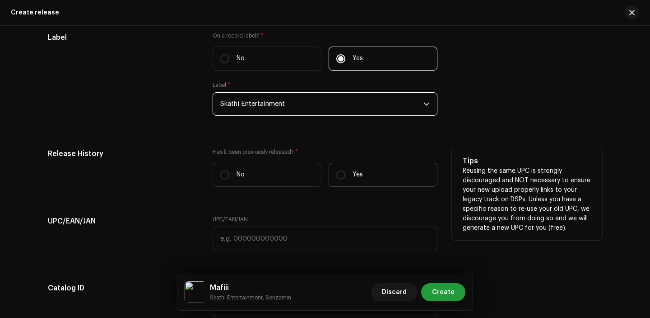
click at [329, 179] on label "Yes" at bounding box center [383, 175] width 109 height 24
click at [337, 179] on input "Yes" at bounding box center [341, 174] width 9 height 9
radio input "true"
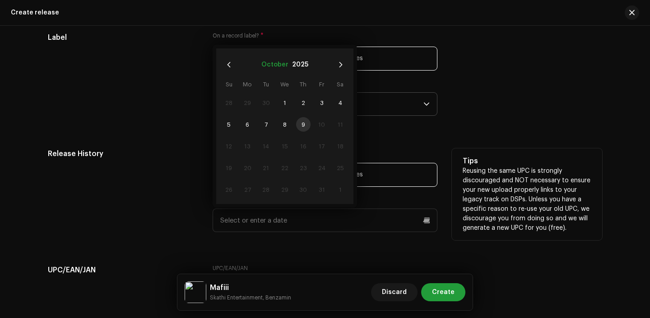
click at [276, 67] on button "October" at bounding box center [275, 64] width 27 height 14
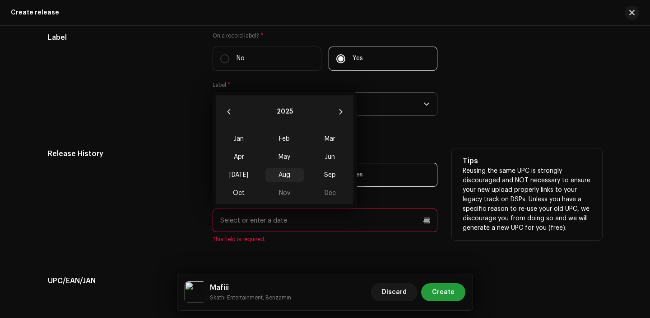
click at [279, 177] on span "Aug" at bounding box center [285, 175] width 38 height 14
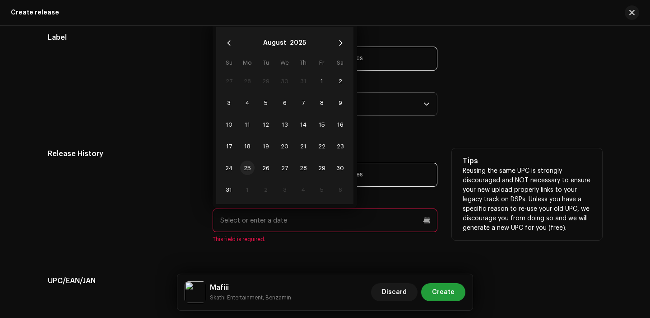
click at [244, 170] on span "25" at bounding box center [247, 167] width 14 height 14
type input "[DATE]"
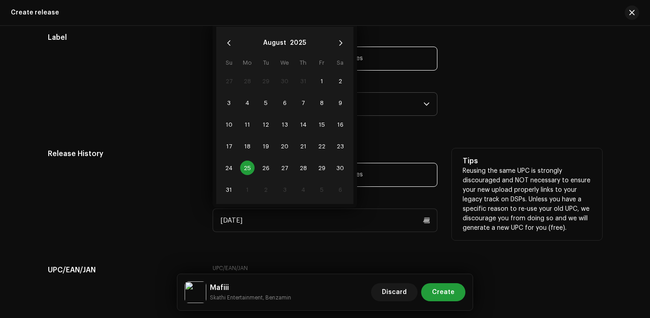
click at [201, 192] on div "Release History Has it been previously released? * No Yes Previous Release Date…" at bounding box center [325, 195] width 555 height 94
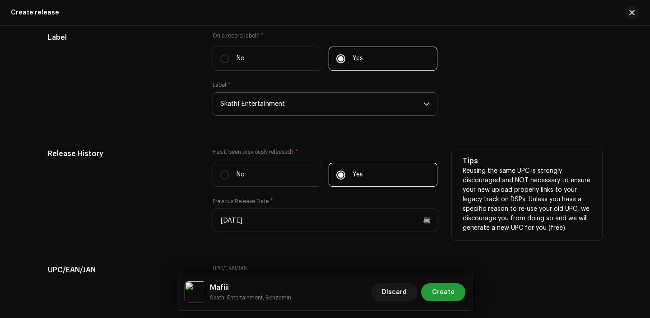
scroll to position [1473, 0]
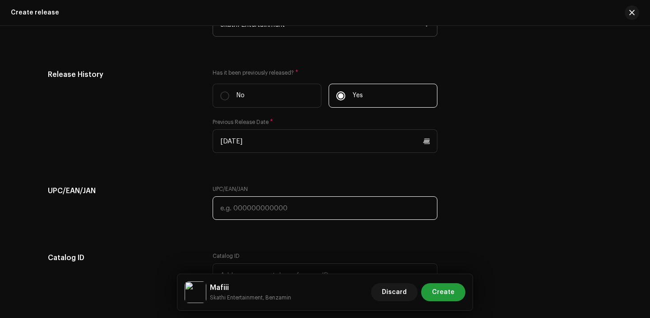
click at [250, 206] on input "text" at bounding box center [325, 207] width 225 height 23
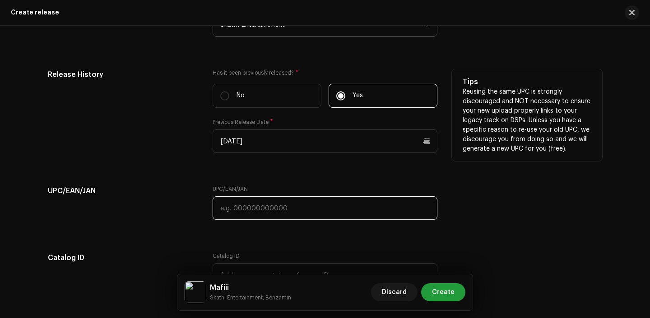
paste input "7300345862688"
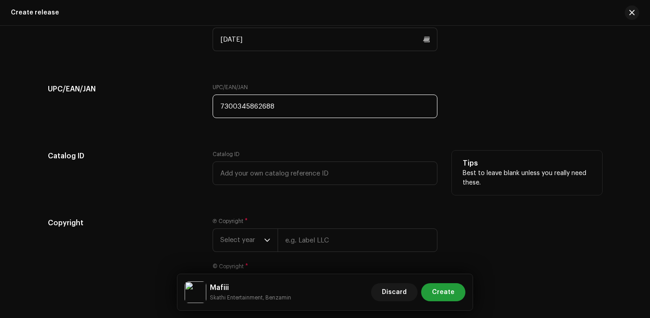
scroll to position [1631, 0]
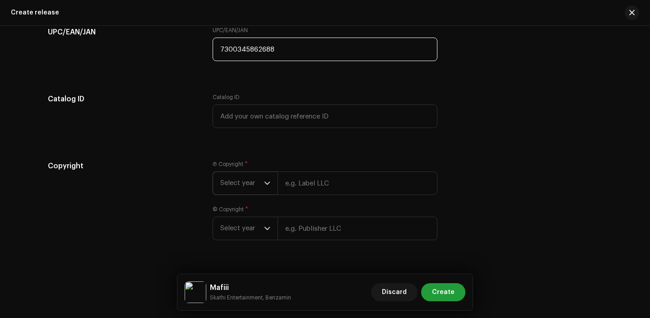
type input "7300345862688"
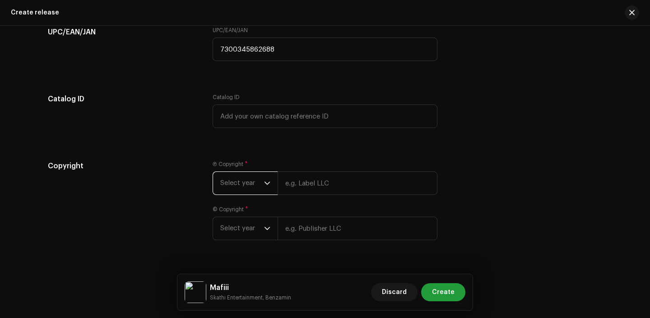
click at [244, 192] on span "Select year" at bounding box center [242, 183] width 44 height 23
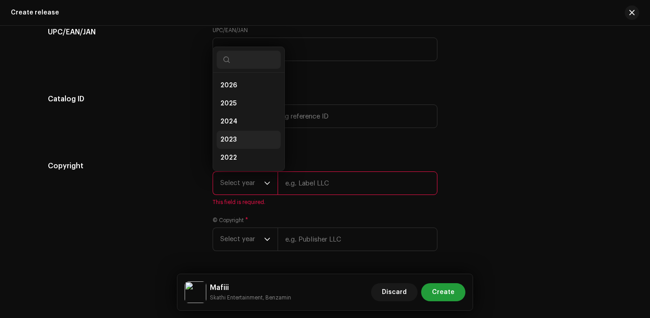
scroll to position [14, 0]
click at [225, 94] on span "2025" at bounding box center [228, 88] width 16 height 9
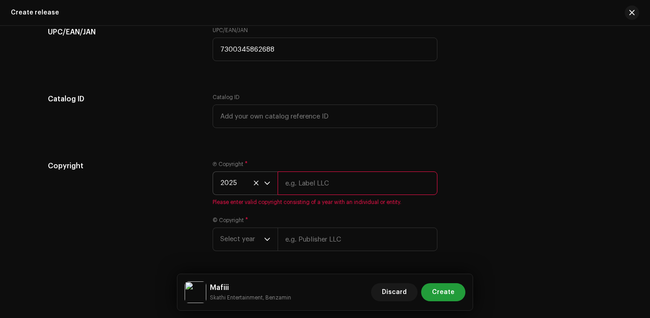
click at [323, 199] on div "Ⓟ Copyright * 2025 Please enter valid copyright consisting of a year with an in…" at bounding box center [325, 182] width 225 height 45
click at [318, 182] on input "text" at bounding box center [358, 182] width 160 height 23
type input "Skathi Entertainment"
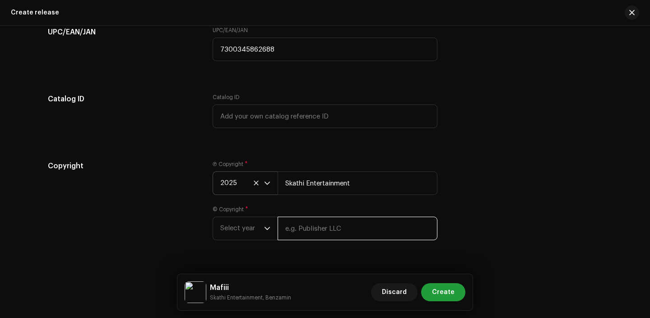
click at [317, 236] on input "text" at bounding box center [358, 227] width 160 height 23
type input "Skathi Entertainment"
click at [238, 229] on span "Select year" at bounding box center [242, 228] width 44 height 23
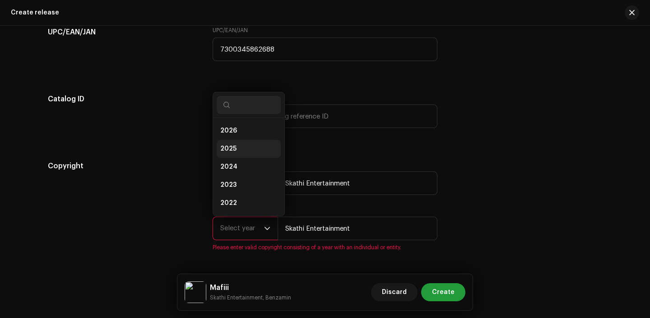
click at [229, 148] on span "2025" at bounding box center [228, 148] width 16 height 9
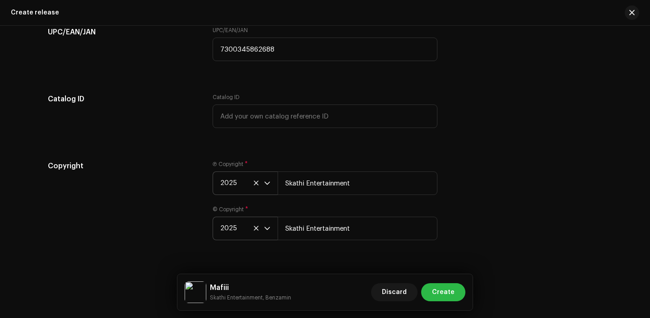
click at [442, 290] on span "Create" at bounding box center [443, 292] width 23 height 18
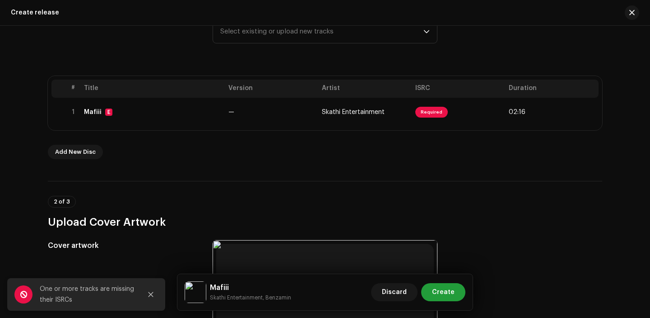
scroll to position [36, 0]
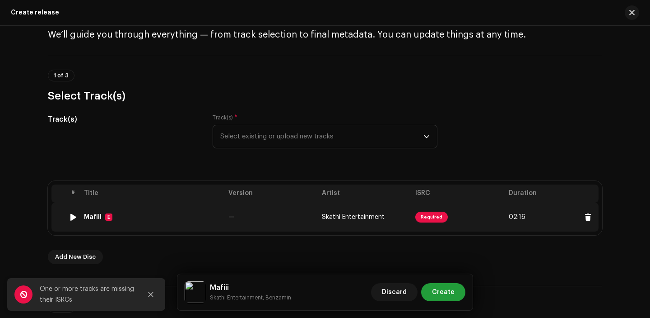
click at [285, 205] on td "—" at bounding box center [272, 216] width 94 height 29
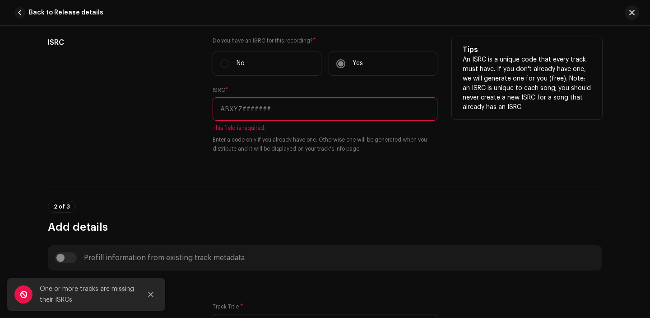
scroll to position [199, 0]
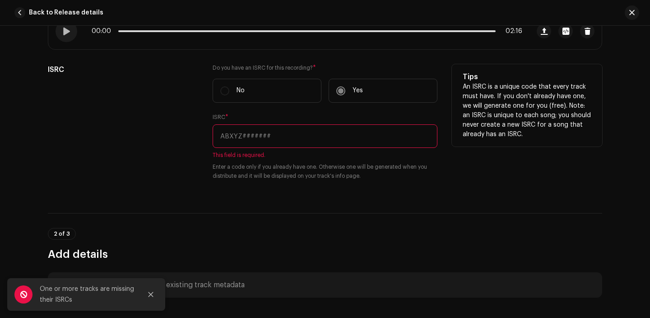
click at [274, 129] on input "text" at bounding box center [325, 135] width 225 height 23
click at [243, 132] on input "text" at bounding box center [325, 135] width 225 height 23
type input "v"
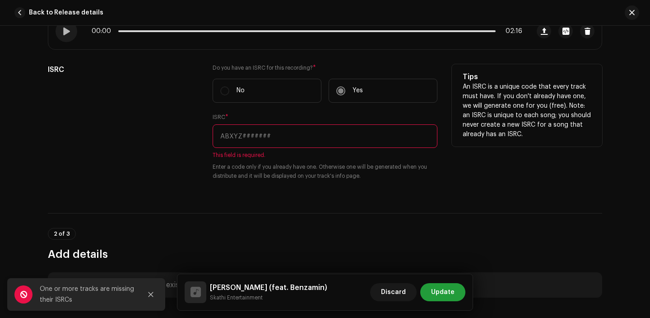
paste input "QZHN32365184"
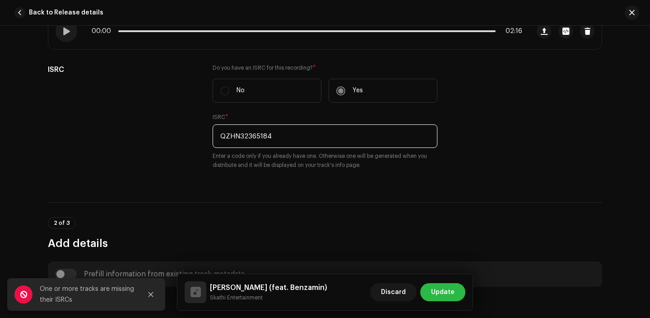
type input "QZHN32365184"
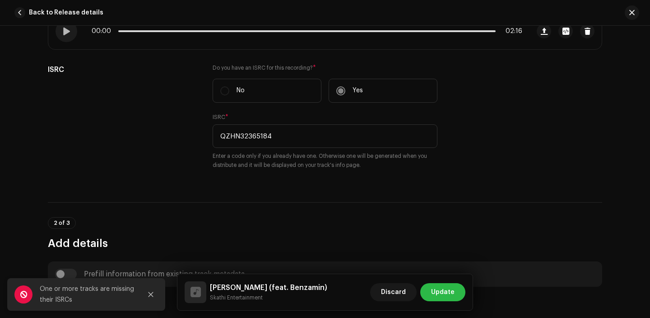
click at [443, 295] on span "Update" at bounding box center [442, 292] width 23 height 18
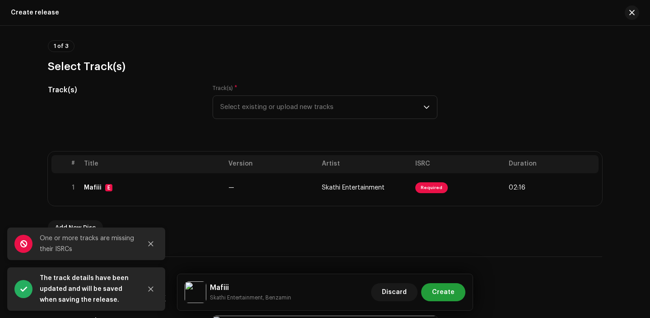
scroll to position [154, 0]
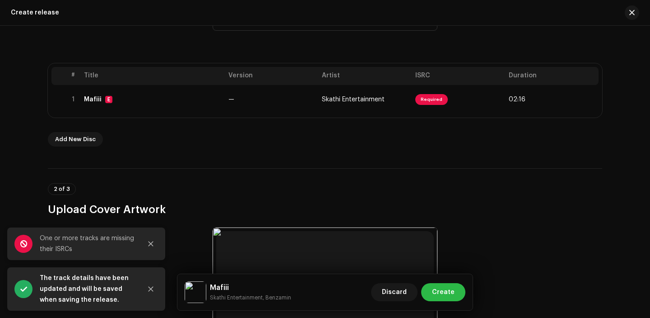
click at [444, 293] on span "Create" at bounding box center [443, 292] width 23 height 18
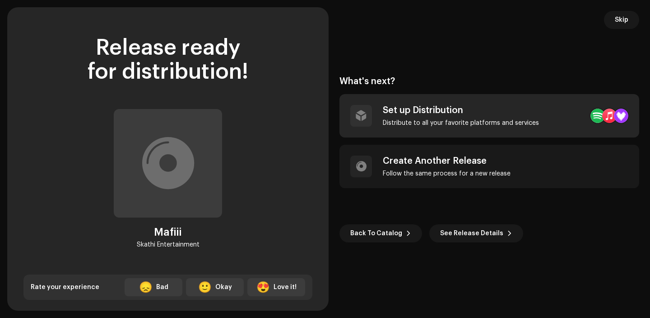
click at [516, 114] on div "Set up Distribution" at bounding box center [461, 110] width 156 height 11
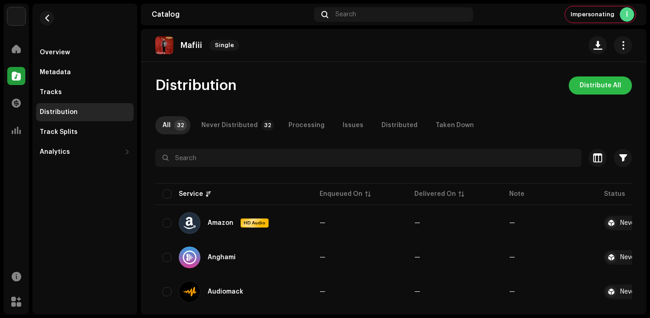
click at [585, 83] on span "Distribute All" at bounding box center [601, 85] width 42 height 18
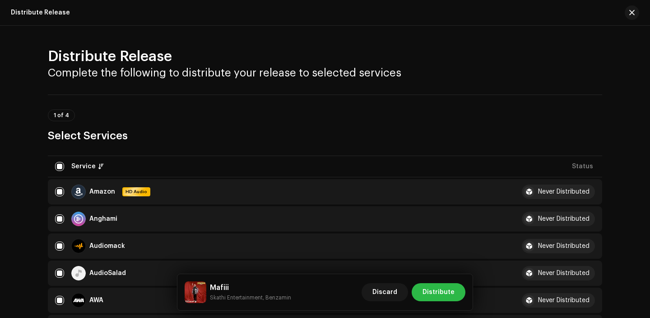
click at [435, 298] on span "Distribute" at bounding box center [439, 292] width 32 height 18
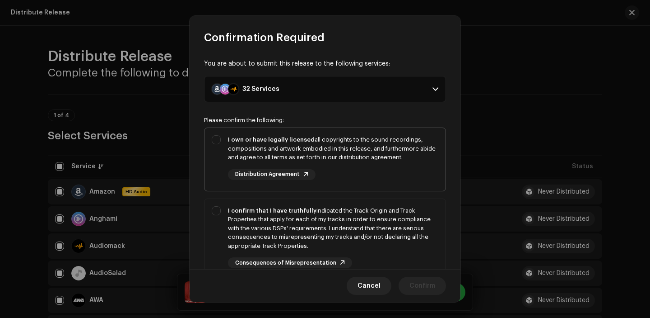
click at [368, 177] on div "I own or have legally licensed all copyrights to the sound recordings, composit…" at bounding box center [333, 157] width 211 height 45
checkbox input "true"
click at [377, 233] on div "I confirm that I have truthfully indicated the Track Origin and Track Propertie…" at bounding box center [333, 228] width 211 height 44
checkbox input "true"
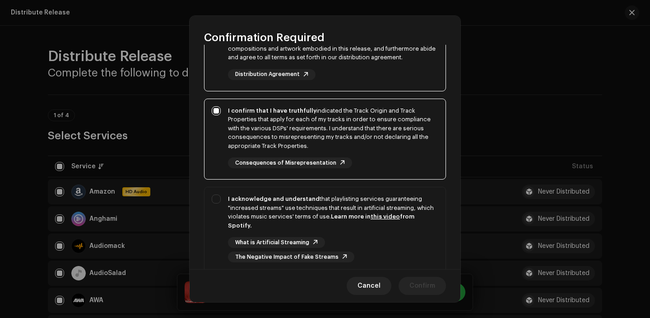
scroll to position [142, 0]
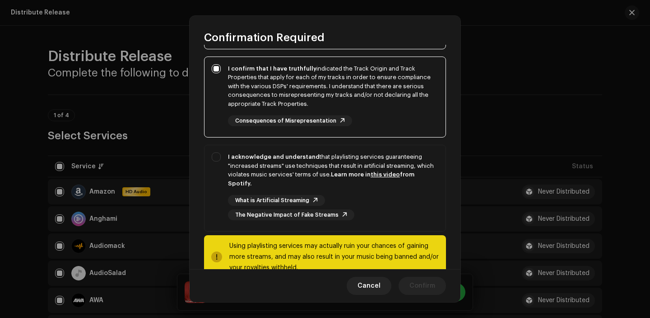
click at [377, 233] on div "Please confirm the following: I own or have legally licensed all copyrights to …" at bounding box center [325, 127] width 242 height 304
click at [383, 215] on div "What is Artificial Streaming The Negative Impact of Fake Streams" at bounding box center [333, 207] width 211 height 25
checkbox input "true"
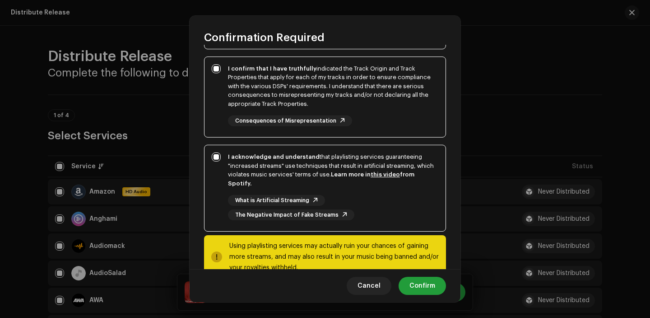
click at [426, 296] on div "Cancel Confirm" at bounding box center [325, 285] width 271 height 33
click at [426, 286] on span "Confirm" at bounding box center [423, 285] width 26 height 18
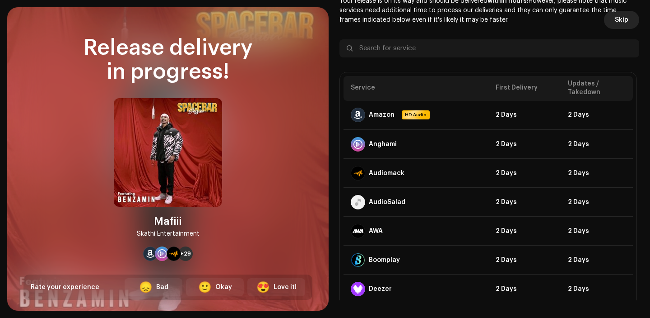
click at [618, 19] on span "Skip" at bounding box center [622, 20] width 14 height 18
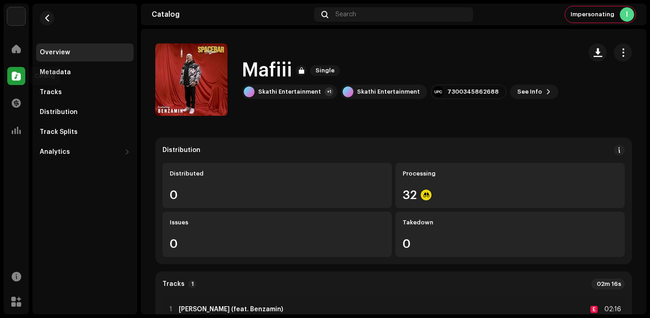
click at [23, 76] on div at bounding box center [16, 76] width 18 height 18
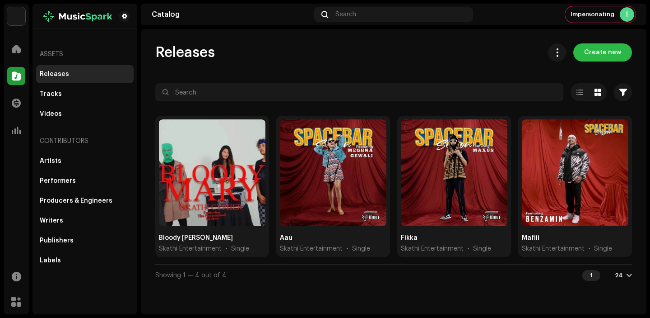
click at [593, 43] on span "Create new" at bounding box center [603, 52] width 37 height 18
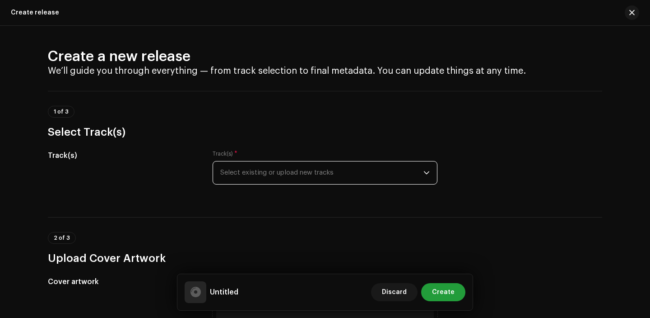
click at [366, 172] on span "Select existing or upload new tracks" at bounding box center [321, 172] width 203 height 23
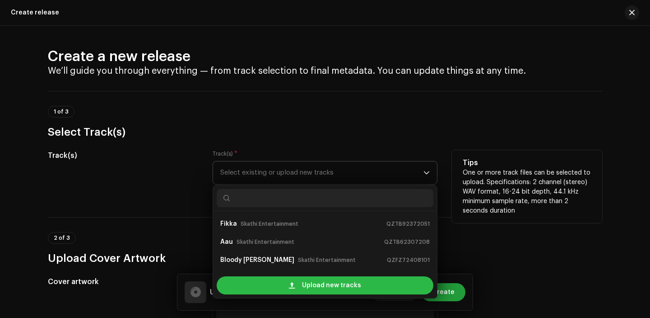
click at [341, 287] on span "Upload new tracks" at bounding box center [331, 285] width 59 height 18
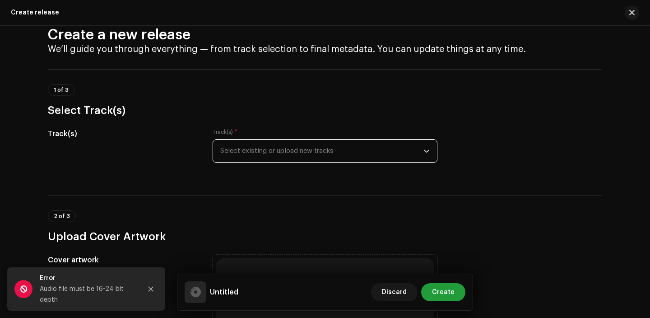
scroll to position [28, 0]
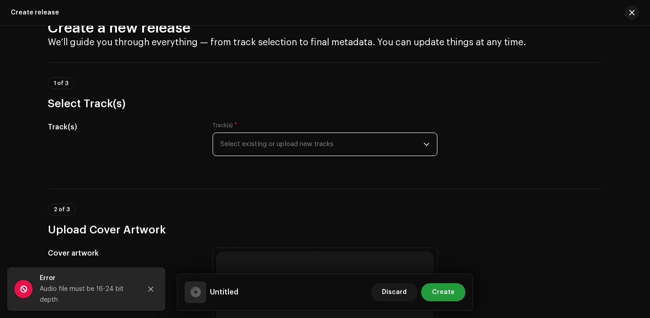
click at [311, 132] on div "Track(s) * Select existing or upload new tracks" at bounding box center [325, 139] width 225 height 34
click at [313, 146] on span "Select existing or upload new tracks" at bounding box center [321, 144] width 203 height 23
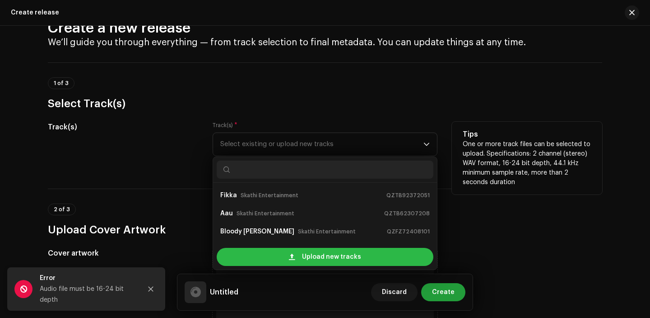
click at [301, 264] on div "Upload new tracks" at bounding box center [325, 257] width 217 height 18
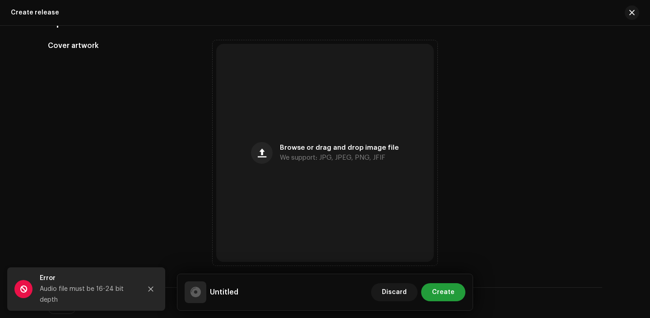
scroll to position [308, 0]
click at [294, 185] on div "Browse or drag and drop image file We support: JPG, JPEG, PNG, JFIF" at bounding box center [325, 149] width 218 height 218
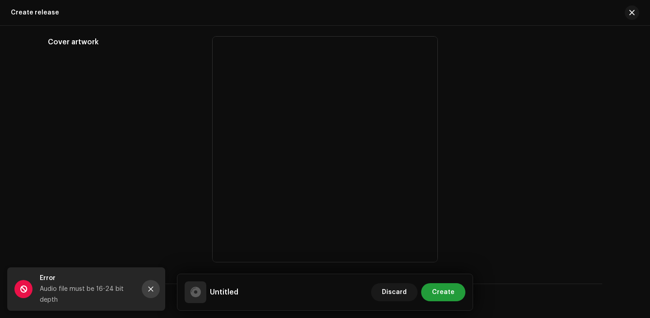
click at [150, 290] on icon "Close" at bounding box center [151, 288] width 5 height 5
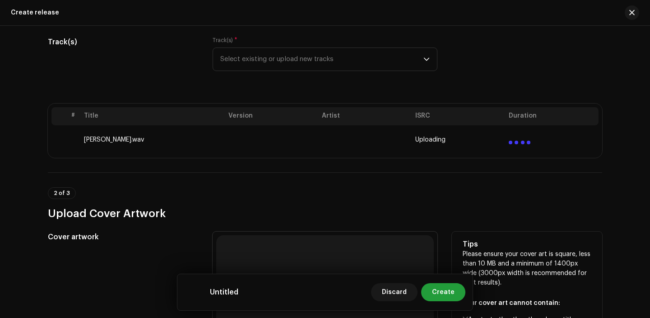
scroll to position [112, 0]
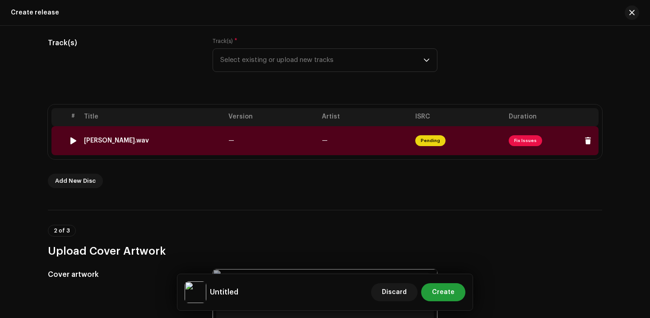
click at [292, 143] on td "—" at bounding box center [272, 140] width 94 height 29
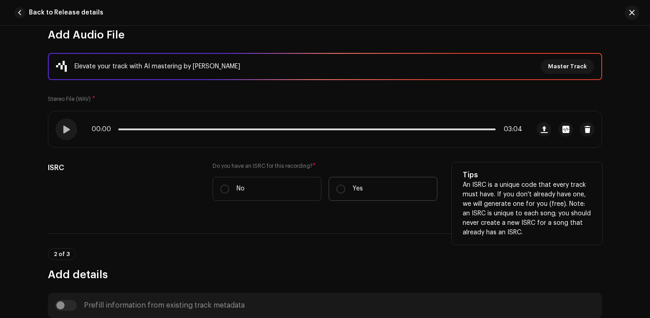
click at [349, 192] on label "Yes" at bounding box center [383, 189] width 109 height 24
click at [346, 192] on input "Yes" at bounding box center [341, 188] width 9 height 9
radio input "true"
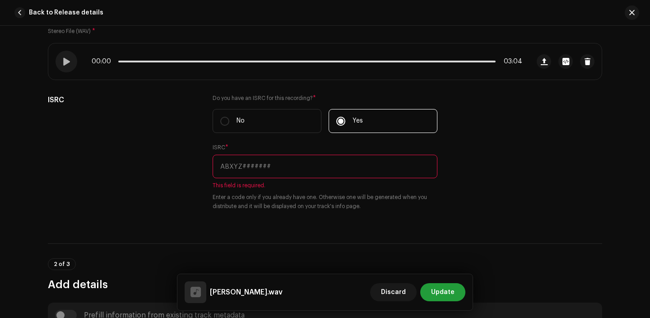
scroll to position [183, 0]
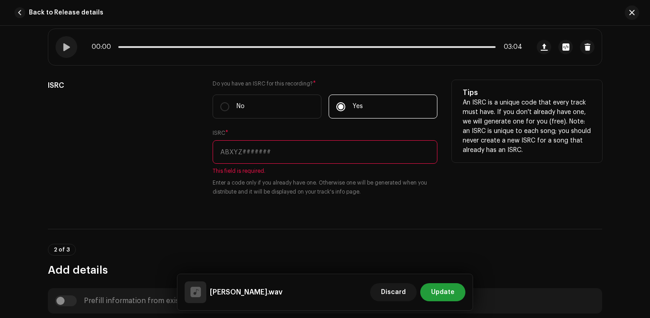
click at [267, 159] on input "text" at bounding box center [325, 151] width 225 height 23
paste input "QZHN42334928"
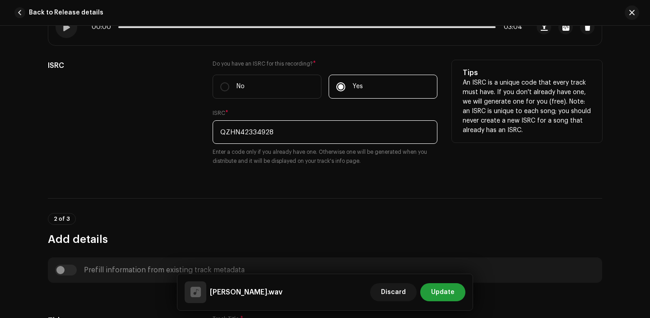
scroll to position [204, 0]
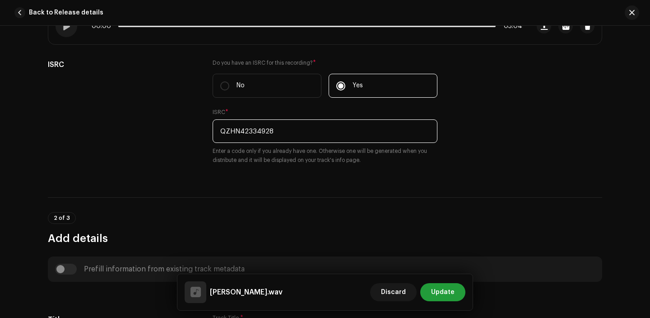
type input "QZHN42334928"
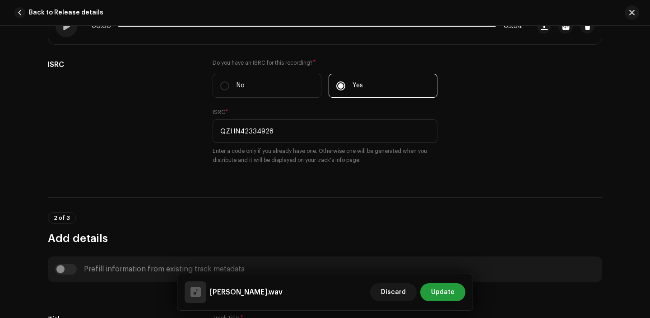
click at [221, 203] on div "2 of 3 Add details" at bounding box center [325, 221] width 555 height 48
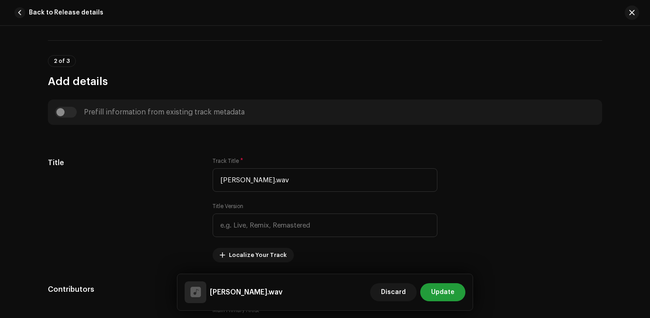
scroll to position [371, 0]
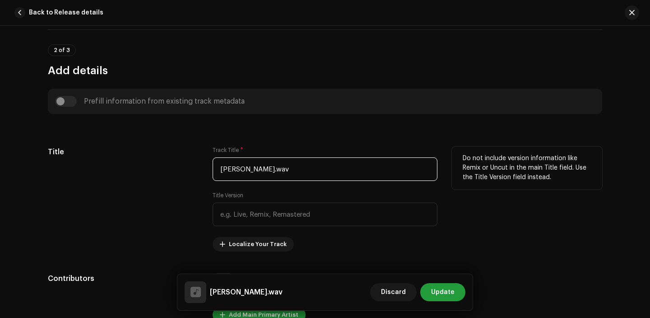
click at [283, 168] on input "[PERSON_NAME].wav" at bounding box center [325, 168] width 225 height 23
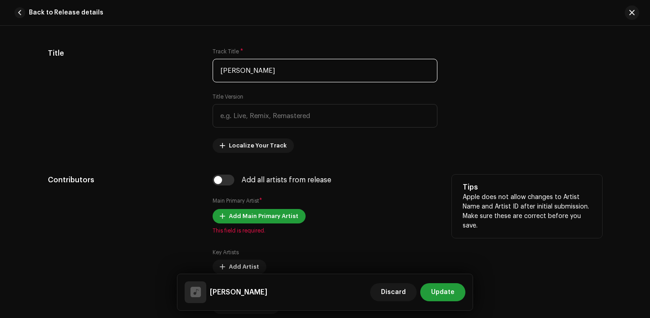
type input "[PERSON_NAME]"
click at [184, 247] on div "Contributors" at bounding box center [123, 270] width 150 height 192
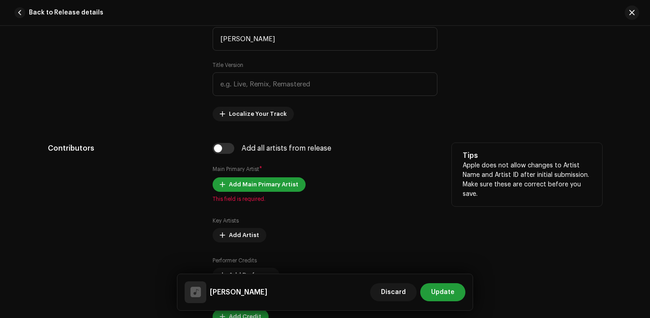
scroll to position [511, 0]
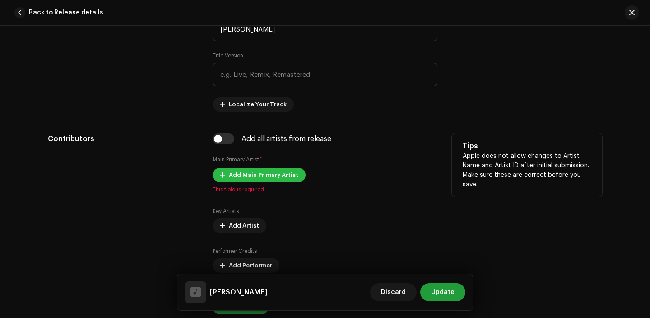
click at [248, 177] on span "Add Main Primary Artist" at bounding box center [264, 175] width 70 height 18
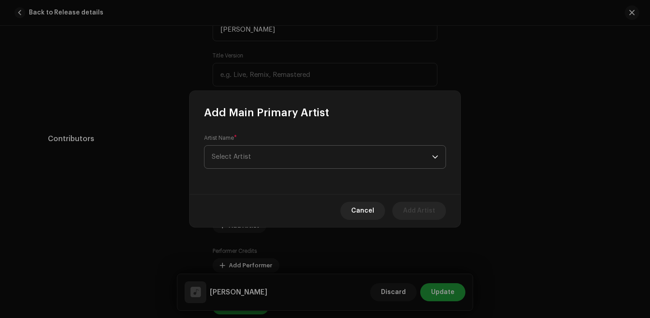
click at [292, 141] on div "Artist Name * [PERSON_NAME]" at bounding box center [325, 151] width 242 height 34
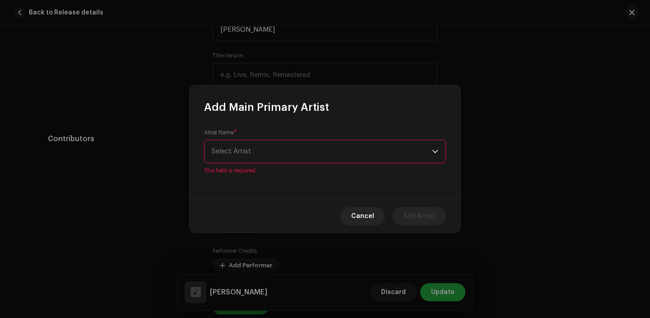
click at [287, 150] on span "Select Artist" at bounding box center [322, 151] width 220 height 23
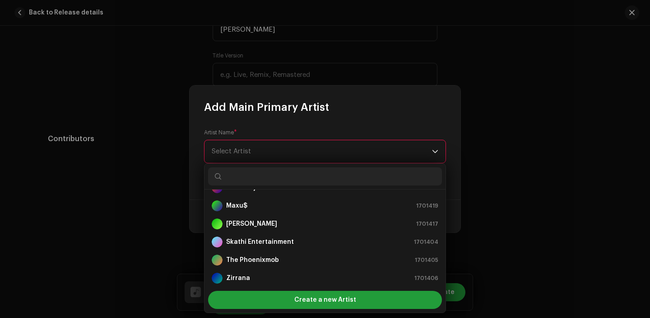
scroll to position [90, 0]
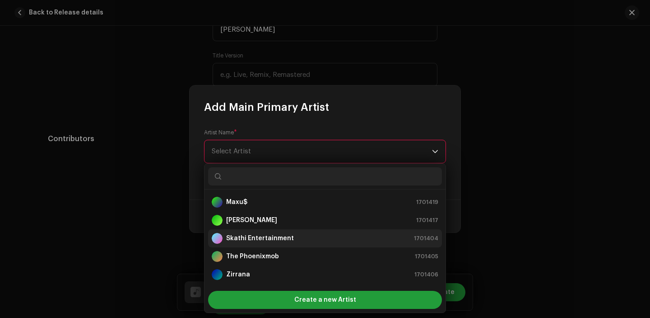
click at [260, 239] on strong "Skathi Entertainment" at bounding box center [260, 238] width 68 height 9
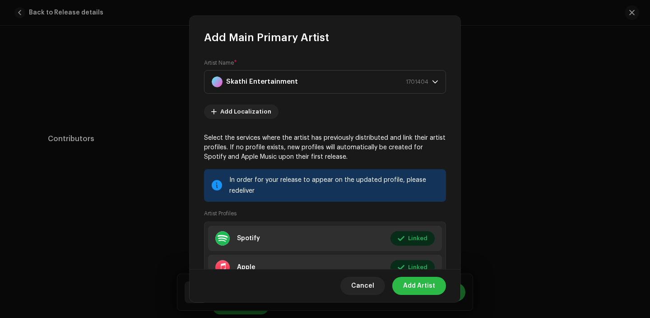
click at [415, 289] on span "Add Artist" at bounding box center [419, 285] width 32 height 18
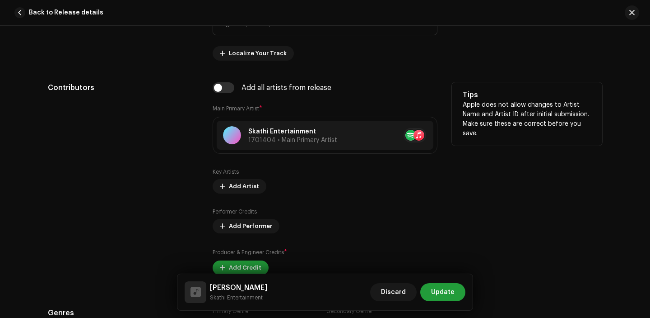
scroll to position [616, 0]
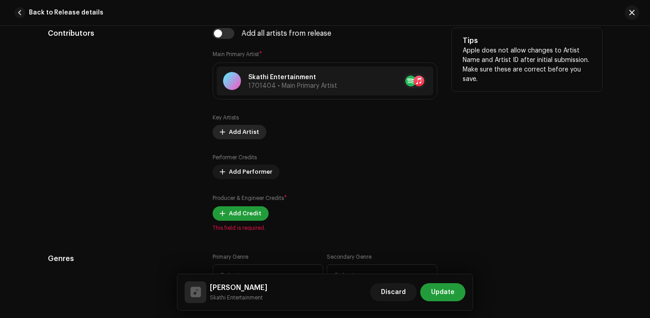
click at [233, 133] on span "Add Artist" at bounding box center [244, 132] width 30 height 18
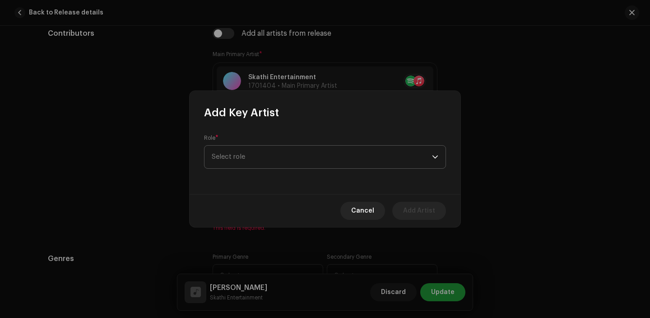
click at [248, 164] on span "Select role" at bounding box center [322, 156] width 220 height 23
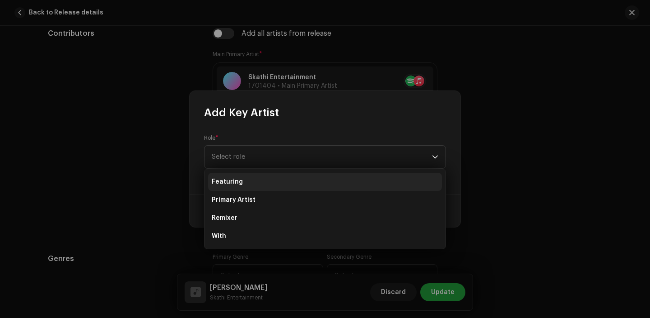
click at [229, 181] on span "Featuring" at bounding box center [227, 181] width 31 height 9
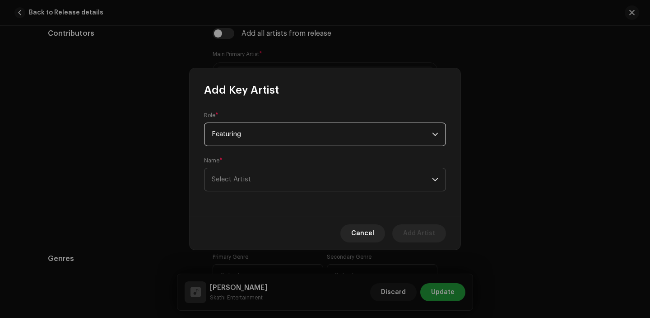
click at [230, 187] on span "Select Artist" at bounding box center [322, 179] width 220 height 23
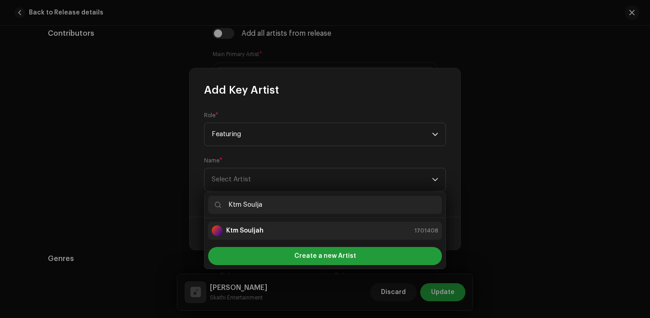
type input "Ktm Soulja"
click at [279, 223] on li "Ktm Souljah 1701408" at bounding box center [325, 230] width 234 height 18
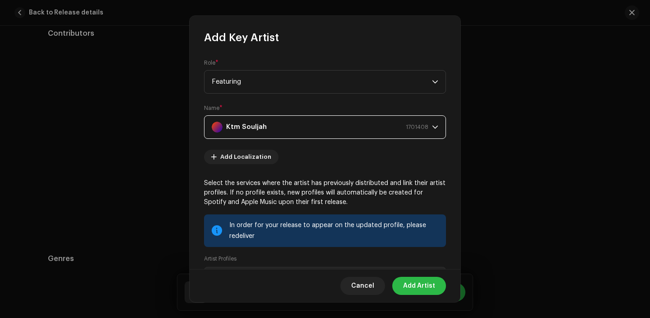
click at [426, 287] on span "Add Artist" at bounding box center [419, 285] width 32 height 18
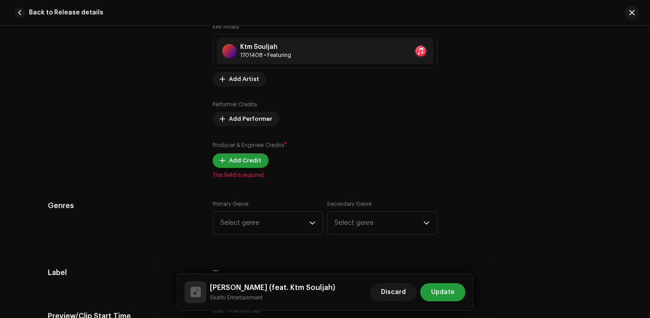
scroll to position [712, 0]
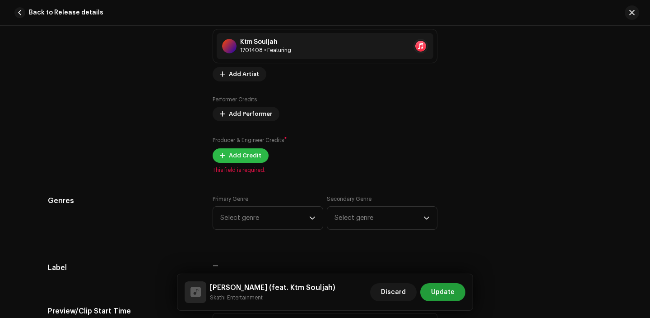
click at [242, 154] on span "Add Credit" at bounding box center [245, 155] width 33 height 18
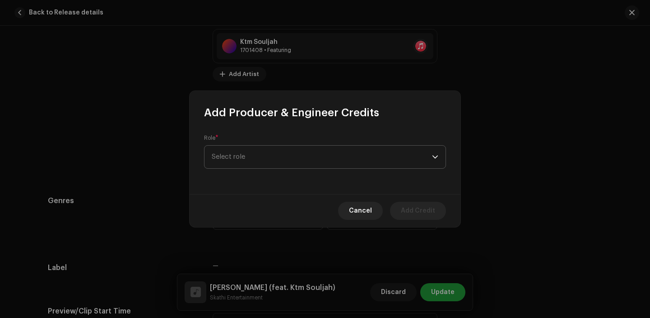
click at [275, 167] on span "Select role" at bounding box center [322, 156] width 220 height 23
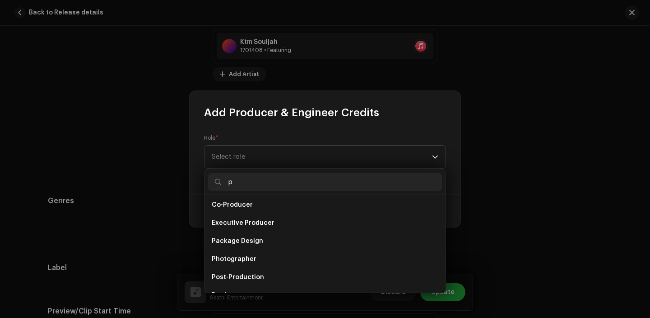
scroll to position [21, 0]
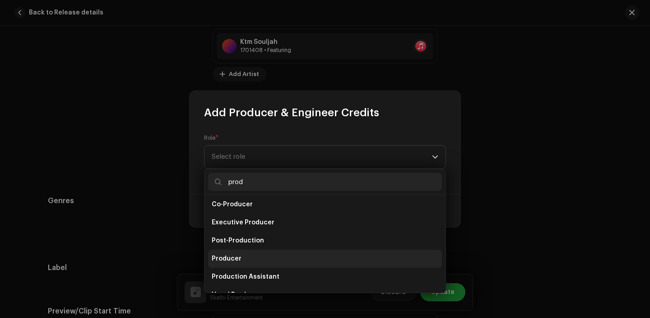
type input "prod"
click at [234, 260] on span "Producer" at bounding box center [227, 258] width 30 height 9
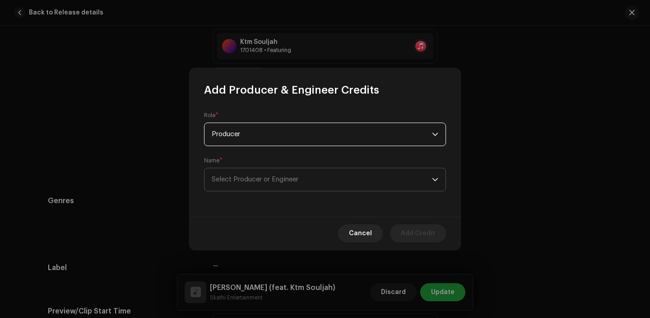
click at [243, 176] on span "Select Producer or Engineer" at bounding box center [255, 179] width 87 height 7
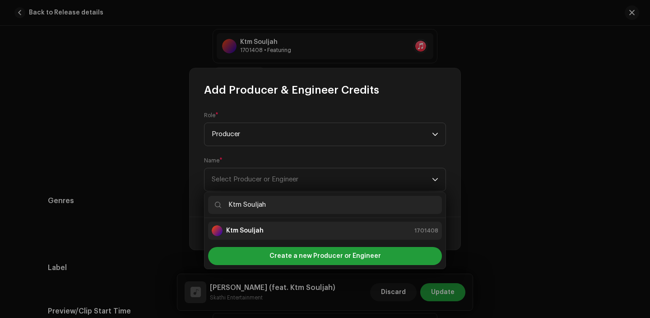
type input "Ktm Souljah"
click at [263, 230] on div "Ktm Souljah 1701408" at bounding box center [325, 230] width 227 height 11
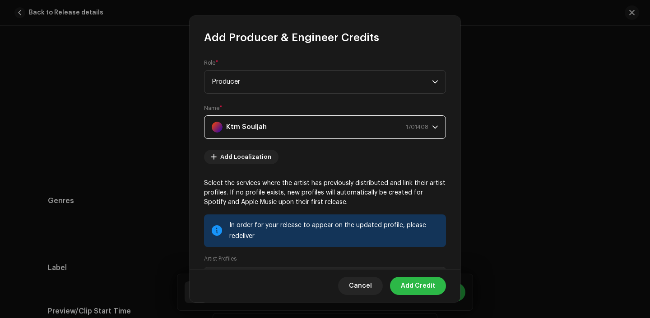
click at [415, 281] on span "Add Credit" at bounding box center [418, 285] width 34 height 18
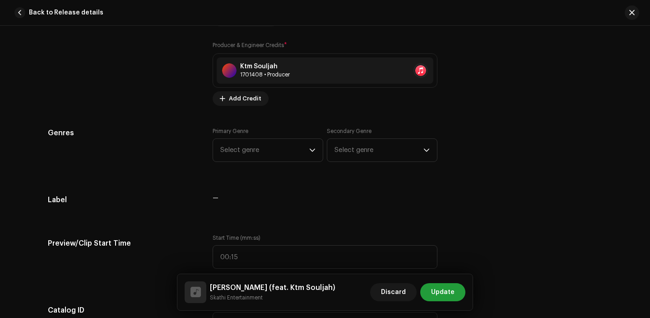
scroll to position [851, 0]
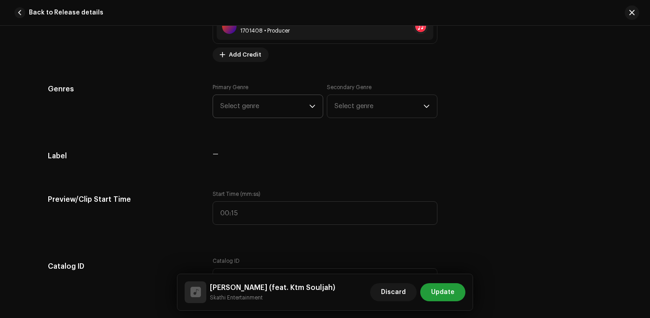
click at [256, 110] on span "Select genre" at bounding box center [264, 106] width 89 height 23
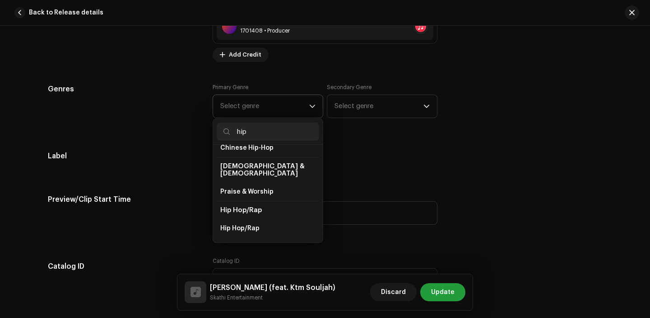
scroll to position [22, 0]
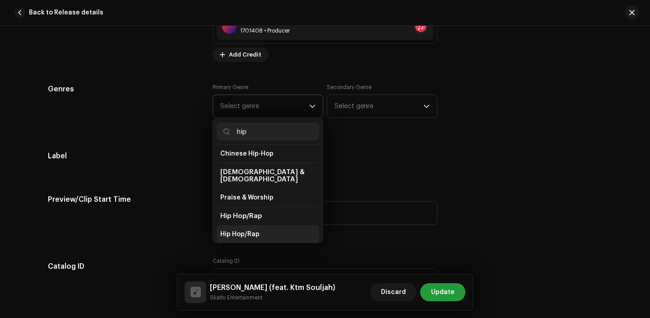
type input "hip"
click at [240, 229] on span "Hip Hop/Rap" at bounding box center [239, 233] width 39 height 9
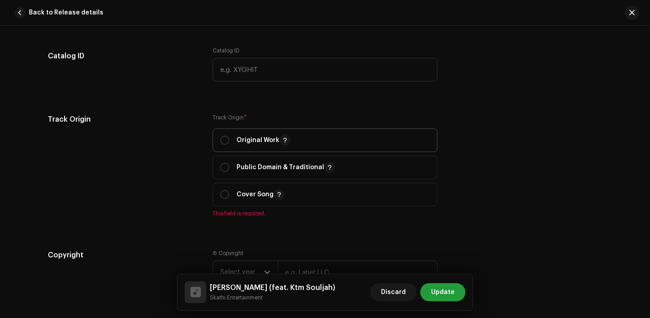
click at [232, 137] on div "Original Work" at bounding box center [255, 140] width 70 height 11
radio input "true"
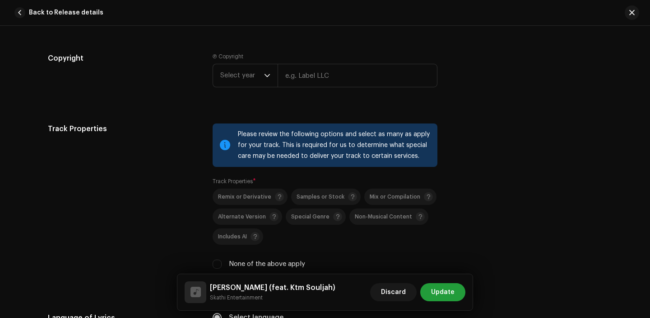
scroll to position [1255, 0]
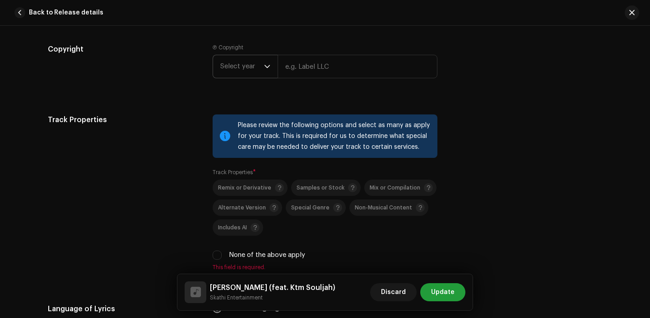
click at [248, 71] on span "Select year" at bounding box center [242, 66] width 44 height 23
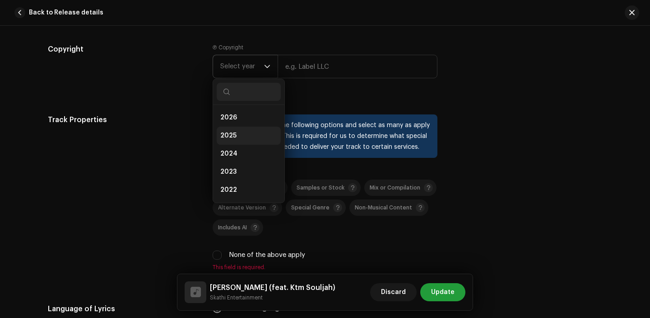
click at [243, 139] on li "2025" at bounding box center [249, 135] width 64 height 18
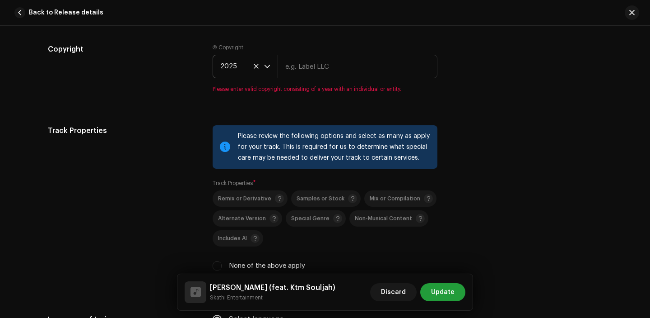
click at [318, 56] on div "Ⓟ Copyright 2025 Please enter valid copyright consisting of a year with an indi…" at bounding box center [325, 68] width 225 height 49
click at [314, 77] on input "text" at bounding box center [358, 66] width 160 height 23
type input "Skathi Entertainment"
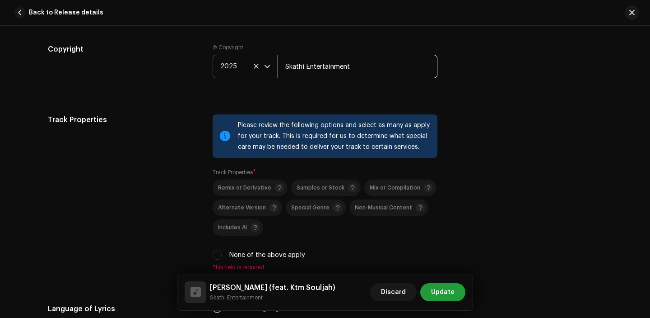
scroll to position [1380, 0]
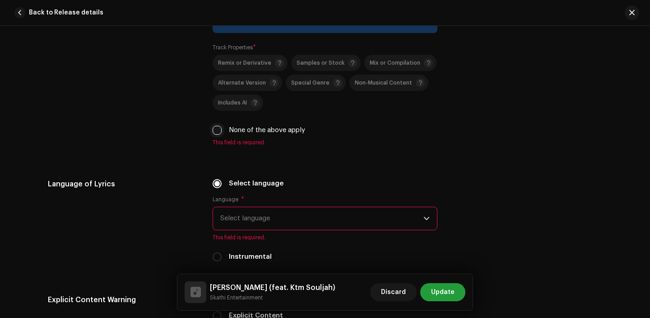
drag, startPoint x: 214, startPoint y: 131, endPoint x: 217, endPoint y: 136, distance: 4.9
click at [214, 131] on input "None of the above apply" at bounding box center [217, 130] width 9 height 9
checkbox input "true"
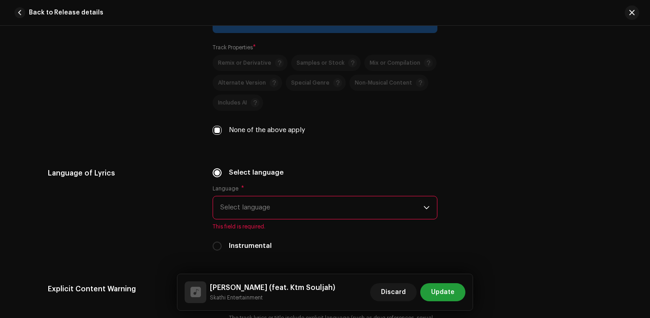
click at [265, 225] on span "This field is required." at bounding box center [325, 226] width 225 height 7
click at [269, 210] on span "Select language" at bounding box center [321, 207] width 203 height 23
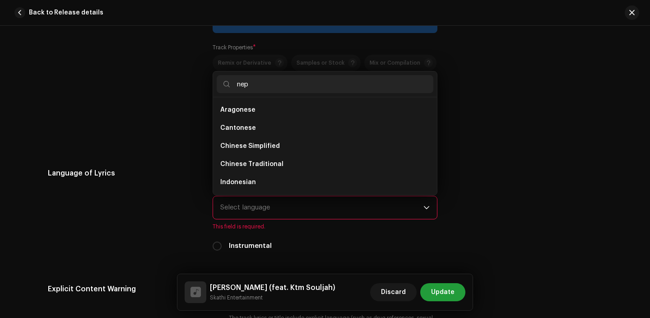
scroll to position [0, 0]
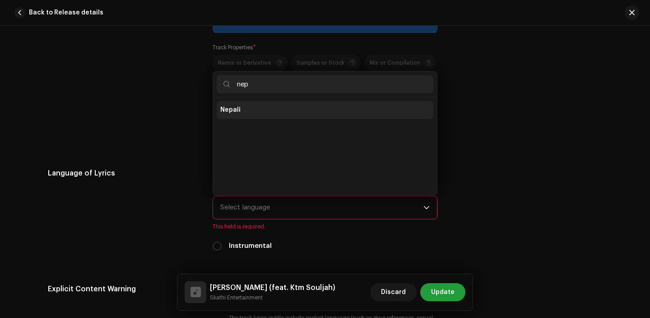
type input "nep"
click at [265, 104] on li "Nepali" at bounding box center [325, 110] width 217 height 18
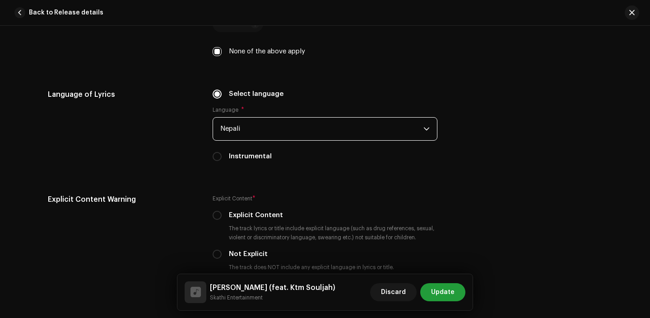
scroll to position [1488, 0]
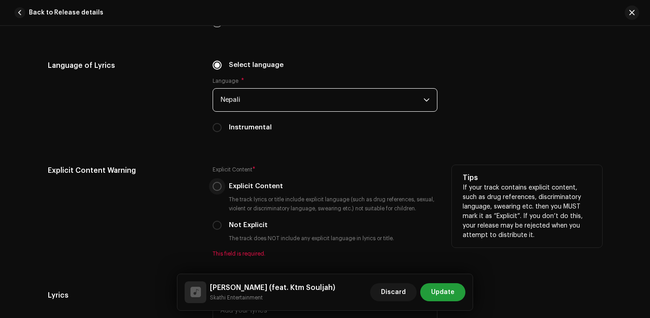
click at [213, 189] on input "Explicit Content" at bounding box center [217, 186] width 9 height 9
radio input "true"
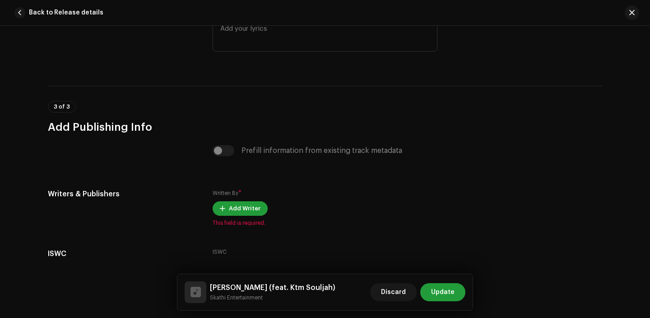
scroll to position [1815, 0]
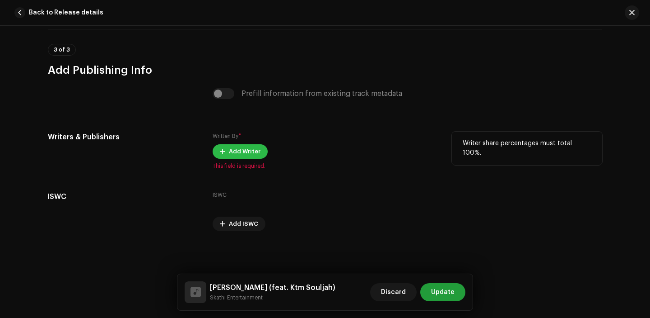
click at [239, 152] on span "Add Writer" at bounding box center [245, 151] width 32 height 18
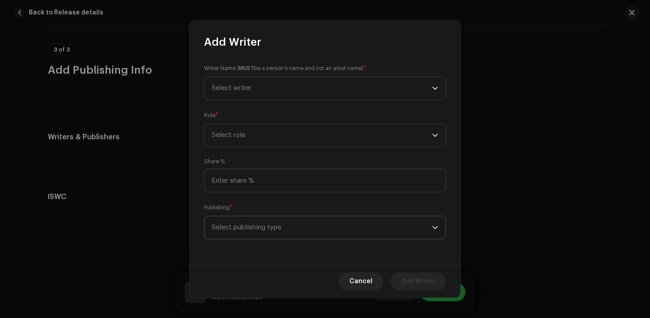
click at [250, 229] on span "Select publishing type" at bounding box center [322, 227] width 220 height 23
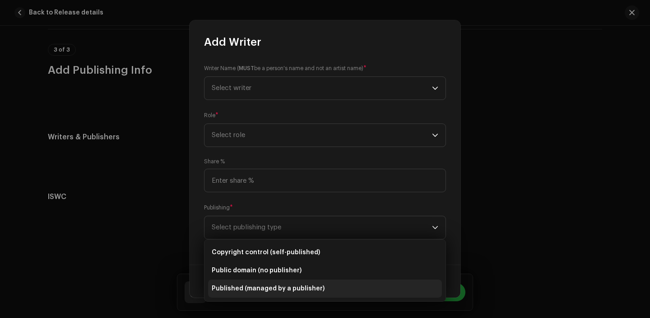
click at [249, 286] on span "Published (managed by a publisher)" at bounding box center [268, 288] width 113 height 9
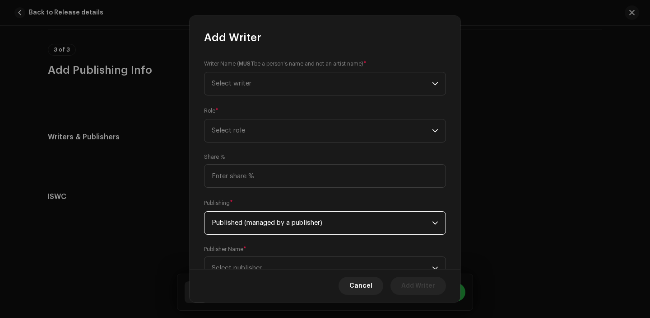
scroll to position [37, 0]
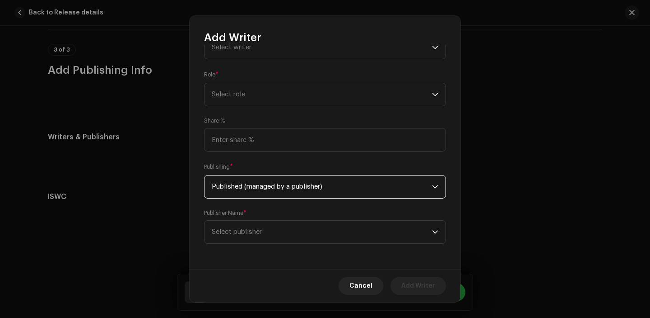
click at [239, 206] on div "Writer Name ( MUST be a person's name and not an artist name) * Select writer R…" at bounding box center [325, 157] width 271 height 224
click at [239, 232] on span "Select publisher" at bounding box center [237, 231] width 50 height 7
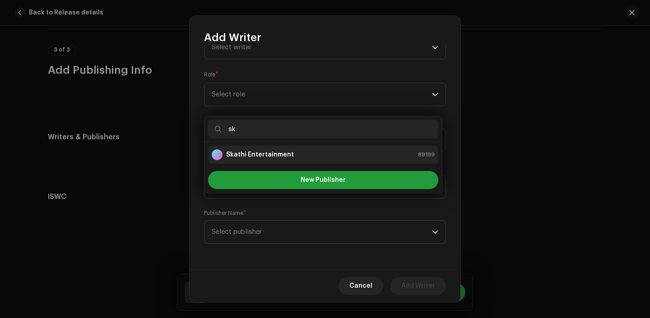
type input "sk"
click at [261, 157] on strong "Skathi Entertainment" at bounding box center [260, 154] width 68 height 9
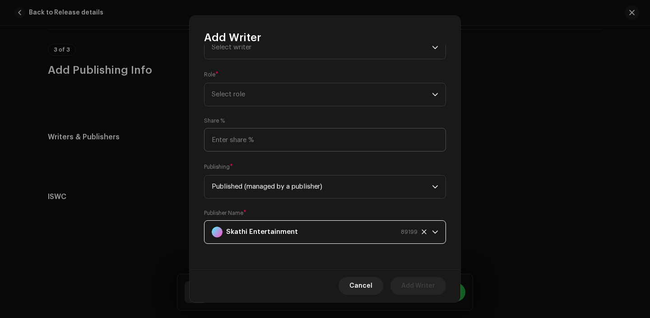
scroll to position [0, 0]
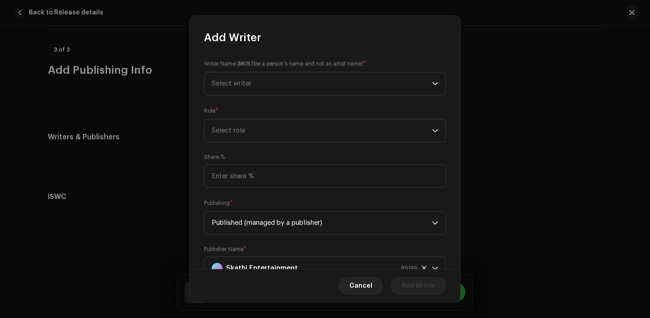
click at [272, 143] on div "Writer Name ( MUST be a person's name and not an artist name) * Select writer R…" at bounding box center [325, 157] width 271 height 224
click at [259, 122] on span "Select role" at bounding box center [322, 130] width 220 height 23
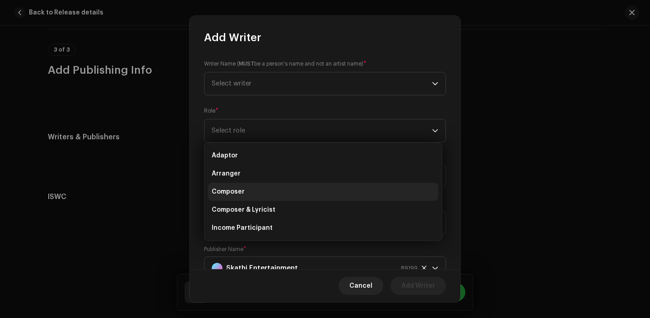
click at [248, 184] on li "Composer" at bounding box center [323, 191] width 230 height 18
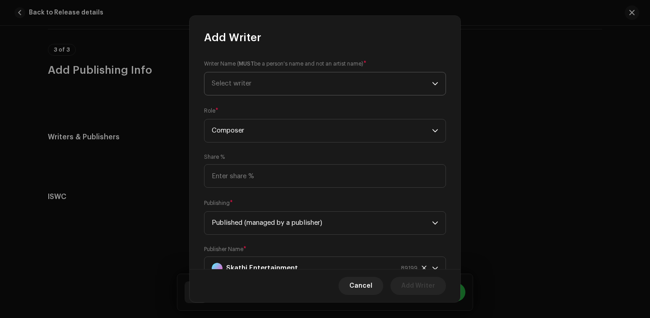
click at [231, 82] on span "Select writer" at bounding box center [232, 83] width 40 height 7
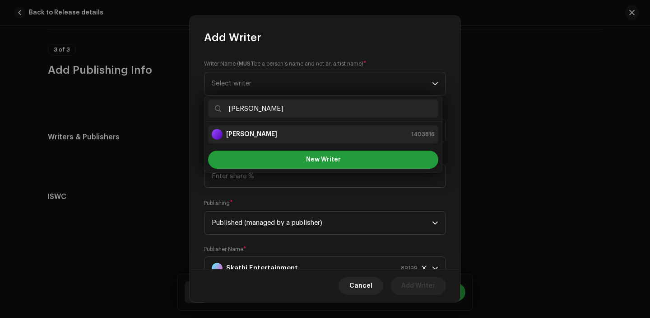
type input "[PERSON_NAME]"
click at [294, 136] on div "[PERSON_NAME] 1403816" at bounding box center [323, 134] width 223 height 11
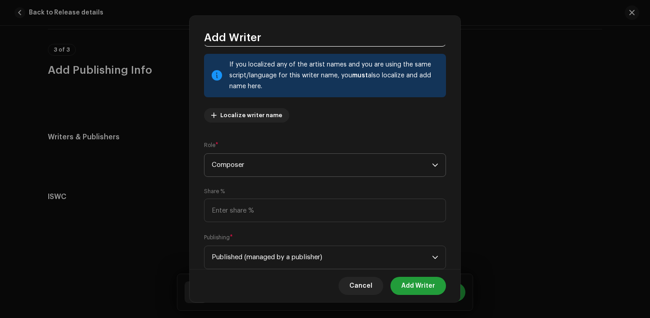
scroll to position [120, 0]
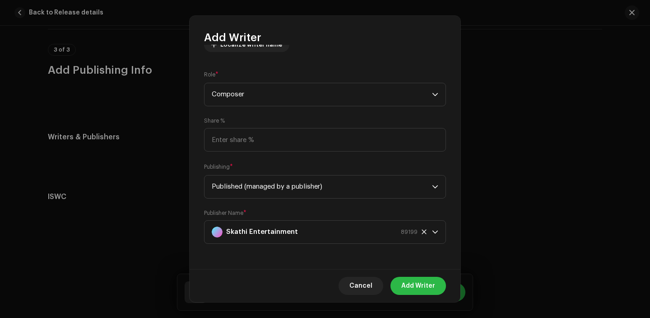
click at [423, 289] on span "Add Writer" at bounding box center [419, 285] width 34 height 18
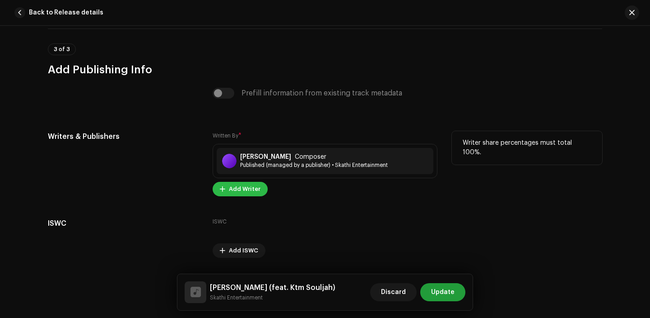
click at [240, 192] on span "Add Writer" at bounding box center [245, 189] width 32 height 18
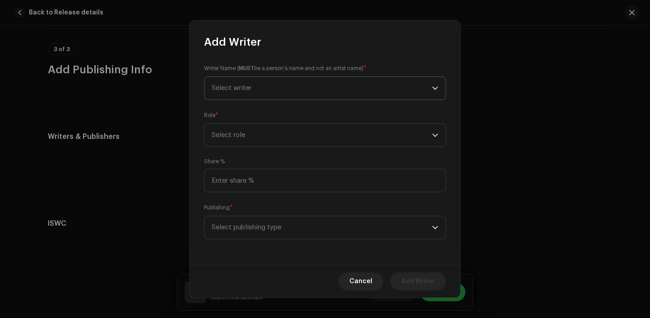
click at [263, 92] on span "Select writer" at bounding box center [322, 88] width 220 height 23
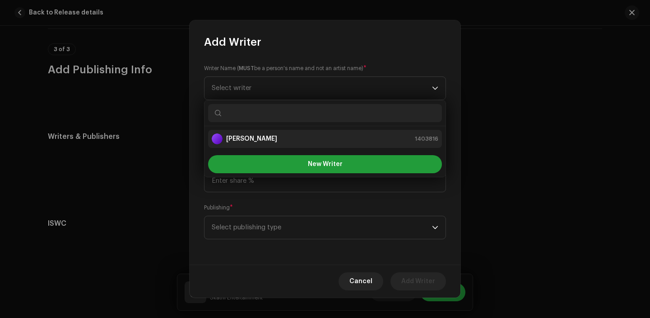
click at [262, 141] on strong "[PERSON_NAME]" at bounding box center [251, 138] width 51 height 9
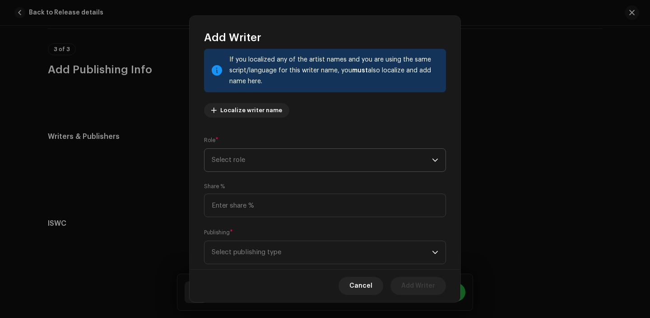
scroll to position [59, 0]
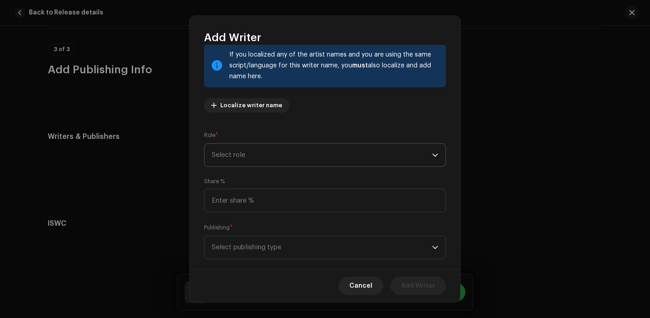
click at [262, 162] on span "Select role" at bounding box center [322, 155] width 220 height 23
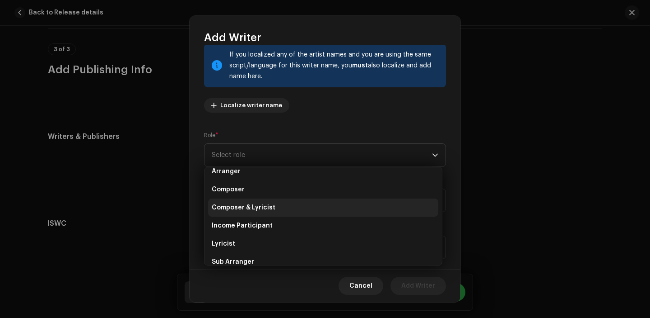
scroll to position [35, 0]
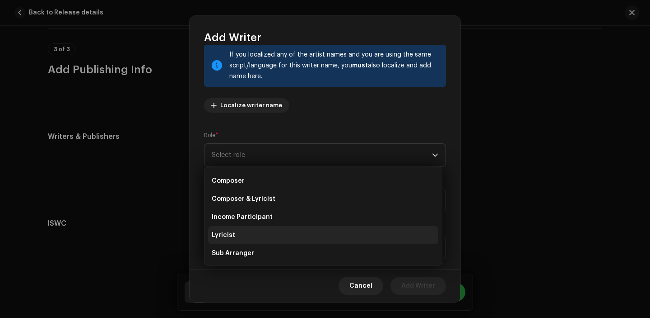
click at [250, 240] on li "Lyricist" at bounding box center [323, 235] width 230 height 18
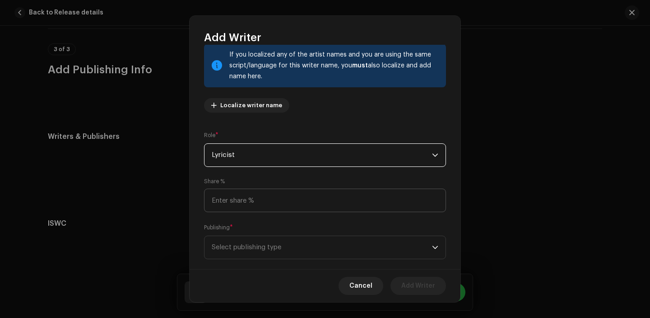
scroll to position [74, 0]
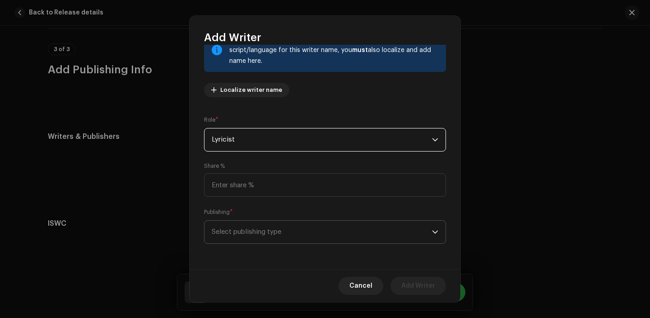
click at [251, 229] on span "Select publishing type" at bounding box center [322, 231] width 220 height 23
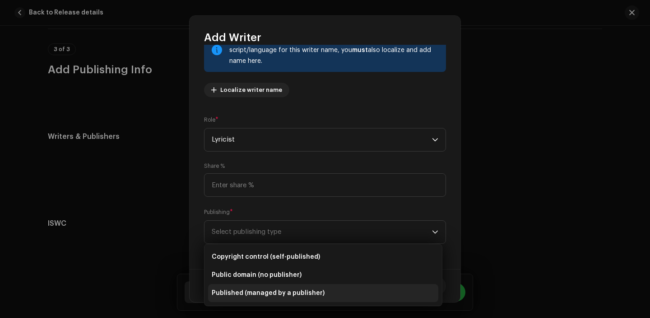
click at [247, 299] on li "Published (managed by a publisher)" at bounding box center [323, 293] width 230 height 18
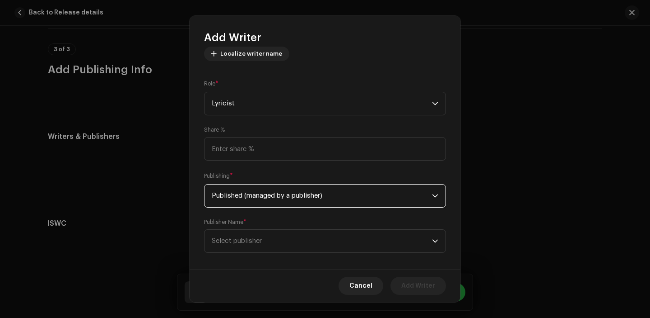
scroll to position [120, 0]
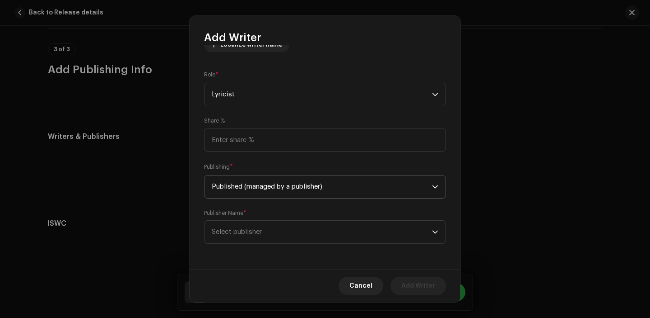
click at [265, 232] on span "Select publisher" at bounding box center [322, 231] width 220 height 23
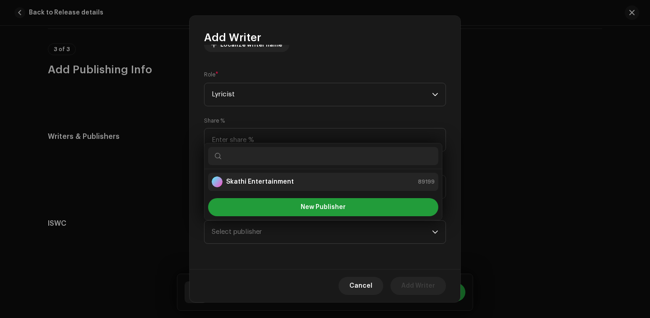
click at [262, 185] on strong "Skathi Entertainment" at bounding box center [260, 181] width 68 height 9
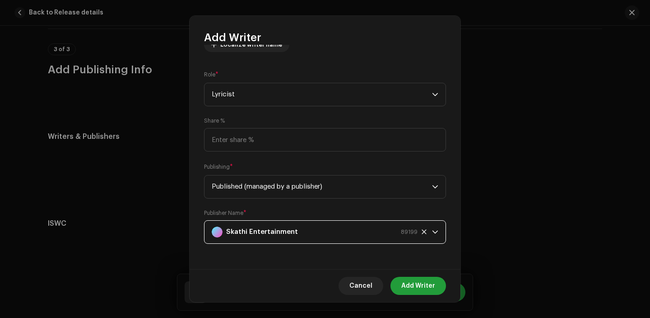
click at [410, 285] on span "Add Writer" at bounding box center [419, 285] width 34 height 18
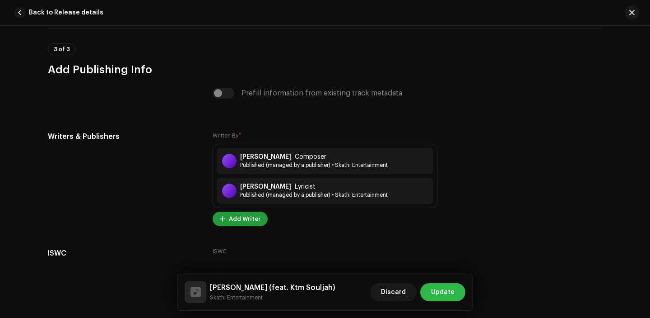
click at [440, 292] on span "Update" at bounding box center [442, 292] width 23 height 18
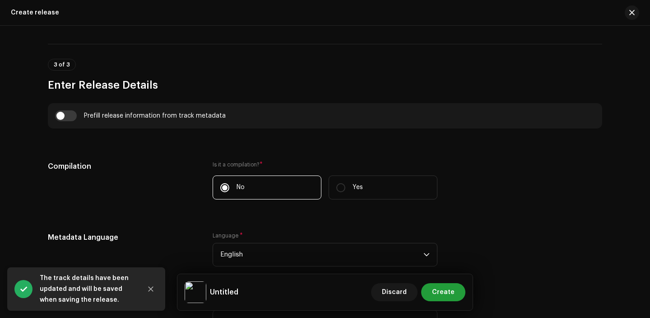
scroll to position [611, 0]
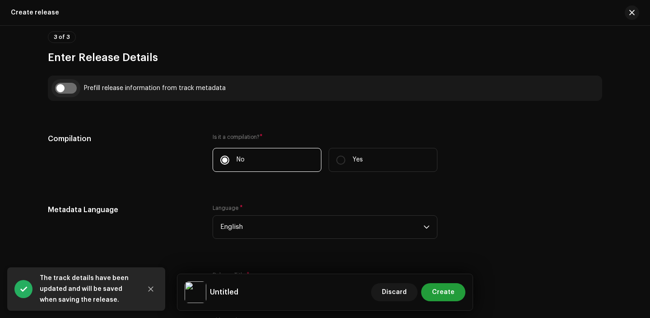
click at [61, 89] on input "checkbox" at bounding box center [66, 88] width 22 height 11
checkbox input "true"
type input "[PERSON_NAME]"
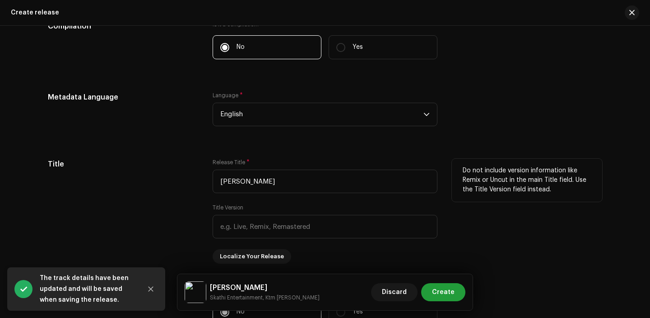
scroll to position [793, 0]
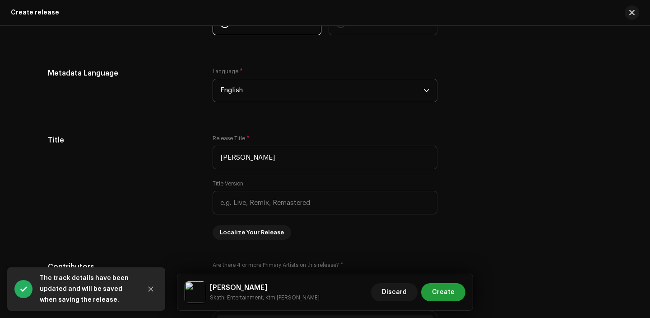
click at [269, 88] on span "English" at bounding box center [321, 90] width 203 height 23
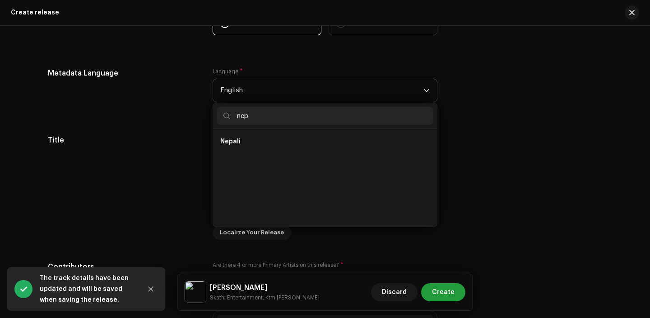
scroll to position [0, 0]
type input "nep"
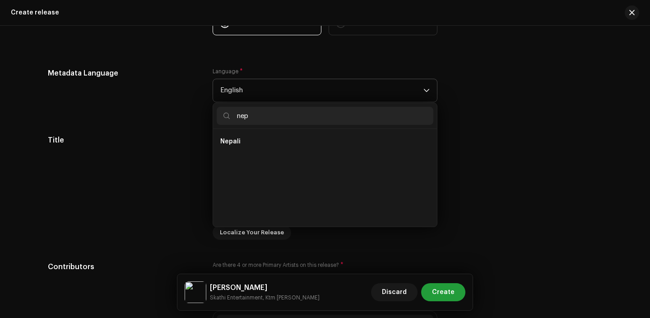
click at [221, 152] on ul "Nepali" at bounding box center [325, 178] width 224 height 98
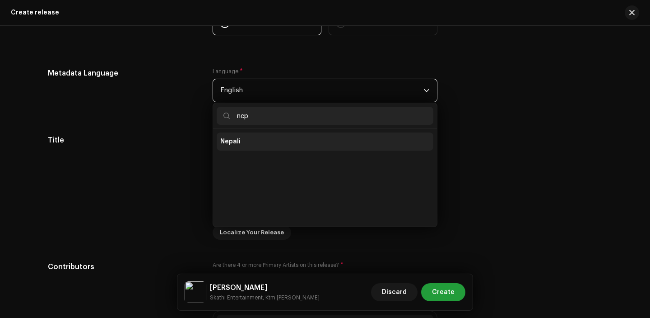
click at [226, 144] on span "Nepali" at bounding box center [230, 141] width 20 height 9
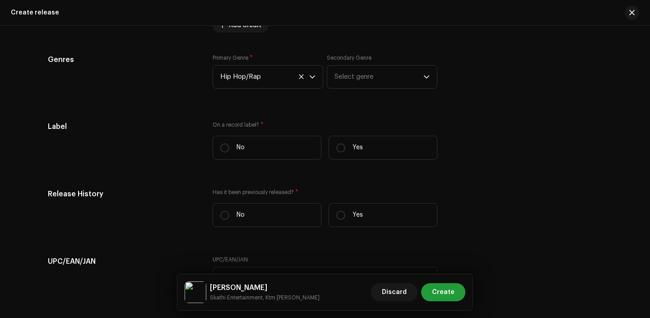
scroll to position [1327, 0]
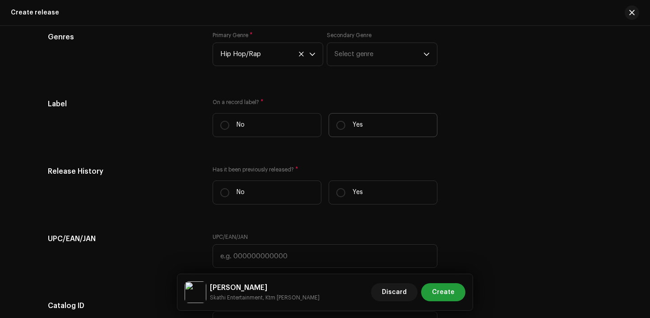
click at [381, 137] on label "Yes" at bounding box center [383, 125] width 109 height 24
click at [346, 130] on input "Yes" at bounding box center [341, 125] width 9 height 9
radio input "true"
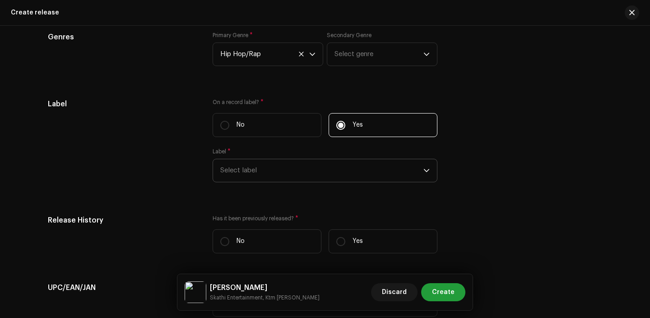
click at [305, 168] on span "Select label" at bounding box center [321, 170] width 203 height 23
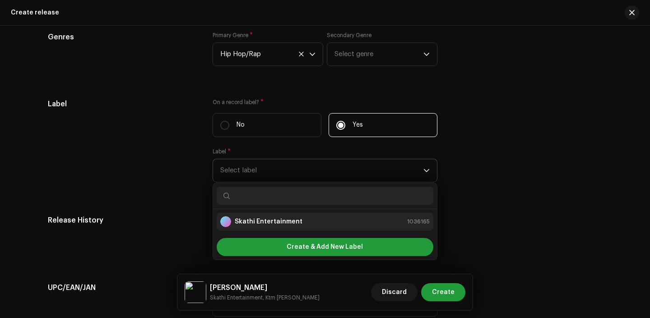
click at [276, 226] on strong "Skathi Entertainment" at bounding box center [269, 221] width 68 height 9
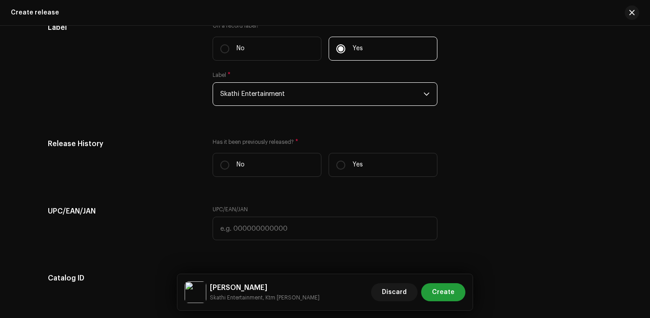
scroll to position [1411, 0]
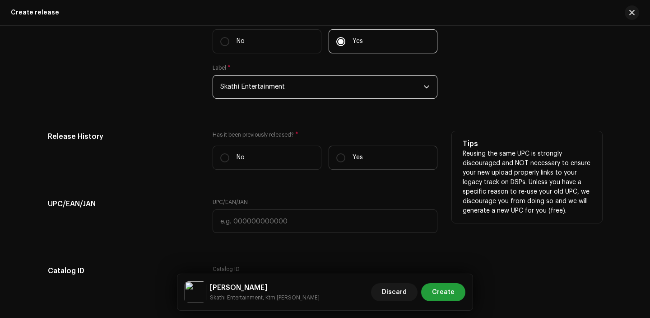
click at [359, 168] on label "Yes" at bounding box center [383, 157] width 109 height 24
click at [346, 162] on input "Yes" at bounding box center [341, 157] width 9 height 9
radio input "true"
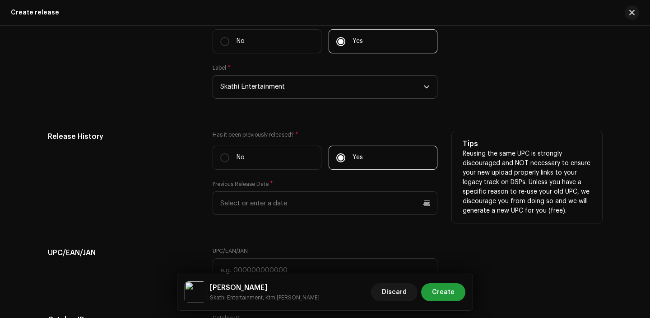
click at [281, 225] on div "Has it been previously released? * No Yes Previous Release Date *" at bounding box center [325, 178] width 225 height 94
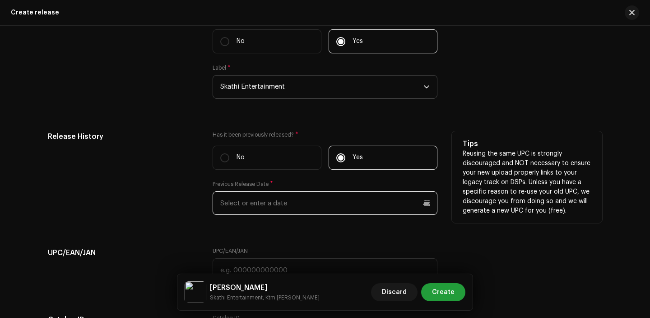
click at [281, 212] on input "text" at bounding box center [325, 202] width 225 height 23
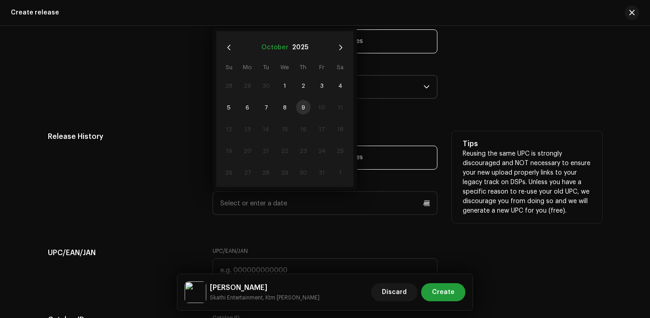
click at [273, 49] on button "October" at bounding box center [275, 47] width 27 height 14
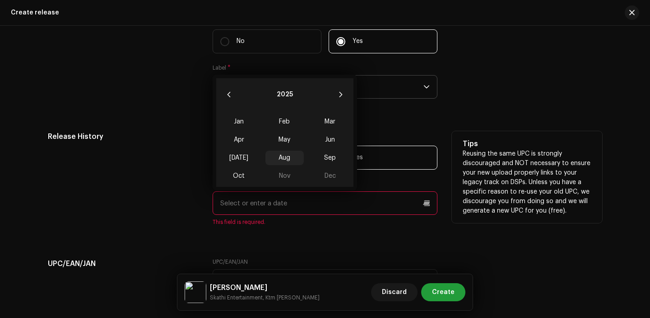
click at [286, 161] on span "Aug" at bounding box center [285, 157] width 38 height 14
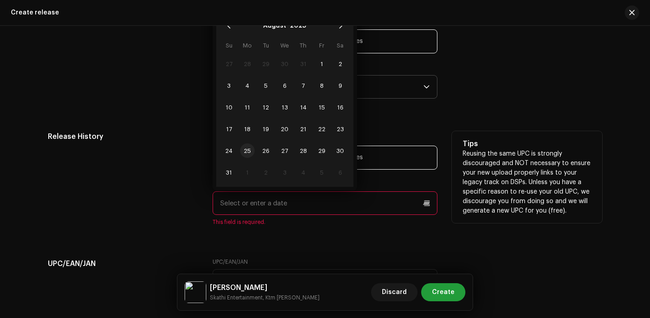
click at [240, 154] on span "25" at bounding box center [247, 150] width 14 height 14
type input "[DATE]"
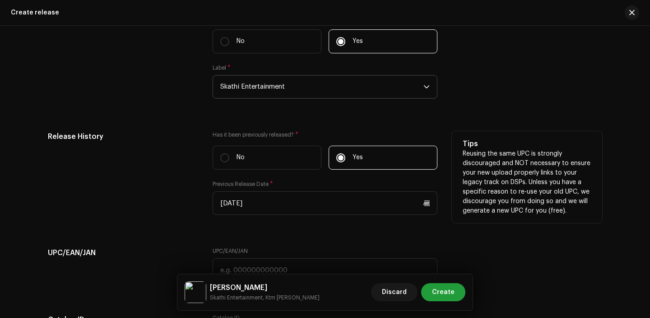
click at [210, 184] on div "Release History Has it been previously released? * No Yes Previous Release Date…" at bounding box center [325, 178] width 555 height 94
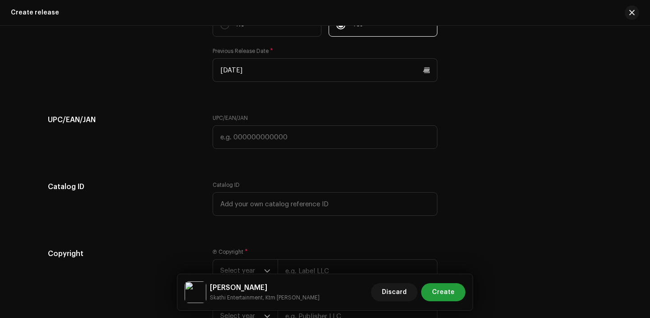
scroll to position [1551, 0]
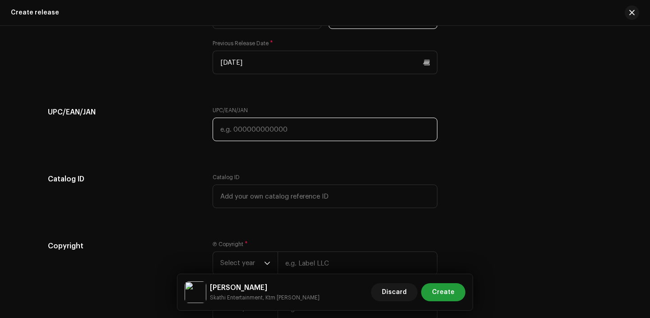
click at [229, 125] on input "text" at bounding box center [325, 128] width 225 height 23
paste input "7300345862671"
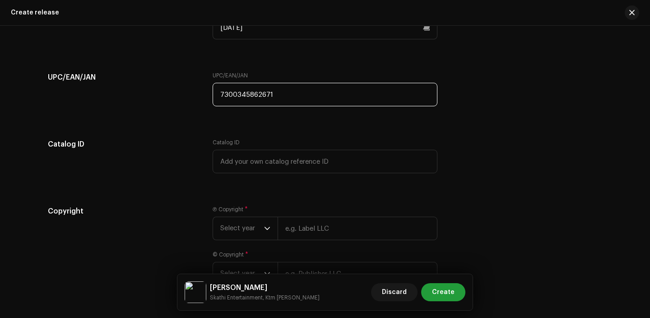
scroll to position [1655, 0]
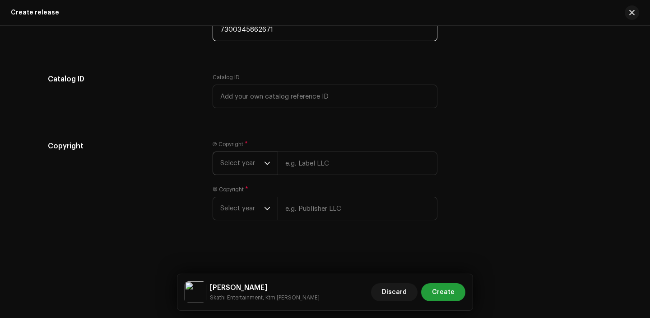
type input "7300345862671"
click at [243, 167] on span "Select year" at bounding box center [242, 163] width 44 height 23
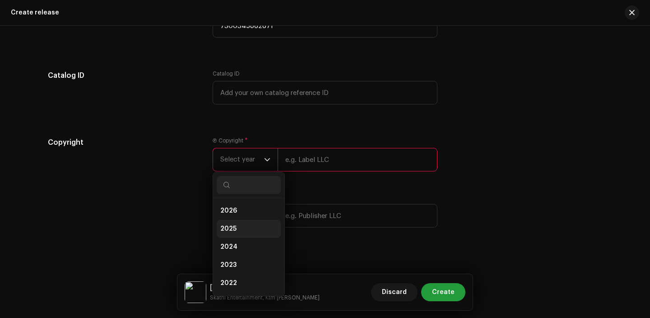
click at [242, 229] on li "2025" at bounding box center [249, 229] width 64 height 18
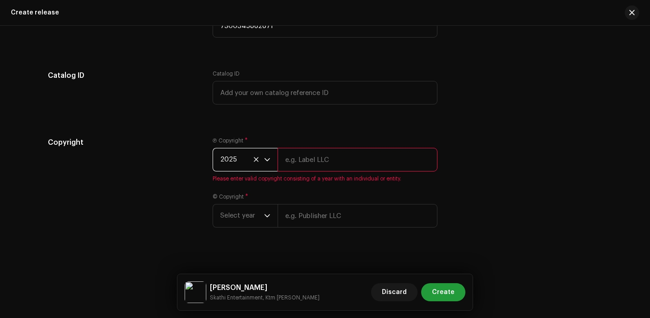
click at [318, 175] on div "Ⓟ Copyright * 2025 Please enter valid copyright consisting of a year with an in…" at bounding box center [325, 159] width 225 height 45
click at [321, 159] on input "text" at bounding box center [358, 159] width 160 height 23
type input "Skathi Entertainment"
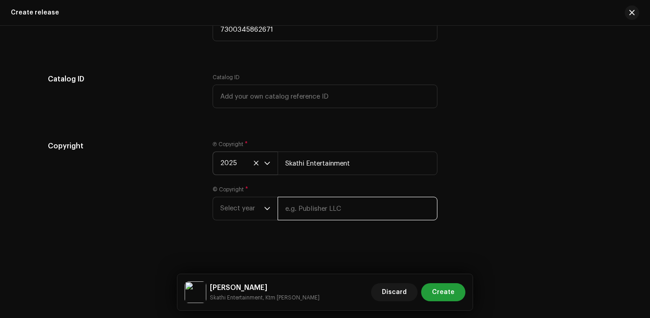
click at [321, 216] on input "text" at bounding box center [358, 208] width 160 height 23
type input "Skathi Entertainment"
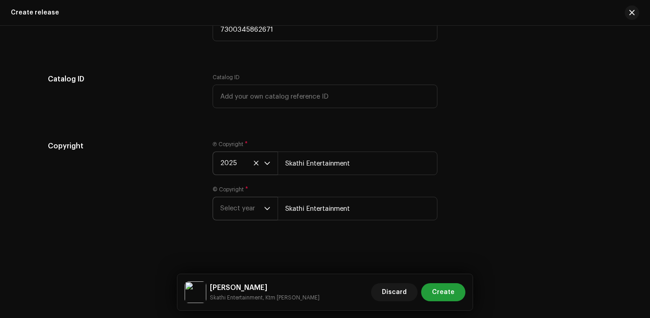
click at [239, 209] on span "Select year" at bounding box center [242, 208] width 44 height 23
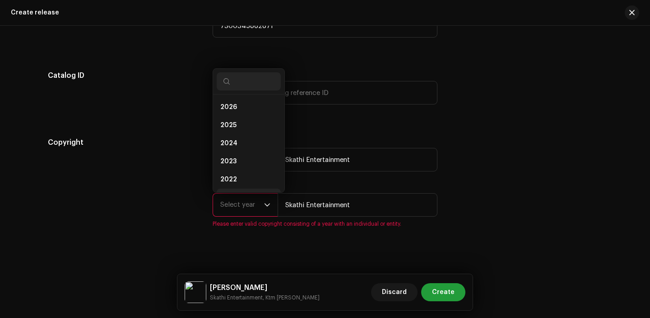
scroll to position [14, 0]
click at [233, 119] on li "2025" at bounding box center [249, 111] width 64 height 18
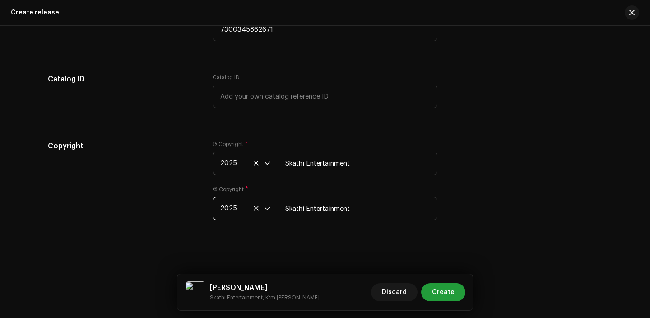
click at [447, 281] on div "Discard Create" at bounding box center [418, 292] width 94 height 22
click at [446, 302] on div "Discard Create" at bounding box center [418, 292] width 94 height 22
click at [446, 298] on span "Create" at bounding box center [443, 292] width 23 height 18
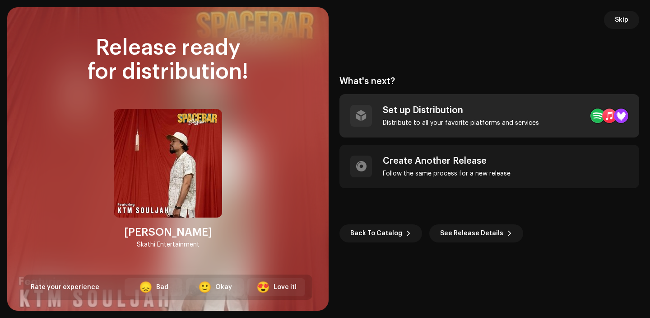
click at [502, 124] on div "Distribute to all your favorite platforms and services" at bounding box center [461, 122] width 156 height 7
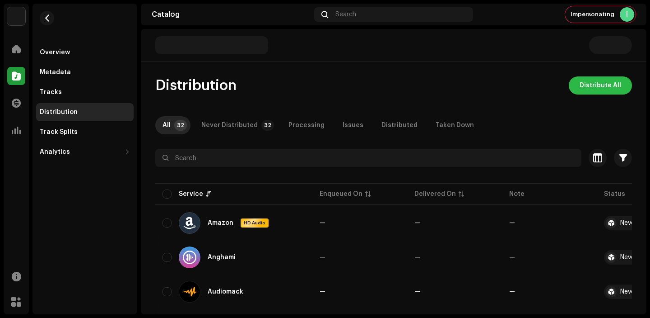
click at [605, 83] on span "Distribute All" at bounding box center [601, 85] width 42 height 18
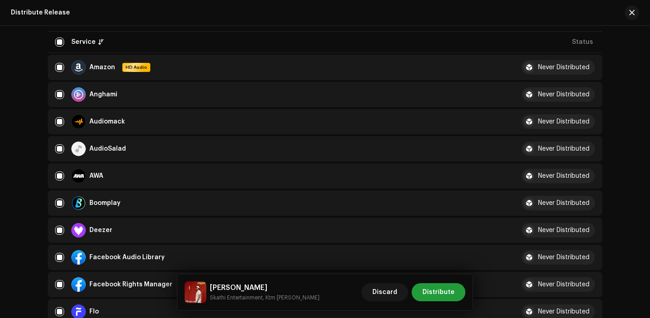
scroll to position [133, 0]
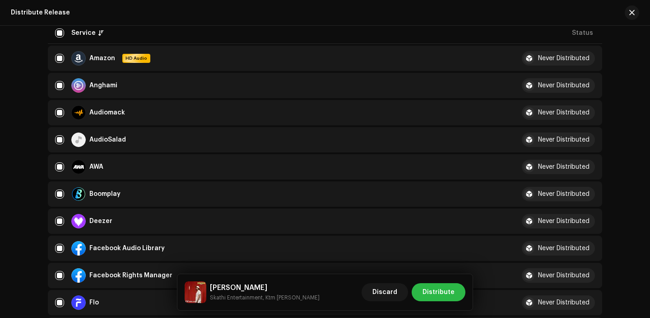
click at [446, 297] on span "Distribute" at bounding box center [439, 292] width 32 height 18
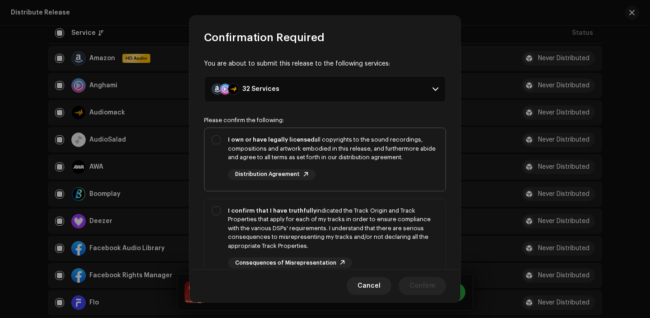
click at [374, 158] on div "I own or have legally licensed all copyrights to the sound recordings, composit…" at bounding box center [333, 148] width 211 height 27
checkbox input "true"
click at [374, 215] on div "I confirm that I have truthfully indicated the Track Origin and Track Propertie…" at bounding box center [333, 228] width 211 height 44
checkbox input "true"
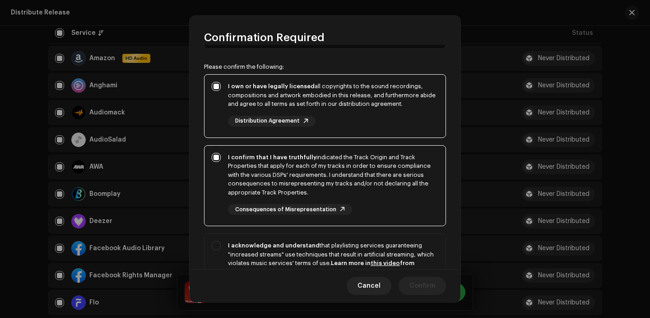
scroll to position [75, 0]
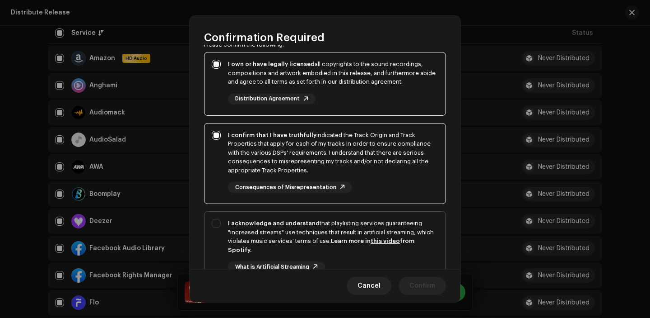
click at [355, 236] on div "I acknowledge and understand that playlisting services guaranteeing "increased …" at bounding box center [333, 236] width 211 height 35
checkbox input "true"
click at [426, 284] on span "Confirm" at bounding box center [423, 285] width 26 height 18
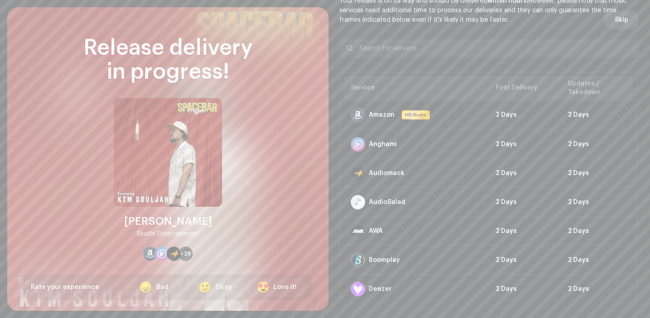
click at [626, 19] on button "Skip" at bounding box center [621, 20] width 35 height 18
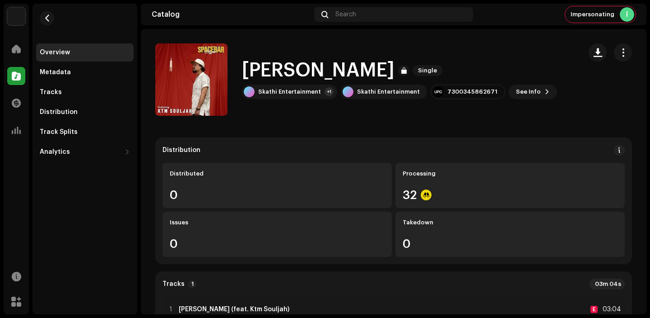
click at [14, 79] on span at bounding box center [16, 75] width 9 height 7
